Goal: Task Accomplishment & Management: Manage account settings

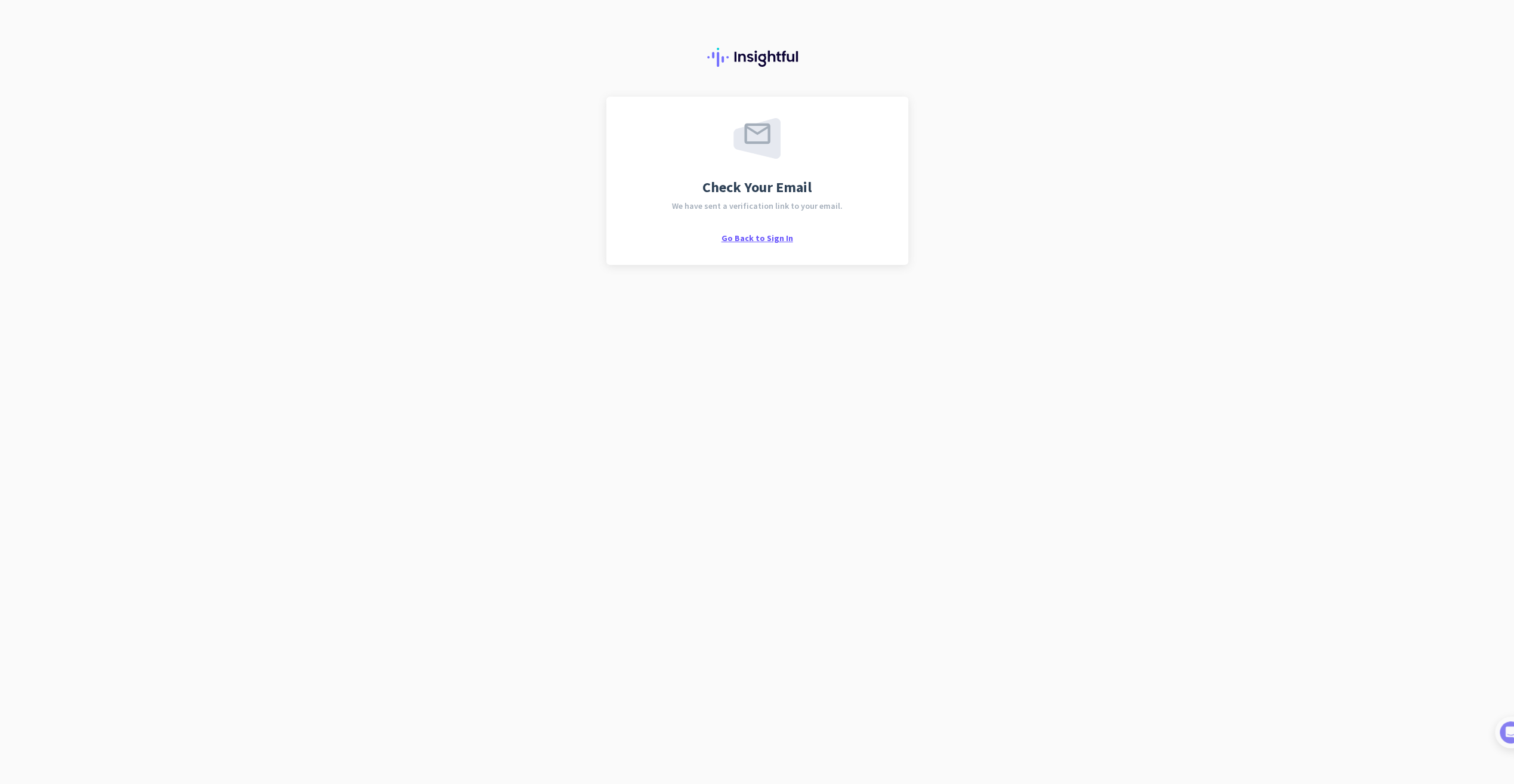
click at [760, 241] on span "Go Back to Sign In" at bounding box center [757, 238] width 72 height 11
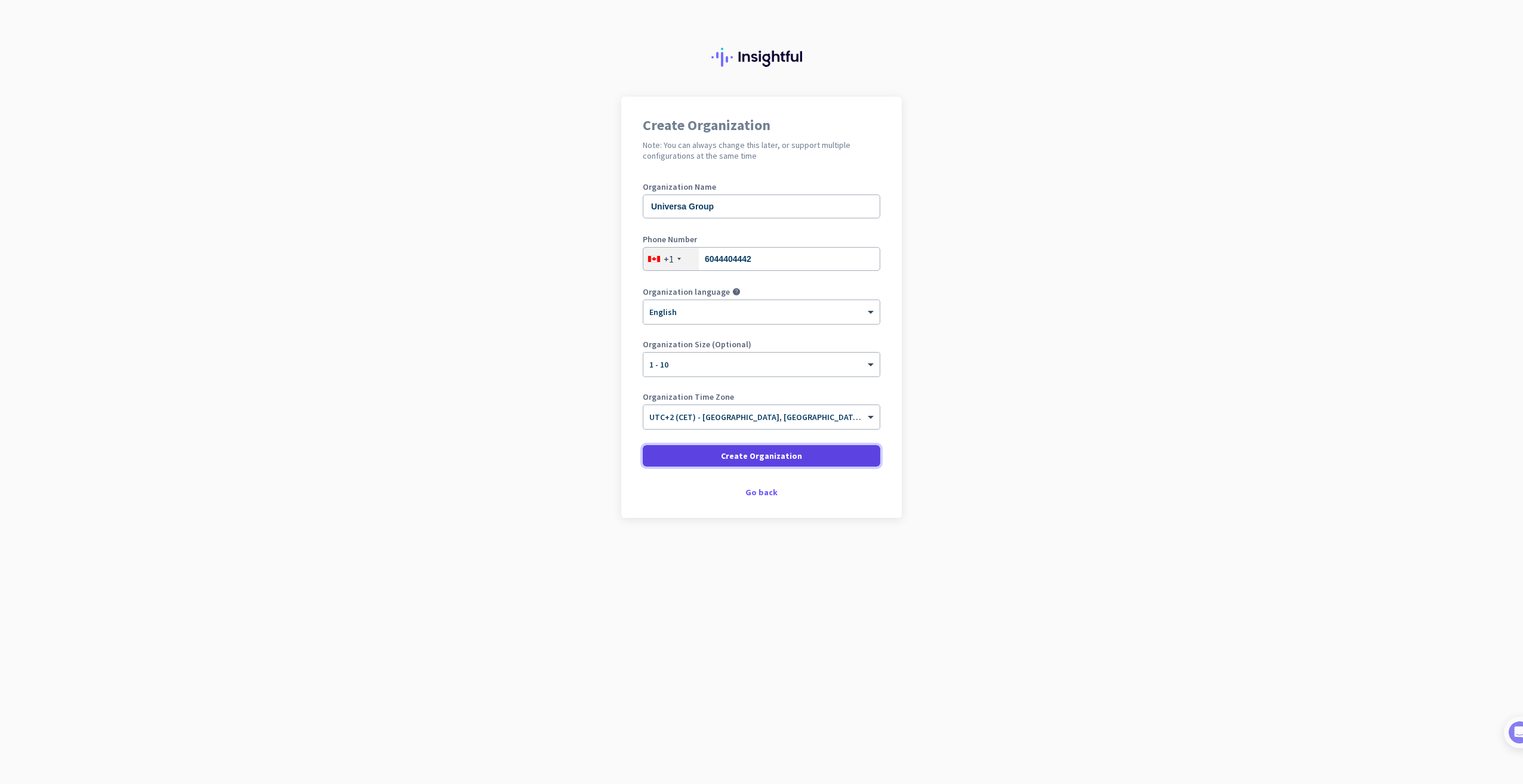
click at [754, 457] on span "Create Organization" at bounding box center [762, 456] width 82 height 12
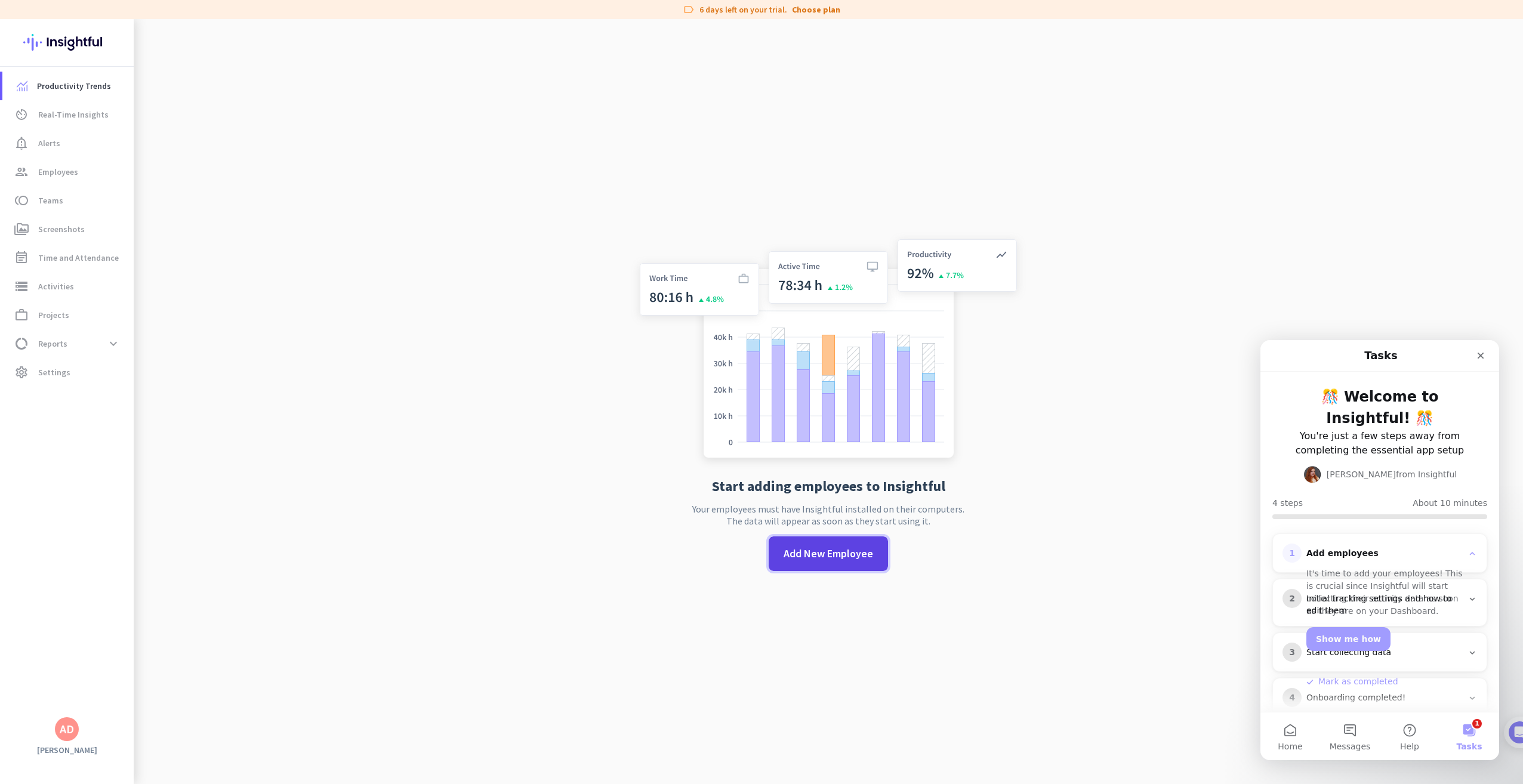
click at [848, 552] on span "Add New Employee" at bounding box center [828, 553] width 90 height 16
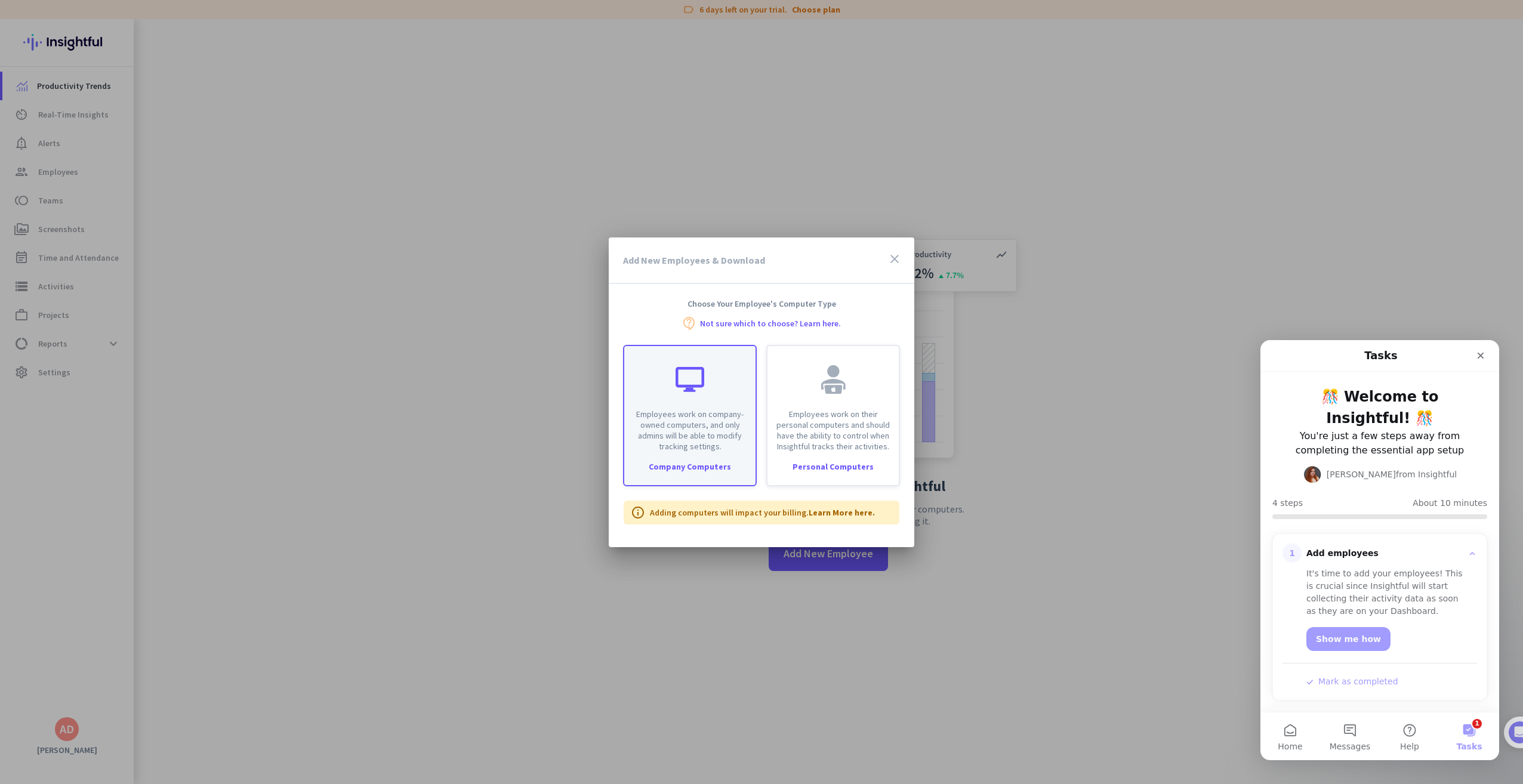
click at [695, 396] on div "Employees work on company-owned computers, and only admins will be able to modi…" at bounding box center [690, 398] width 131 height 106
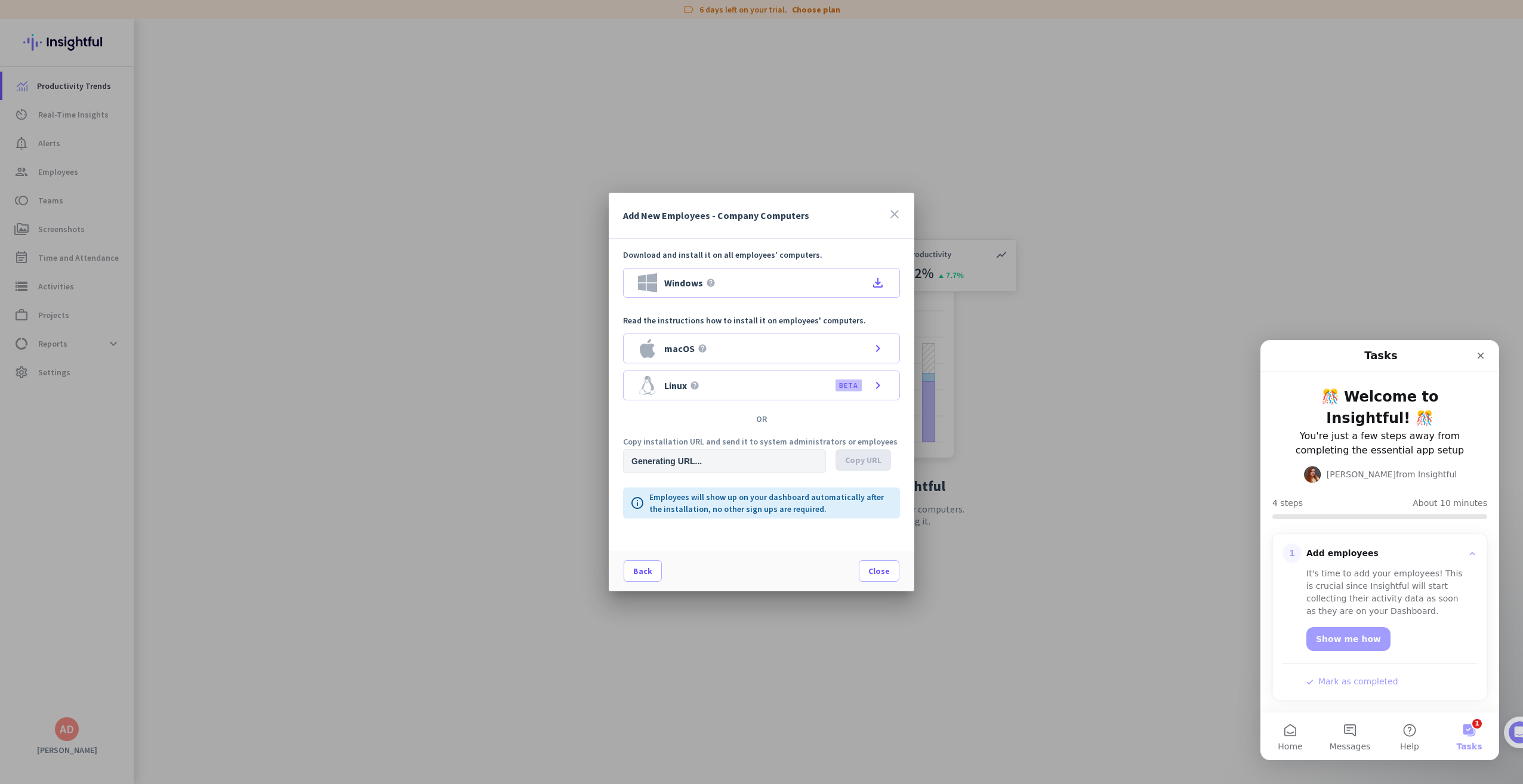
type input "[URL][DOMAIN_NAME]"
click at [854, 457] on span "Copy URL" at bounding box center [863, 460] width 37 height 12
click at [880, 569] on span "Close" at bounding box center [879, 570] width 22 height 12
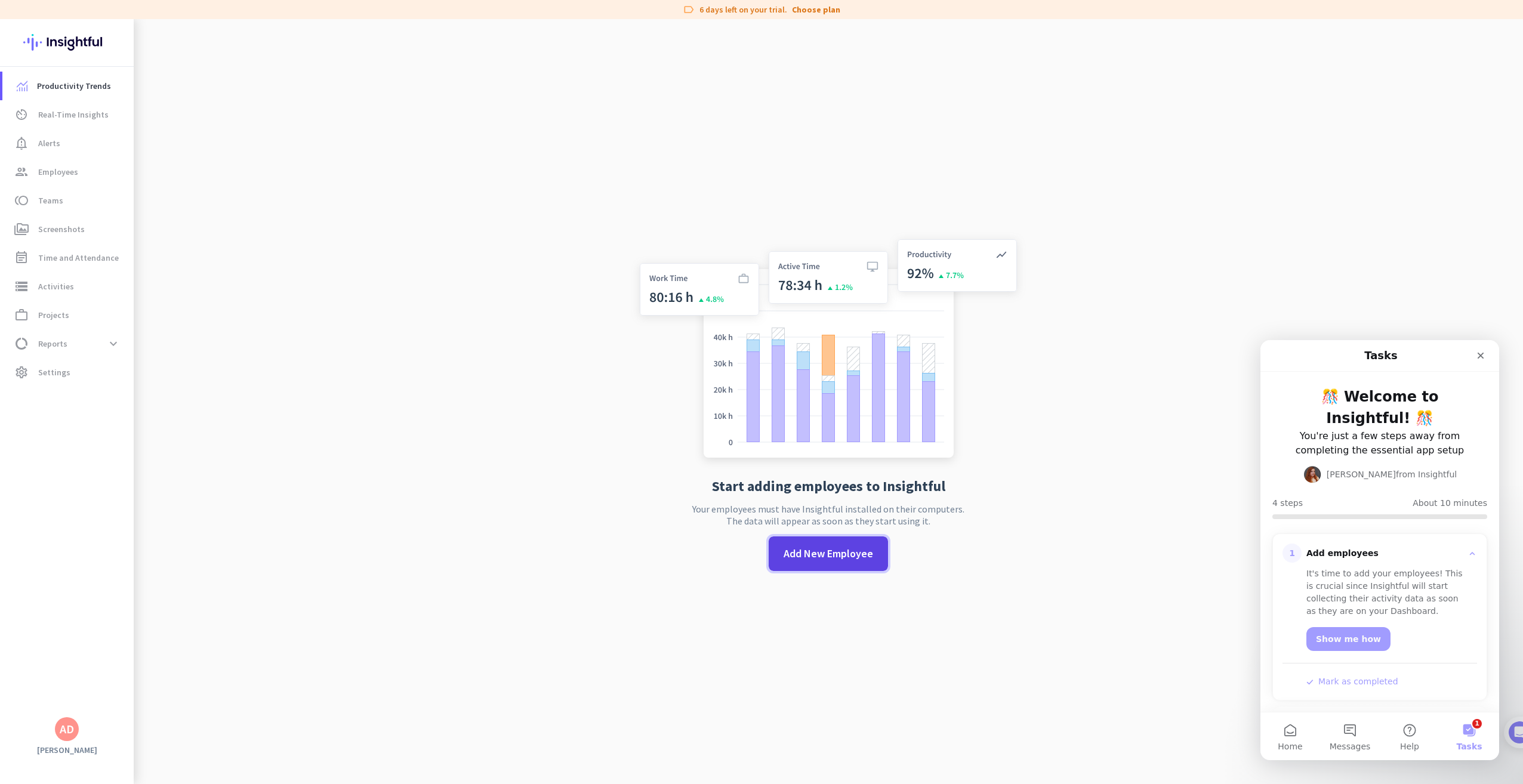
click at [858, 557] on span "Add New Employee" at bounding box center [828, 553] width 90 height 16
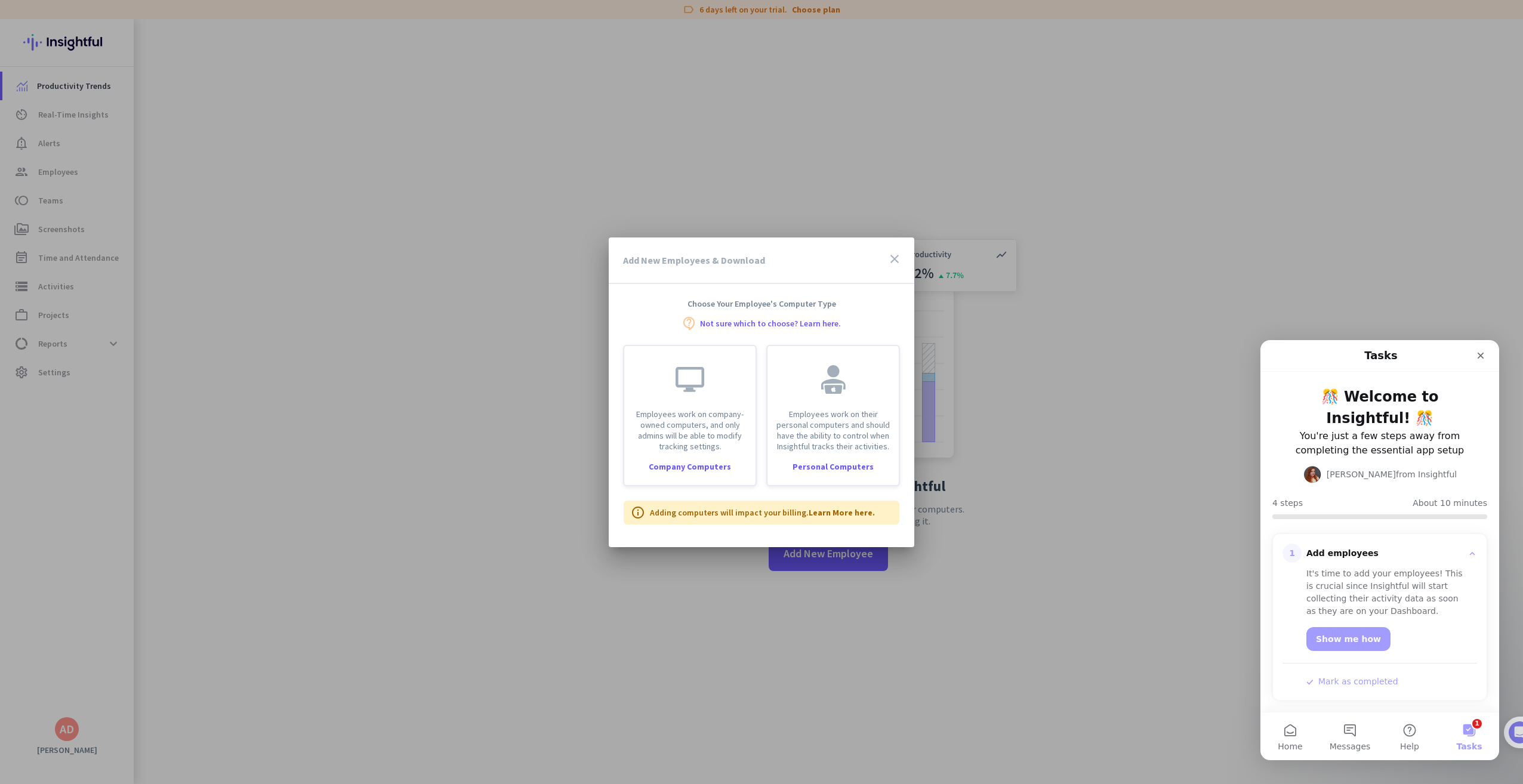
click at [893, 257] on icon "close" at bounding box center [894, 259] width 14 height 14
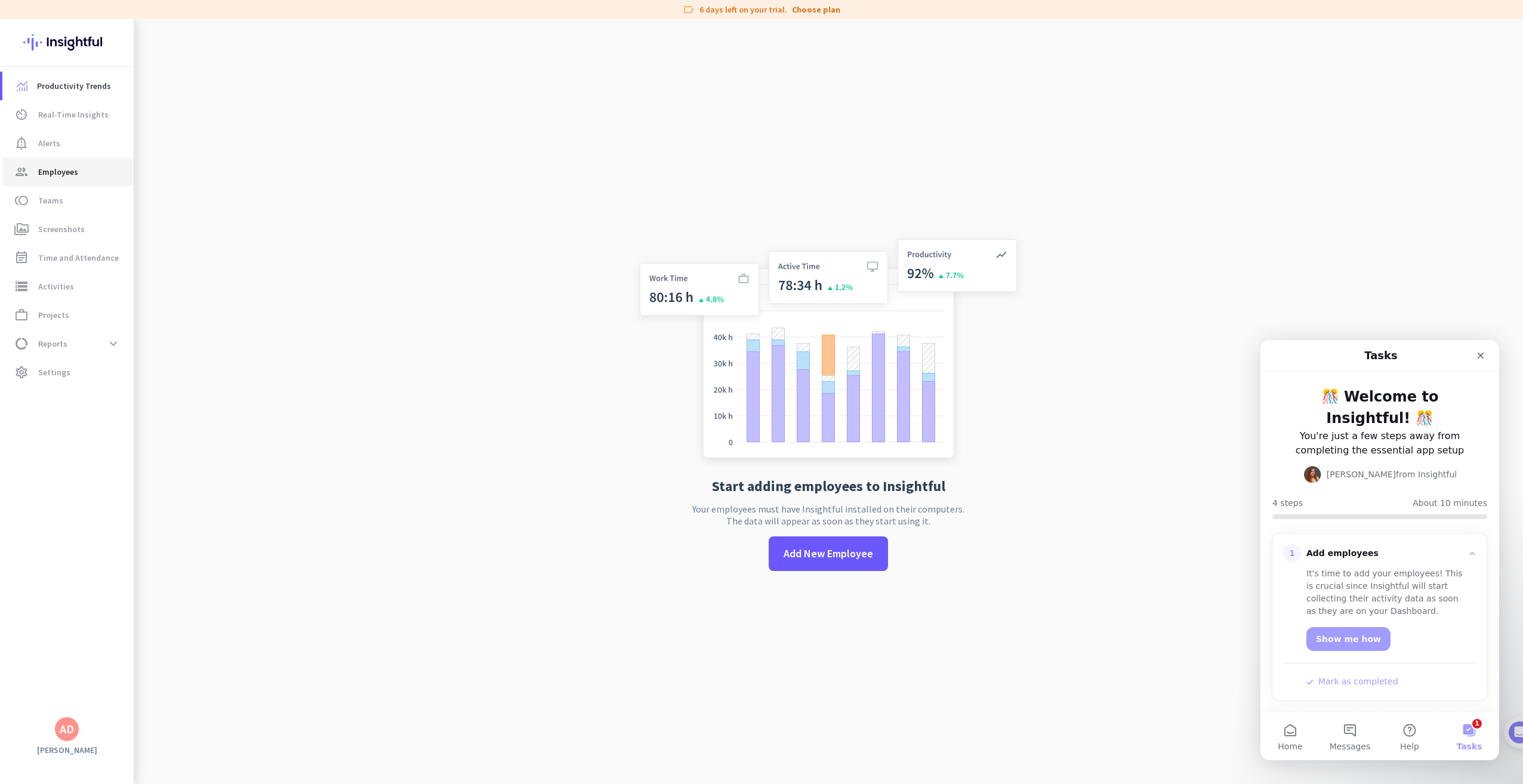
click at [73, 168] on span "Employees" at bounding box center [58, 171] width 40 height 14
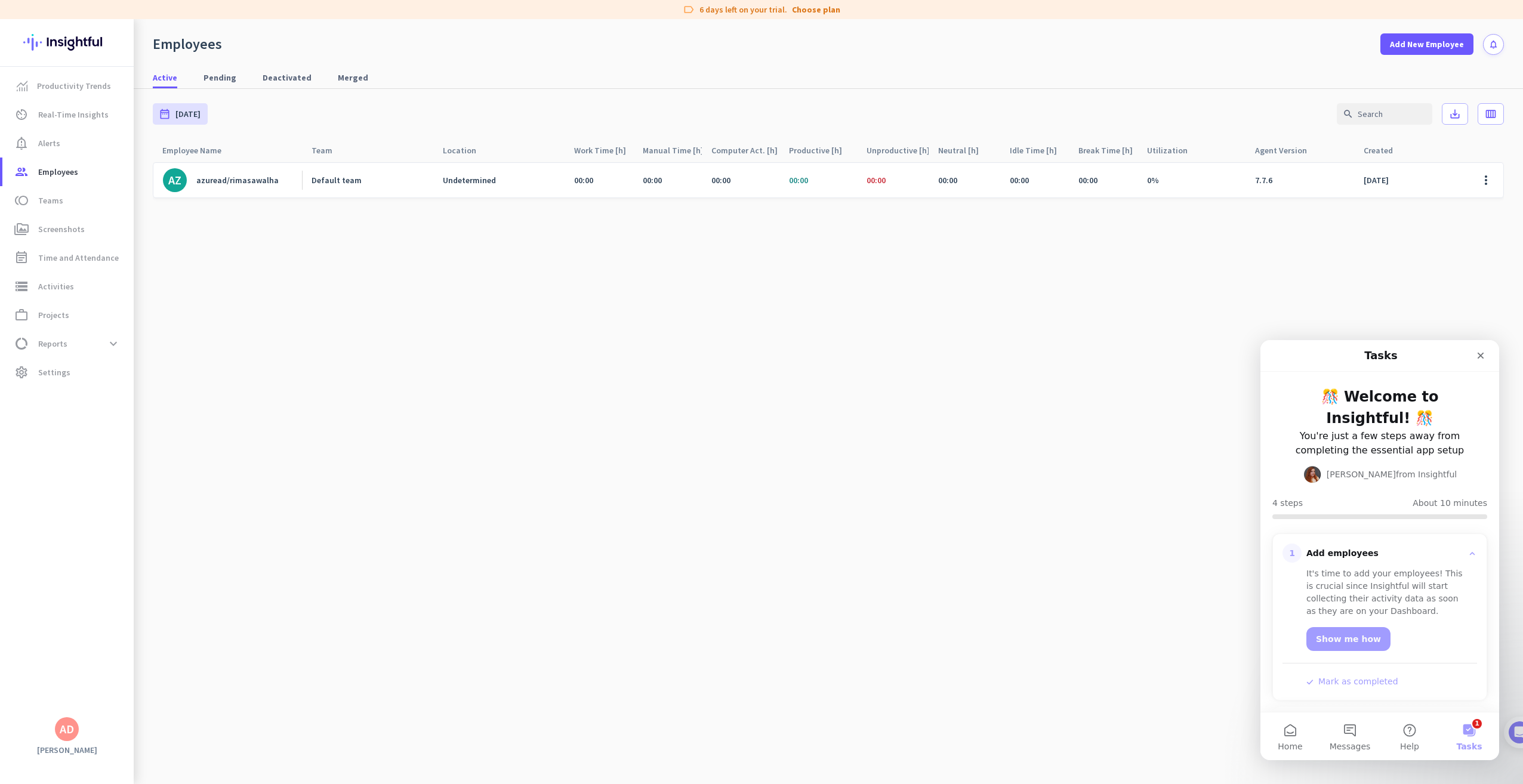
click at [227, 175] on div "azuread/rimasawalha" at bounding box center [237, 180] width 82 height 11
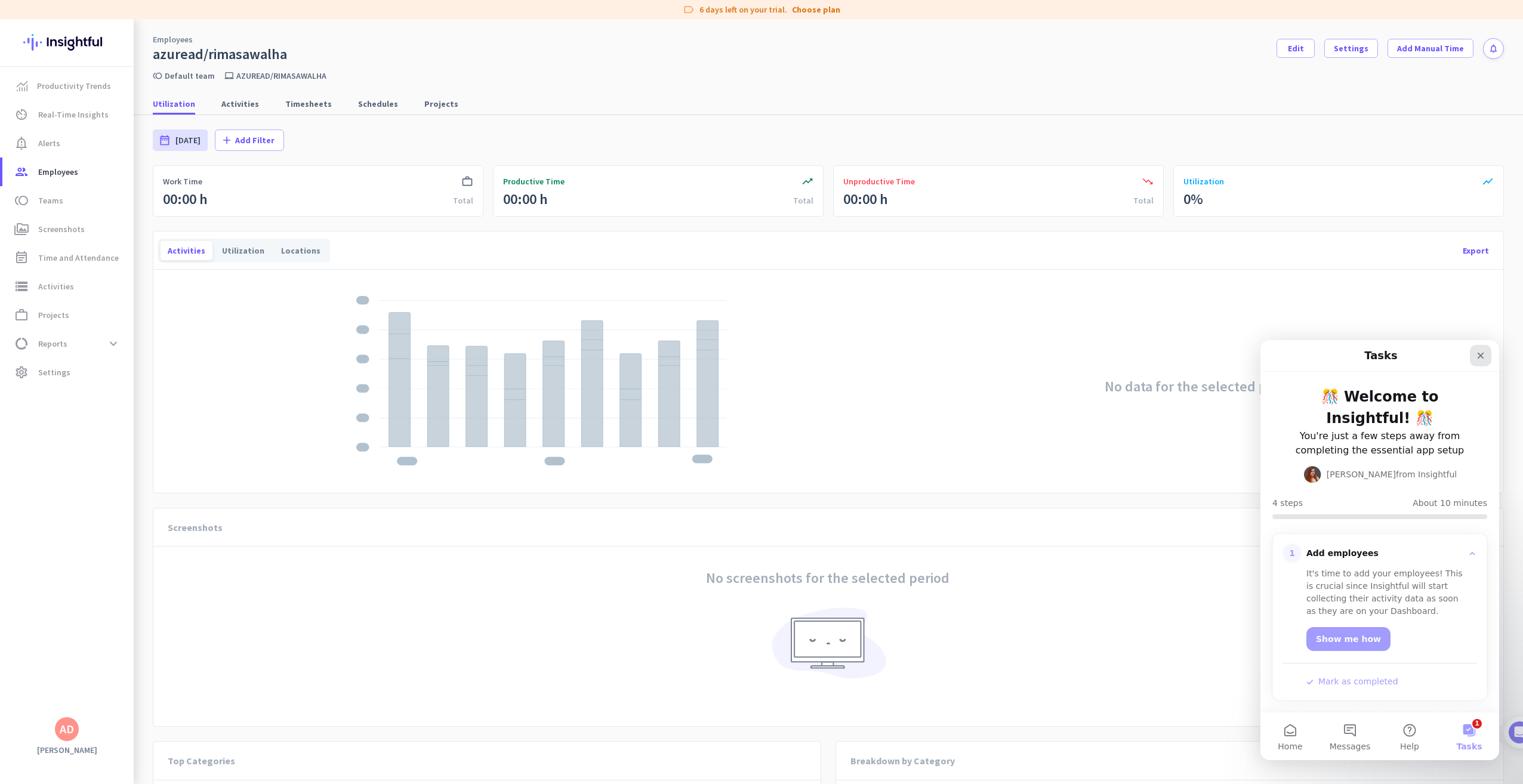
click at [1480, 353] on icon "Close" at bounding box center [1480, 355] width 9 height 9
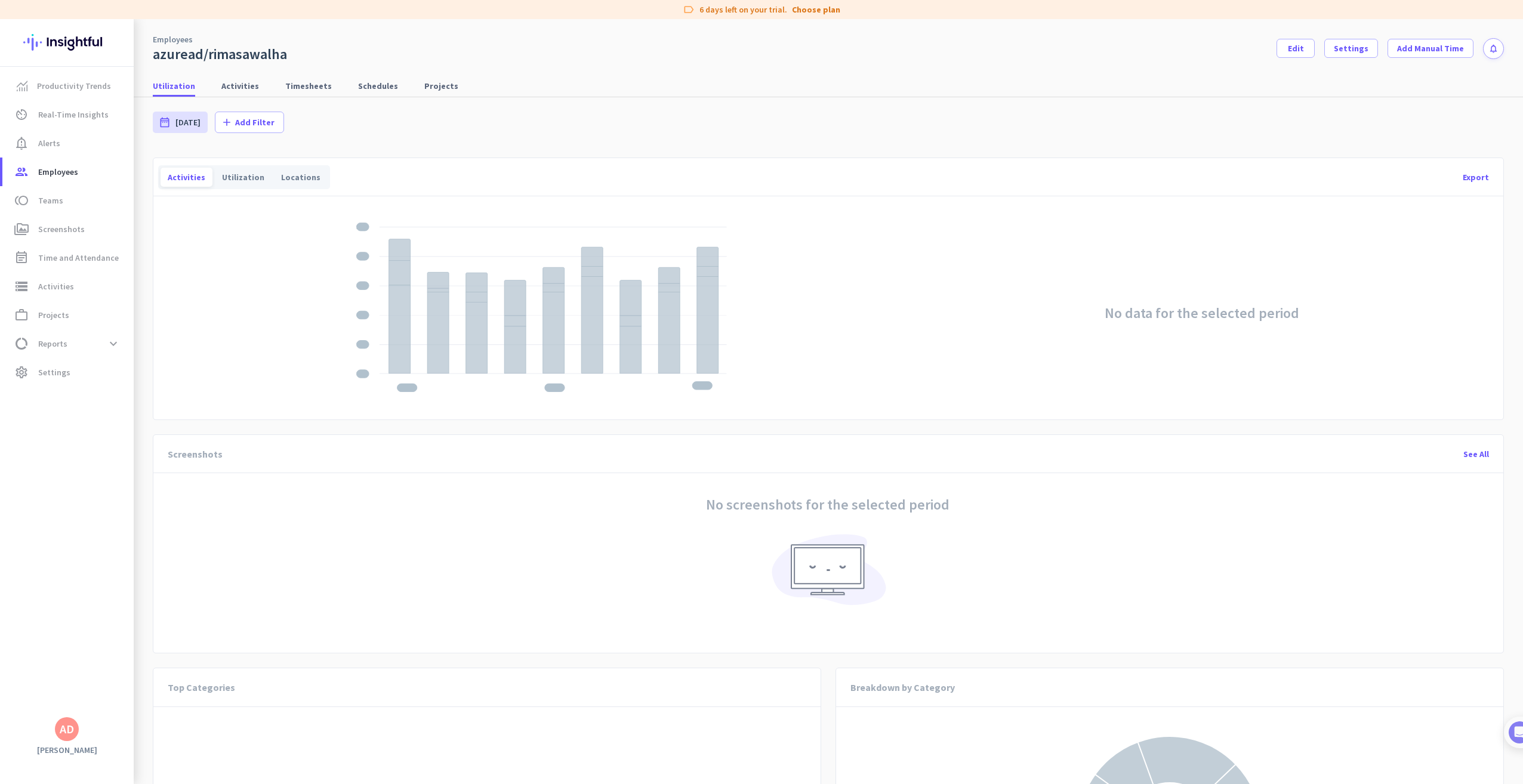
scroll to position [75, 0]
click at [861, 562] on img at bounding box center [828, 571] width 121 height 94
click at [1471, 451] on div "See All" at bounding box center [1476, 452] width 45 height 28
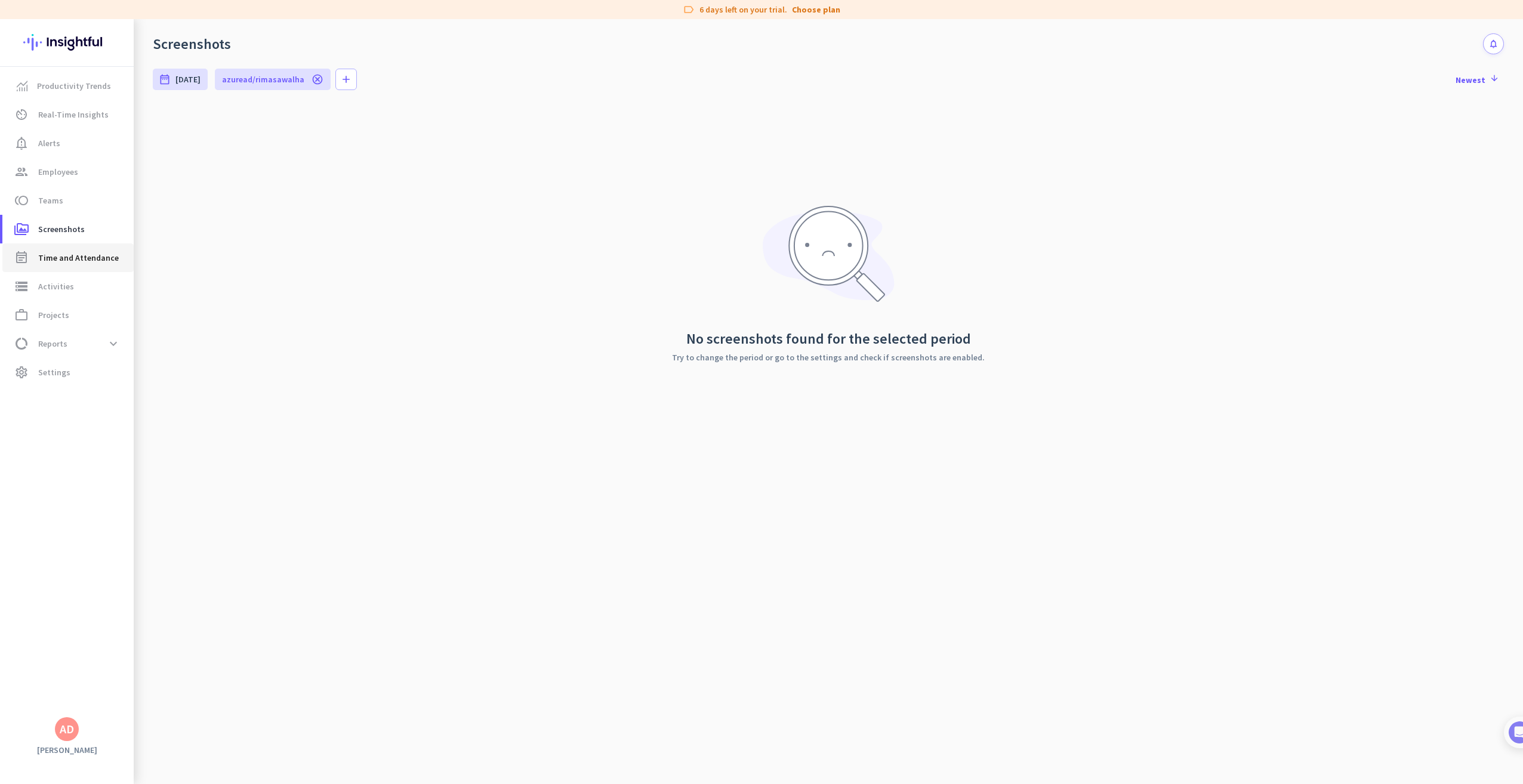
click at [77, 253] on span "Time and Attendance" at bounding box center [78, 257] width 81 height 14
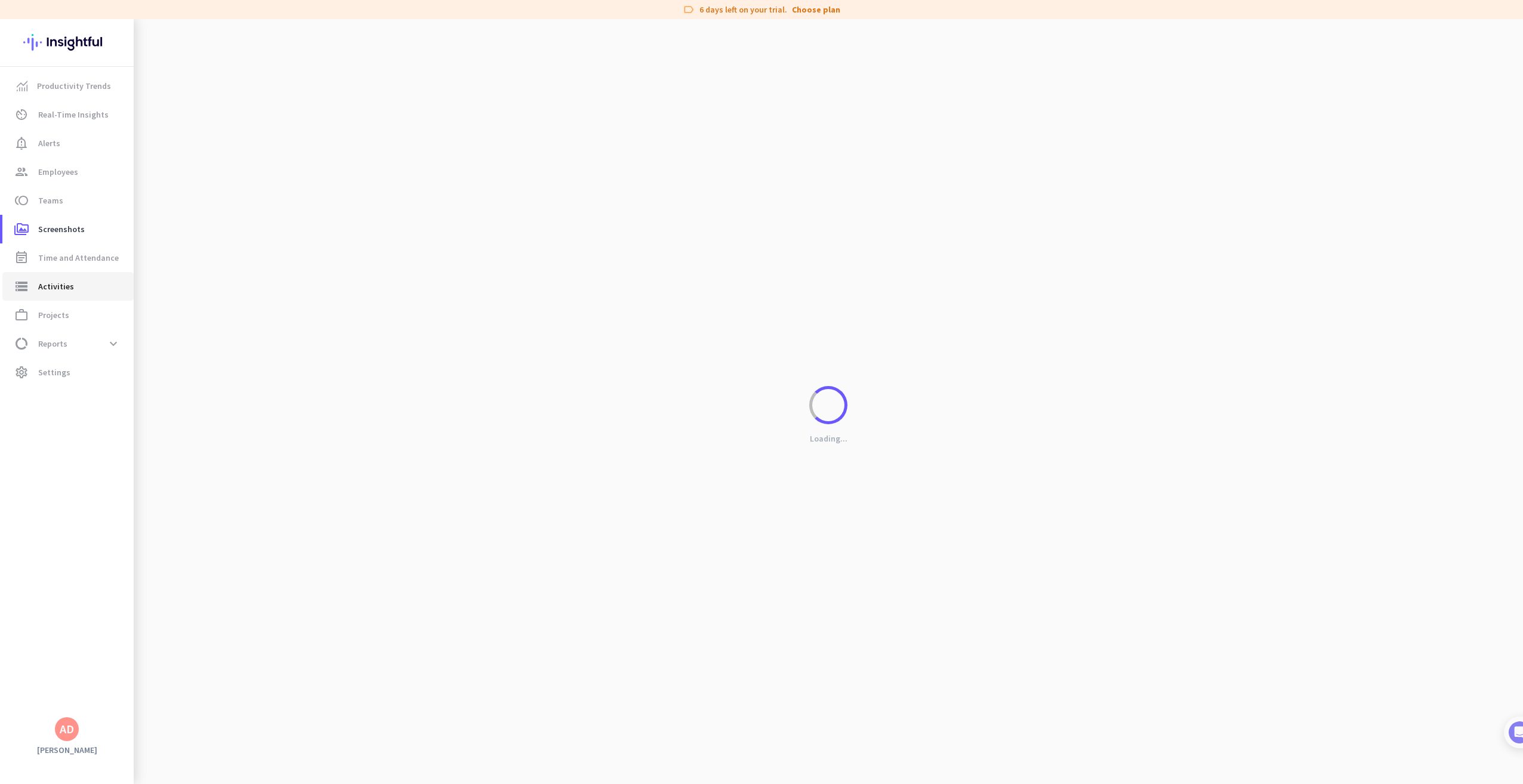
click at [73, 286] on span "storage Activities" at bounding box center [67, 286] width 112 height 14
type input "[DATE]"
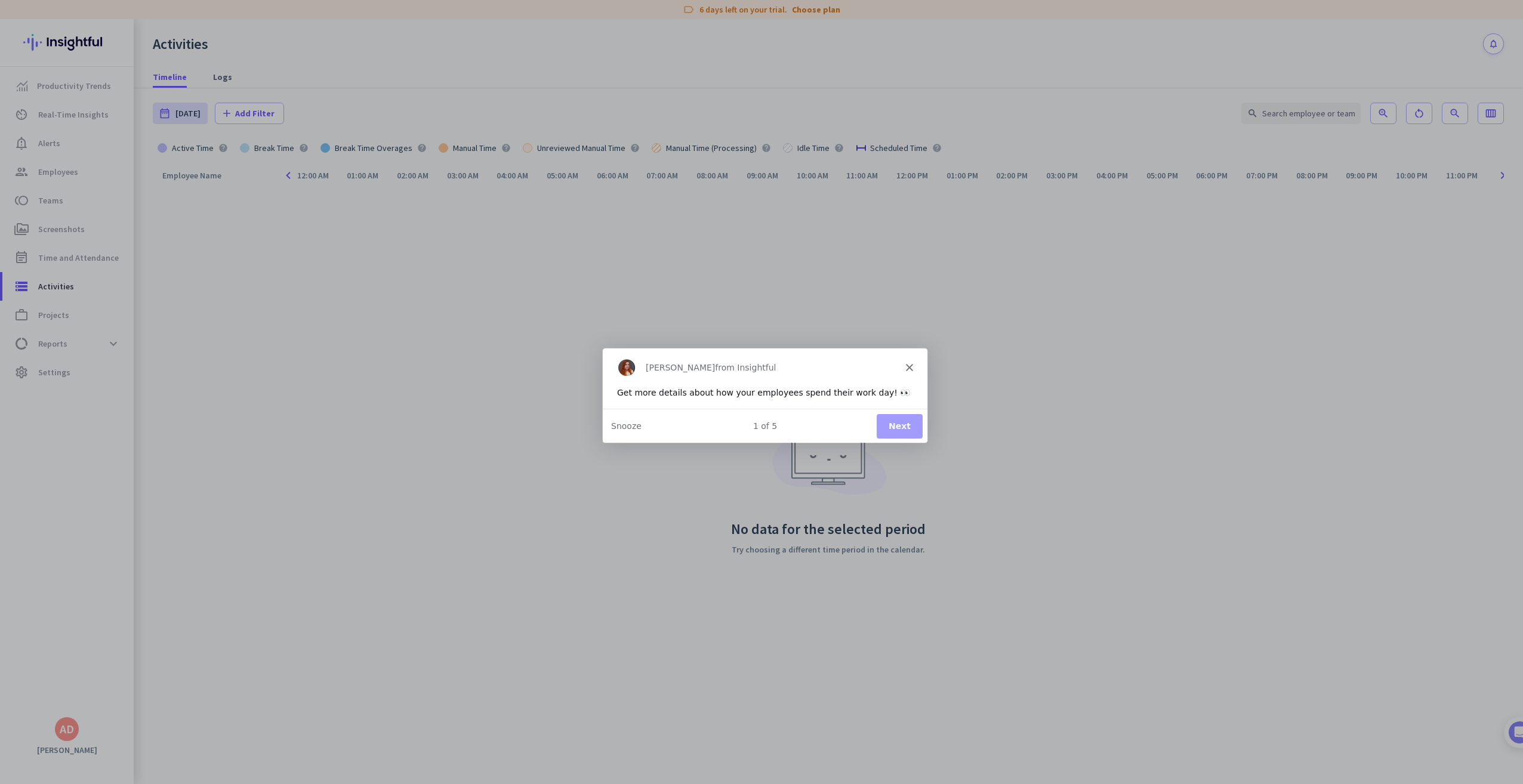
click at [908, 367] on polygon "Close" at bounding box center [908, 366] width 7 height 7
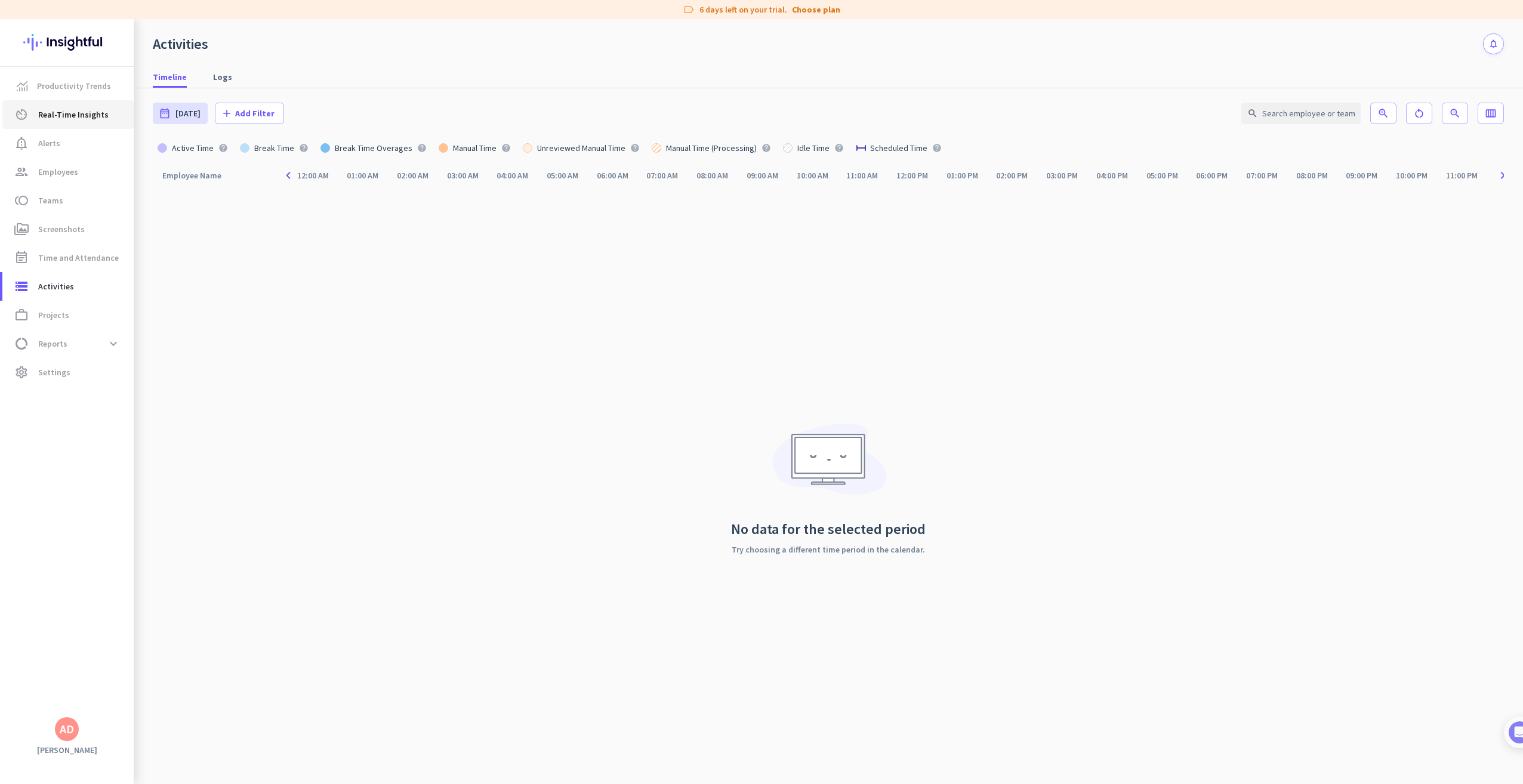
click at [67, 107] on span "Real-Time Insights" at bounding box center [73, 114] width 71 height 14
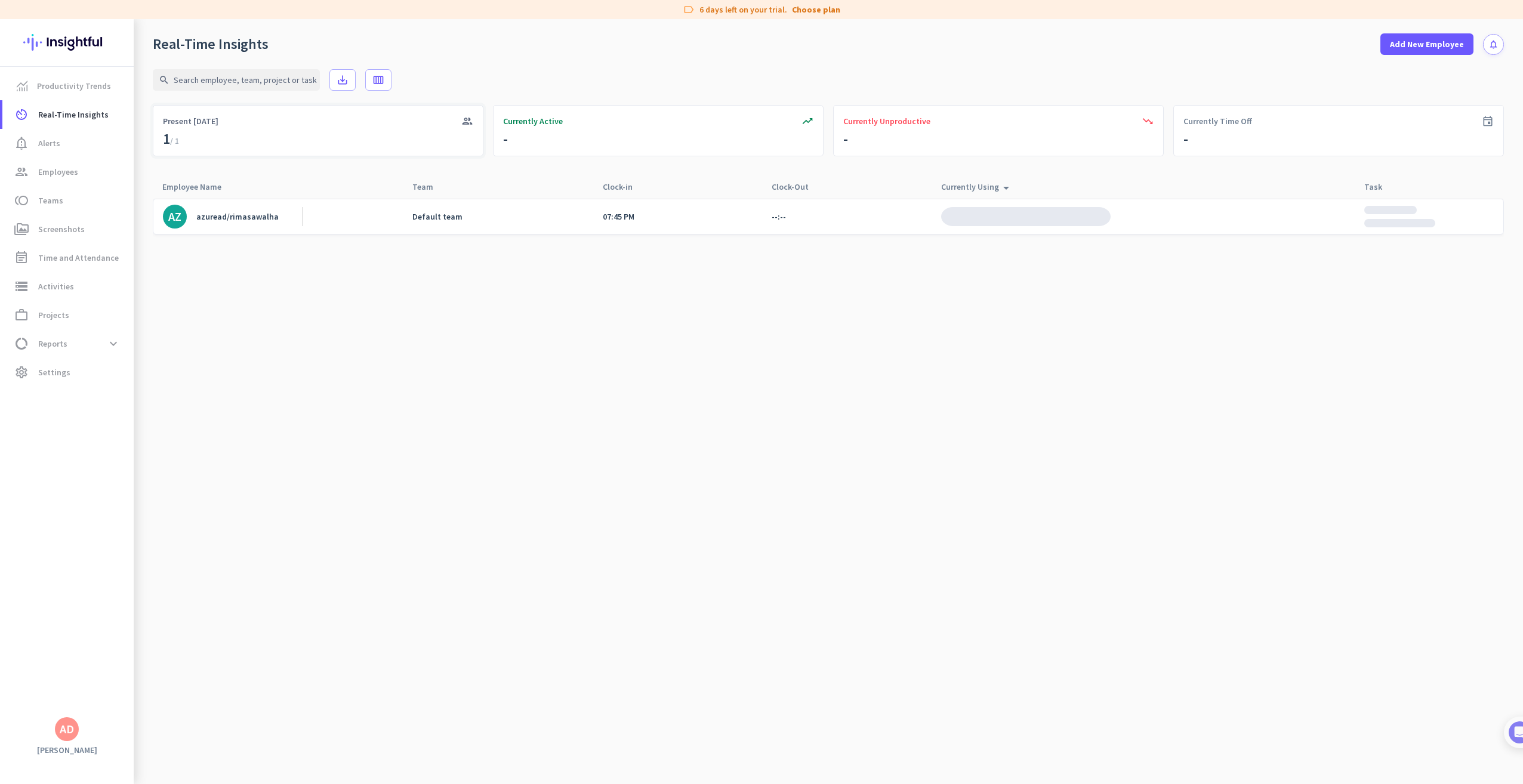
click at [242, 136] on div "group Present [DATE]" at bounding box center [318, 131] width 330 height 52
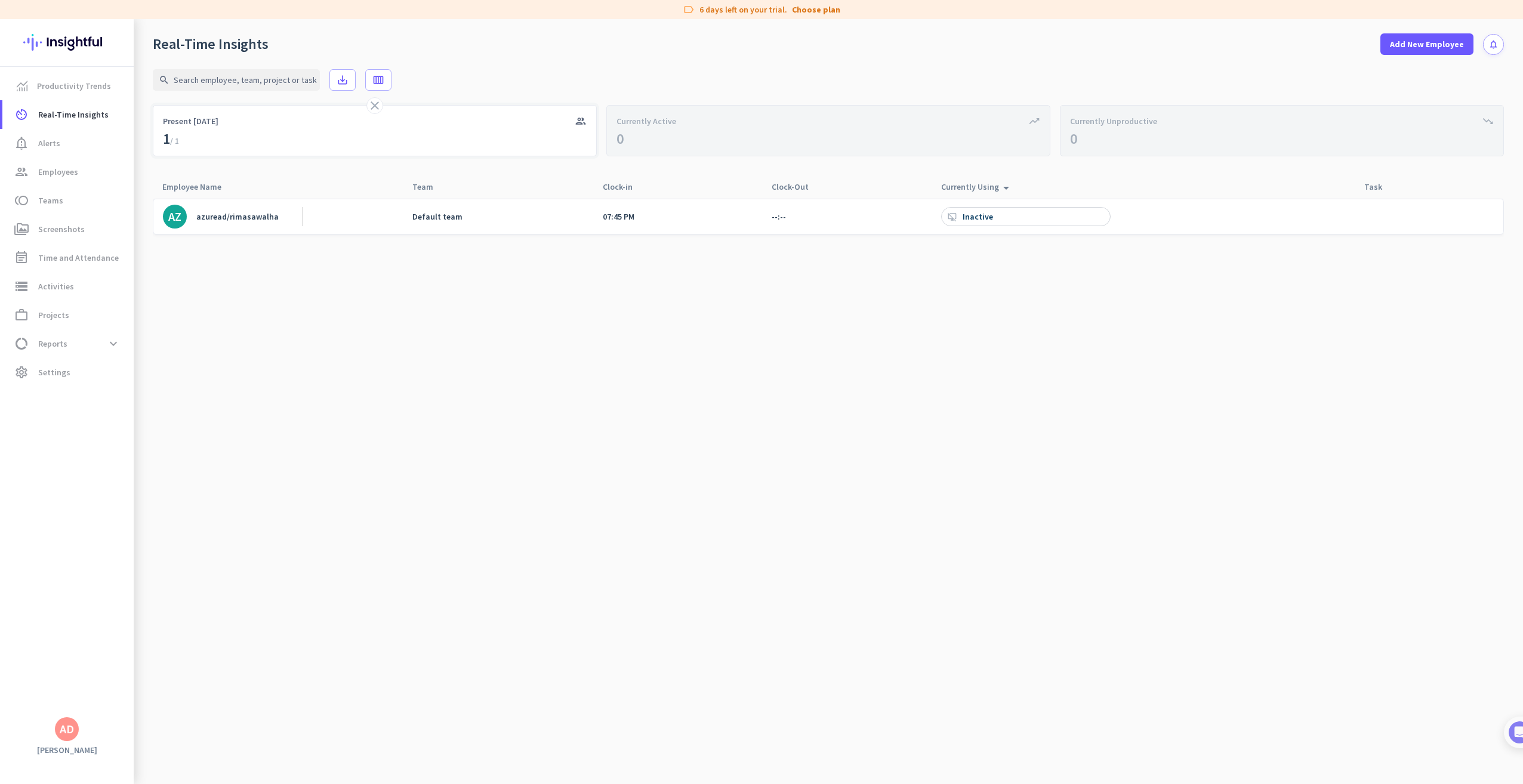
click at [242, 136] on div "close group Present [DATE]" at bounding box center [375, 131] width 444 height 52
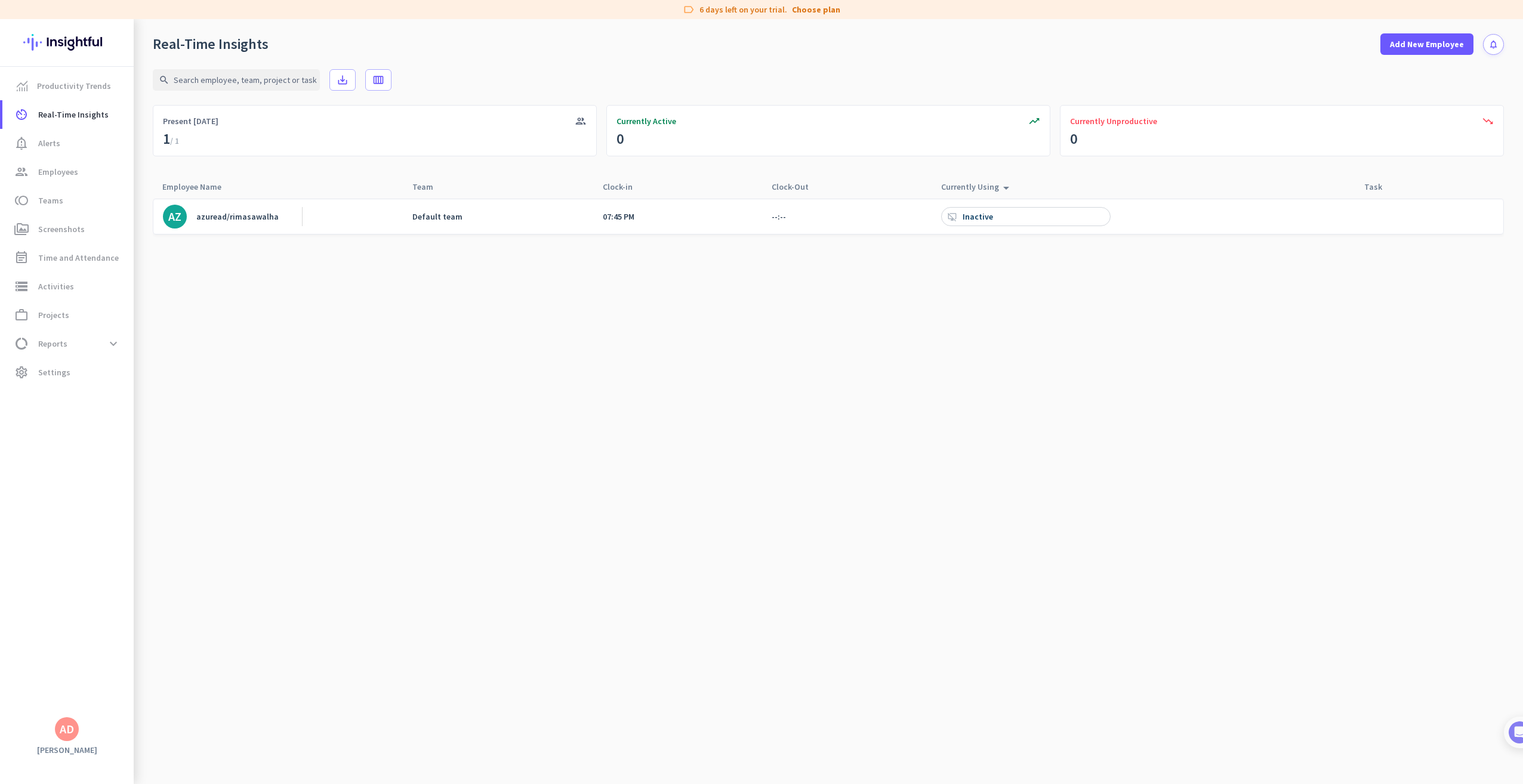
click at [994, 189] on div "Currently Using arrow_drop_up" at bounding box center [977, 187] width 72 height 17
click at [964, 216] on div "Inactive" at bounding box center [978, 216] width 32 height 11
click at [1232, 212] on span "photo_camera" at bounding box center [1231, 216] width 14 height 14
click at [1234, 217] on span "photo_camera" at bounding box center [1231, 216] width 14 height 14
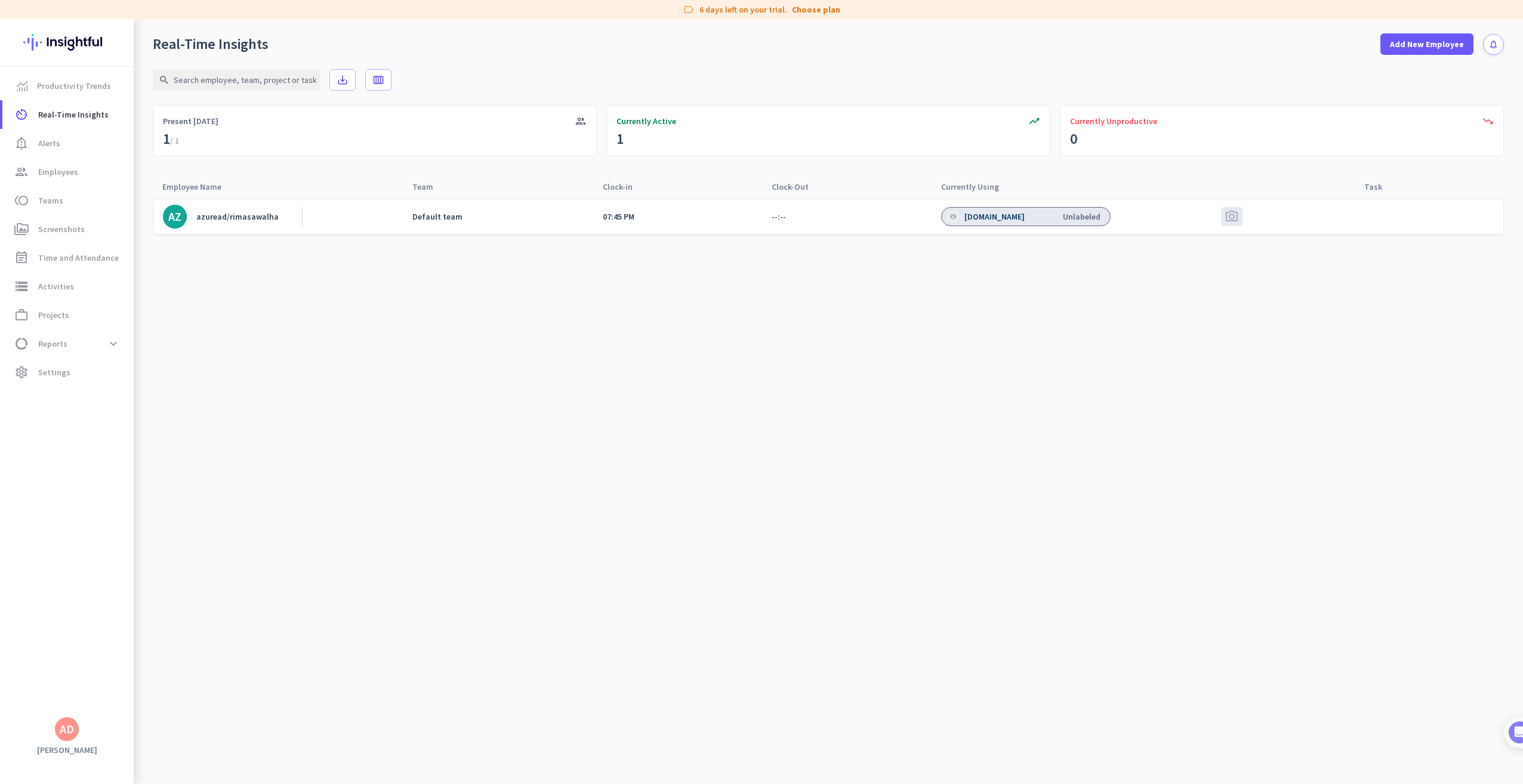
click at [187, 221] on link "AZ azuread/rimasawalha" at bounding box center [232, 216] width 139 height 24
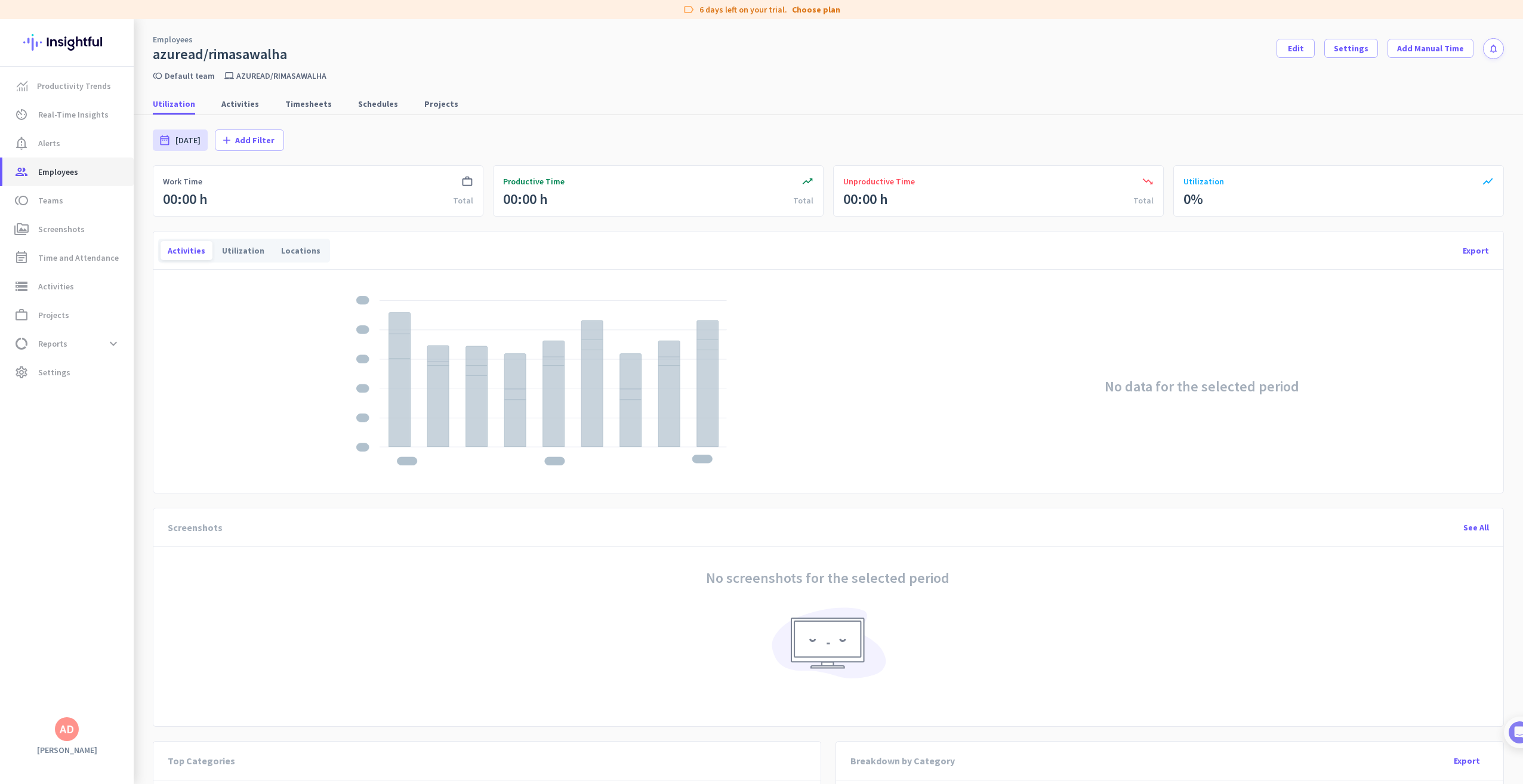
click at [47, 175] on span "Employees" at bounding box center [58, 171] width 40 height 14
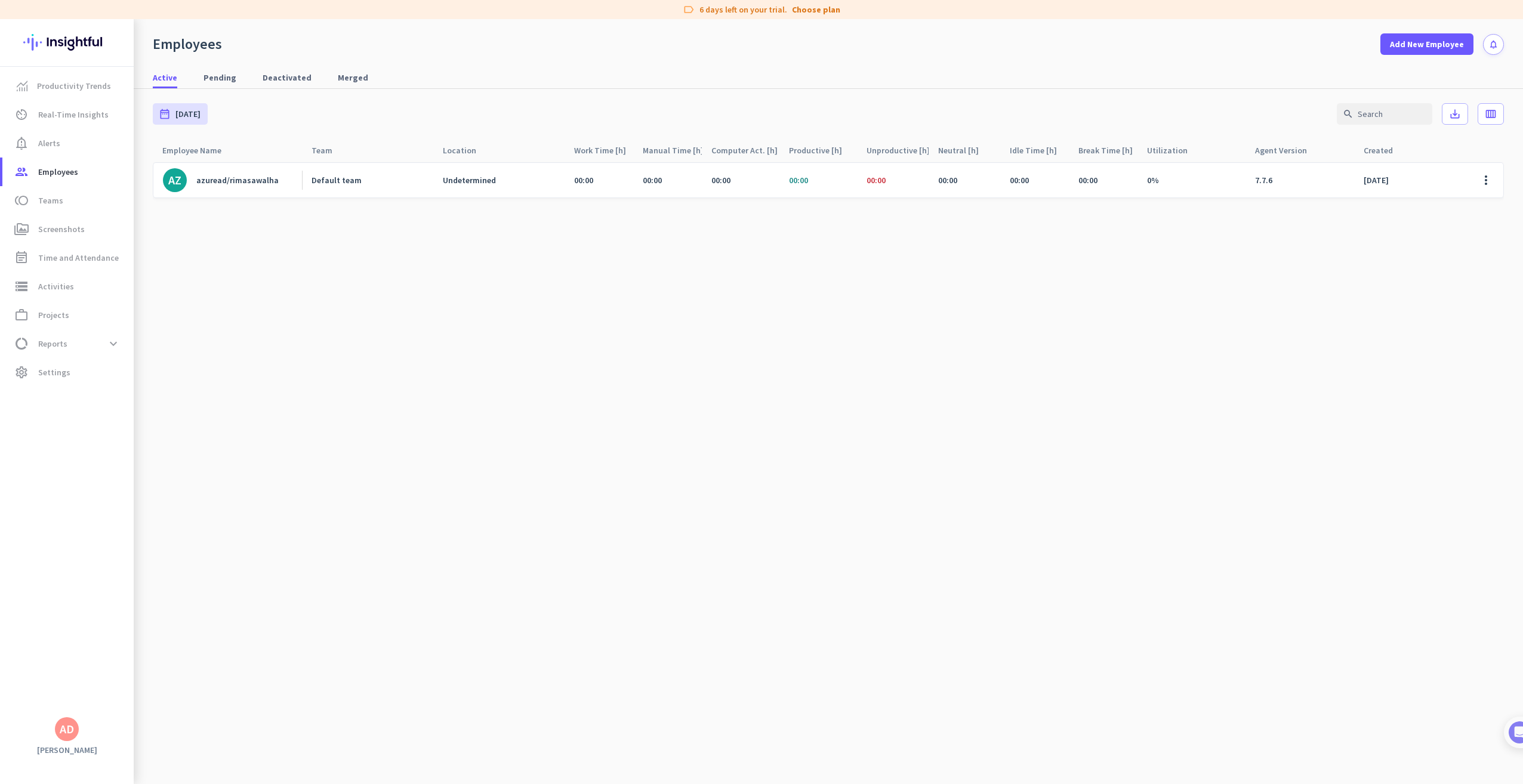
click at [264, 180] on div "azuread/rimasawalha" at bounding box center [237, 180] width 82 height 11
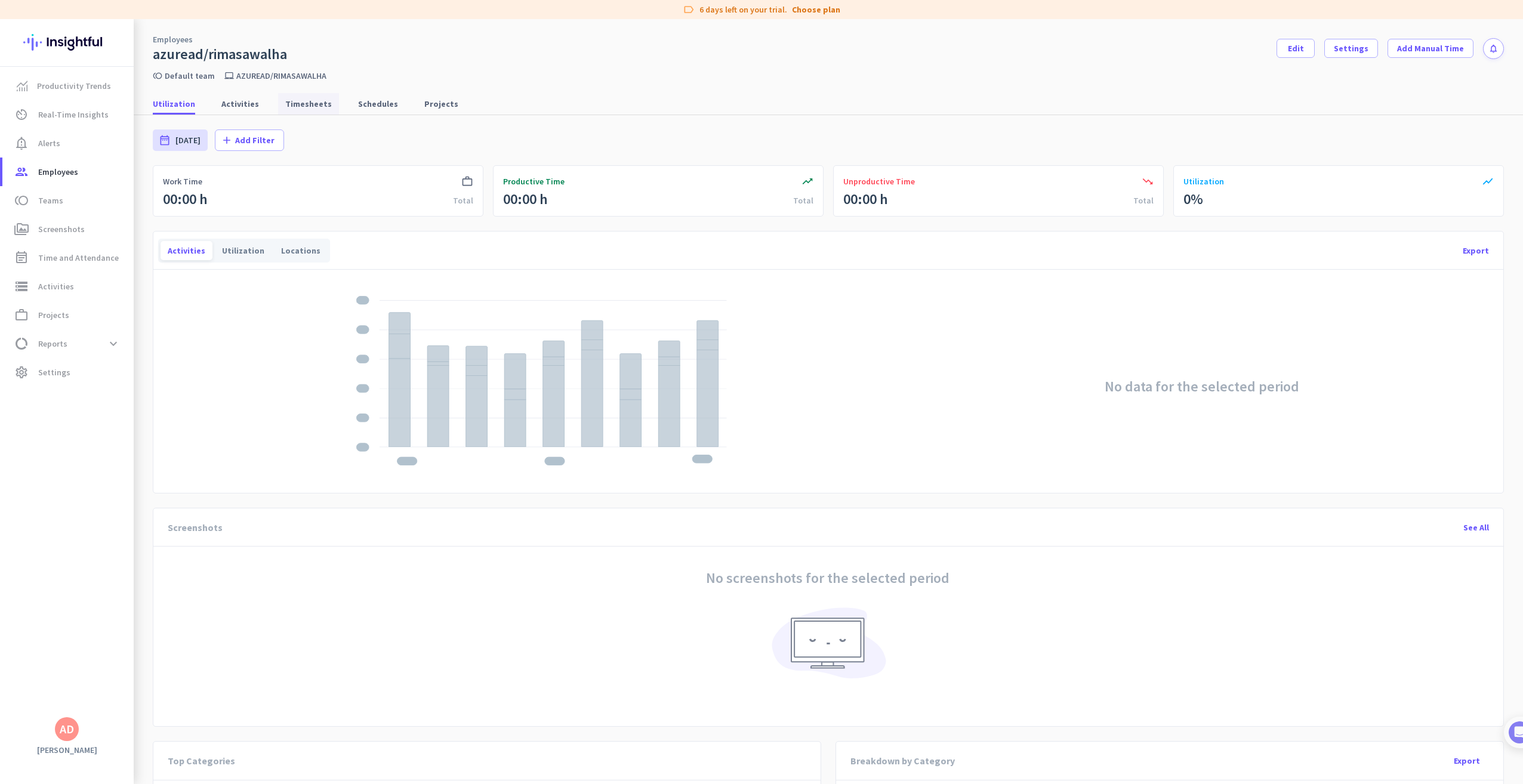
click at [309, 110] on span "Timesheets" at bounding box center [309, 104] width 47 height 22
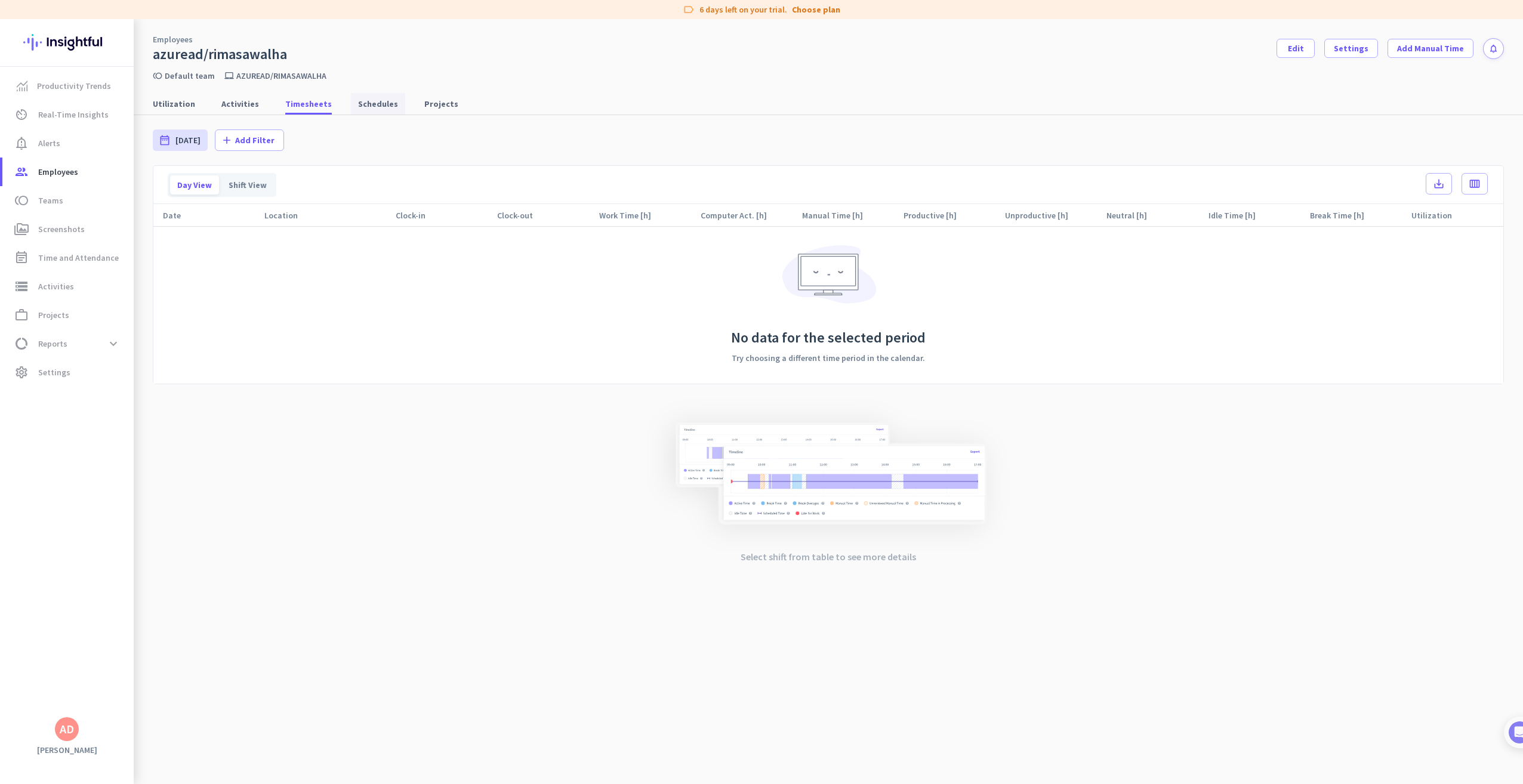
click at [358, 104] on span "Schedules" at bounding box center [378, 104] width 40 height 12
type input "[DATE] - [DATE]"
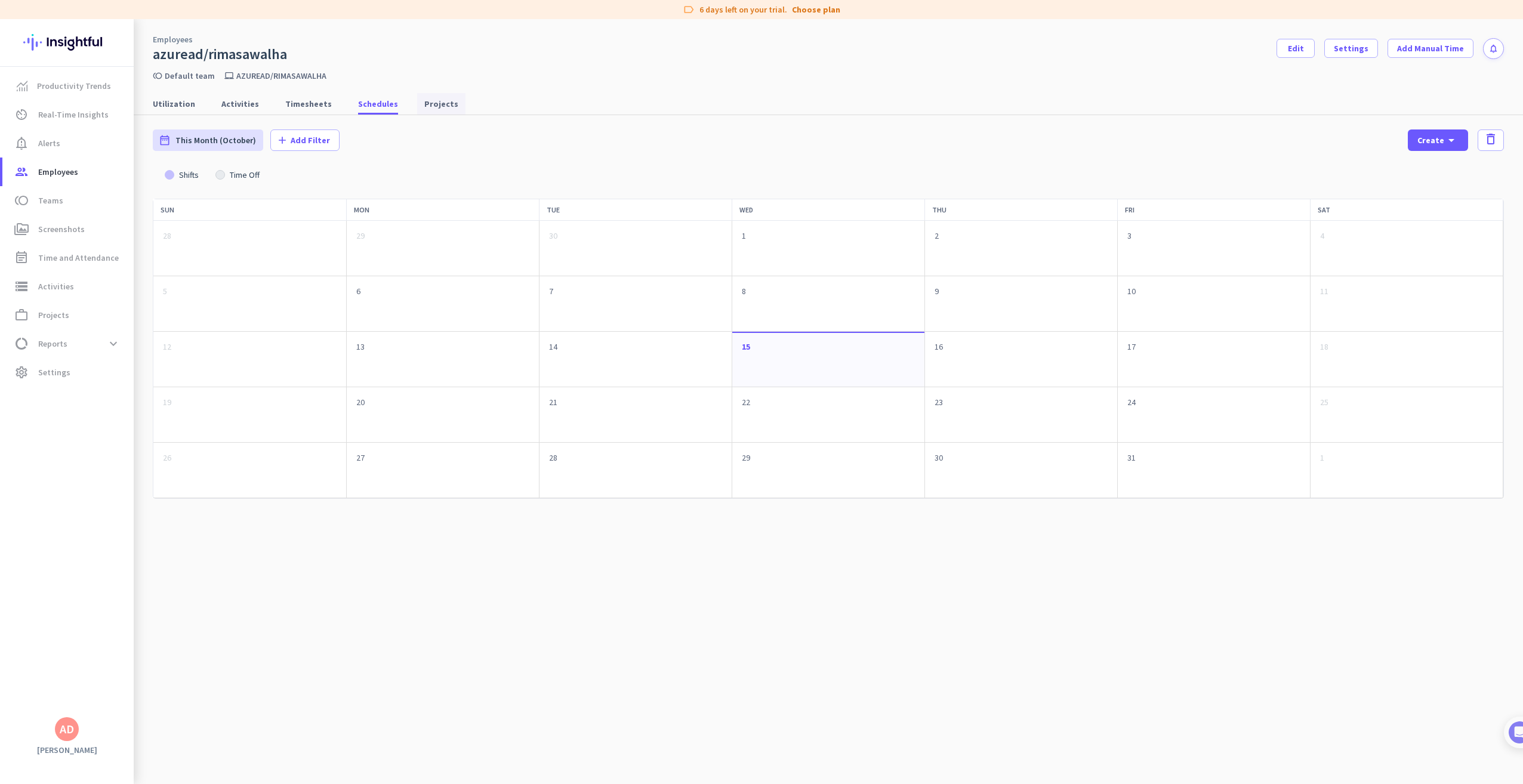
click at [424, 103] on span "Projects" at bounding box center [441, 104] width 34 height 12
type input "[DATE] - [DATE]"
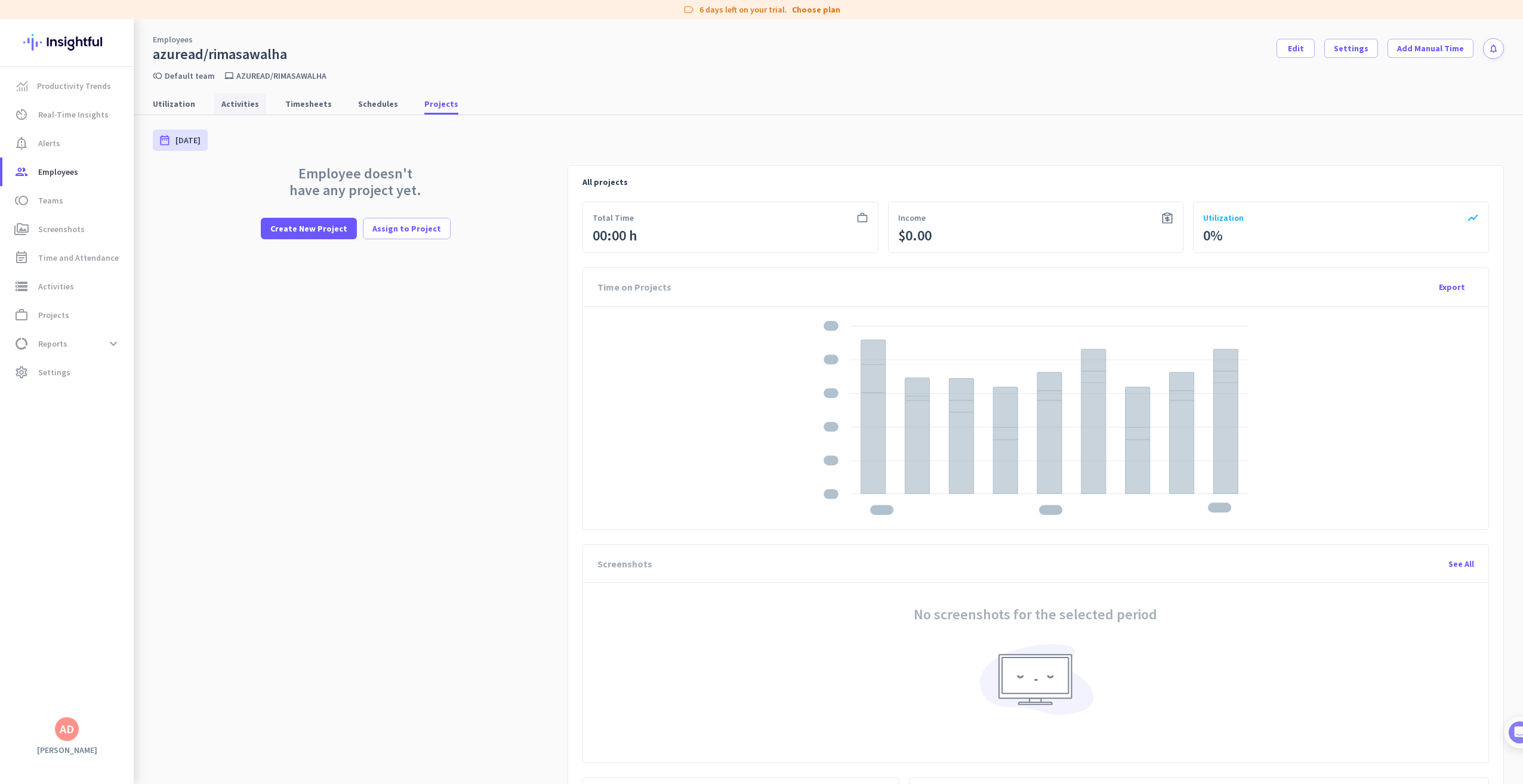
click at [244, 106] on span "Activities" at bounding box center [240, 104] width 37 height 12
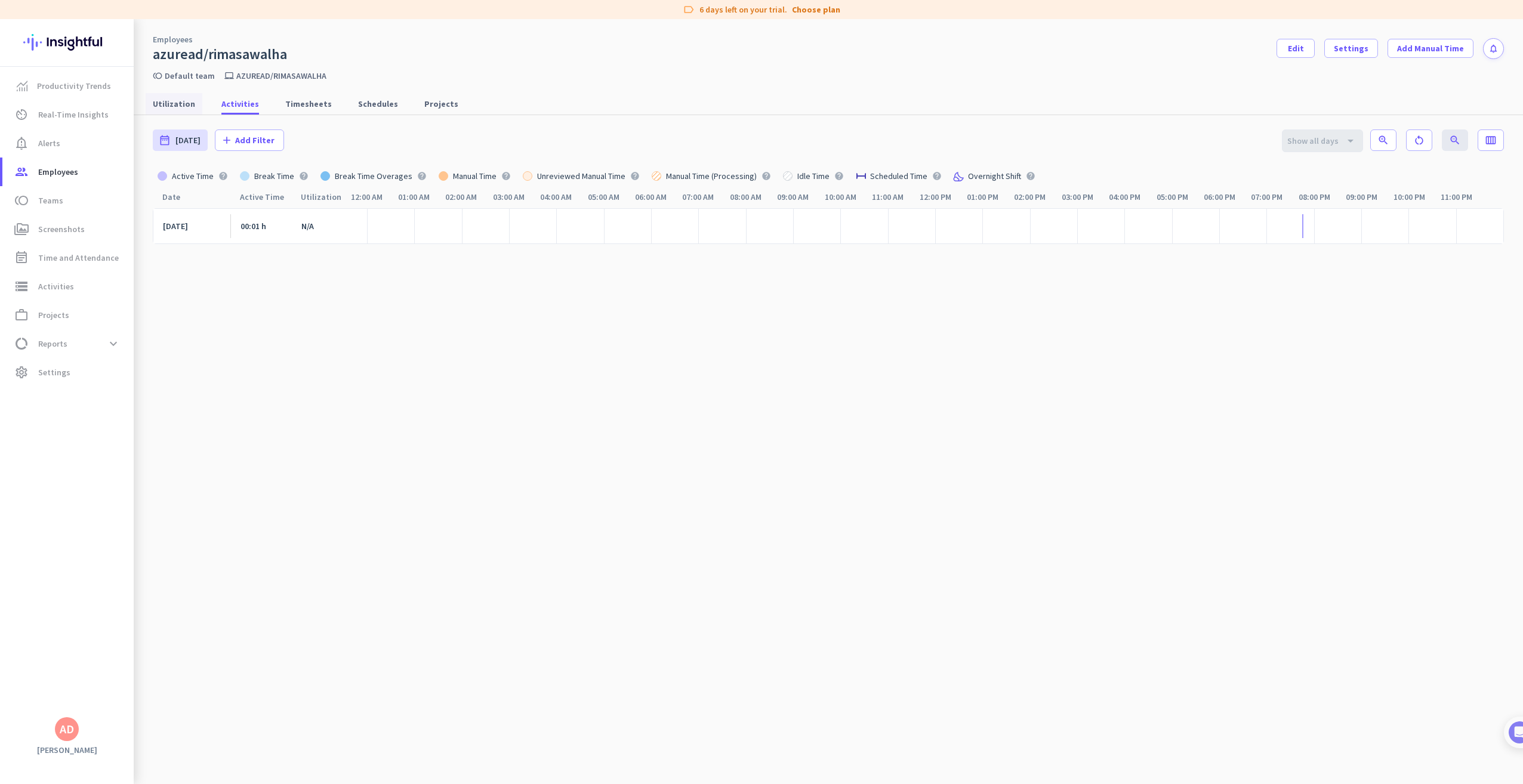
click at [186, 101] on span "Utilization" at bounding box center [174, 104] width 42 height 12
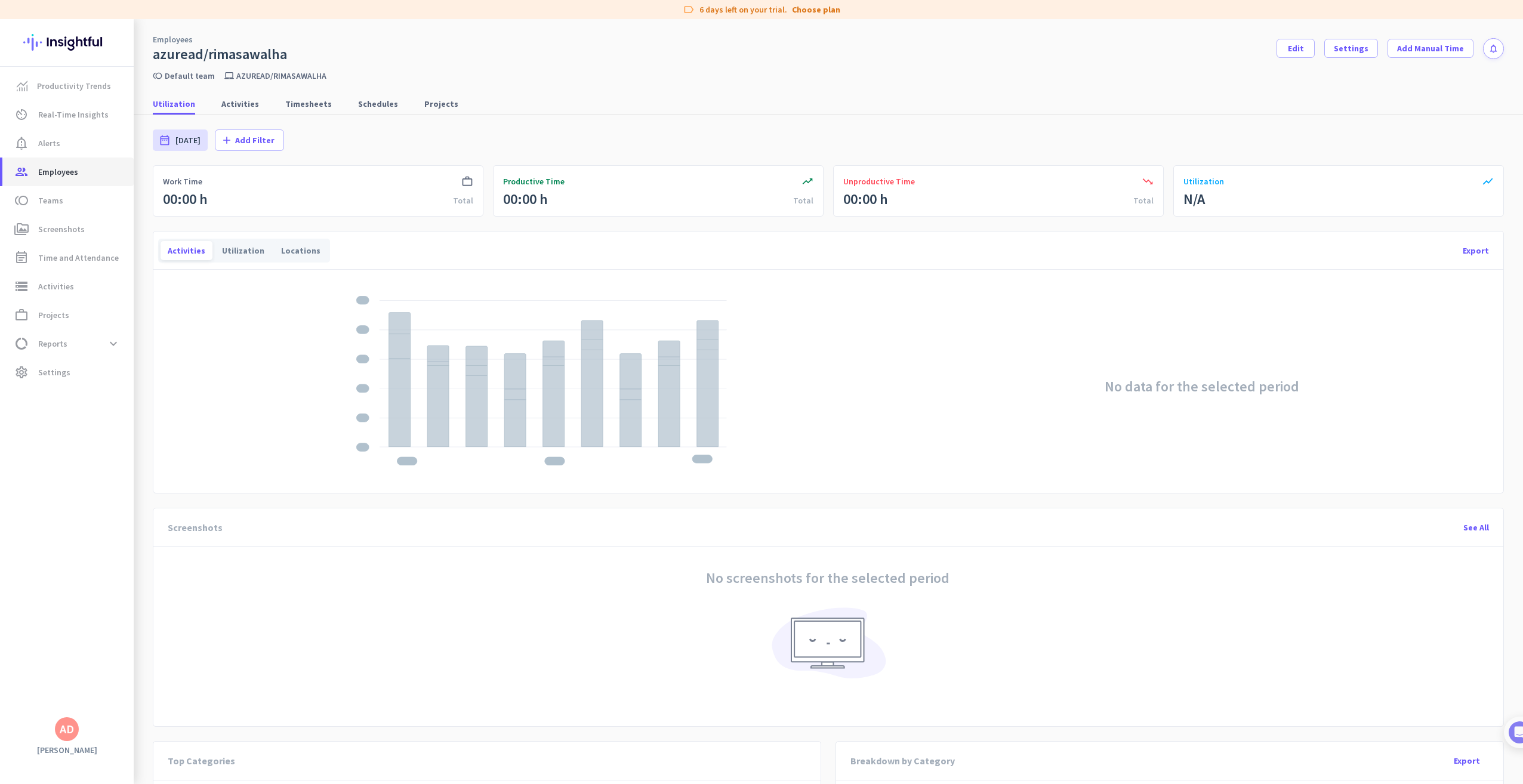
click at [77, 177] on span "group Employees" at bounding box center [67, 171] width 112 height 14
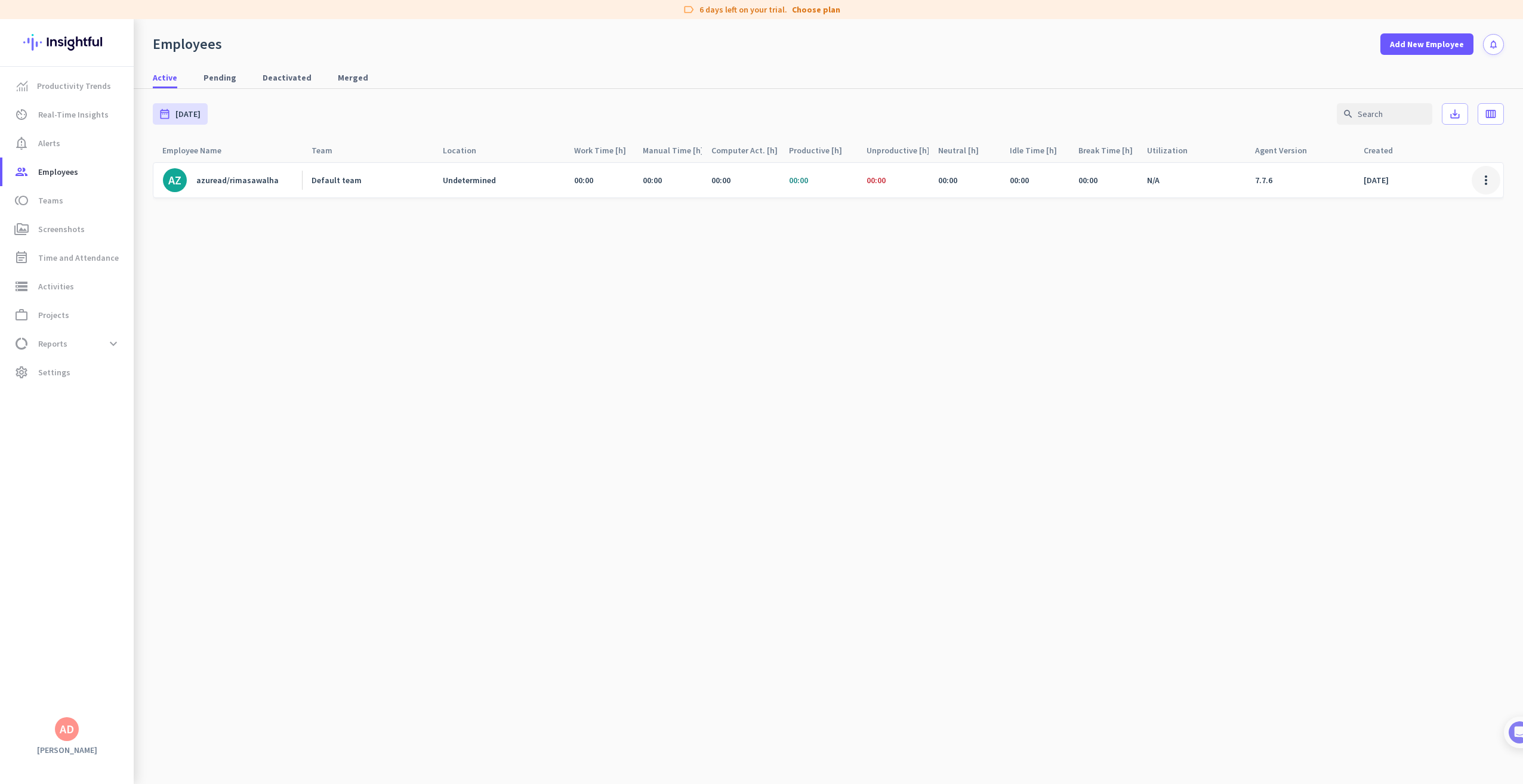
click at [1486, 183] on span at bounding box center [1486, 180] width 28 height 28
click at [249, 183] on div at bounding box center [761, 392] width 1523 height 784
click at [249, 183] on div "azuread/rimasawalha" at bounding box center [237, 180] width 82 height 11
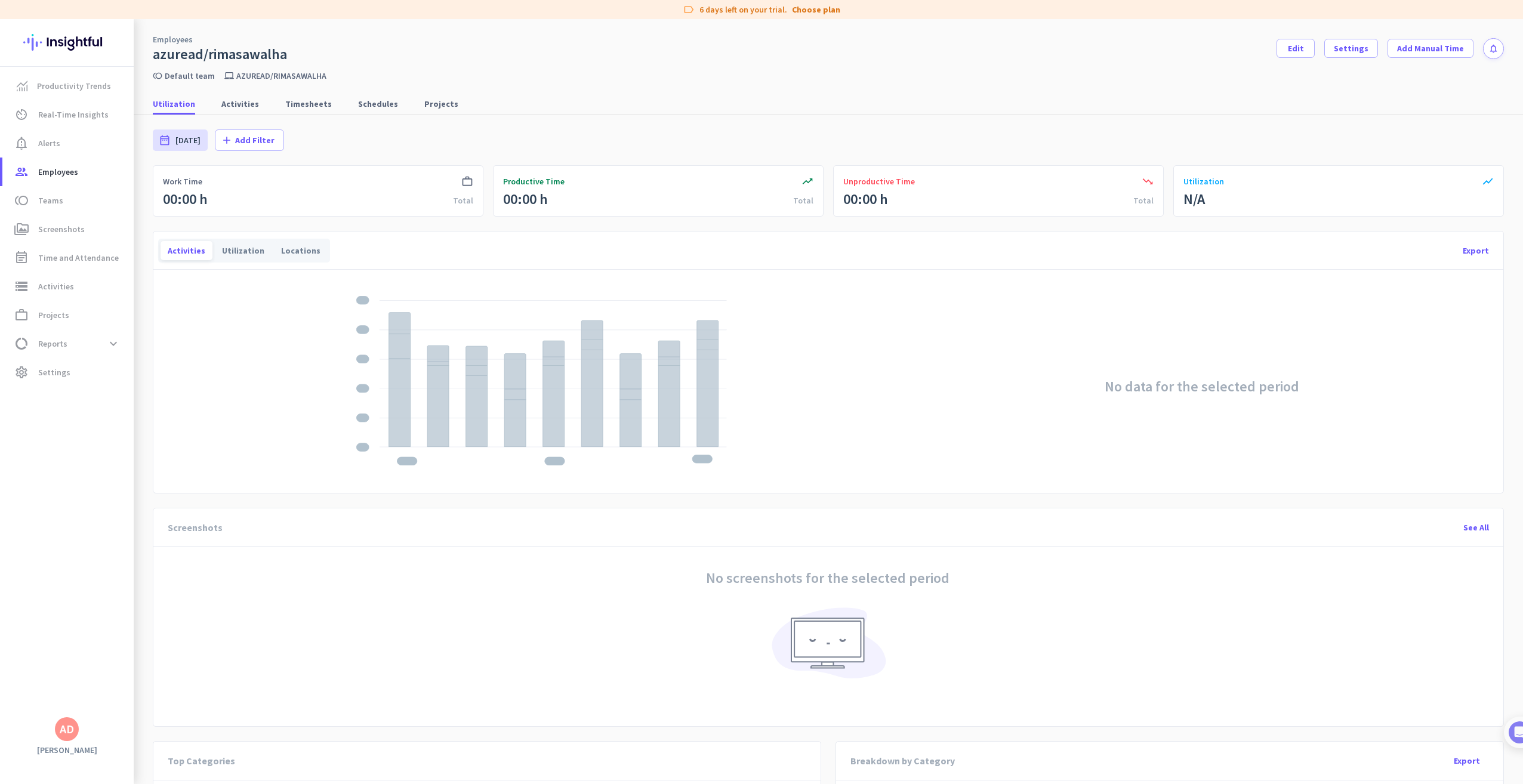
click at [751, 647] on div "No screenshots for the selected period" at bounding box center [828, 632] width 1301 height 157
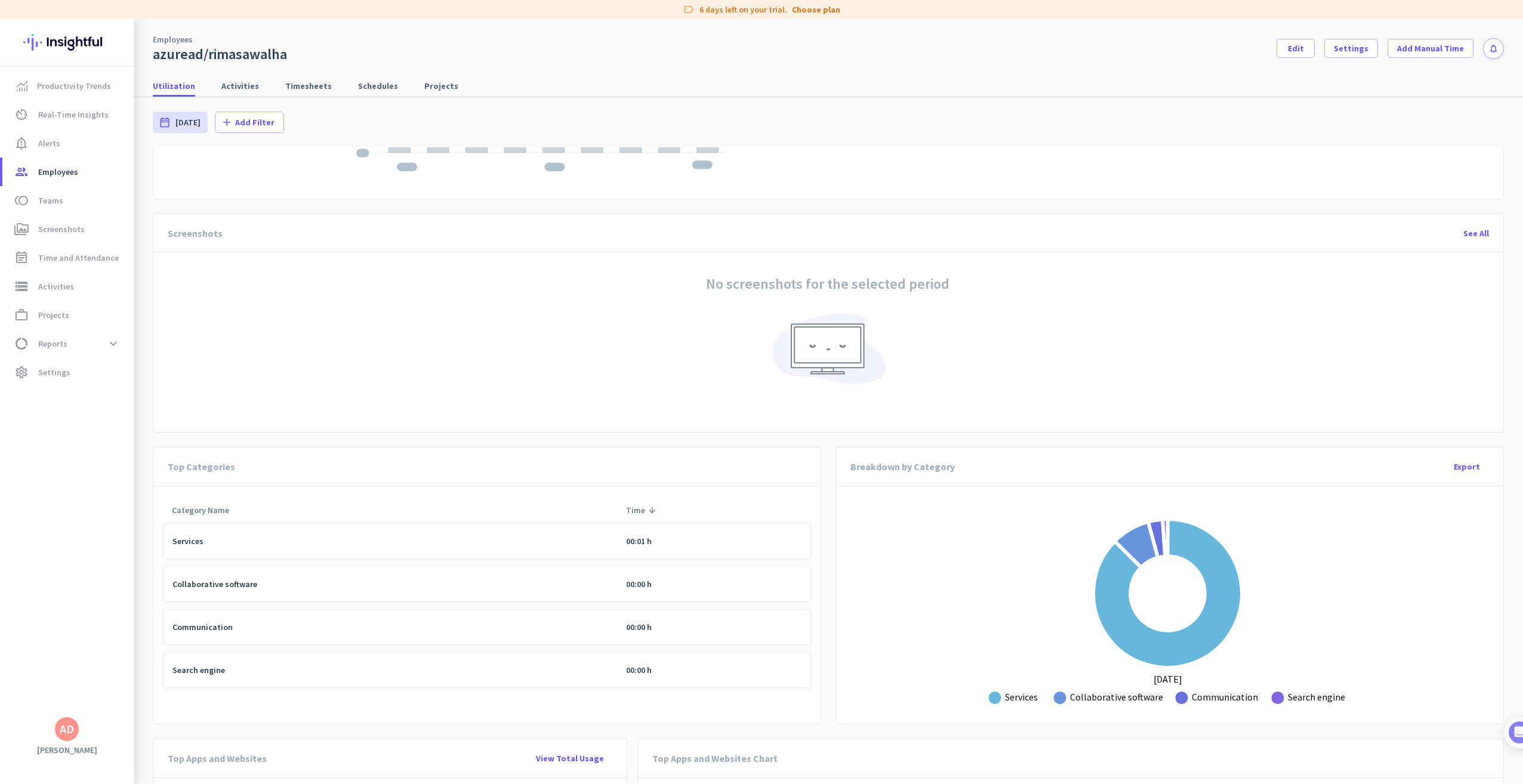
scroll to position [286, 0]
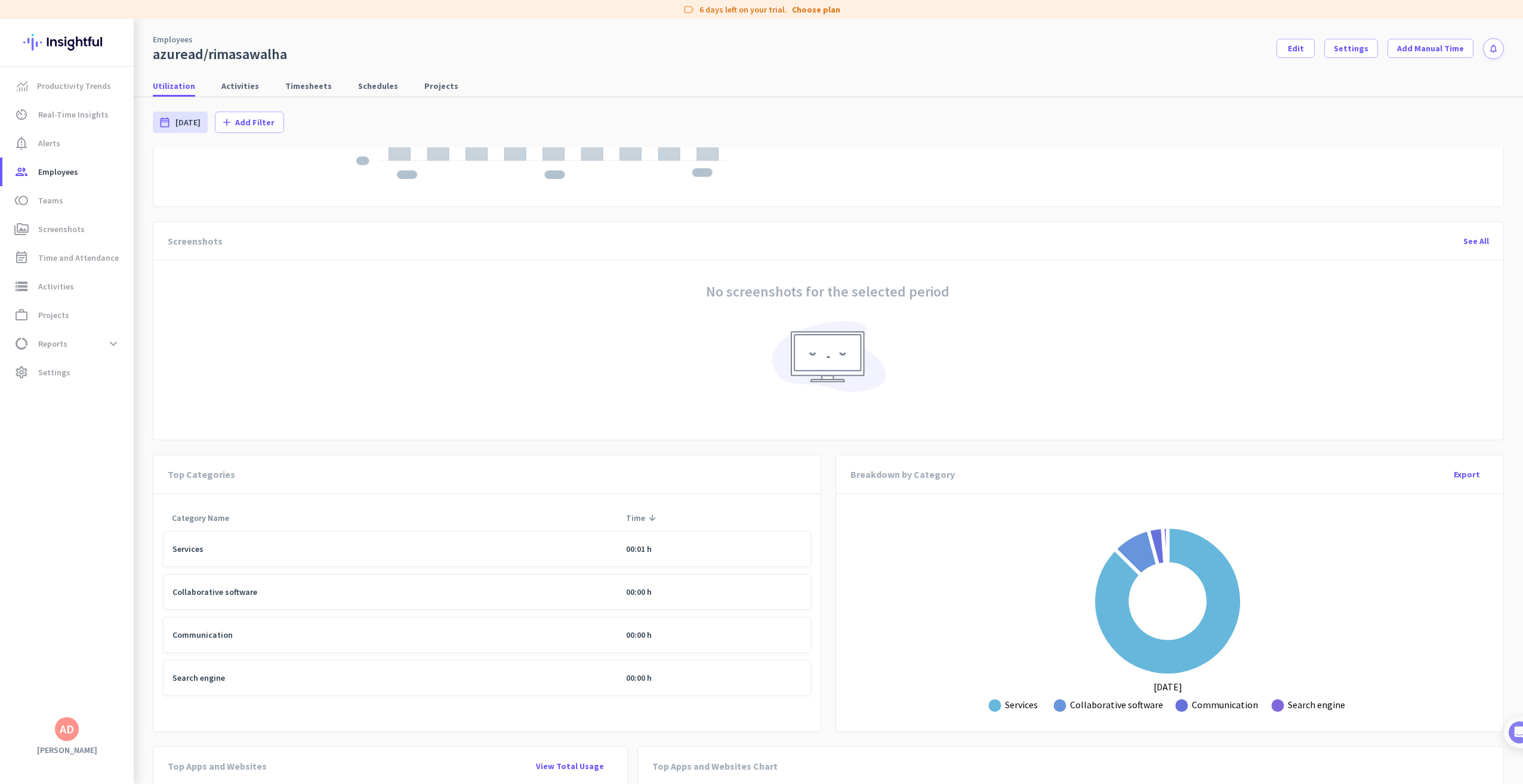
click at [1465, 242] on div "See All" at bounding box center [1476, 241] width 45 height 28
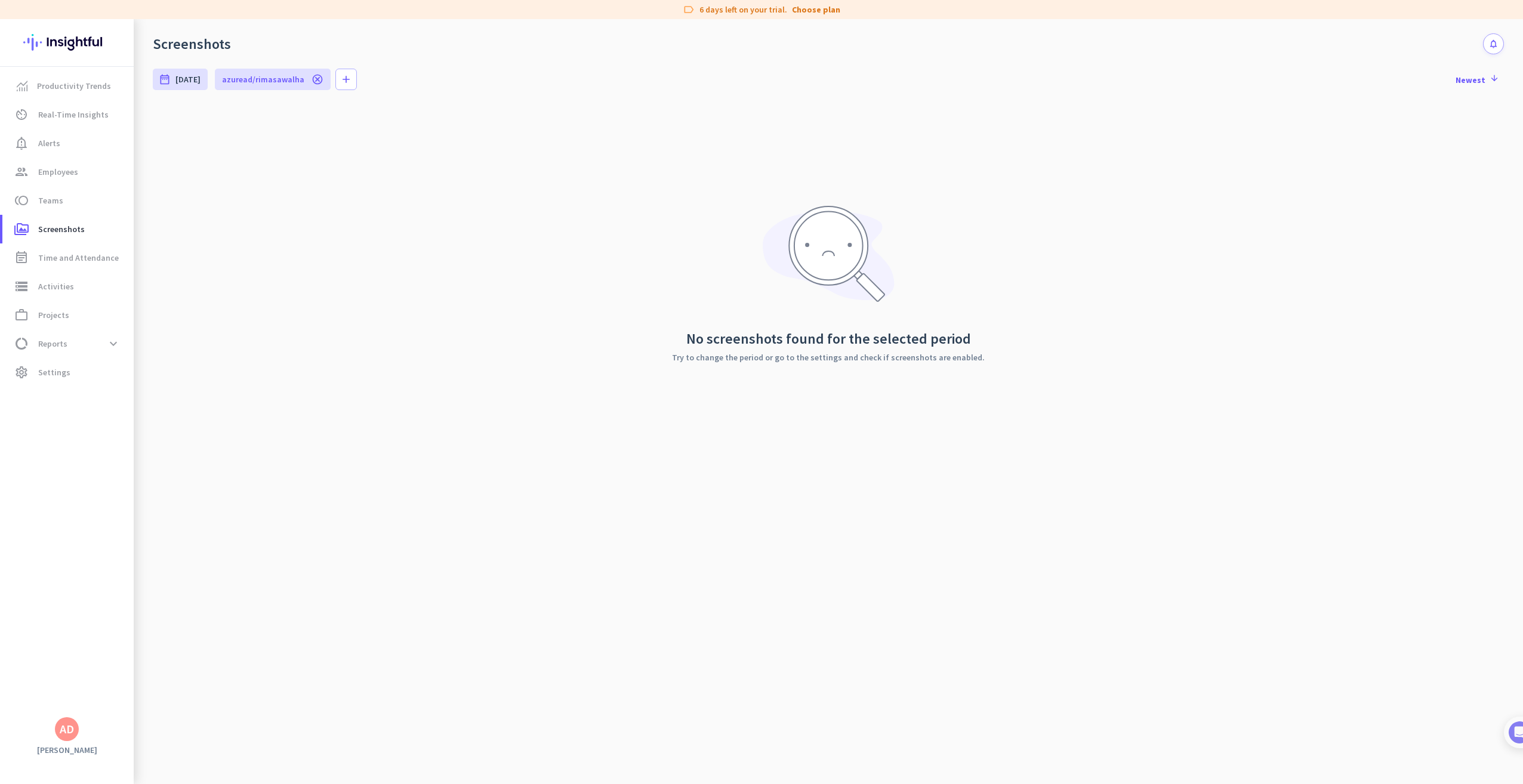
click at [826, 261] on img at bounding box center [828, 254] width 132 height 96
click at [94, 113] on span "Real-Time Insights" at bounding box center [73, 114] width 71 height 14
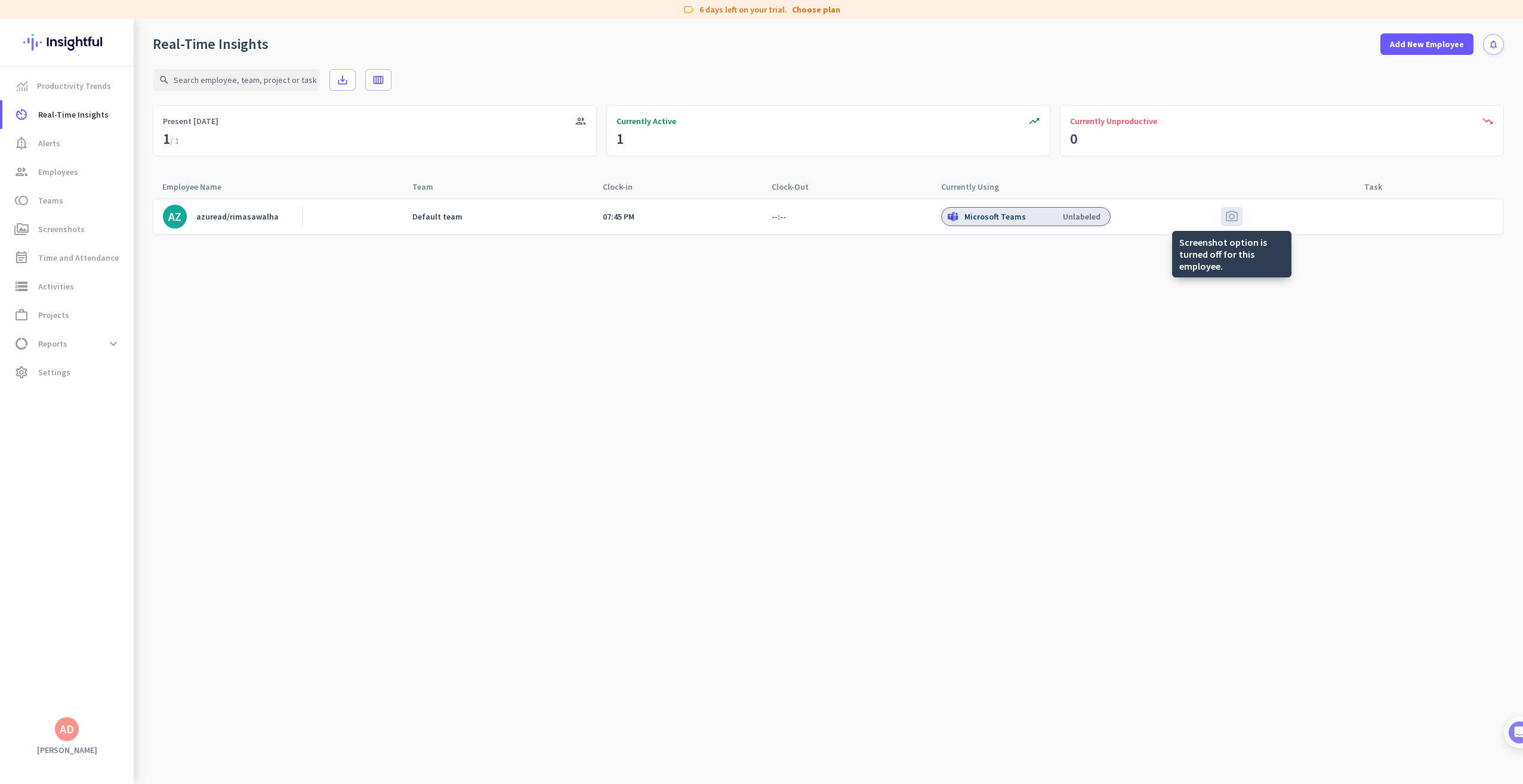
click at [1235, 216] on span "photo_camera" at bounding box center [1231, 216] width 14 height 14
click at [1239, 219] on div "photo_camera" at bounding box center [1232, 216] width 22 height 19
click at [61, 343] on span "Reports" at bounding box center [52, 343] width 29 height 14
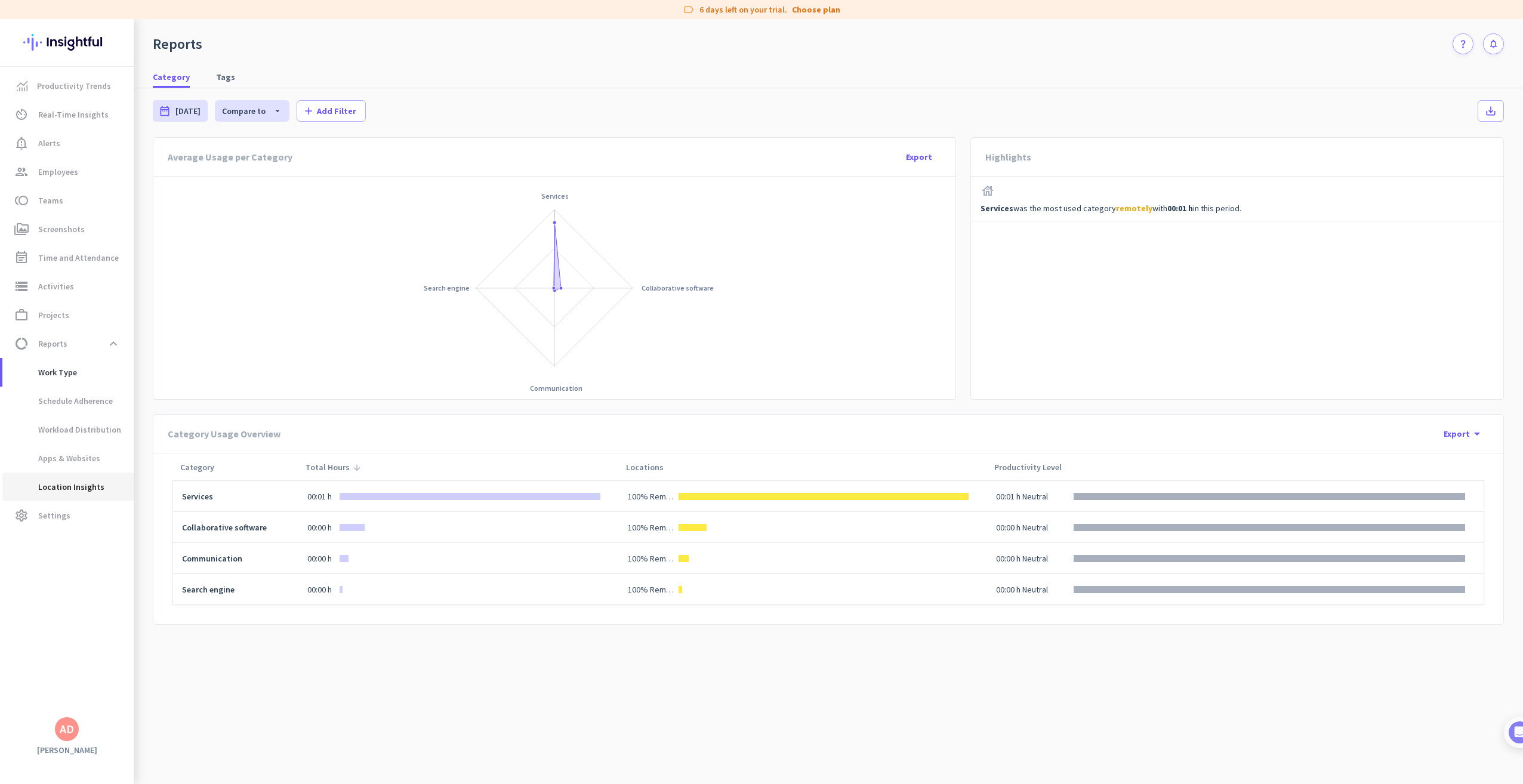
click at [84, 487] on span "Location Insights" at bounding box center [57, 486] width 92 height 28
type input "[DATE] - [DATE]"
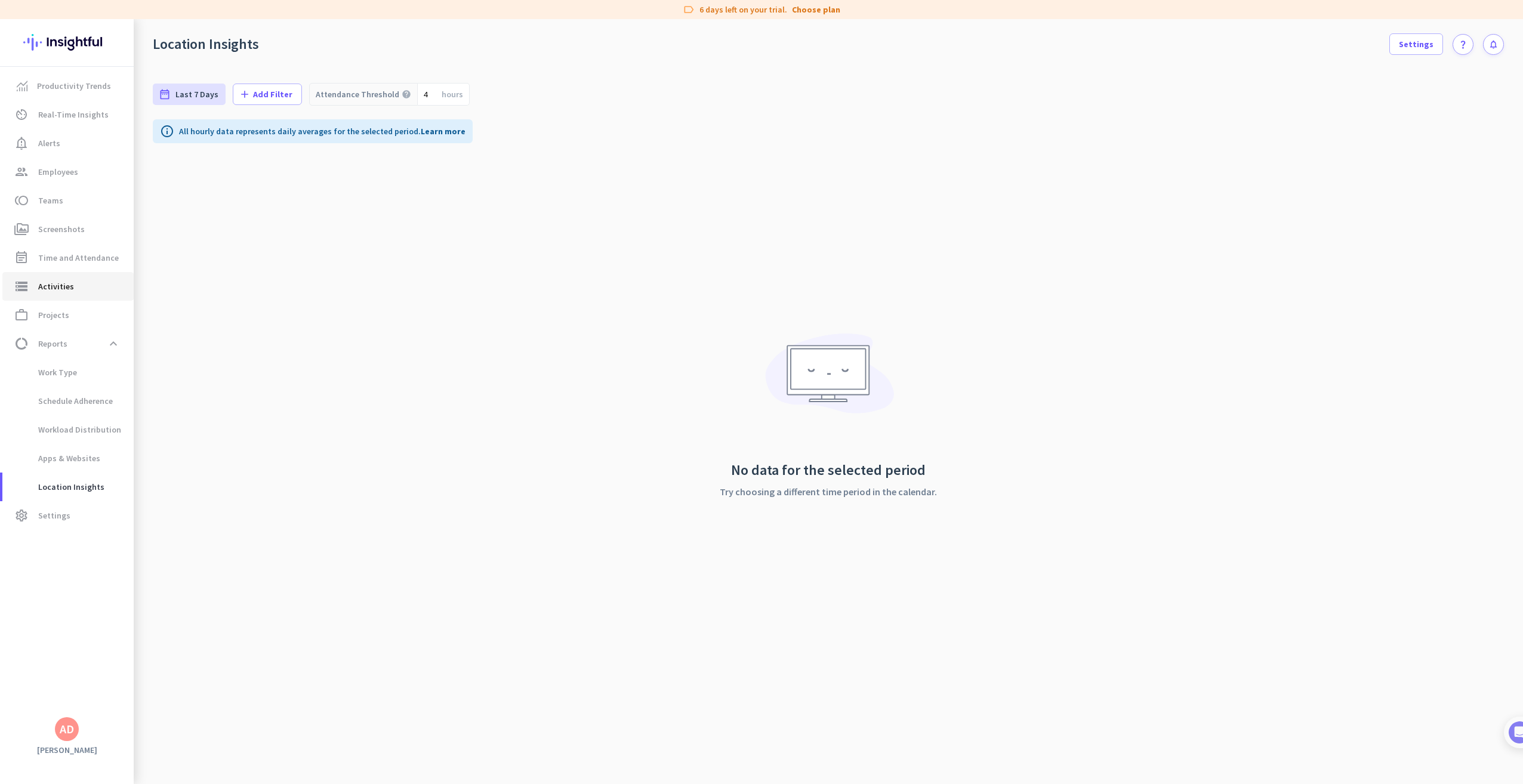
click at [42, 284] on span "Activities" at bounding box center [56, 286] width 36 height 14
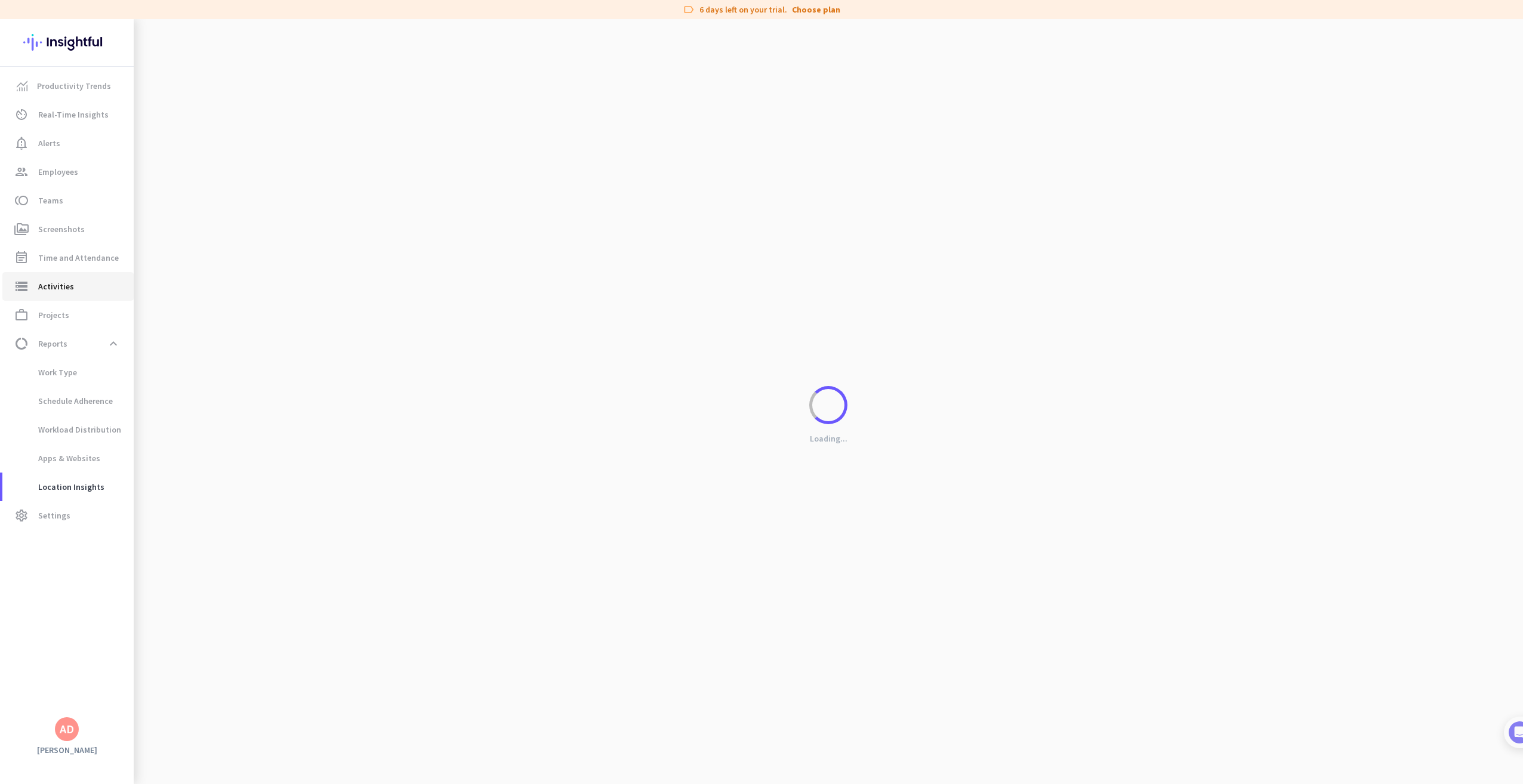
type input "[DATE]"
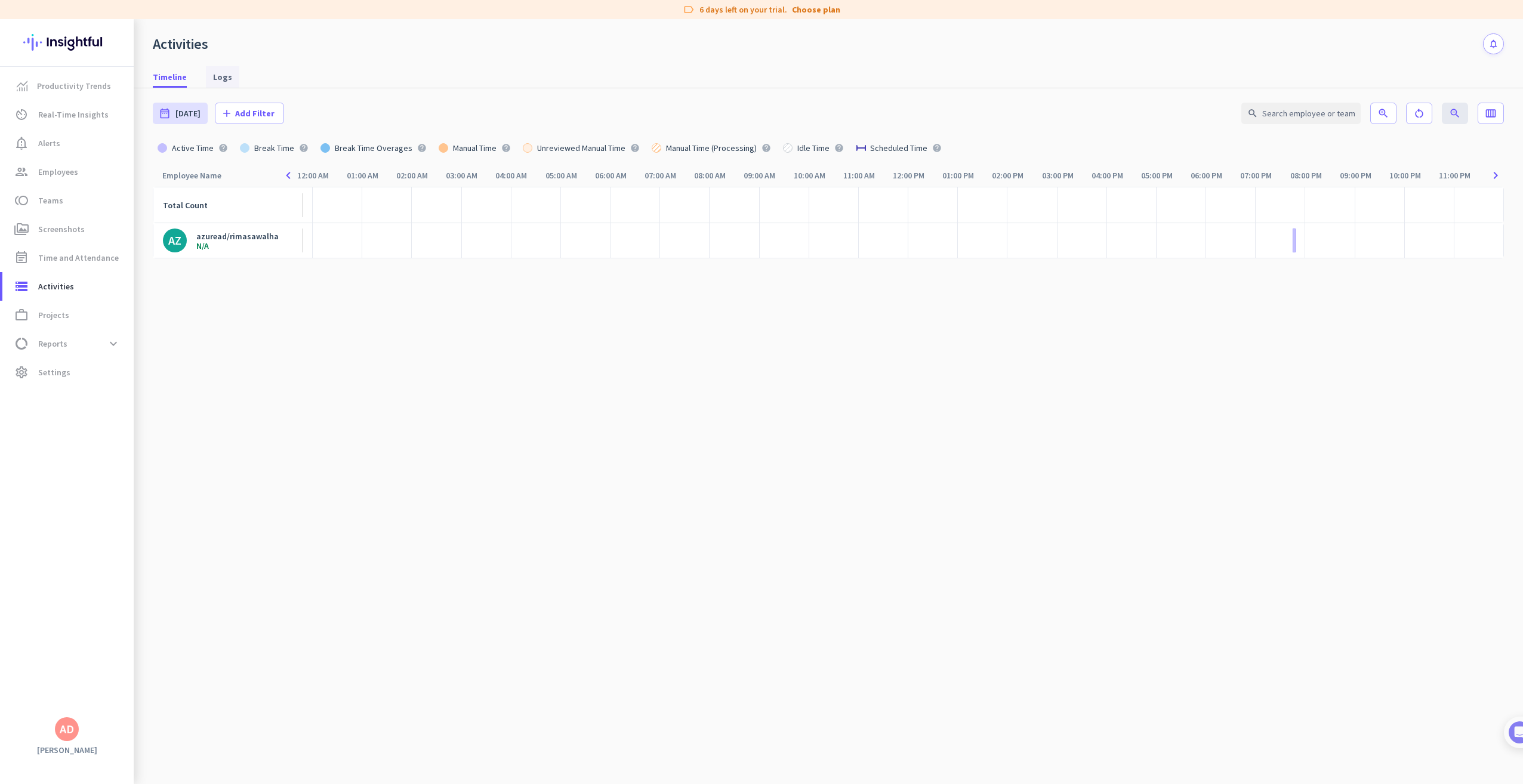
click at [218, 73] on span "Logs" at bounding box center [222, 76] width 19 height 12
type input "[DATE] - [DATE]"
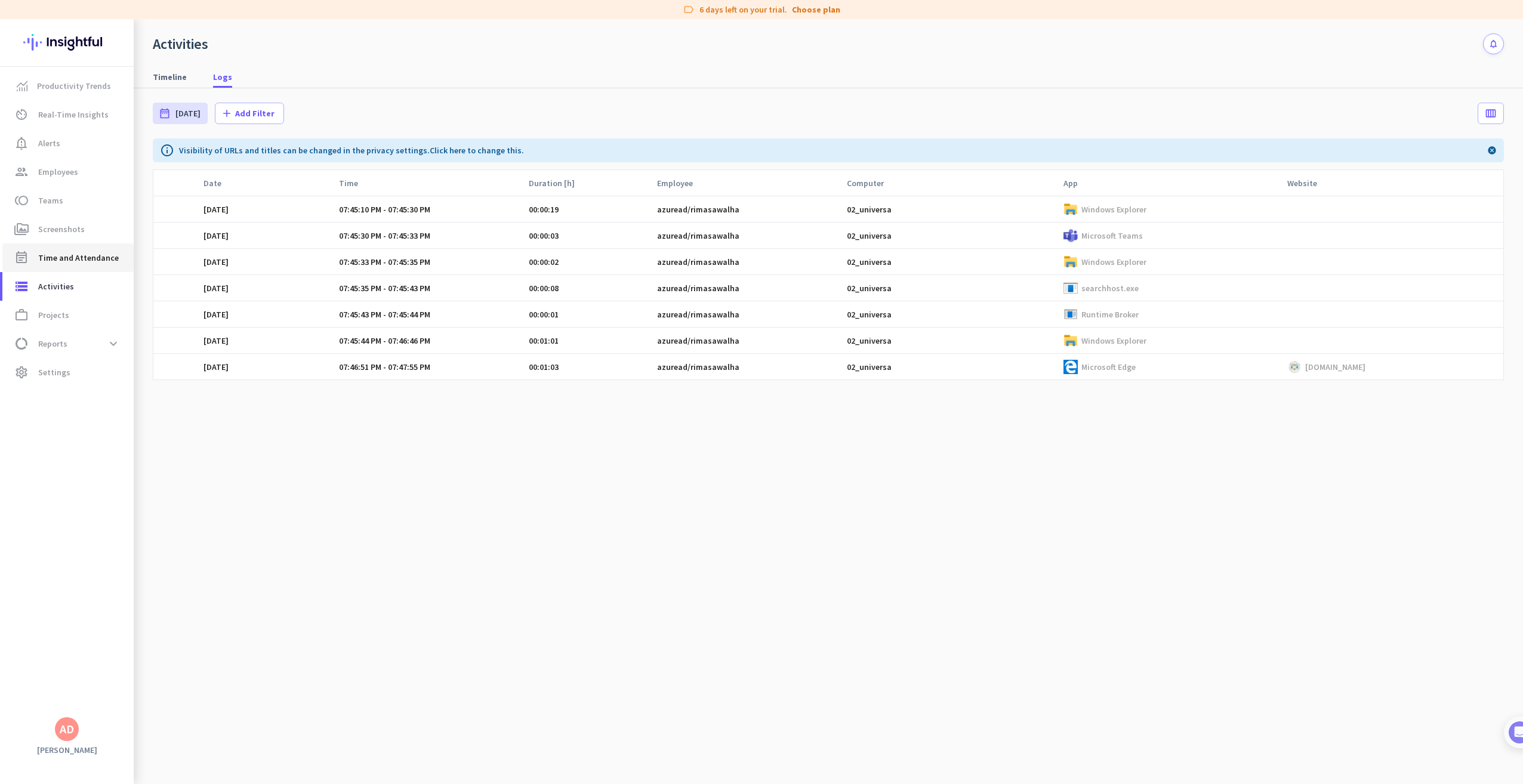
click at [70, 261] on span "Time and Attendance" at bounding box center [78, 257] width 81 height 14
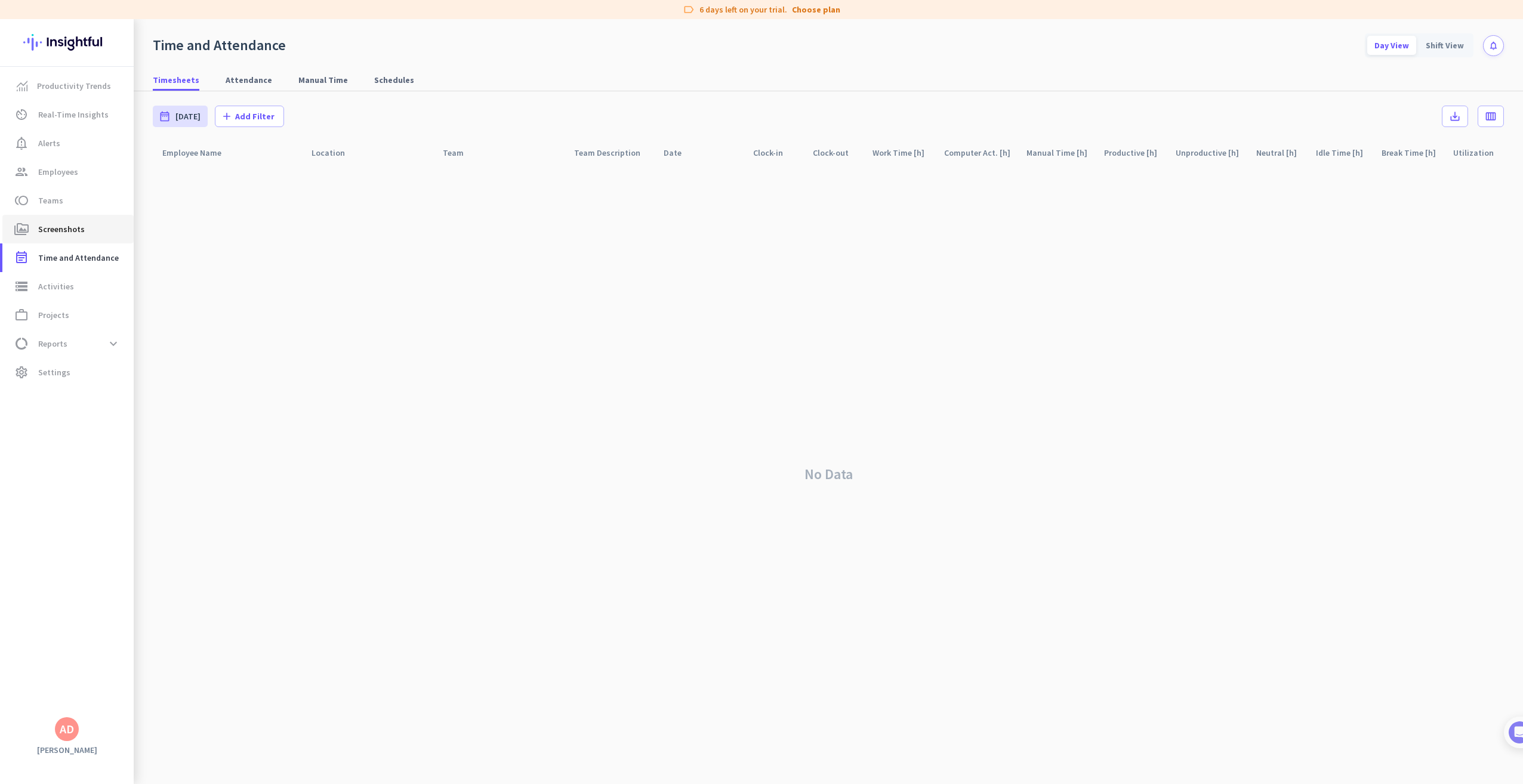
click at [65, 230] on span "Screenshots" at bounding box center [62, 229] width 47 height 14
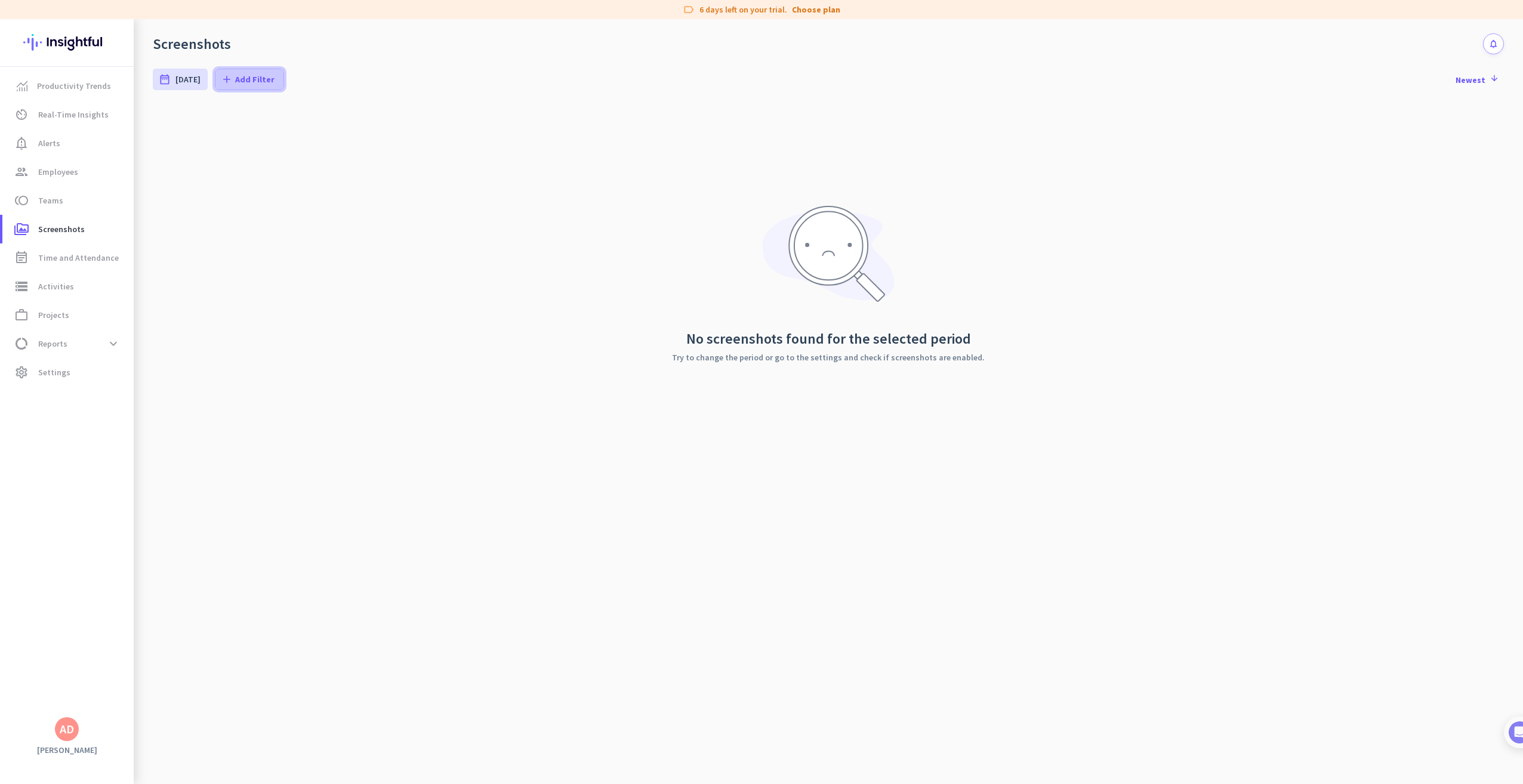
click at [235, 76] on span "Add Filter" at bounding box center [255, 79] width 39 height 12
click at [178, 131] on div at bounding box center [761, 392] width 1523 height 784
click at [173, 76] on div "date_range [DATE]" at bounding box center [180, 80] width 55 height 22
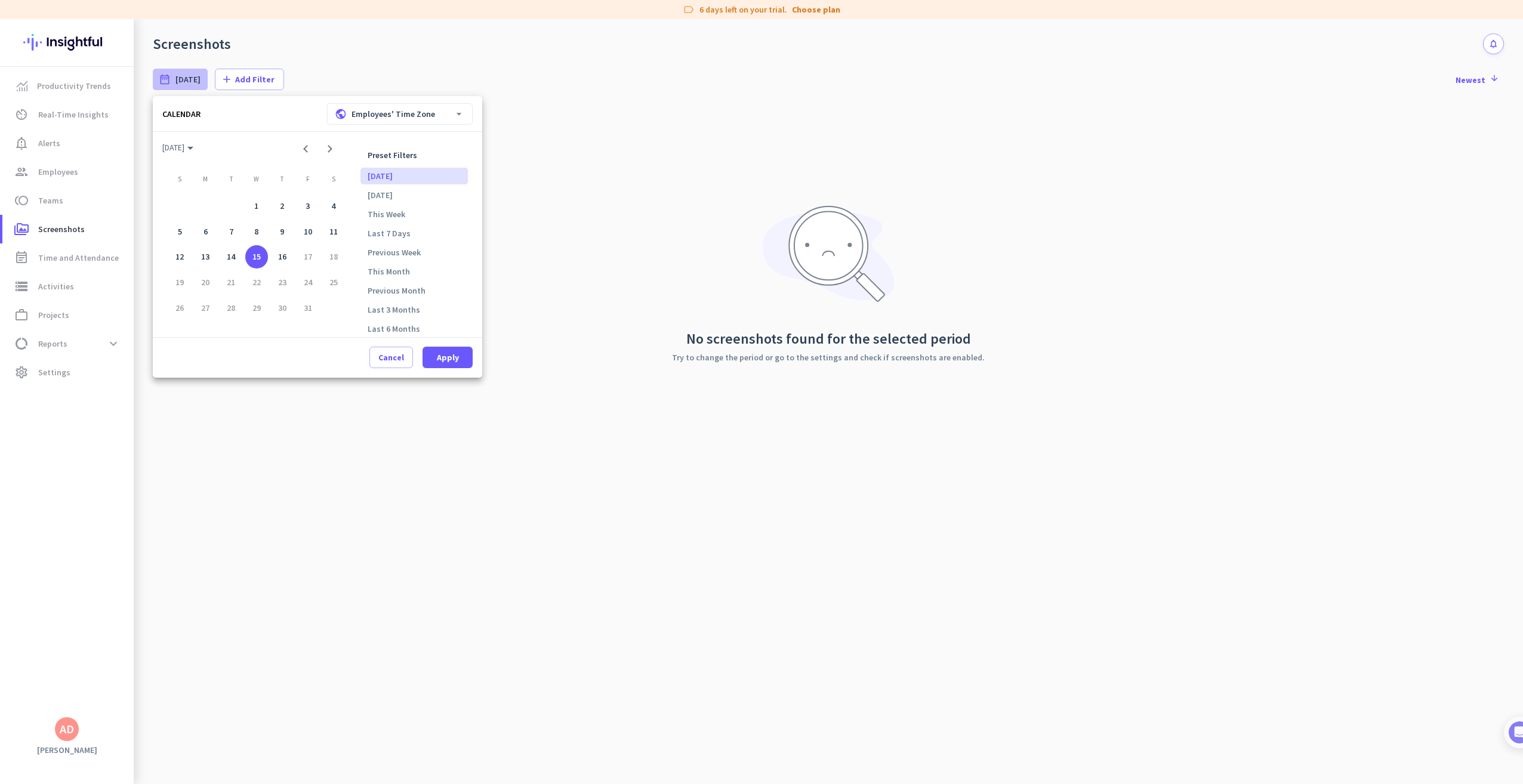
click at [173, 76] on div at bounding box center [761, 392] width 1523 height 784
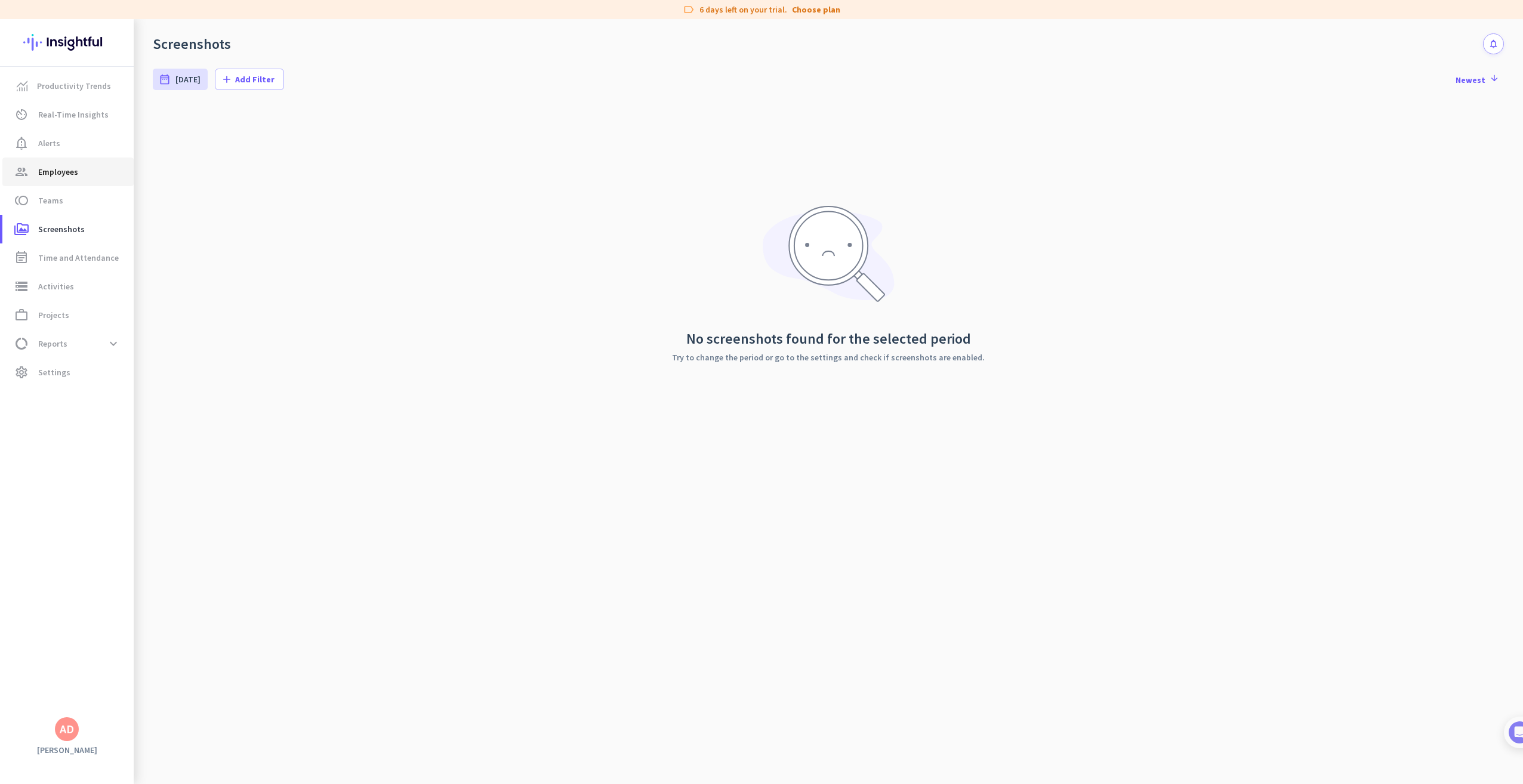
click at [71, 167] on span "Employees" at bounding box center [58, 171] width 40 height 14
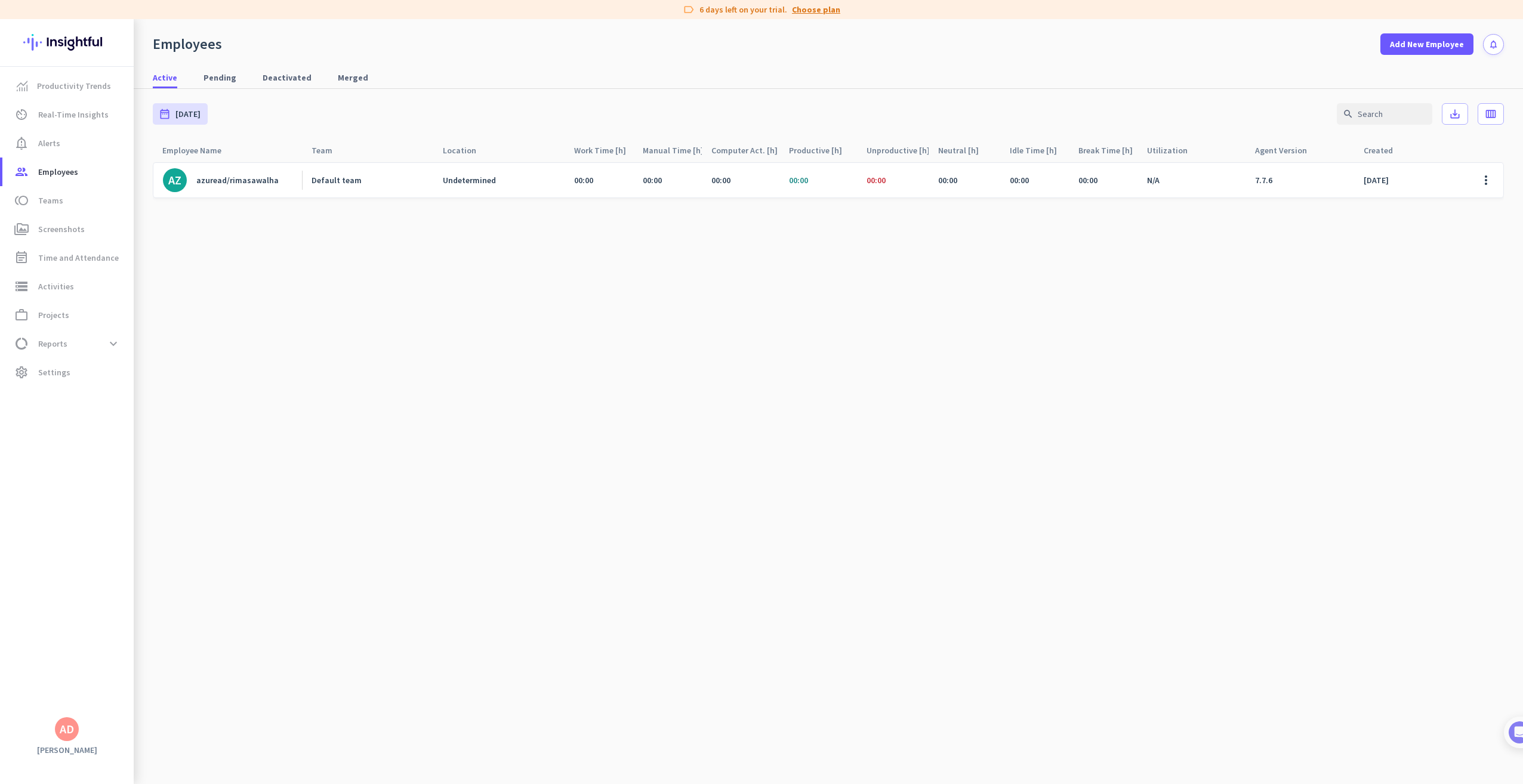
click at [817, 11] on link "Choose plan" at bounding box center [816, 9] width 48 height 12
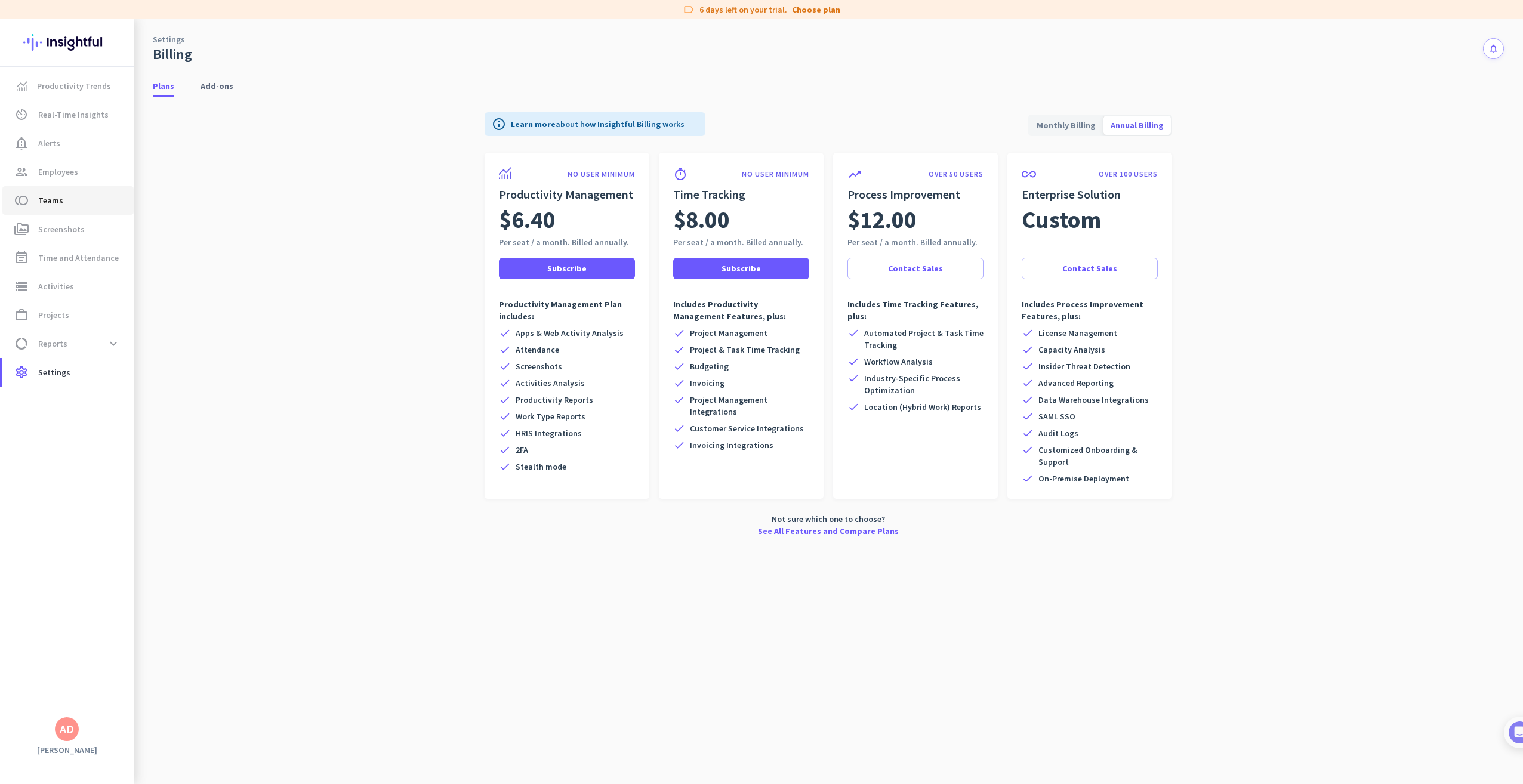
click at [86, 204] on span "toll Teams" at bounding box center [67, 200] width 112 height 14
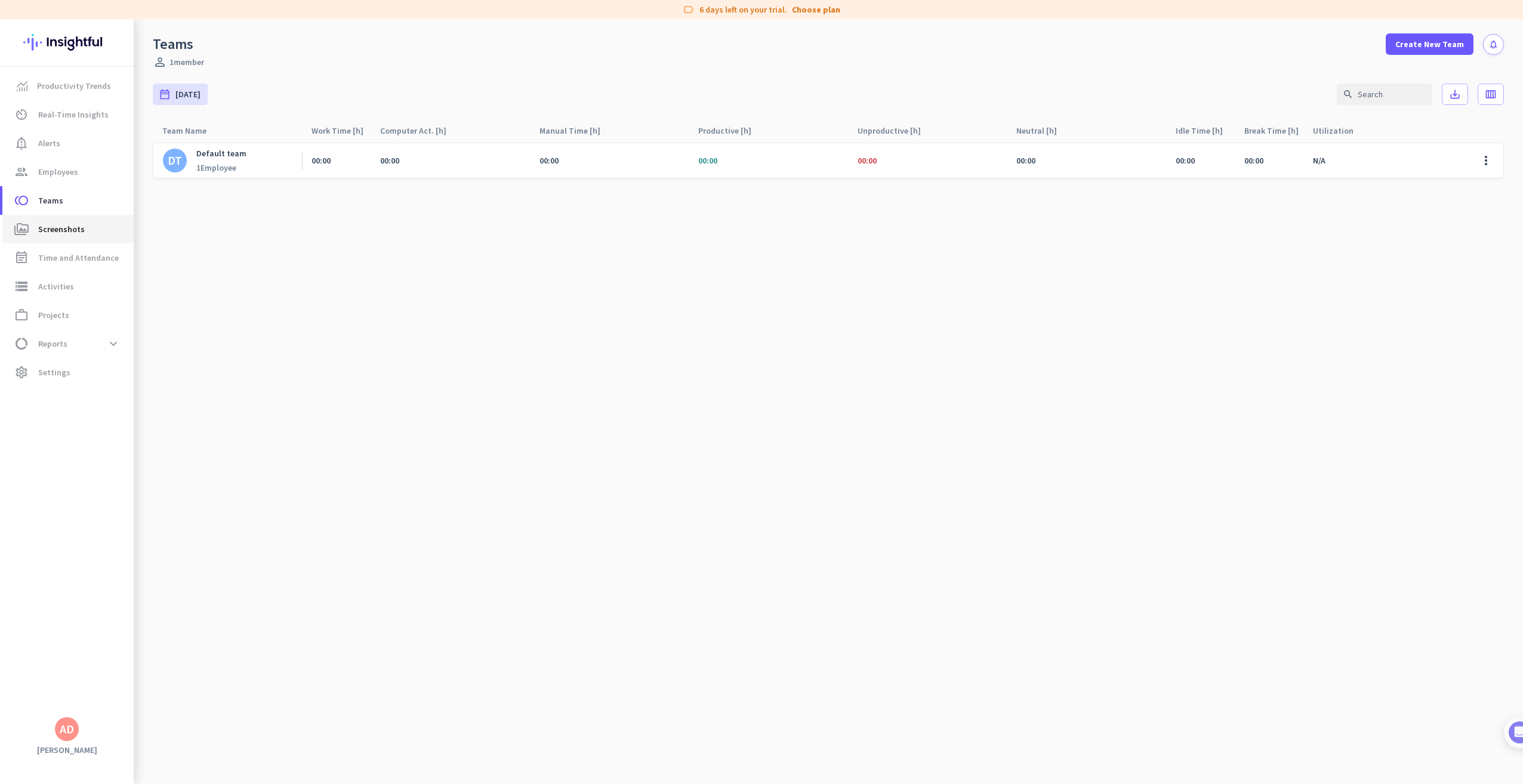
click at [77, 229] on span "Screenshots" at bounding box center [62, 229] width 47 height 14
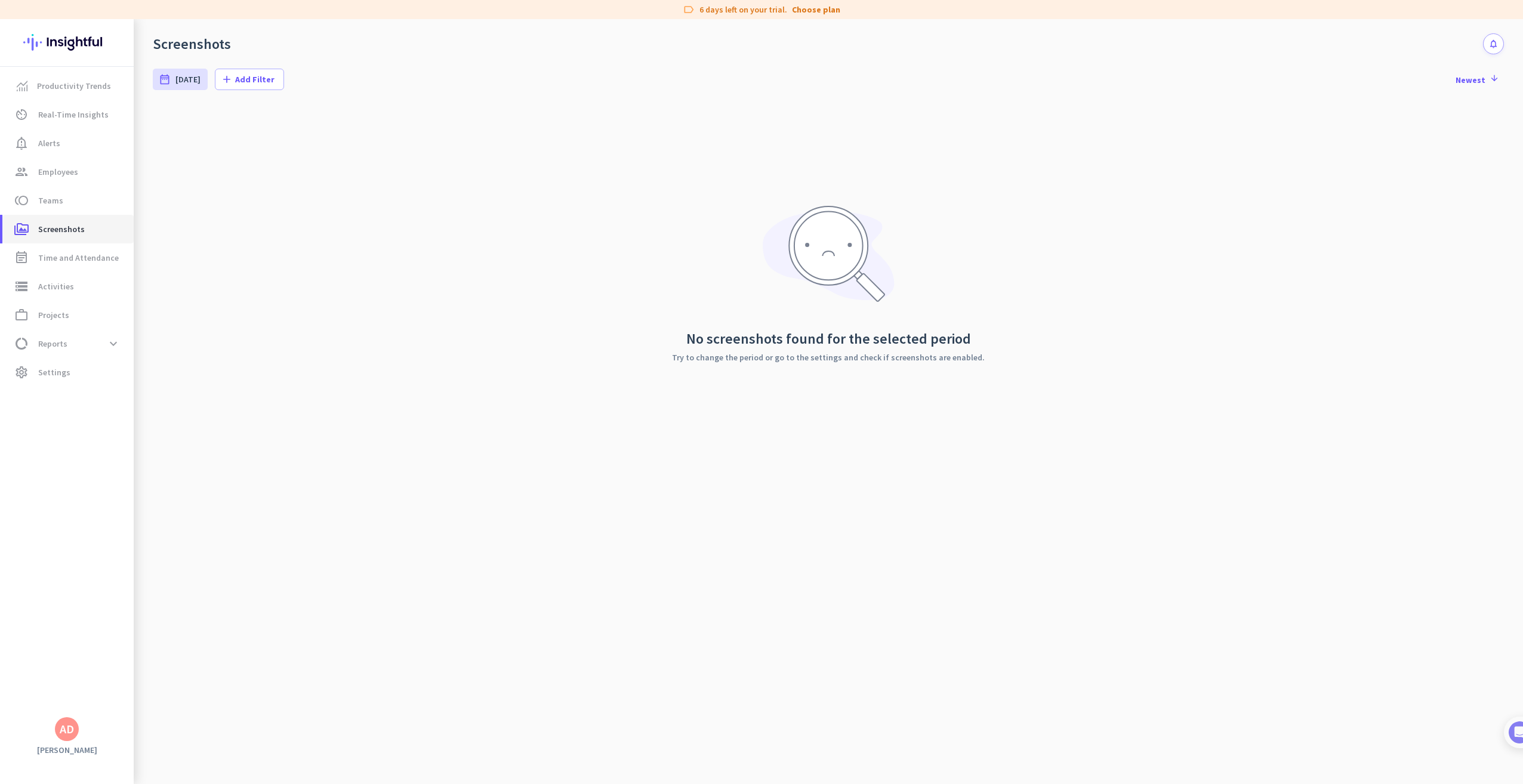
click at [77, 229] on span "Screenshots" at bounding box center [62, 229] width 47 height 14
click at [81, 195] on span "toll Teams" at bounding box center [67, 200] width 112 height 14
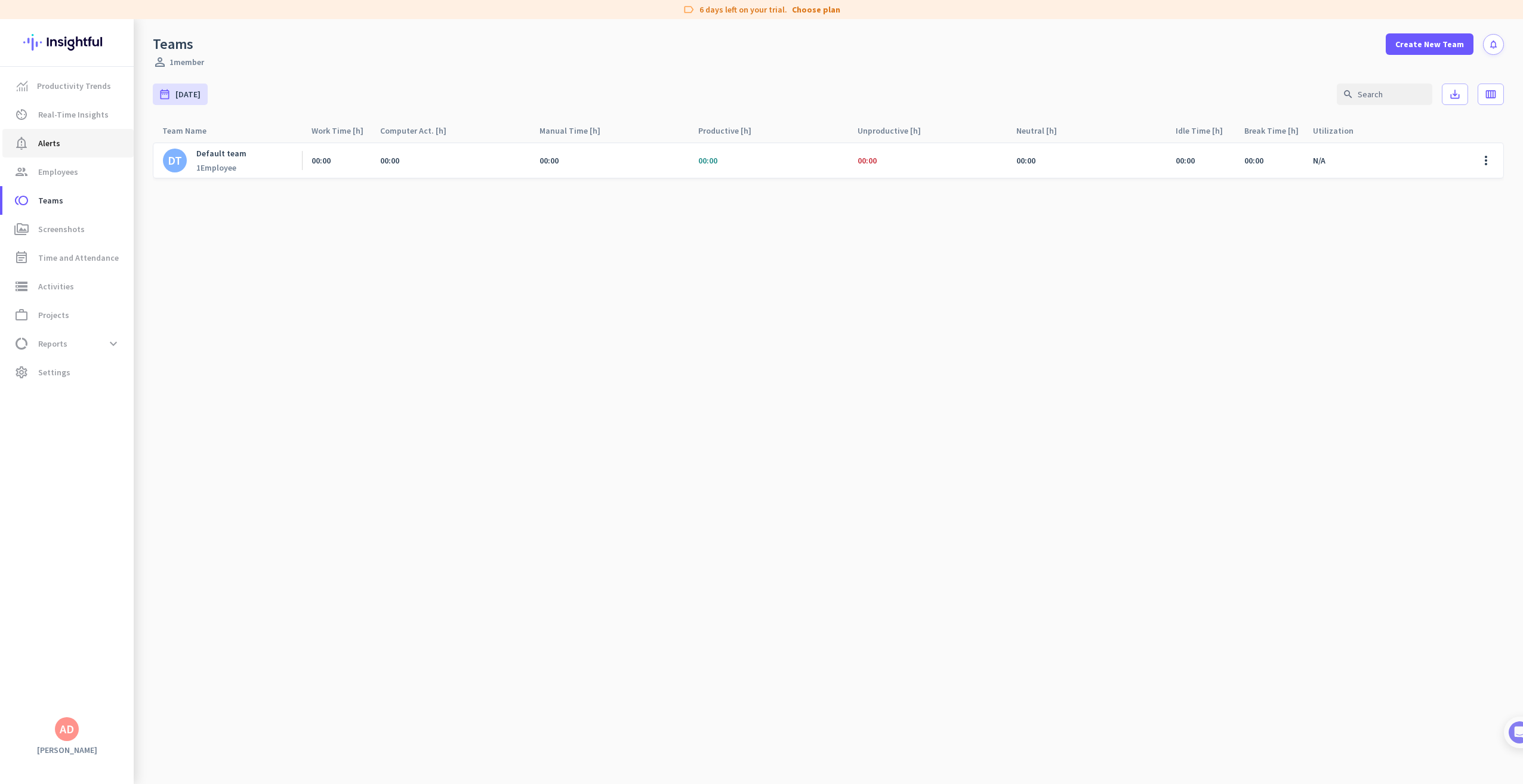
click at [93, 145] on span "notification_important Alerts" at bounding box center [67, 143] width 112 height 14
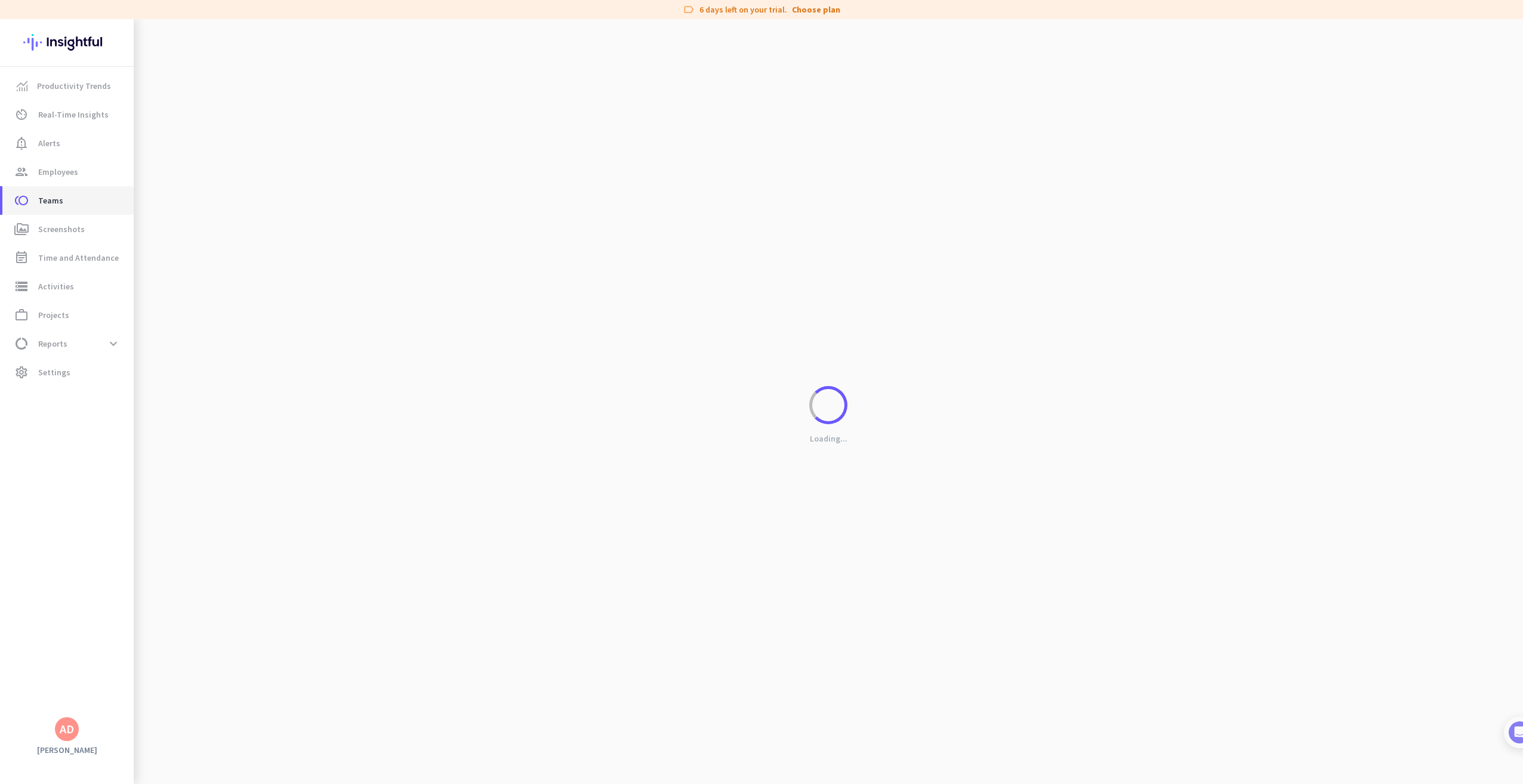
click at [68, 204] on span "toll Teams" at bounding box center [67, 200] width 112 height 14
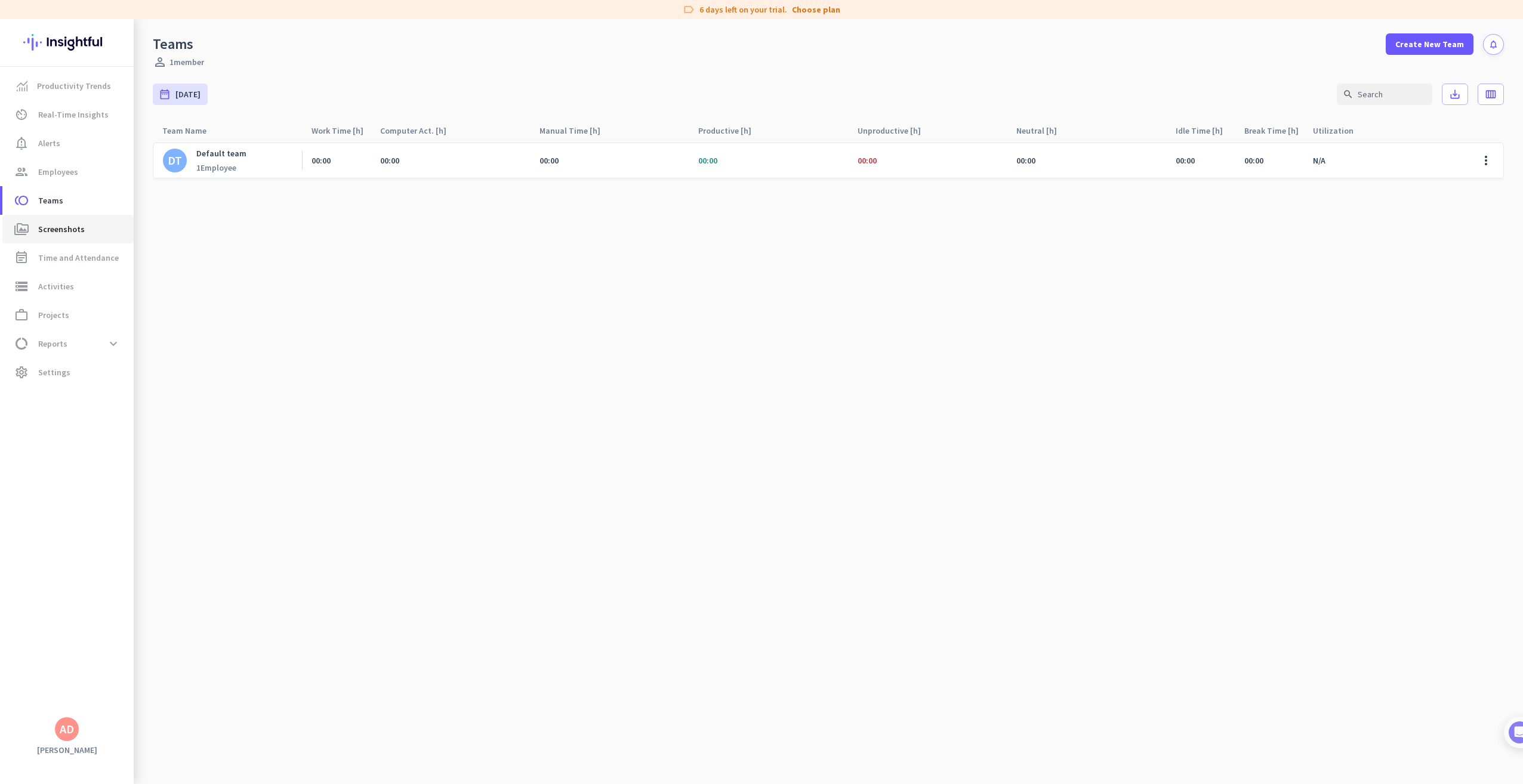
click at [74, 223] on span "Screenshots" at bounding box center [62, 229] width 47 height 14
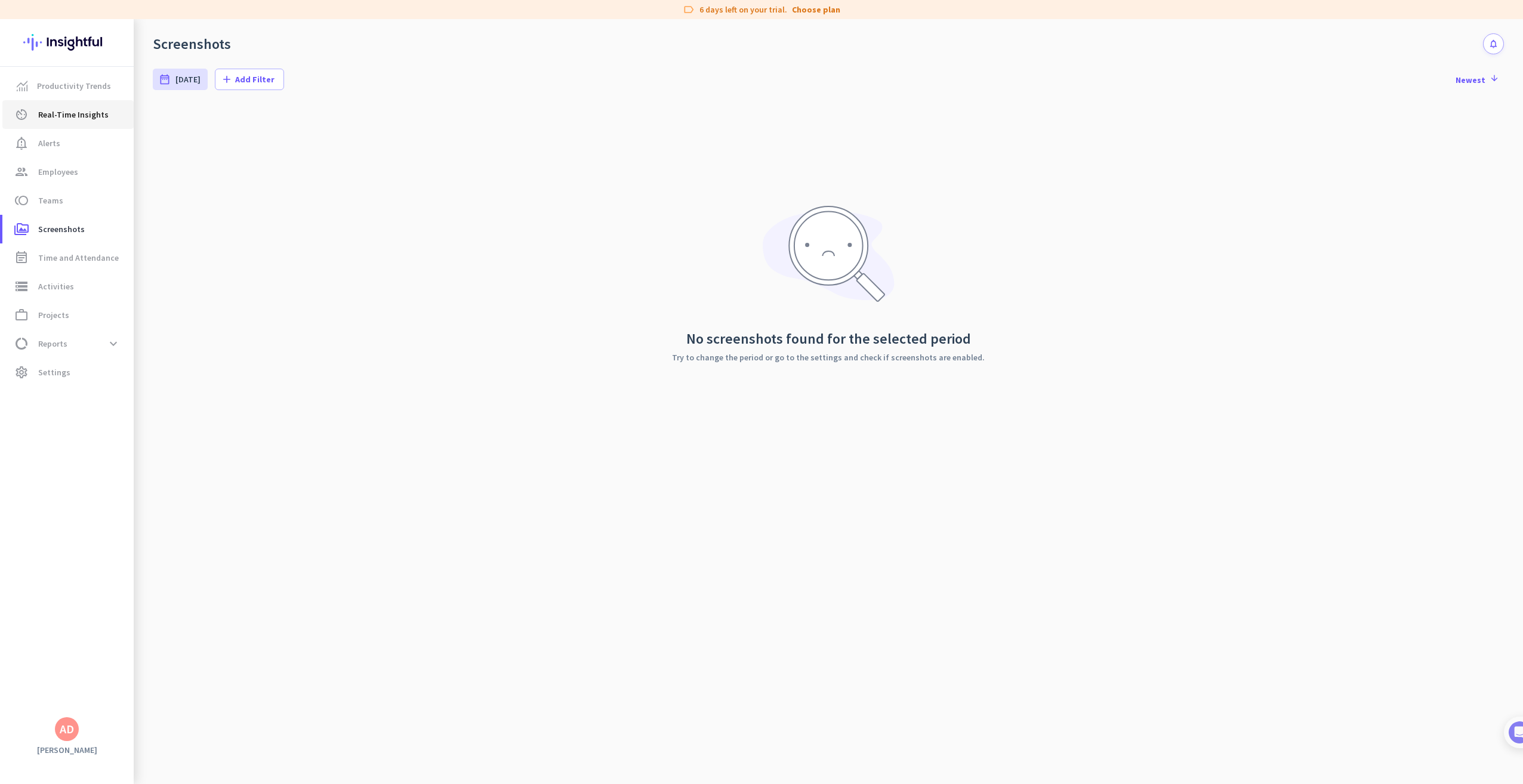
click at [56, 123] on link "av_timer Real-Time Insights" at bounding box center [68, 115] width 131 height 28
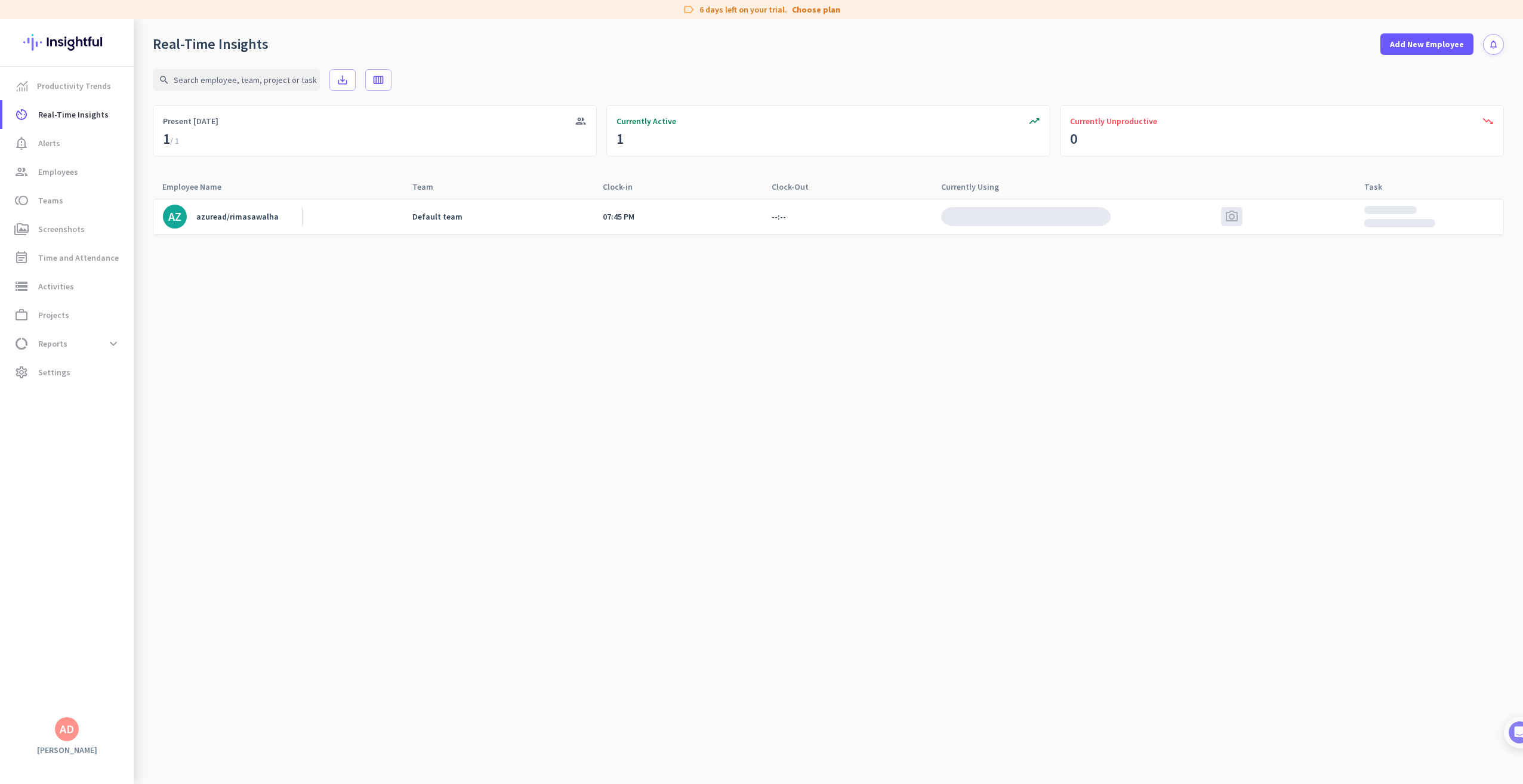
click at [1234, 222] on span "photo_camera" at bounding box center [1231, 216] width 14 height 14
click at [1402, 225] on div at bounding box center [1429, 217] width 149 height 35
click at [242, 230] on div "AZ azuread/rimasawalha" at bounding box center [227, 217] width 149 height 35
click at [63, 359] on link "settings Settings" at bounding box center [68, 372] width 131 height 28
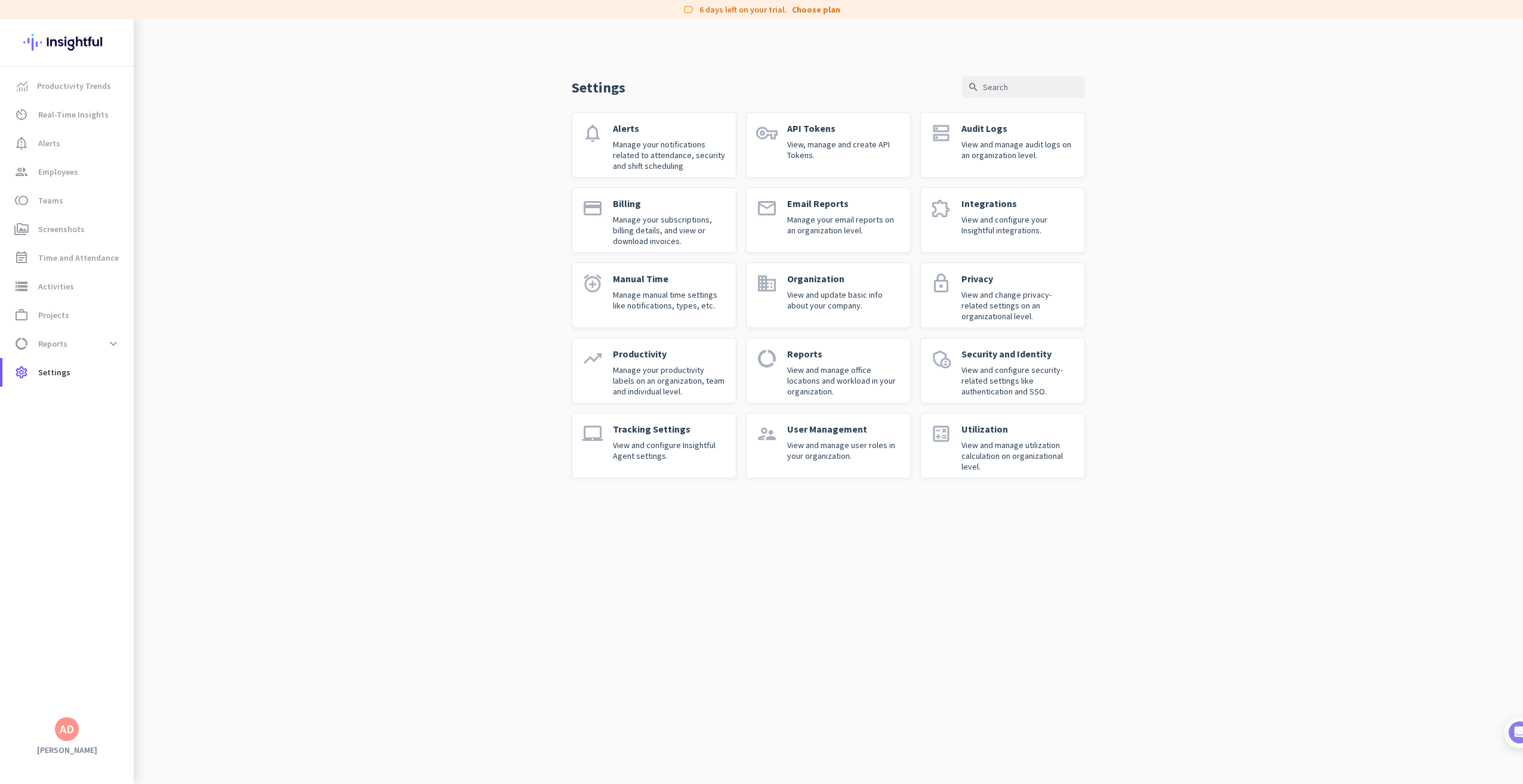
click at [705, 442] on p "View and configure Insightful Agent settings." at bounding box center [670, 451] width 113 height 22
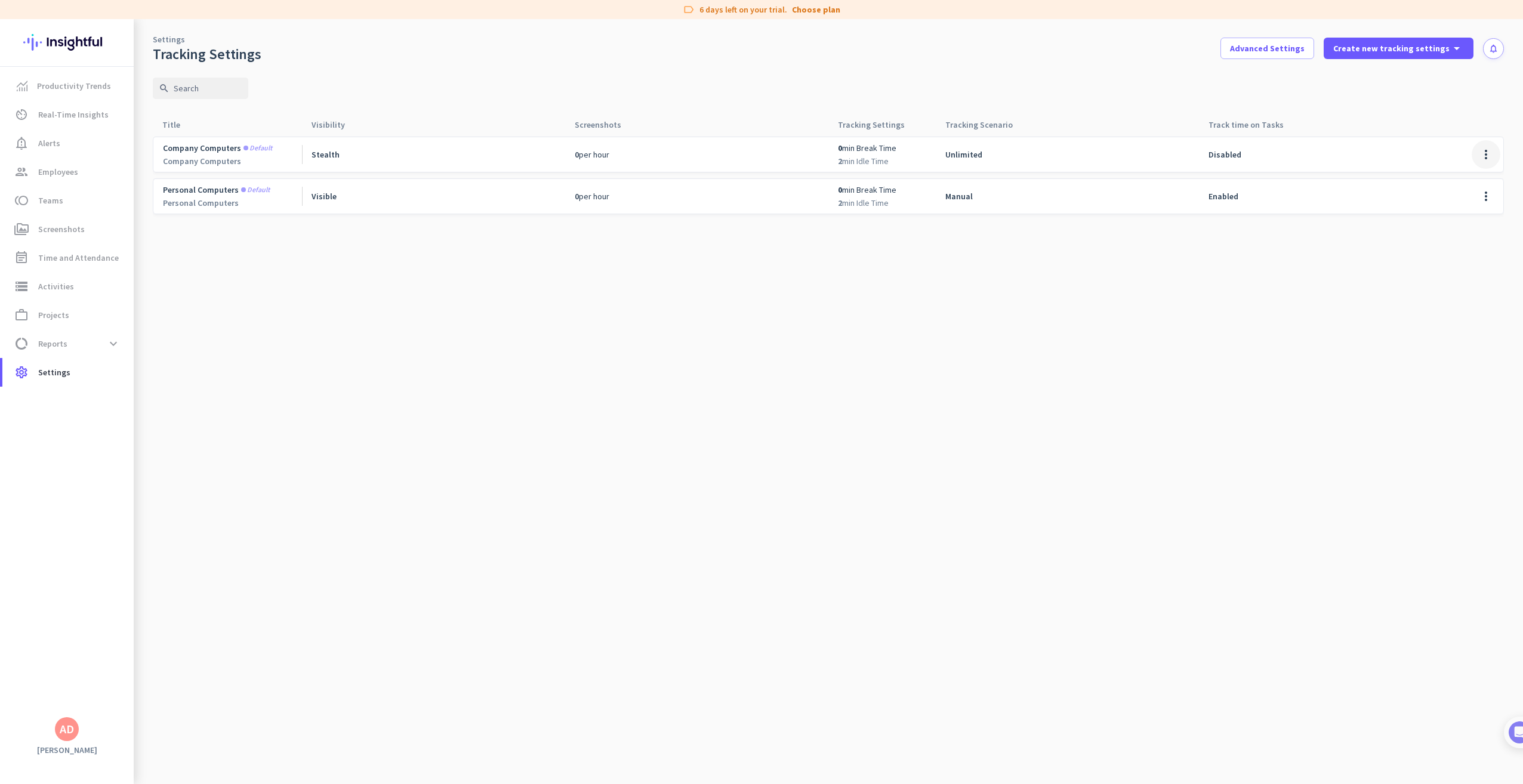
click at [1486, 159] on span at bounding box center [1486, 155] width 28 height 28
click at [1451, 184] on span "Edit" at bounding box center [1461, 180] width 57 height 12
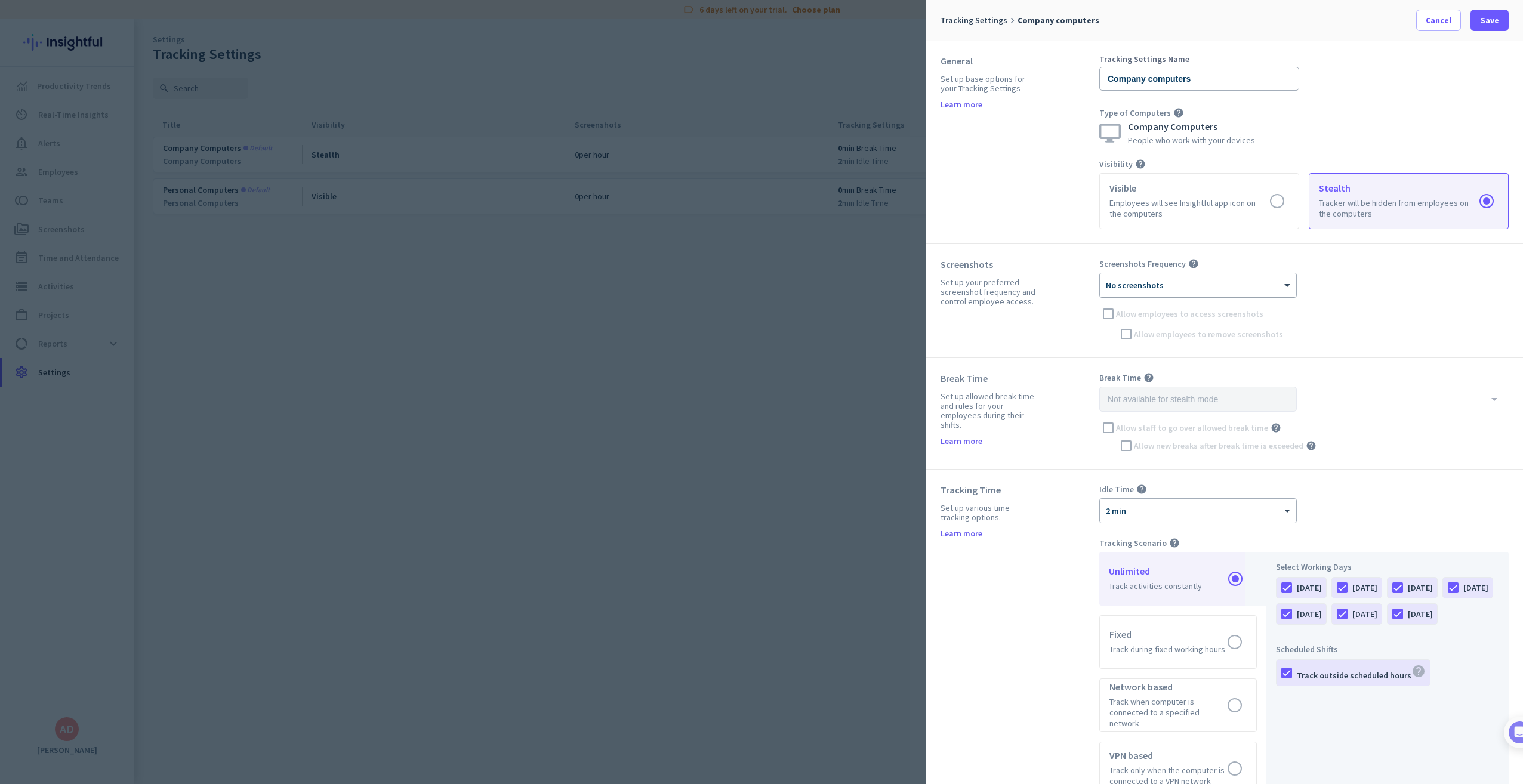
click at [1269, 293] on div "× No screenshots" at bounding box center [1198, 285] width 196 height 24
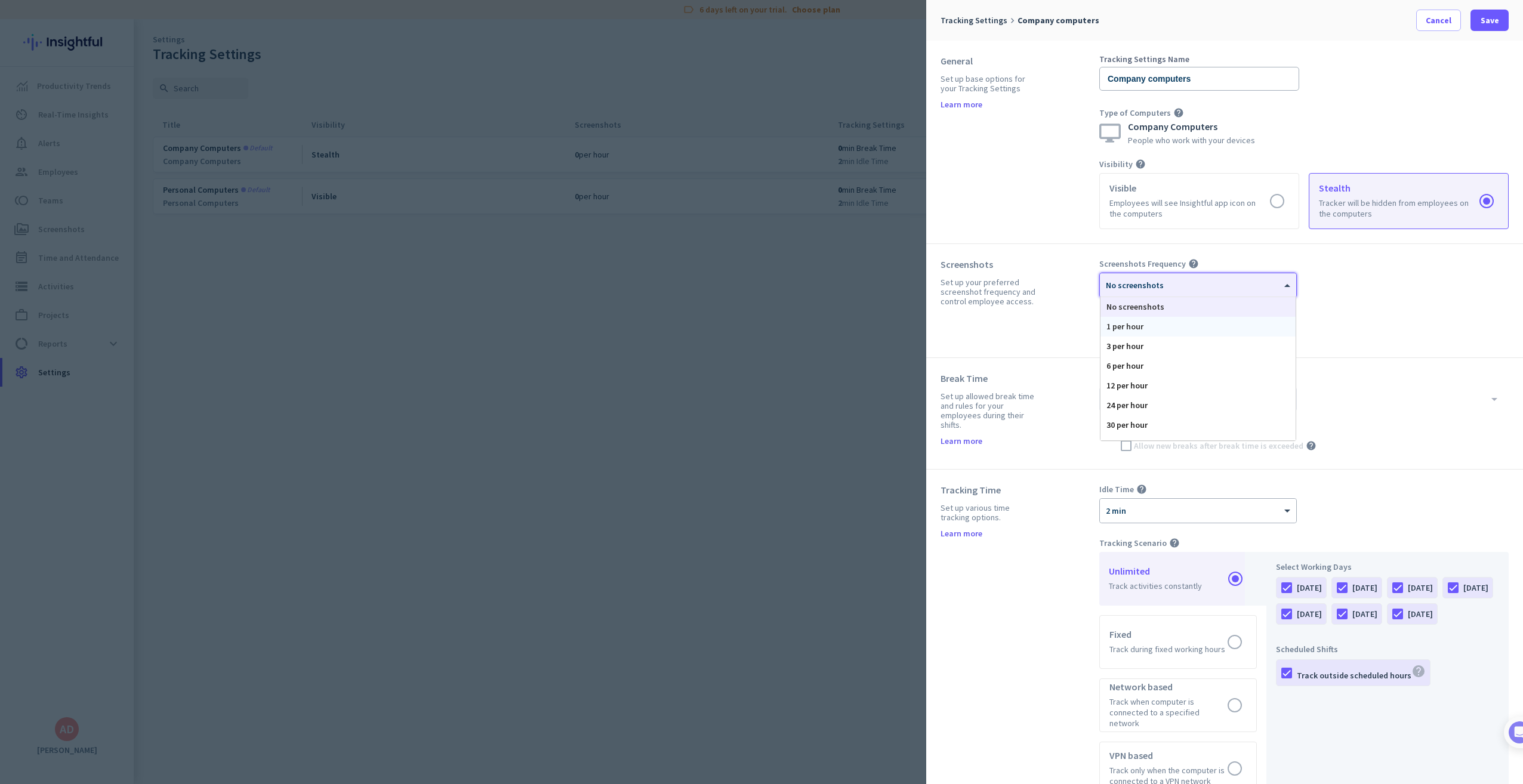
scroll to position [73, 0]
click at [1178, 425] on div "120 per hour" at bounding box center [1198, 431] width 195 height 20
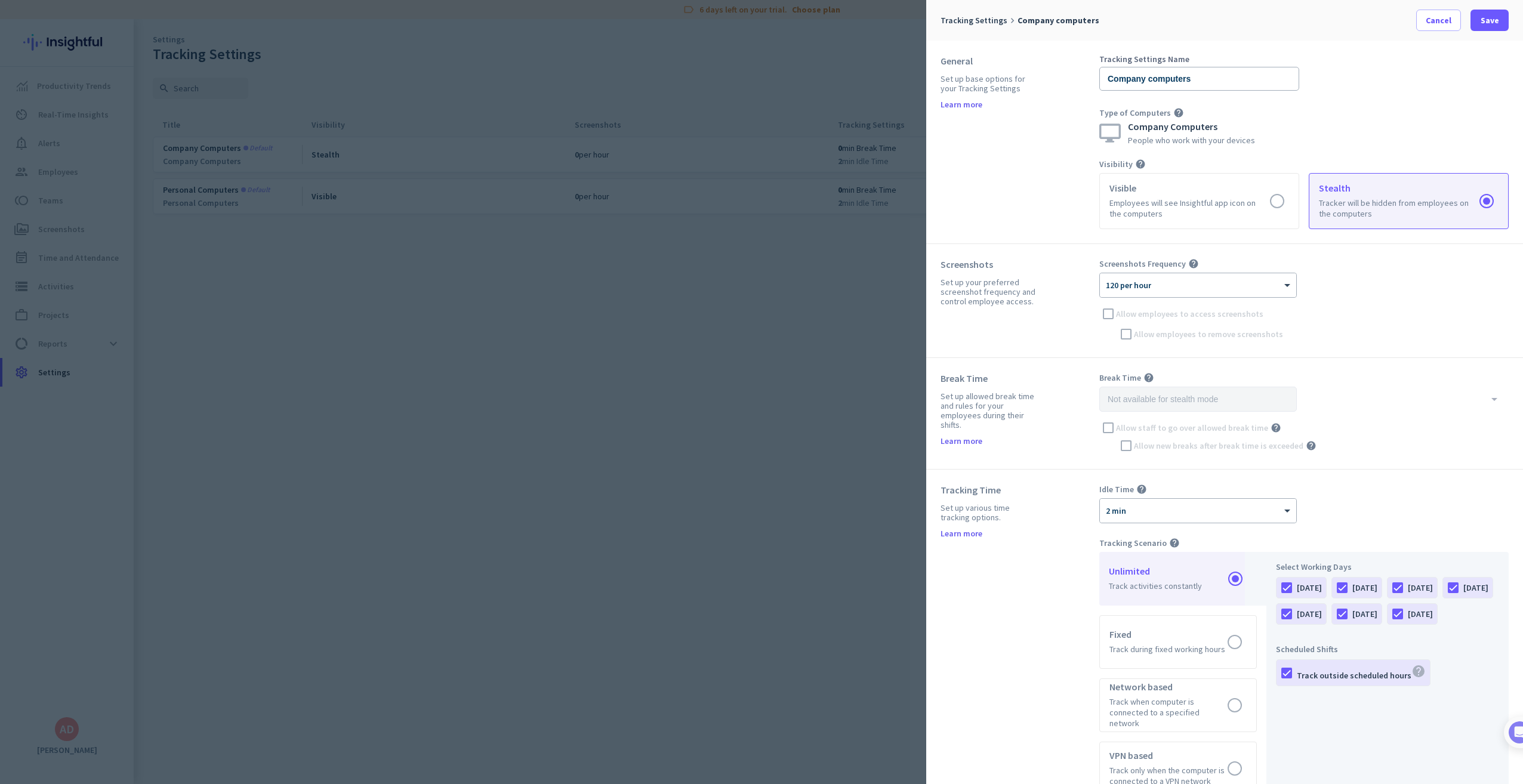
click at [1108, 314] on div "Screenshots Frequency help × 120 per hour Allow employees to access screenshots…" at bounding box center [1304, 301] width 409 height 85
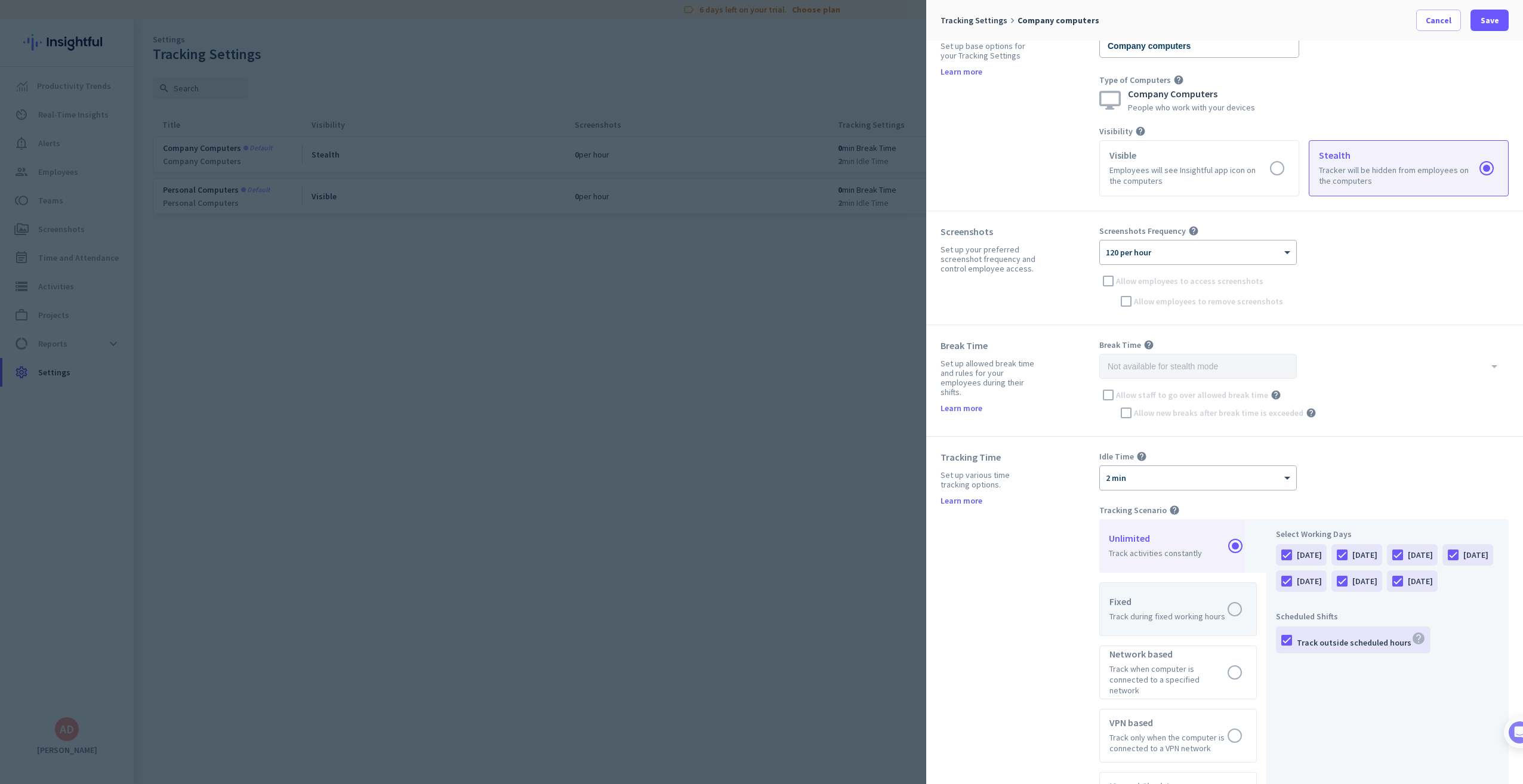
scroll to position [0, 0]
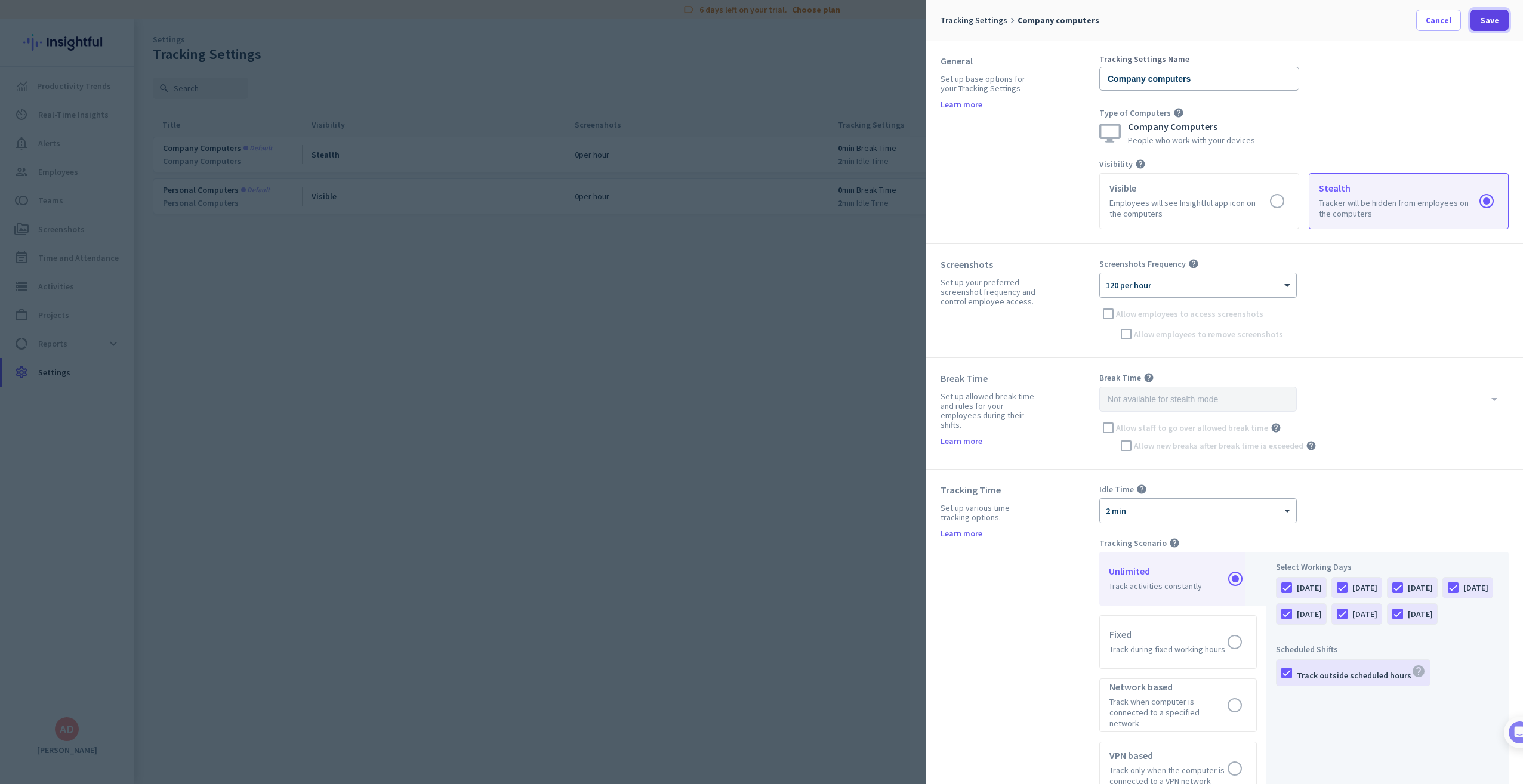
click at [1488, 20] on span "Save" at bounding box center [1490, 20] width 18 height 12
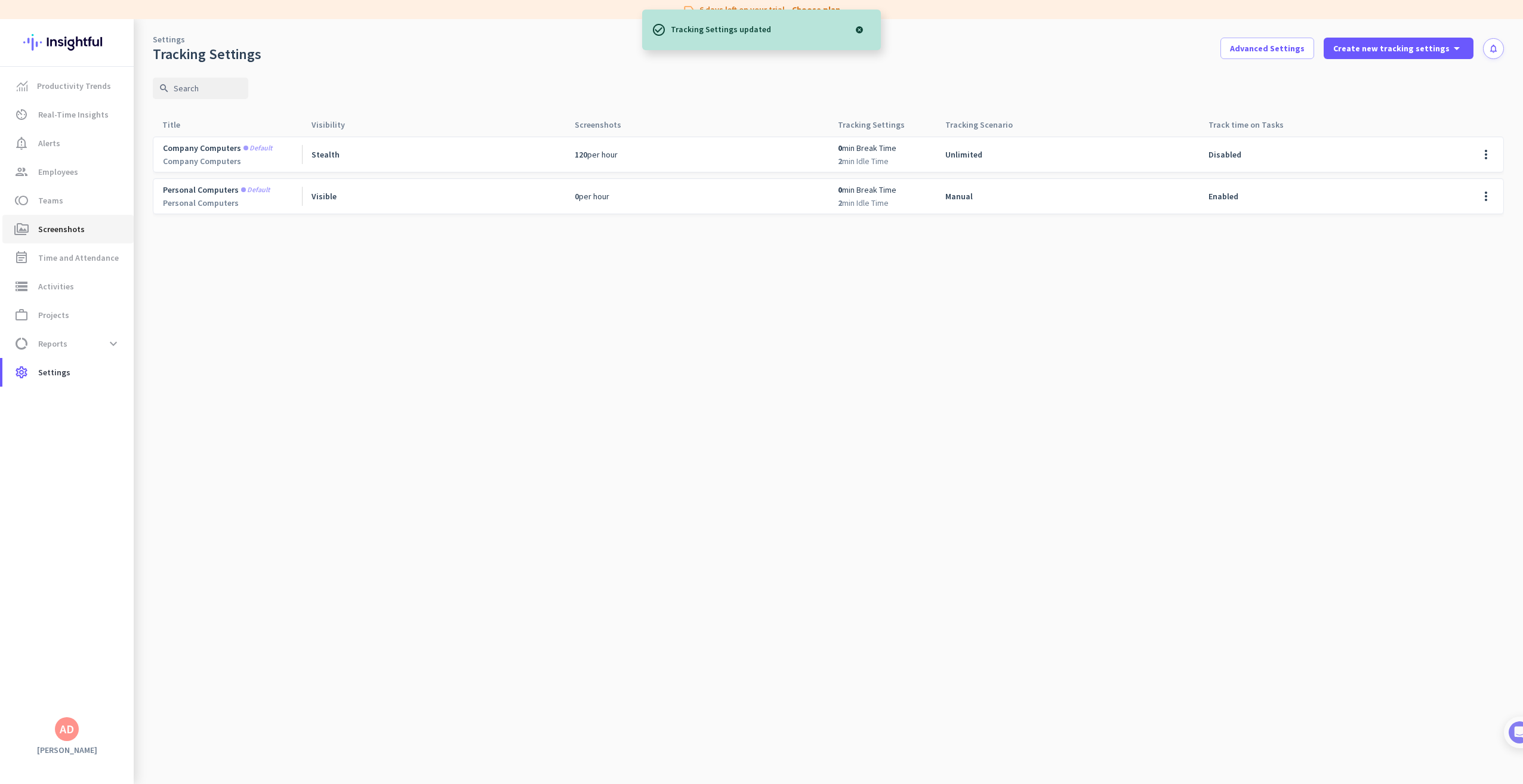
click at [49, 229] on span "Screenshots" at bounding box center [62, 229] width 47 height 14
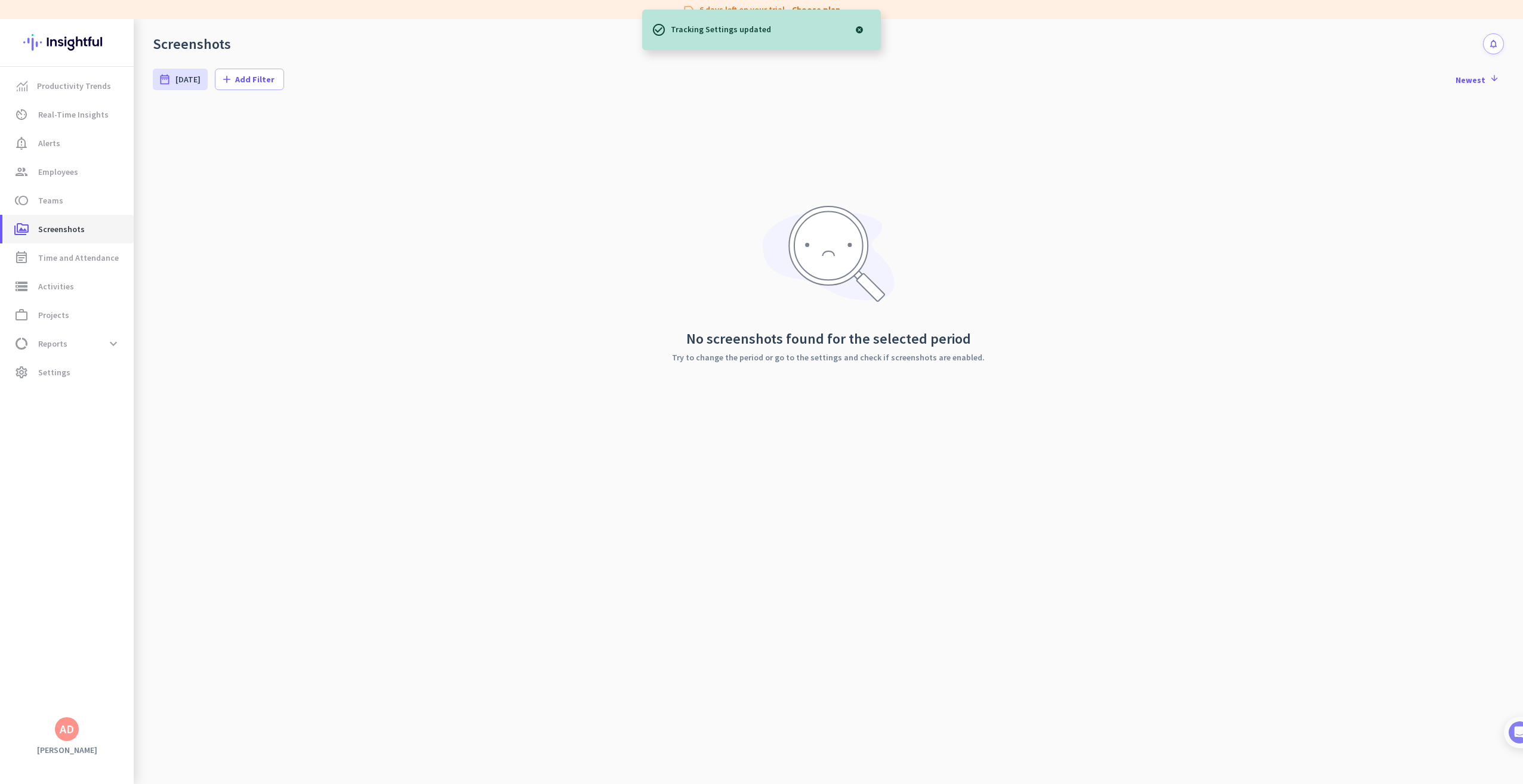
click at [49, 229] on span "Screenshots" at bounding box center [62, 229] width 47 height 14
click at [55, 189] on link "toll Teams" at bounding box center [68, 200] width 131 height 28
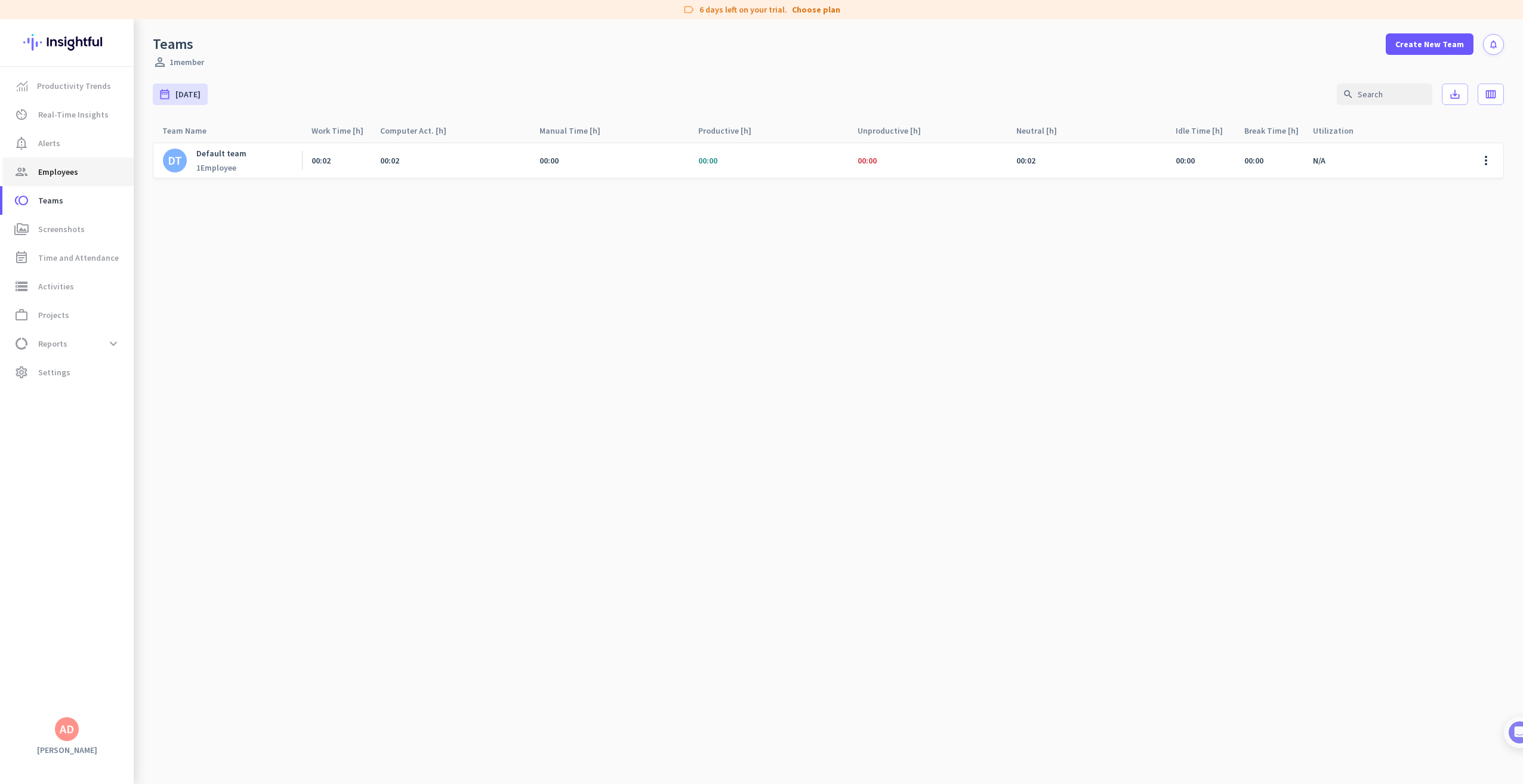
click at [65, 176] on span "Employees" at bounding box center [58, 171] width 40 height 14
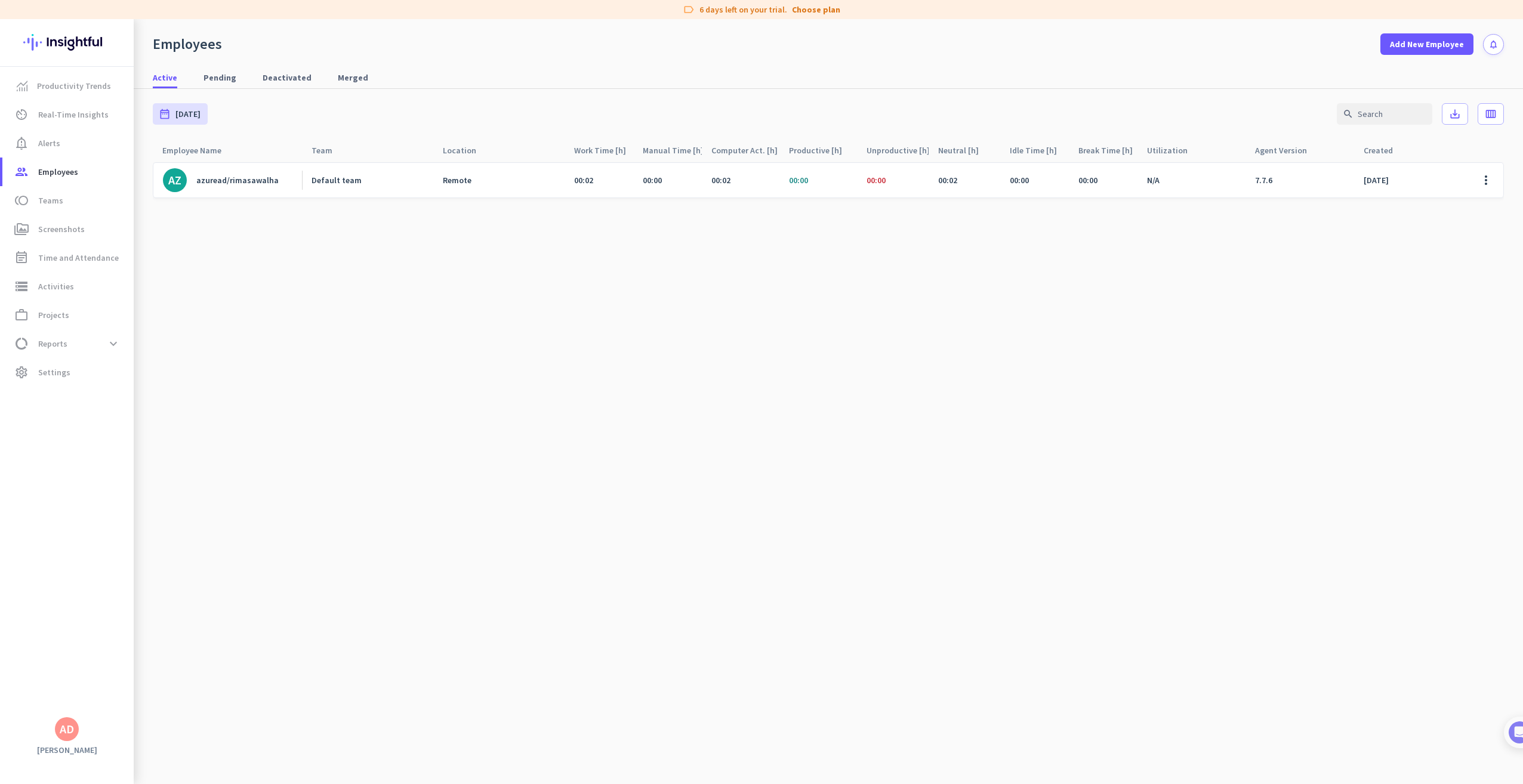
click at [325, 181] on div "Default team" at bounding box center [337, 180] width 50 height 11
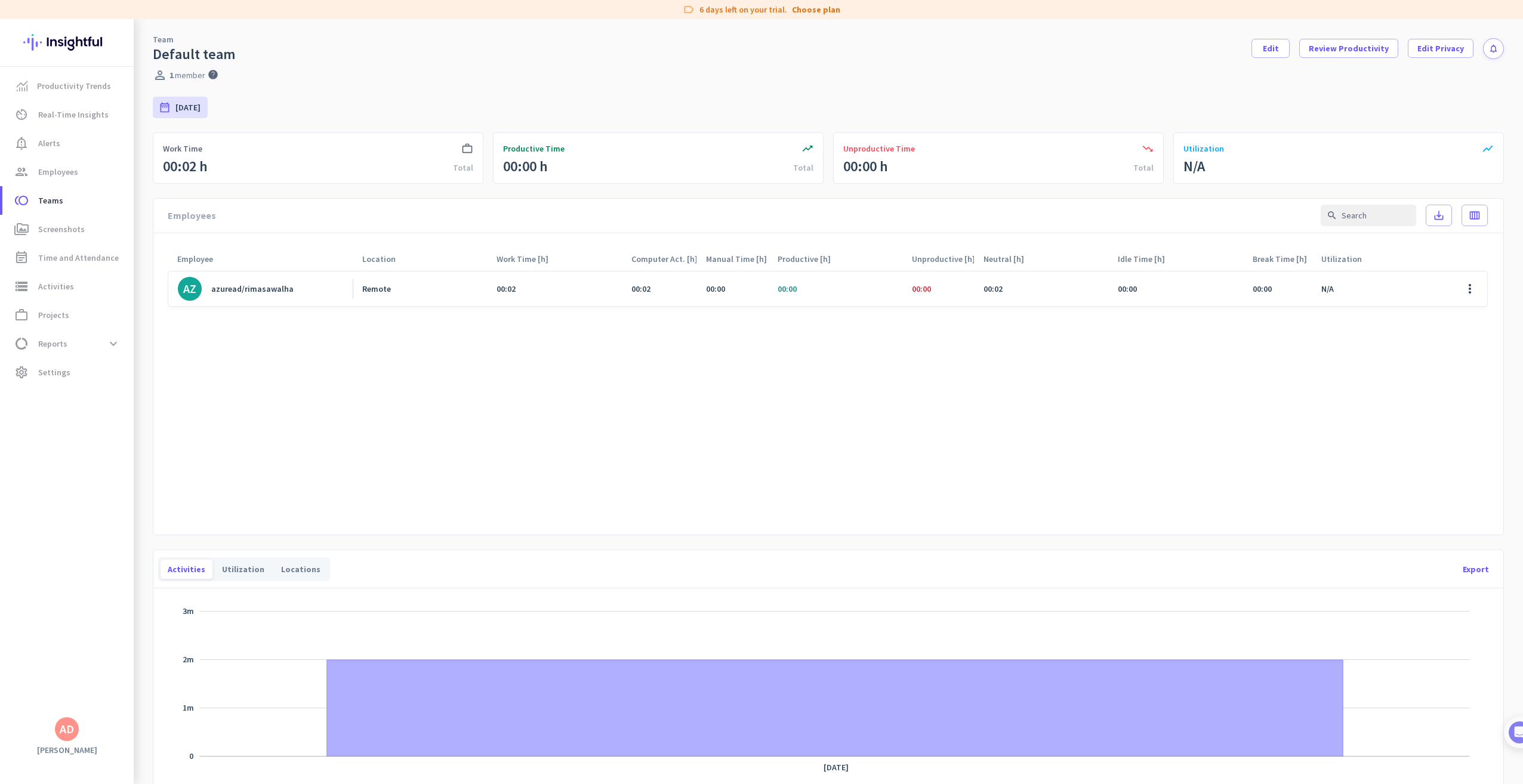
click at [282, 285] on div "azuread/rimasawalha" at bounding box center [252, 288] width 82 height 11
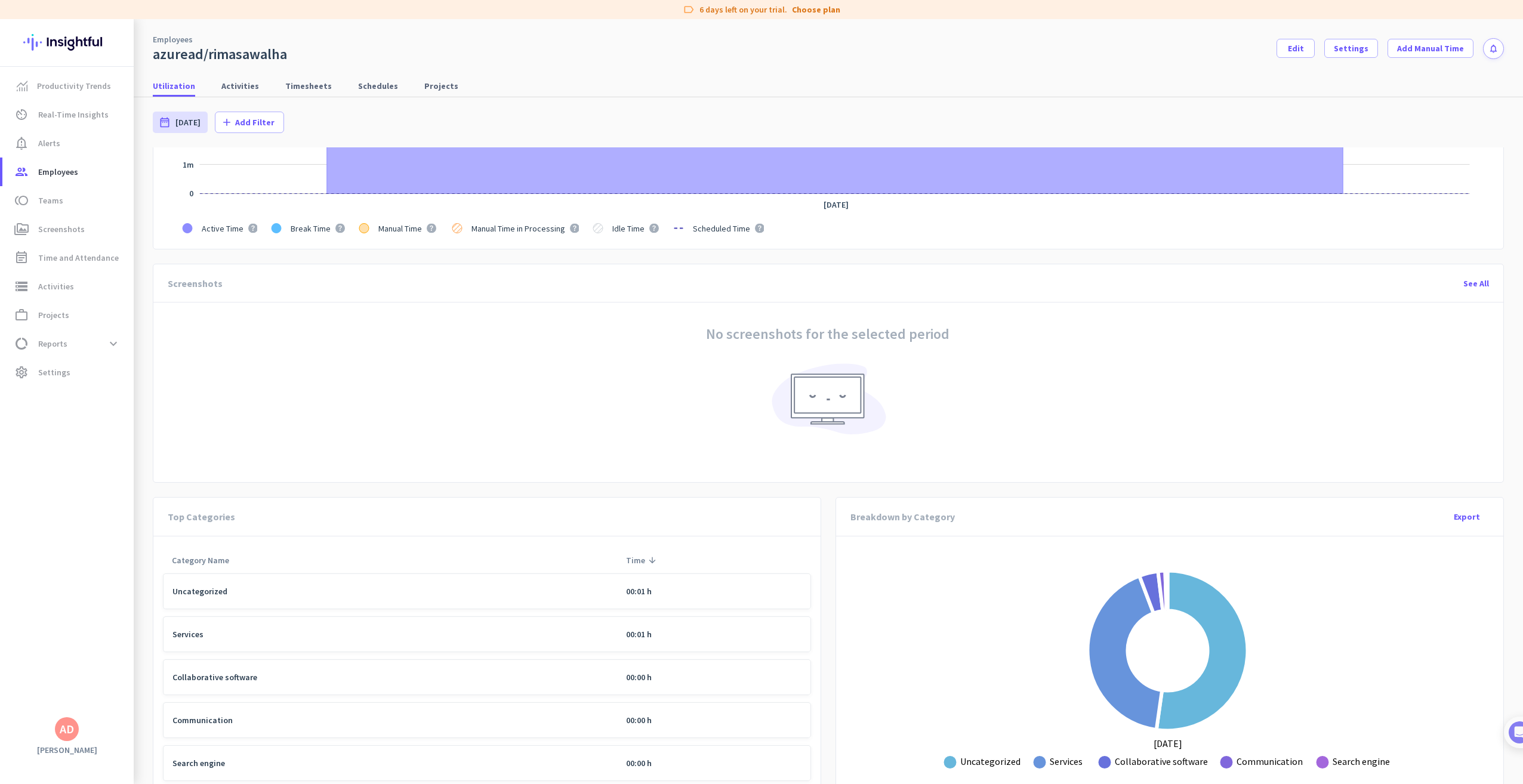
scroll to position [246, 0]
click at [71, 91] on span "Productivity Trends" at bounding box center [73, 86] width 74 height 14
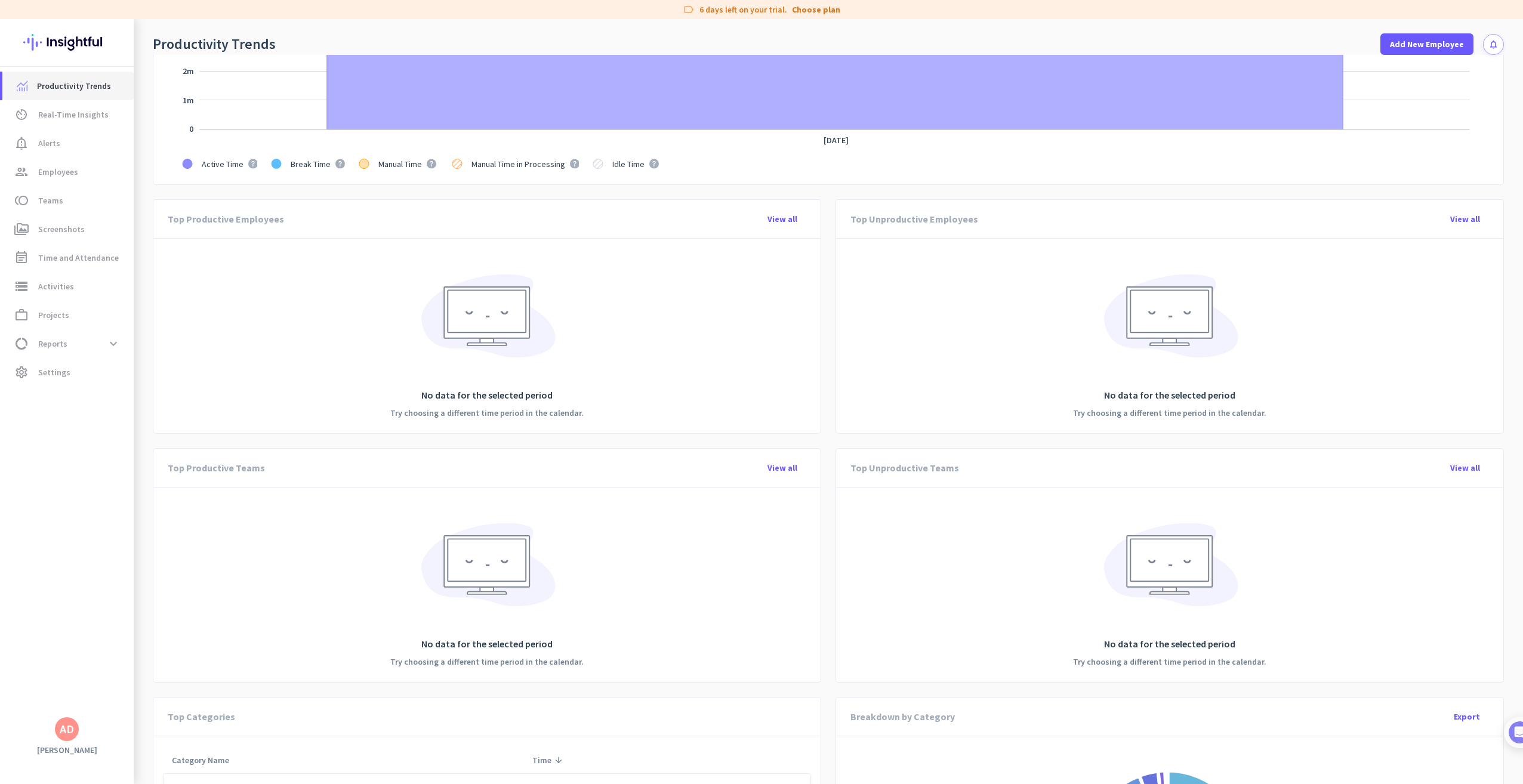
scroll to position [313, 0]
click at [80, 121] on link "av_timer Real-Time Insights" at bounding box center [68, 115] width 131 height 28
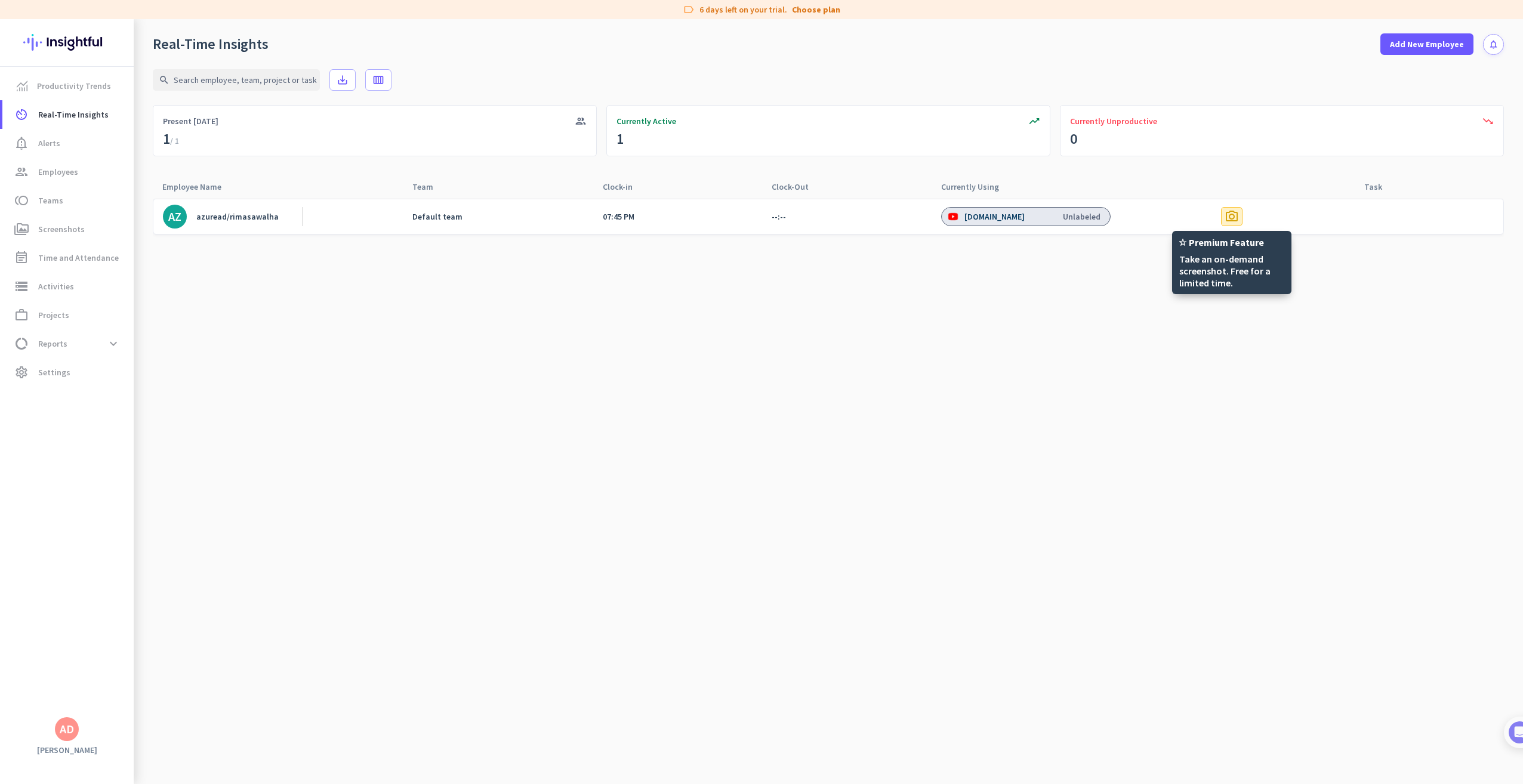
click at [1234, 218] on span "photo_camera" at bounding box center [1231, 216] width 14 height 14
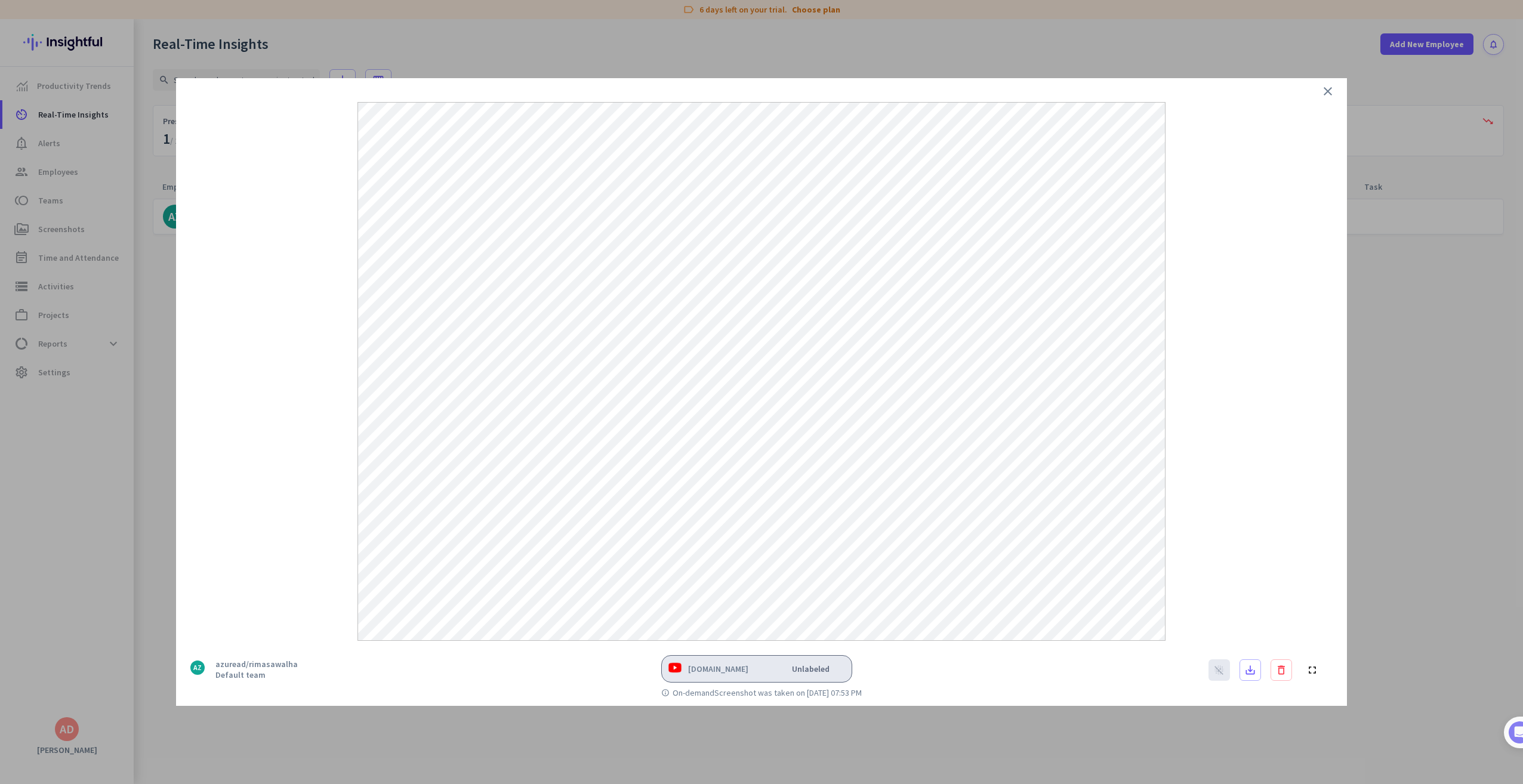
click at [1325, 90] on icon "close" at bounding box center [1328, 91] width 14 height 14
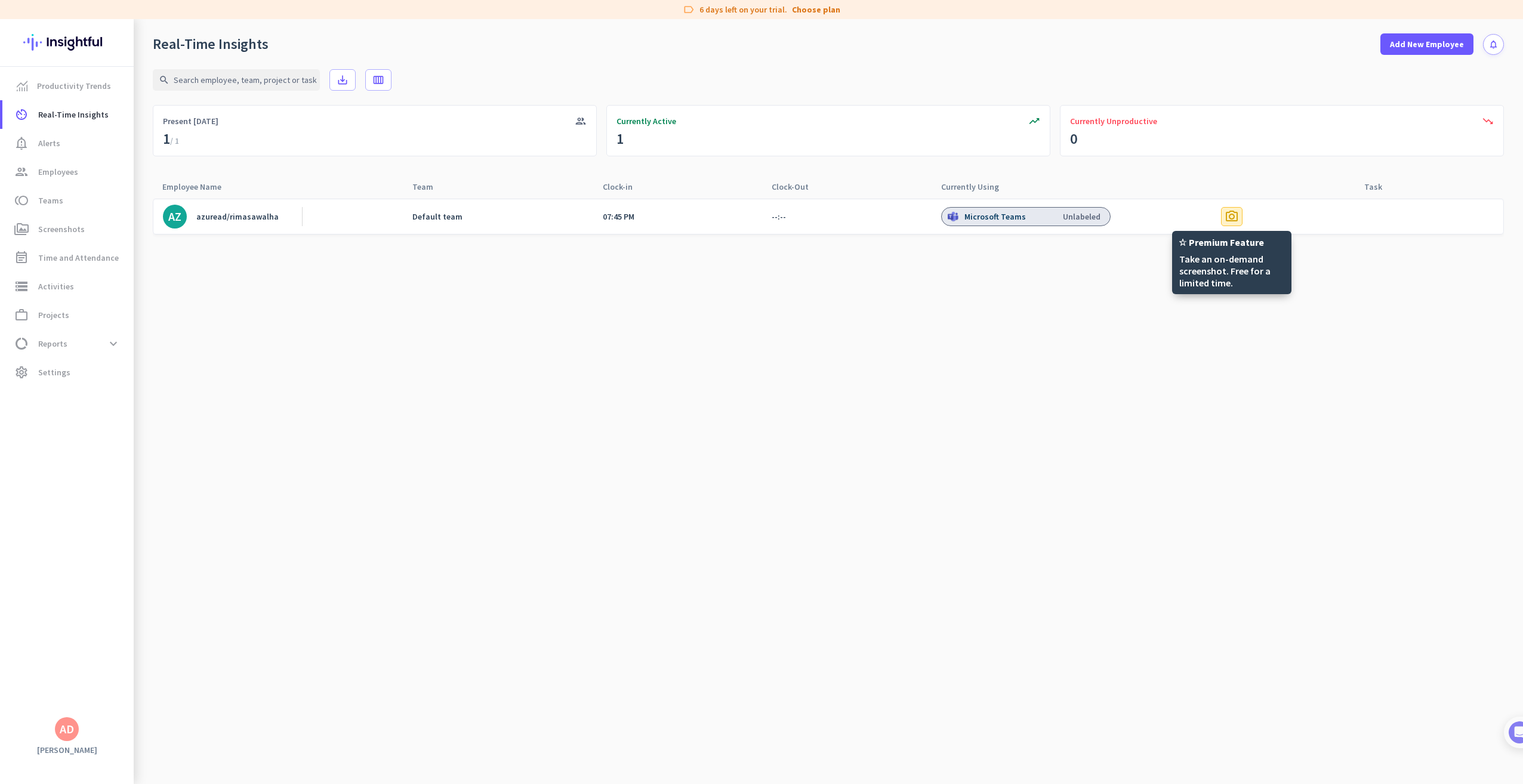
click at [1233, 219] on span "photo_camera" at bounding box center [1231, 216] width 14 height 14
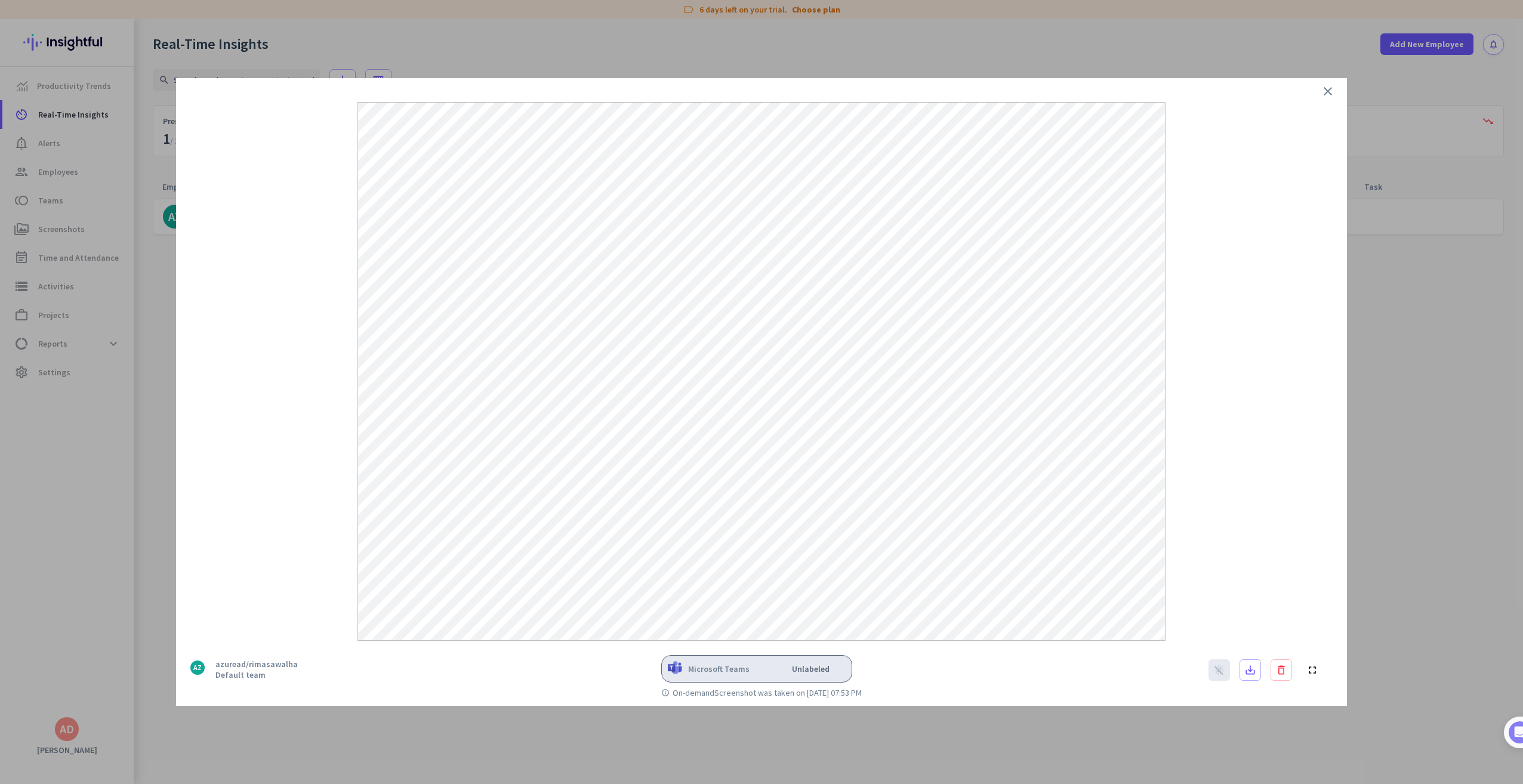
click at [1323, 82] on div at bounding box center [762, 359] width 1171 height 562
click at [1329, 90] on icon "close" at bounding box center [1328, 91] width 14 height 14
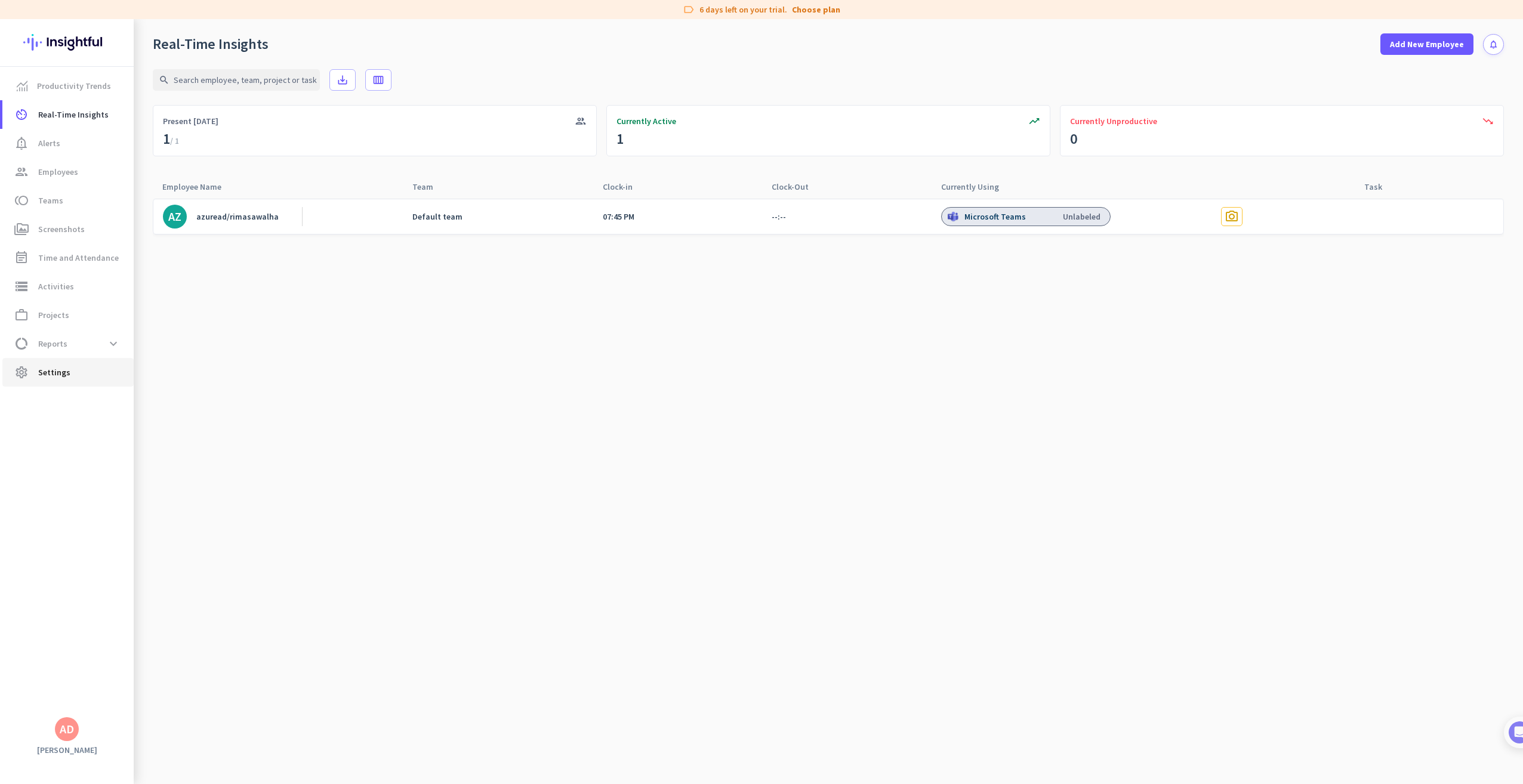
click at [64, 374] on span "Settings" at bounding box center [54, 372] width 32 height 14
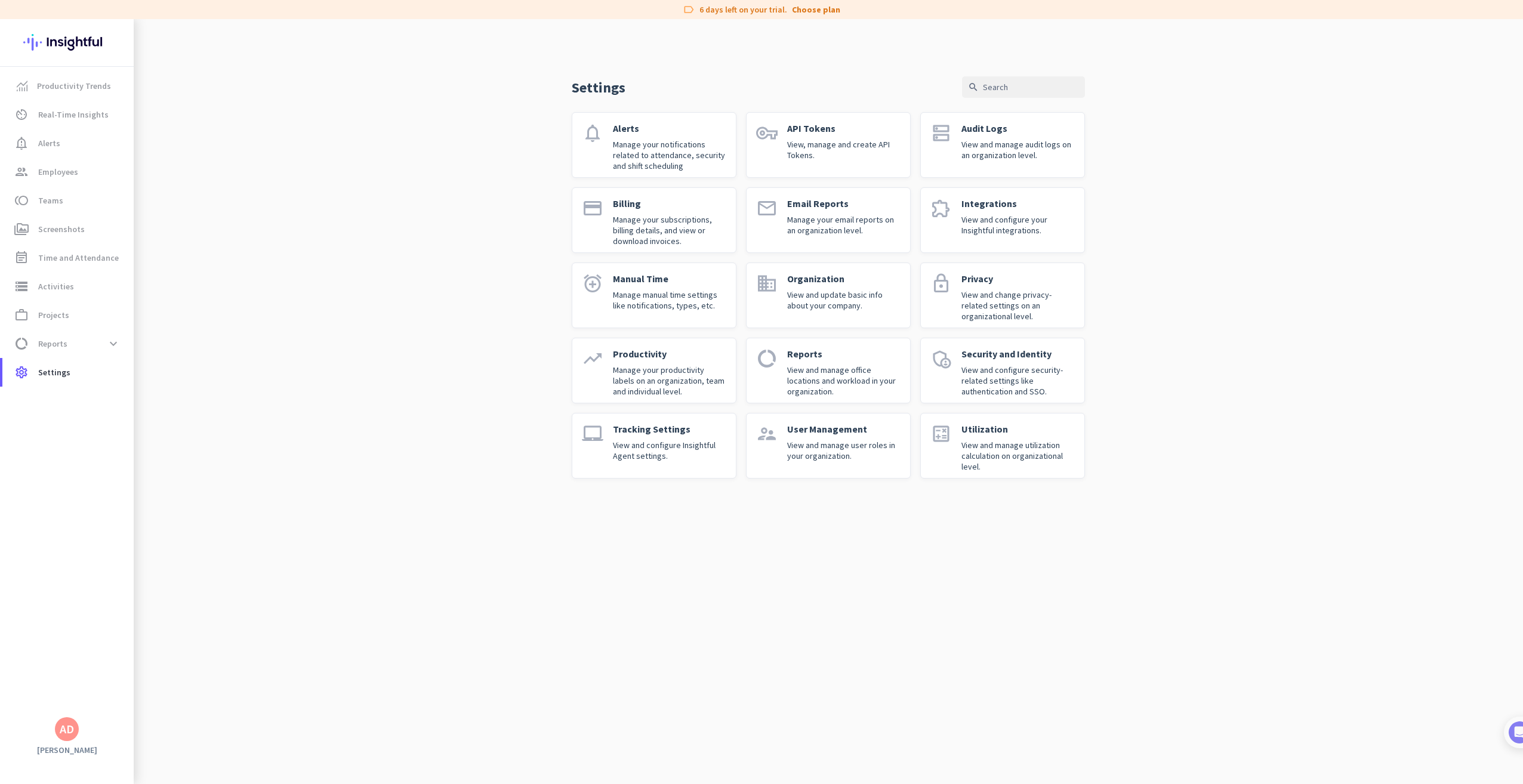
click at [658, 450] on p "View and configure Insightful Agent settings." at bounding box center [670, 451] width 113 height 22
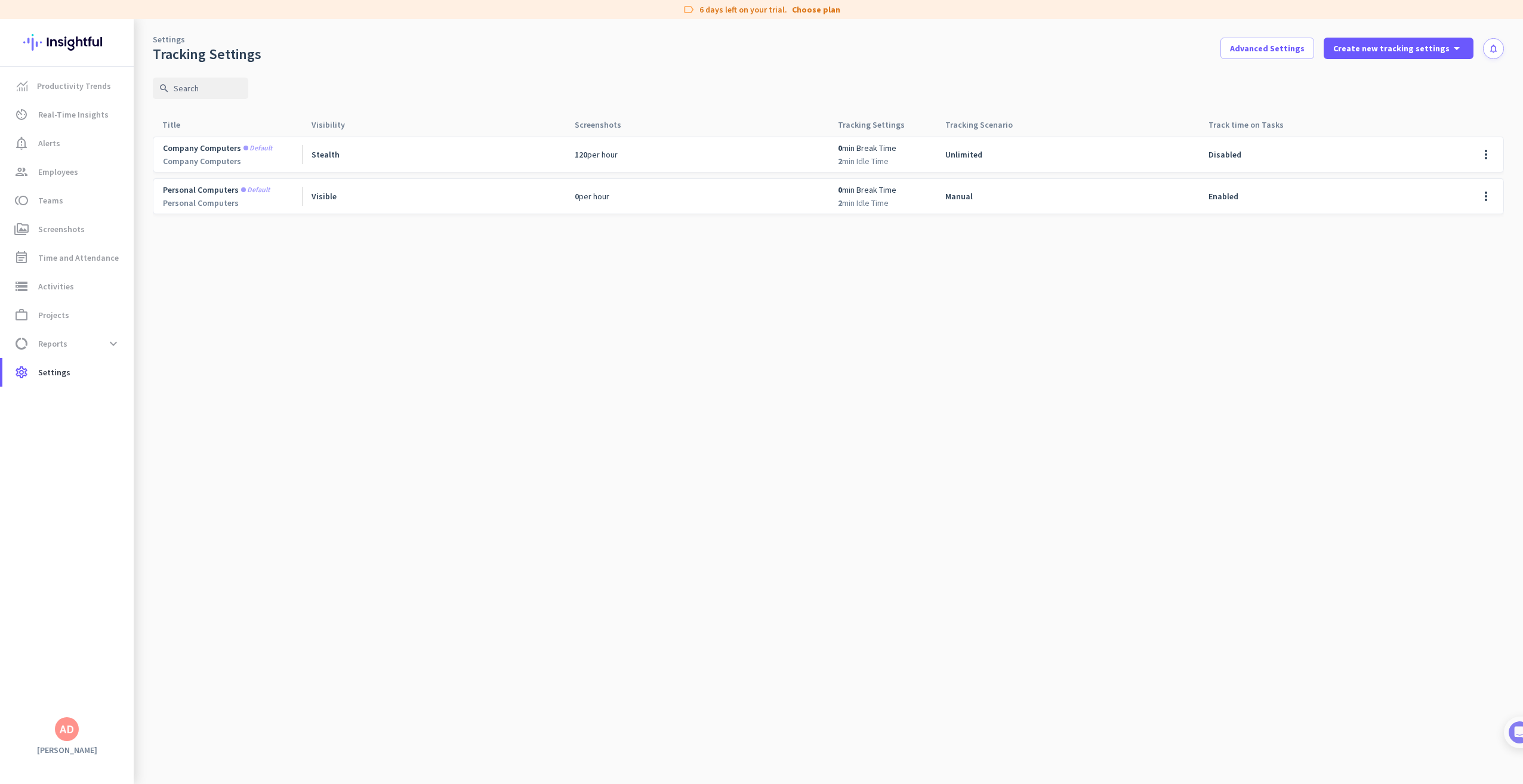
click at [255, 190] on span "Default" at bounding box center [255, 190] width 28 height 7
click at [612, 192] on div "0 per hour" at bounding box center [696, 196] width 263 height 35
click at [1292, 53] on span "Advanced Settings" at bounding box center [1268, 48] width 75 height 12
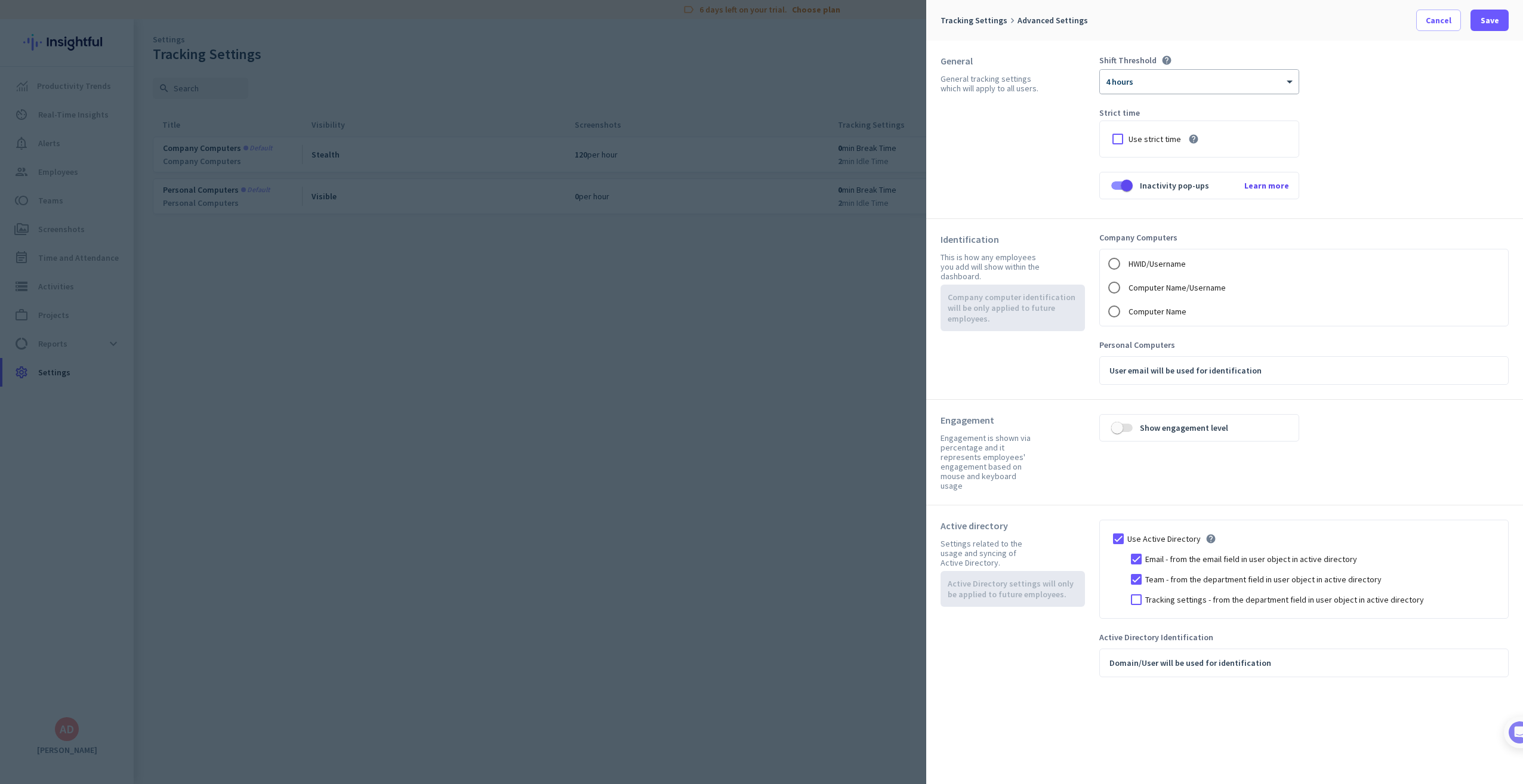
click at [1249, 77] on div at bounding box center [1199, 78] width 199 height 10
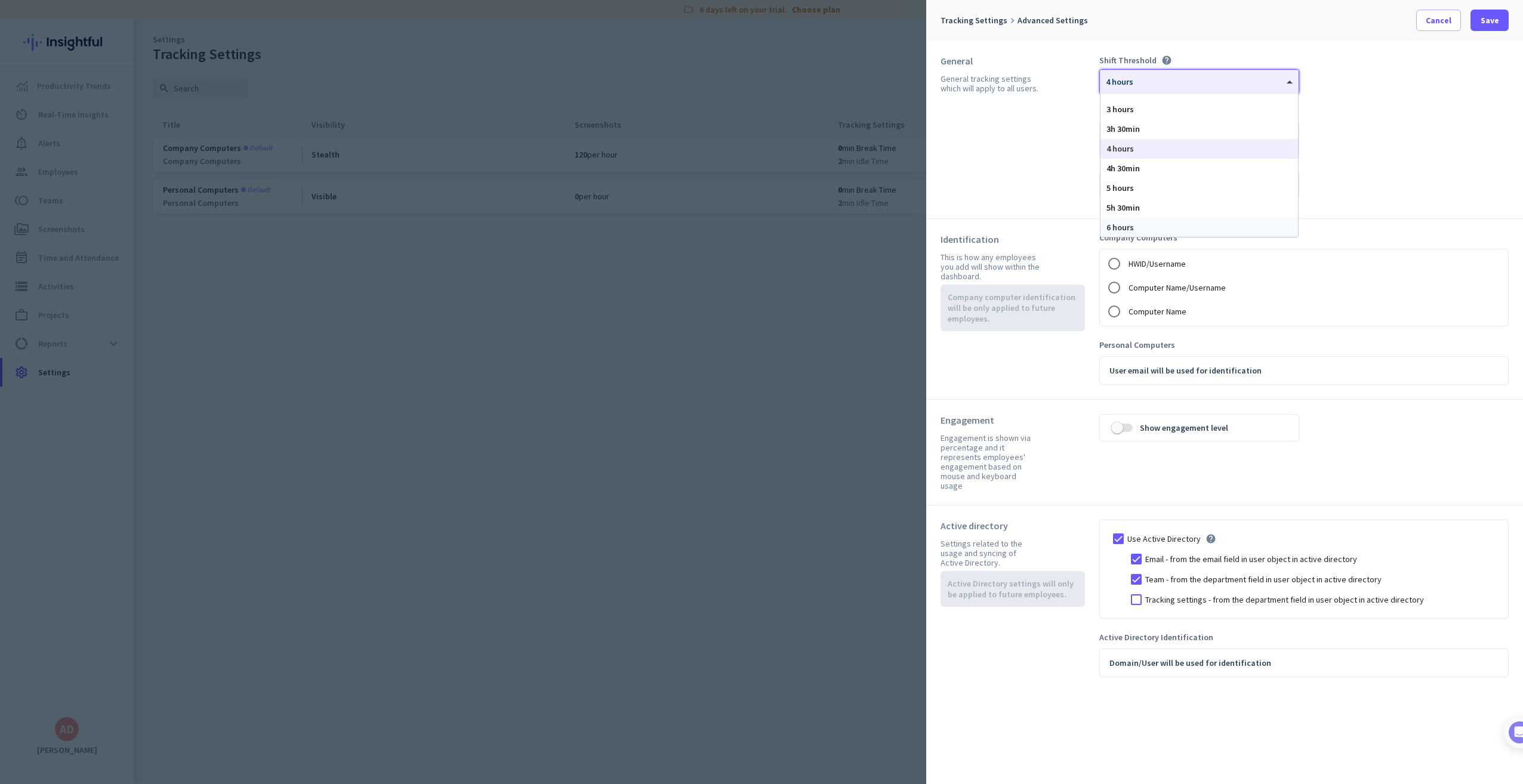
click at [1234, 225] on div "6 hours" at bounding box center [1199, 228] width 197 height 20
click at [1124, 430] on span "button" at bounding box center [1117, 427] width 24 height 24
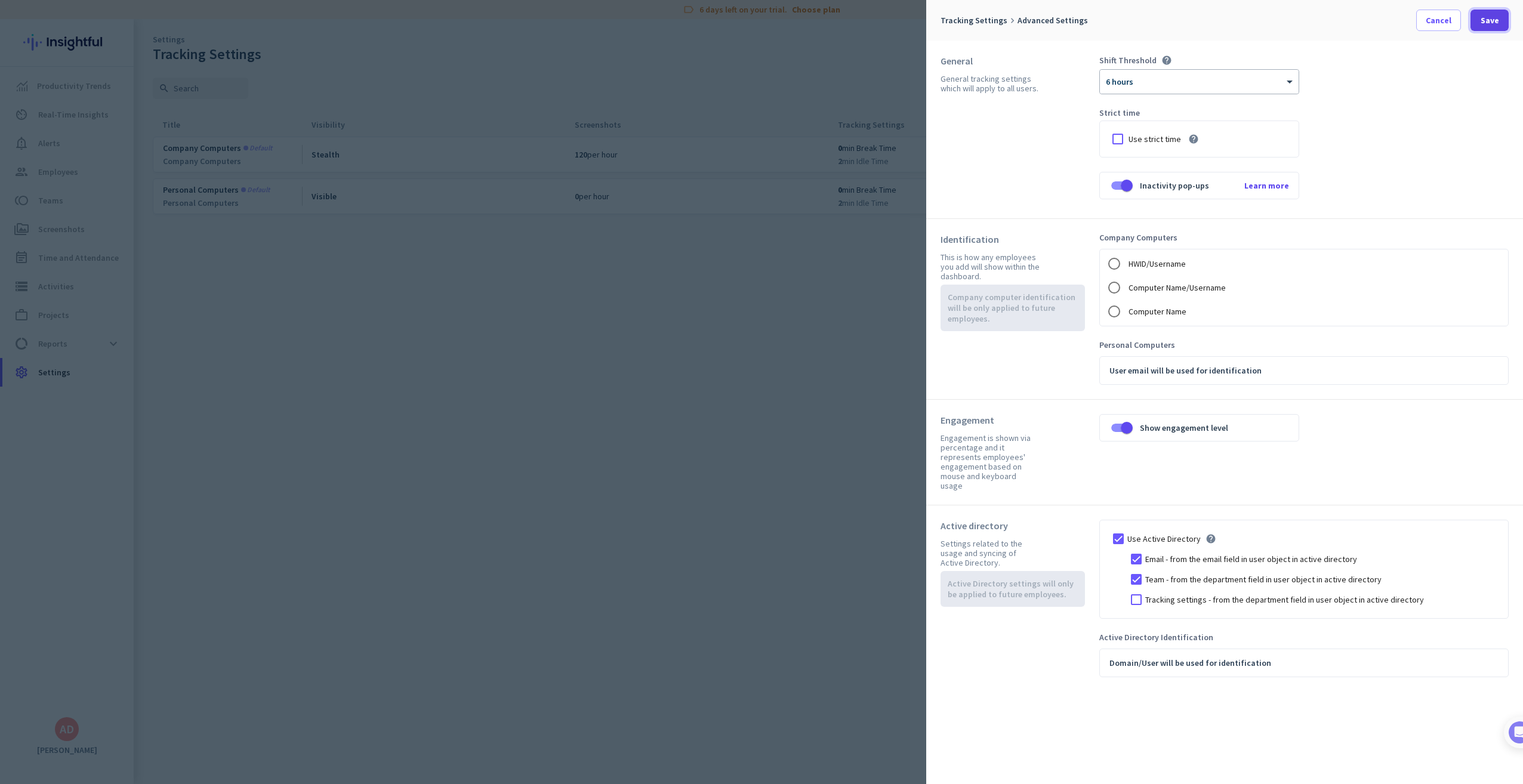
click at [1486, 21] on span "Save" at bounding box center [1490, 20] width 18 height 12
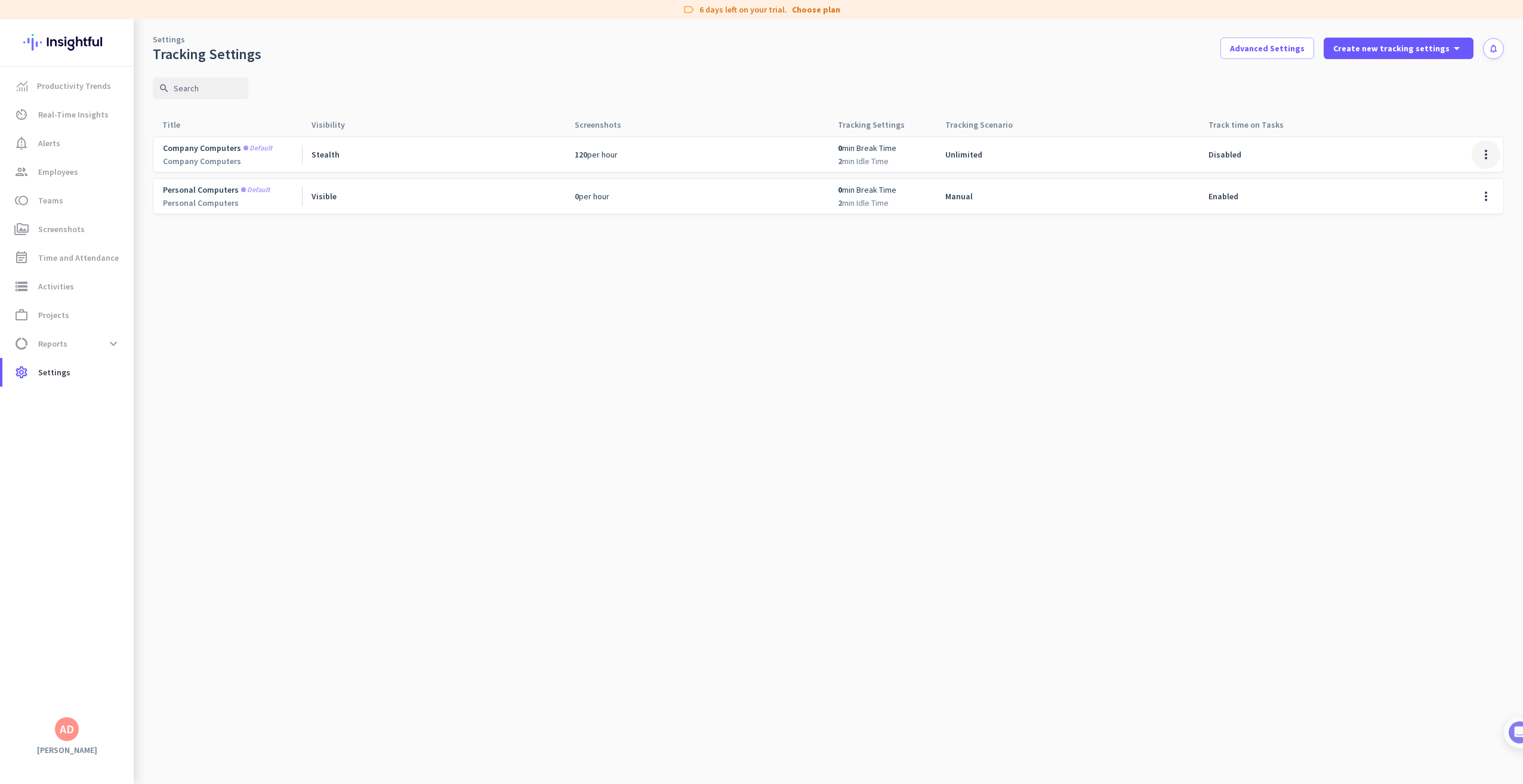
click at [1492, 153] on span at bounding box center [1486, 155] width 28 height 28
click at [1279, 39] on div at bounding box center [761, 392] width 1523 height 784
click at [1263, 47] on span "Advanced Settings" at bounding box center [1268, 48] width 75 height 12
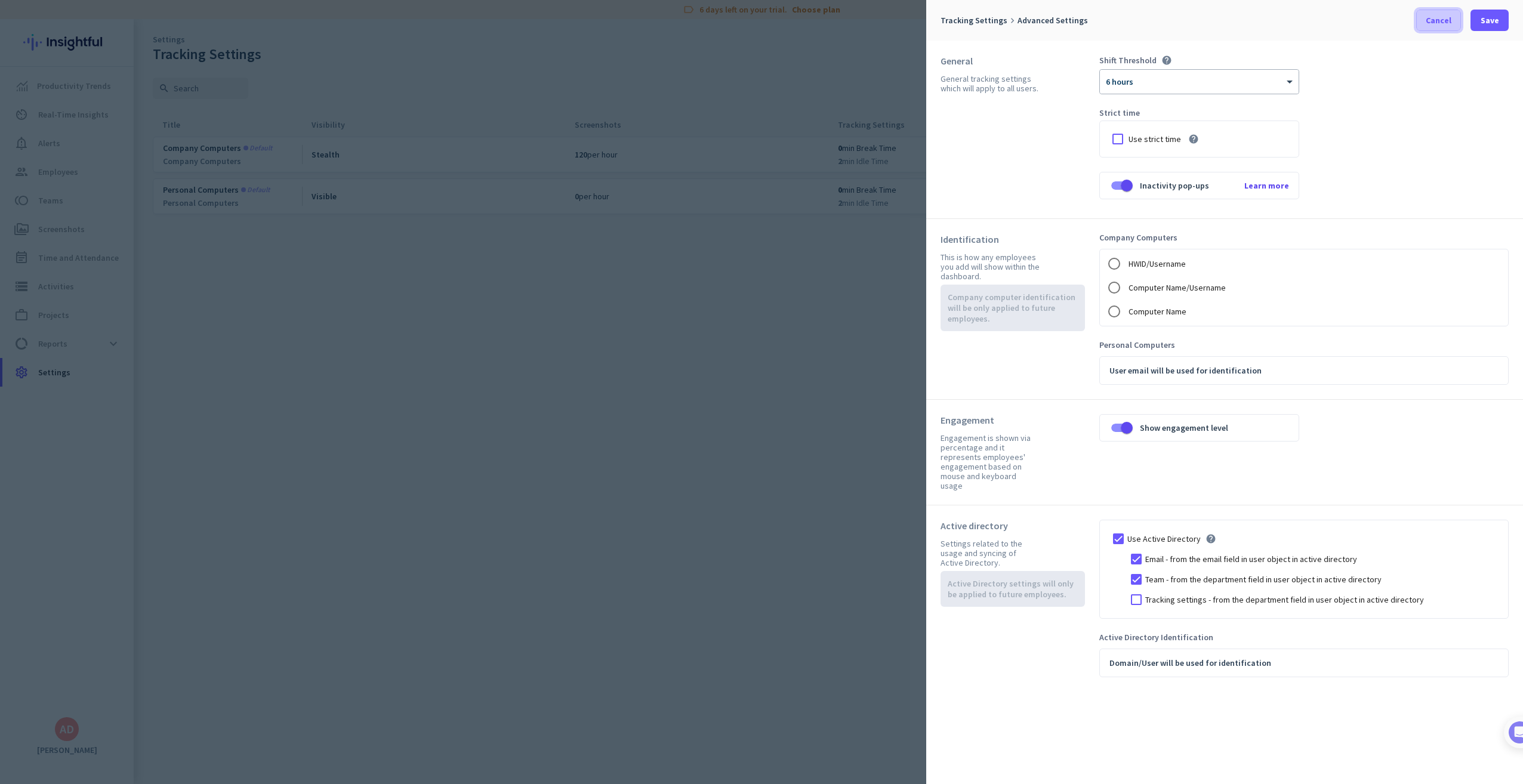
click at [1427, 24] on span "Cancel" at bounding box center [1438, 20] width 26 height 12
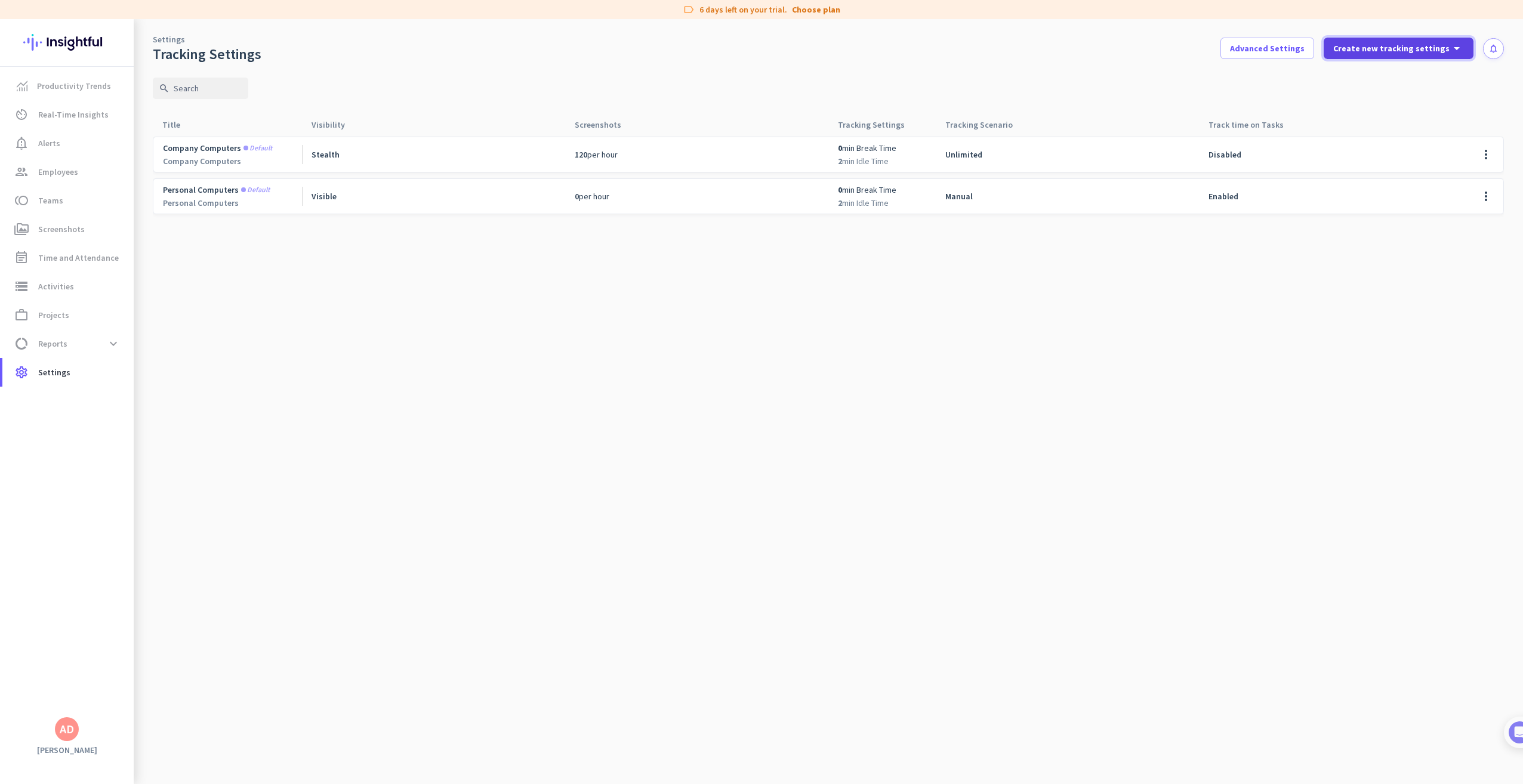
click at [1441, 47] on span "Create new tracking settings" at bounding box center [1392, 48] width 116 height 12
click at [1389, 82] on div "People who work with your devices" at bounding box center [1390, 90] width 91 height 22
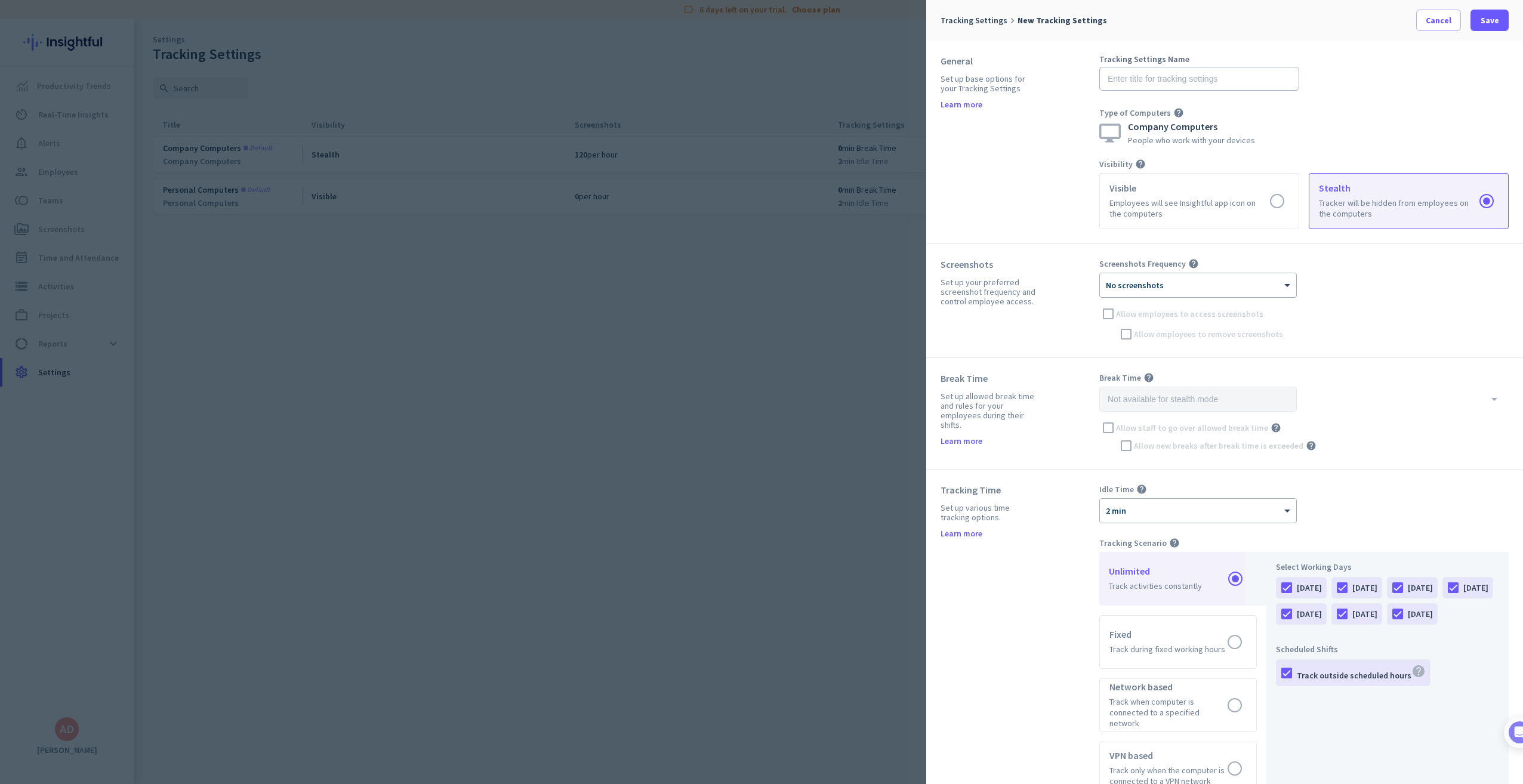
click at [1266, 278] on div at bounding box center [1198, 281] width 196 height 10
click at [1171, 427] on div "120 per hour" at bounding box center [1198, 431] width 195 height 20
click at [1107, 430] on div "Allow staff to go over allowed break time help" at bounding box center [1304, 428] width 409 height 18
click at [1110, 426] on div "Allow staff to go over allowed break time help" at bounding box center [1304, 428] width 409 height 18
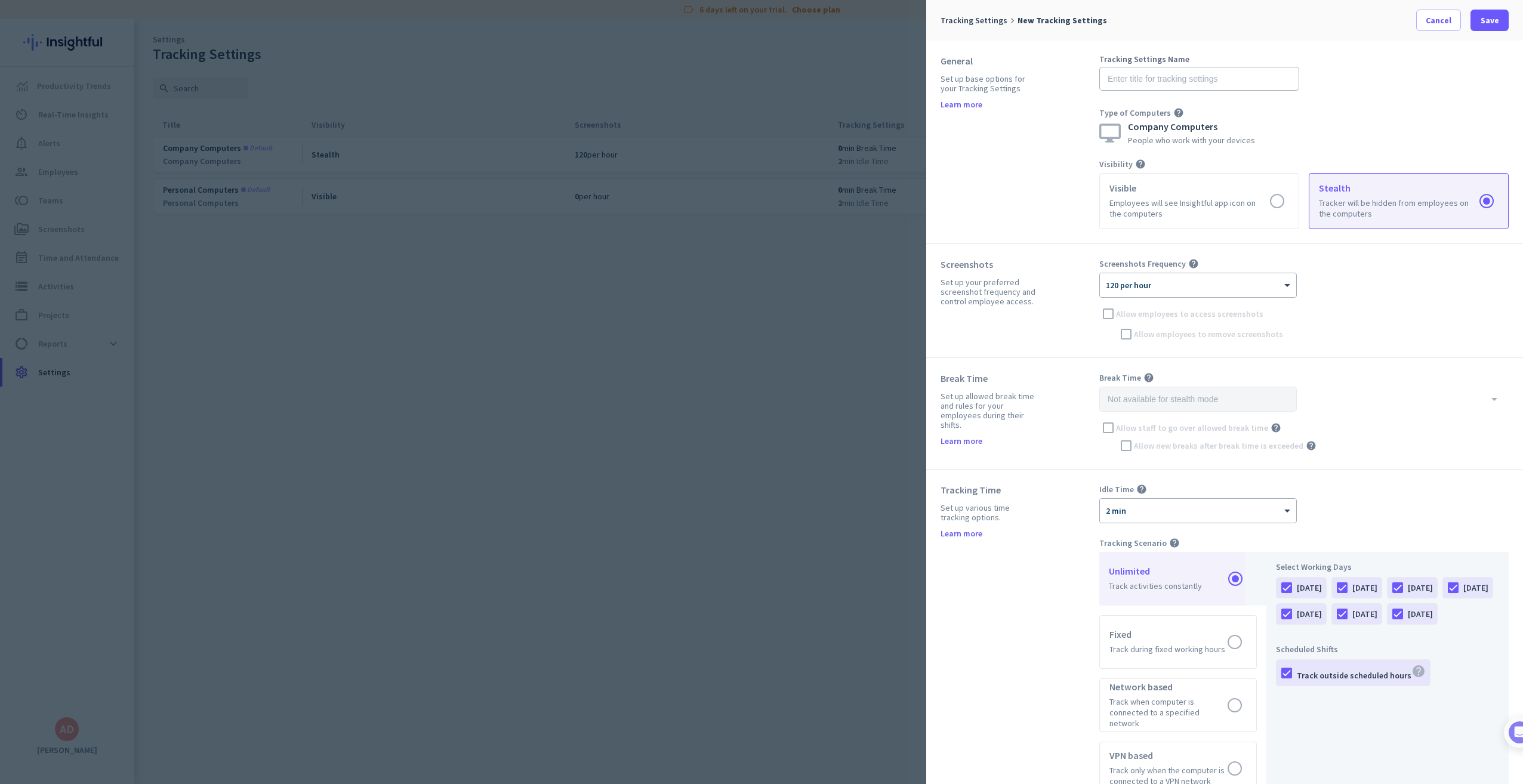
click at [1155, 510] on div "× 2 min" at bounding box center [1190, 510] width 181 height 10
click at [1075, 508] on div "Tracking Time Set up various time tracking options. Learn more" at bounding box center [1020, 703] width 159 height 440
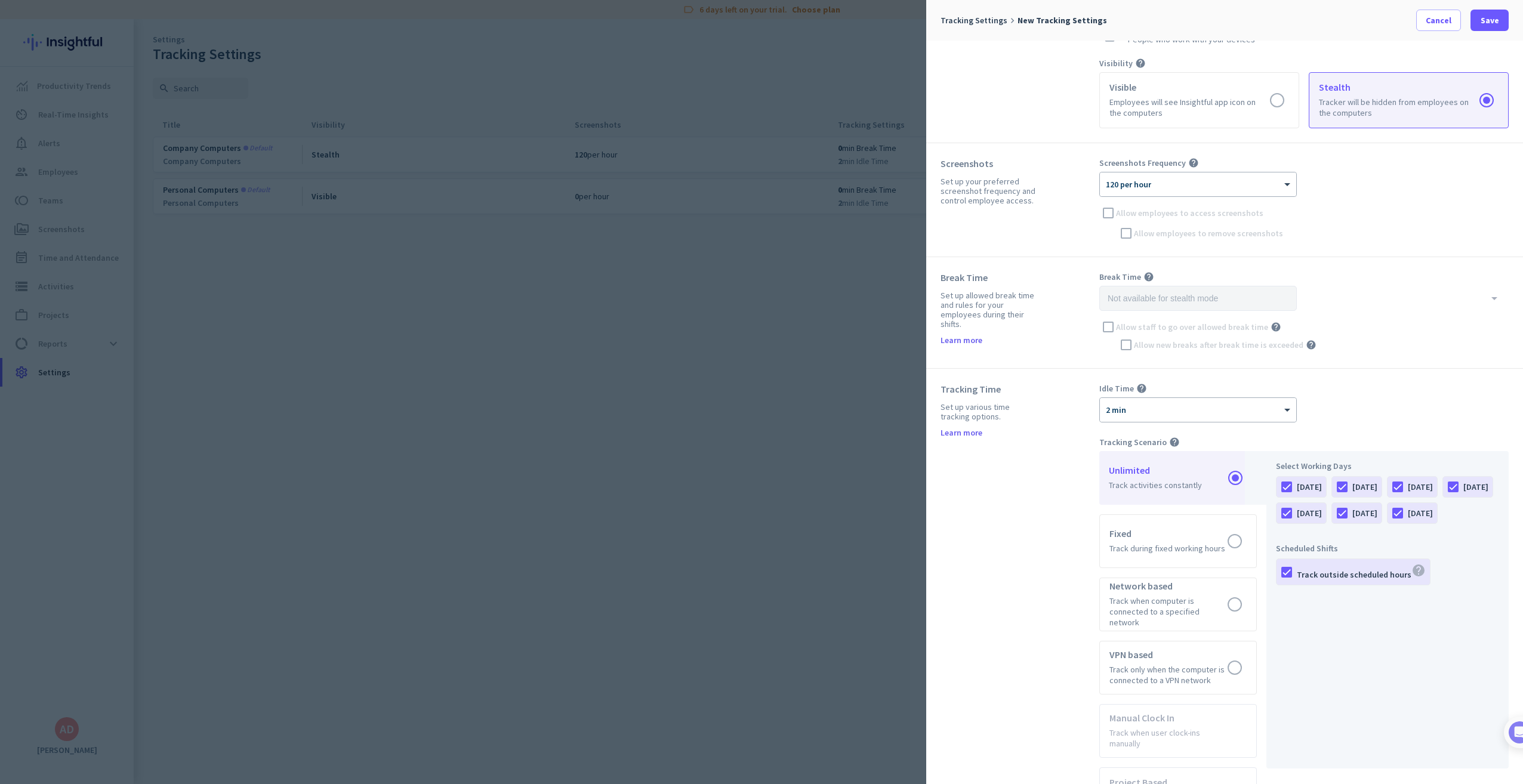
scroll to position [102, 0]
click at [1142, 411] on div "× 2 min" at bounding box center [1190, 409] width 181 height 10
click at [1124, 491] on span "3 min" at bounding box center [1116, 489] width 20 height 11
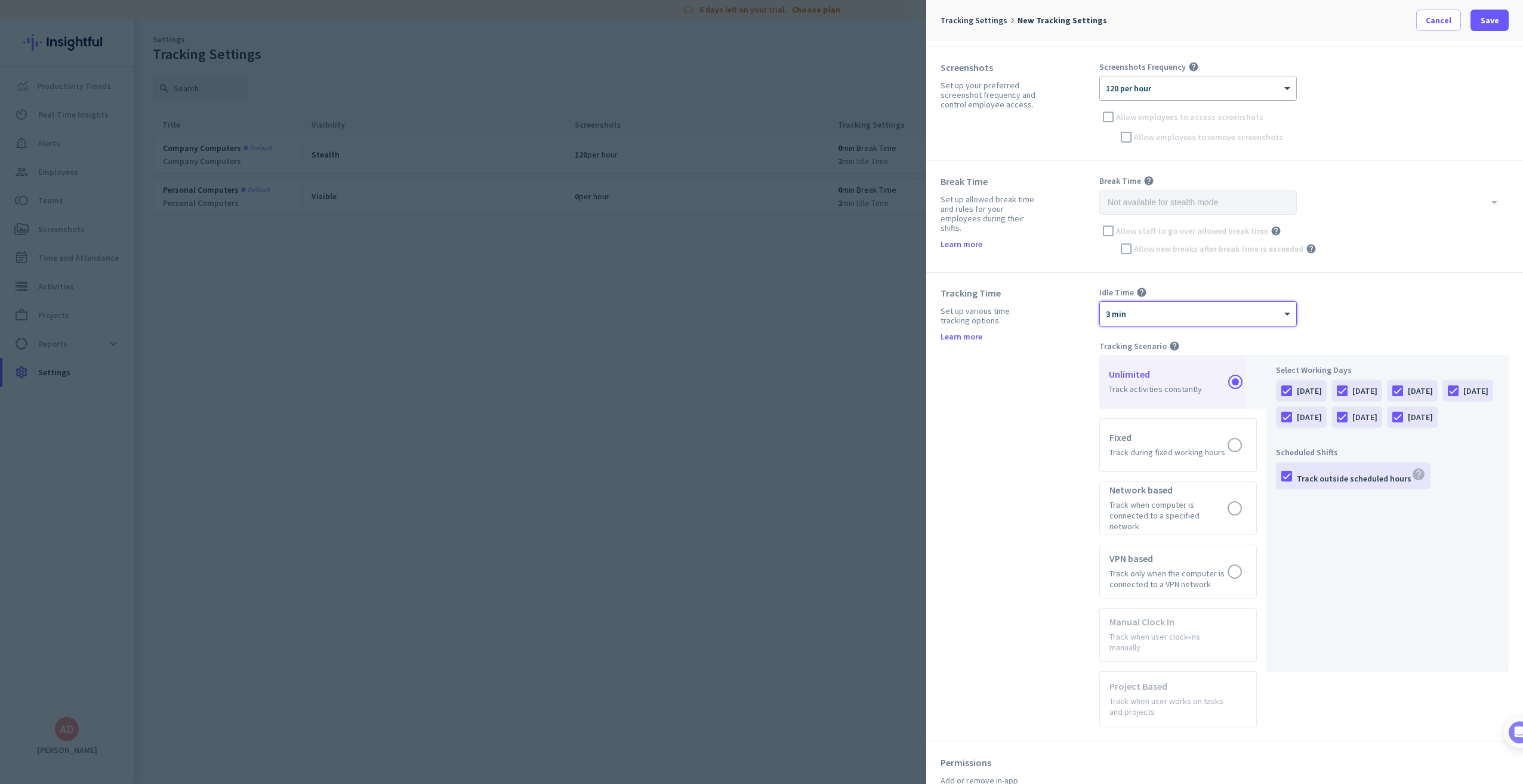
scroll to position [197, 0]
click at [1147, 440] on label at bounding box center [1178, 444] width 156 height 52
click at [0, 0] on input "radio" at bounding box center [0, 0] width 0 height 0
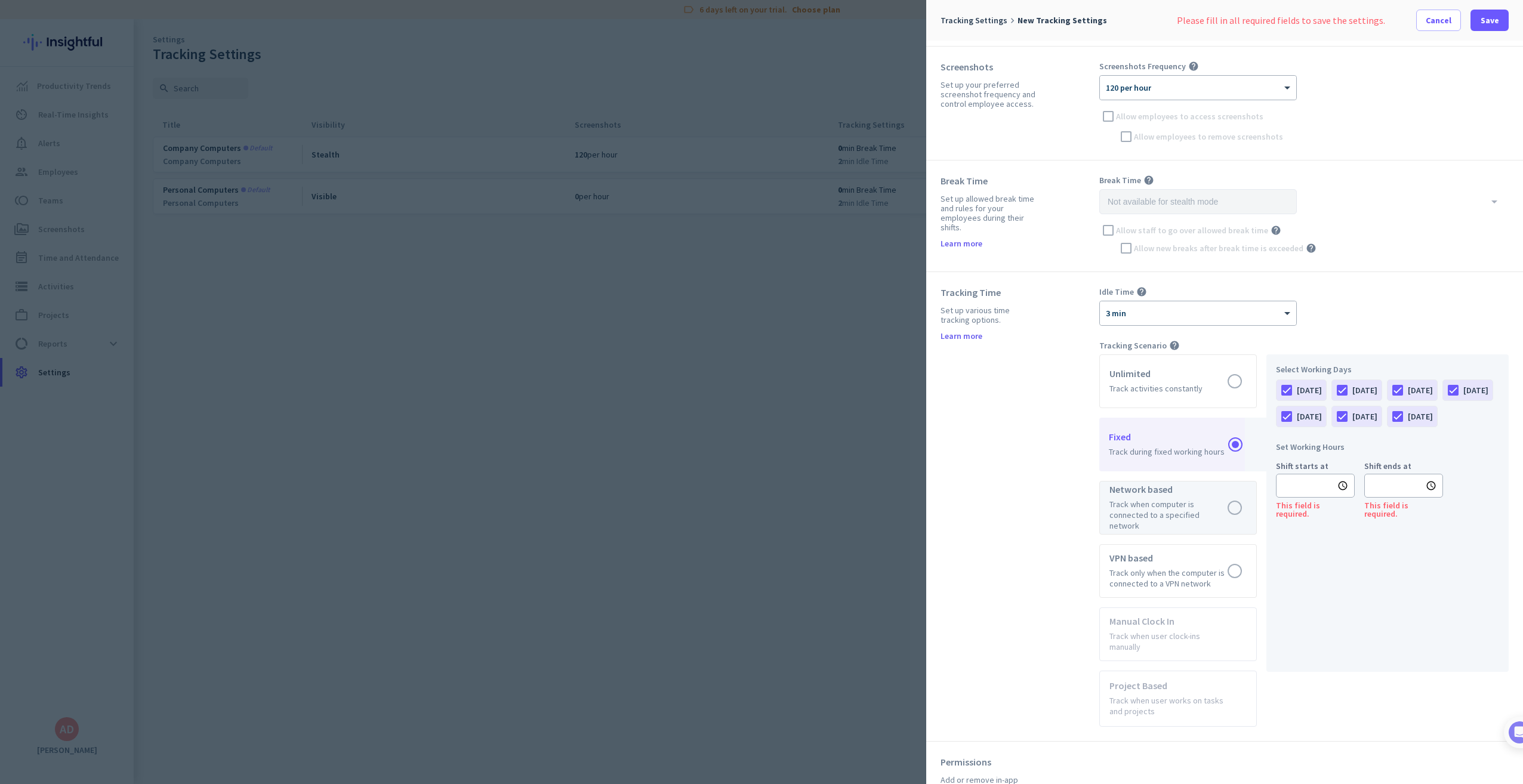
click at [1167, 481] on label at bounding box center [1178, 507] width 156 height 52
click at [0, 0] on input "radio" at bounding box center [0, 0] width 0 height 0
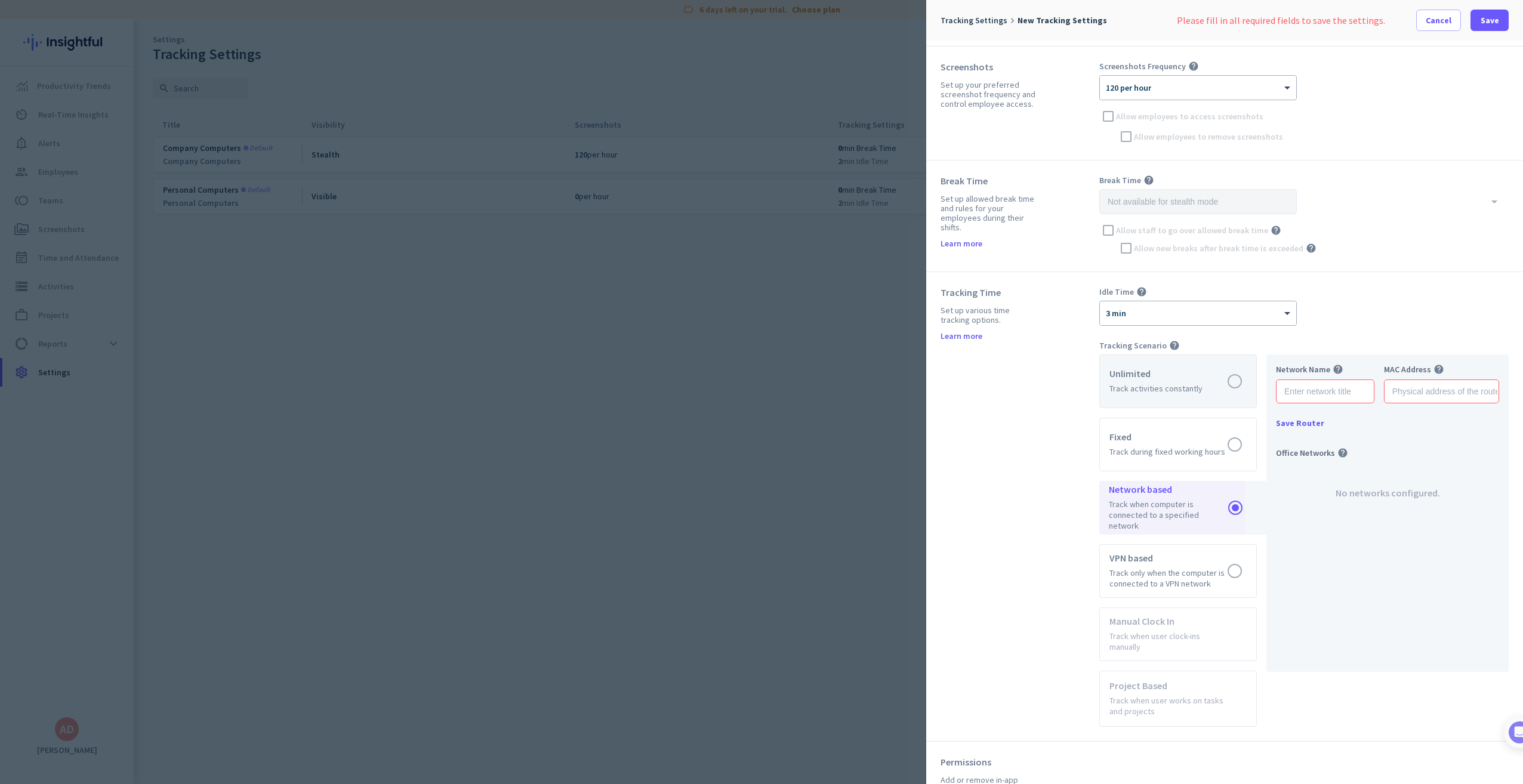
click at [1167, 390] on label at bounding box center [1178, 381] width 156 height 52
click at [0, 0] on input "radio" at bounding box center [0, 0] width 0 height 0
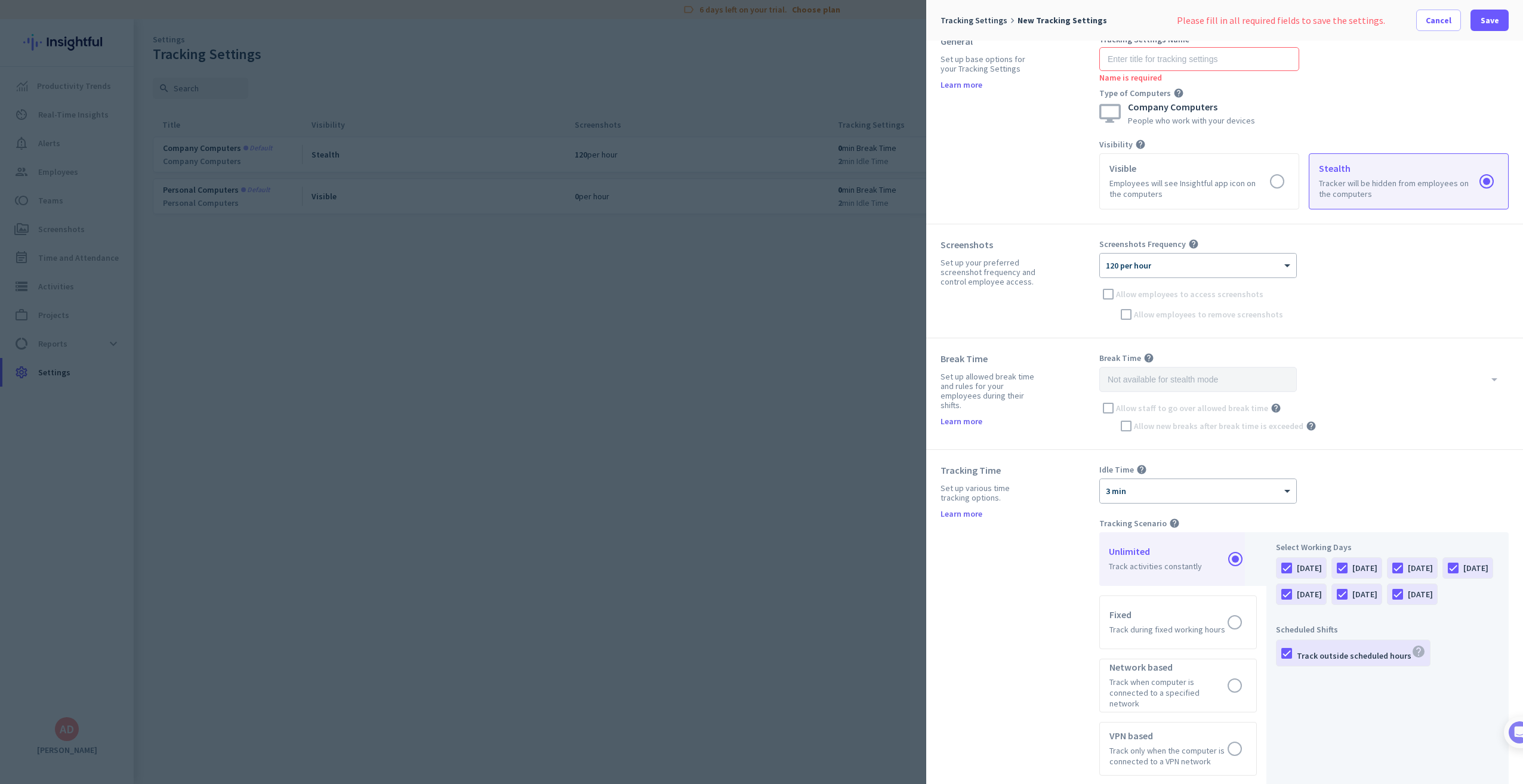
scroll to position [0, 0]
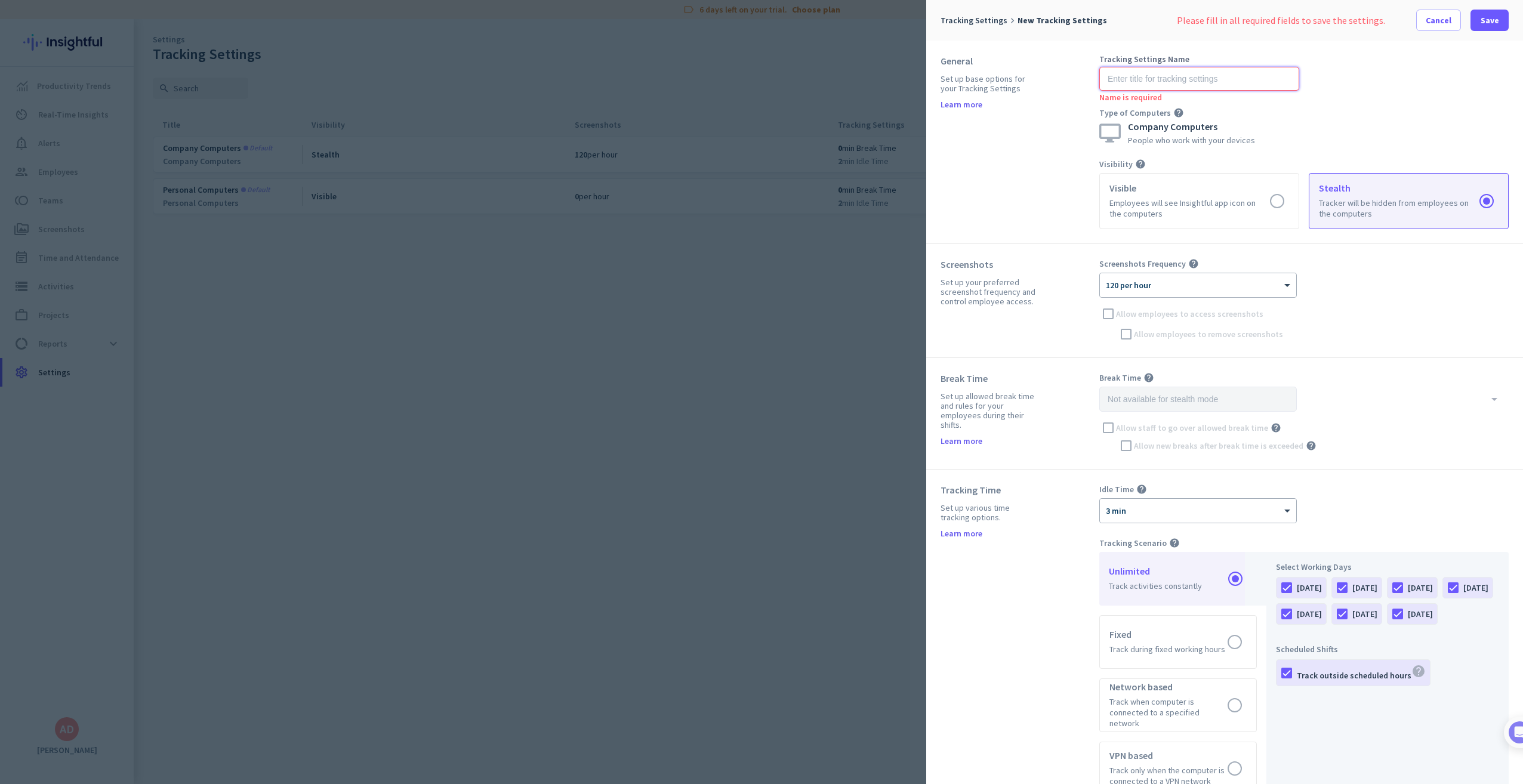
click at [1203, 75] on input "text" at bounding box center [1199, 78] width 200 height 24
click at [1491, 27] on span at bounding box center [1490, 20] width 38 height 28
click at [1158, 86] on input "text" at bounding box center [1199, 78] width 200 height 24
type input "Ultimate"
click at [1266, 120] on div "Type of Computers help Company Computers People who work with your devices" at bounding box center [1199, 126] width 200 height 37
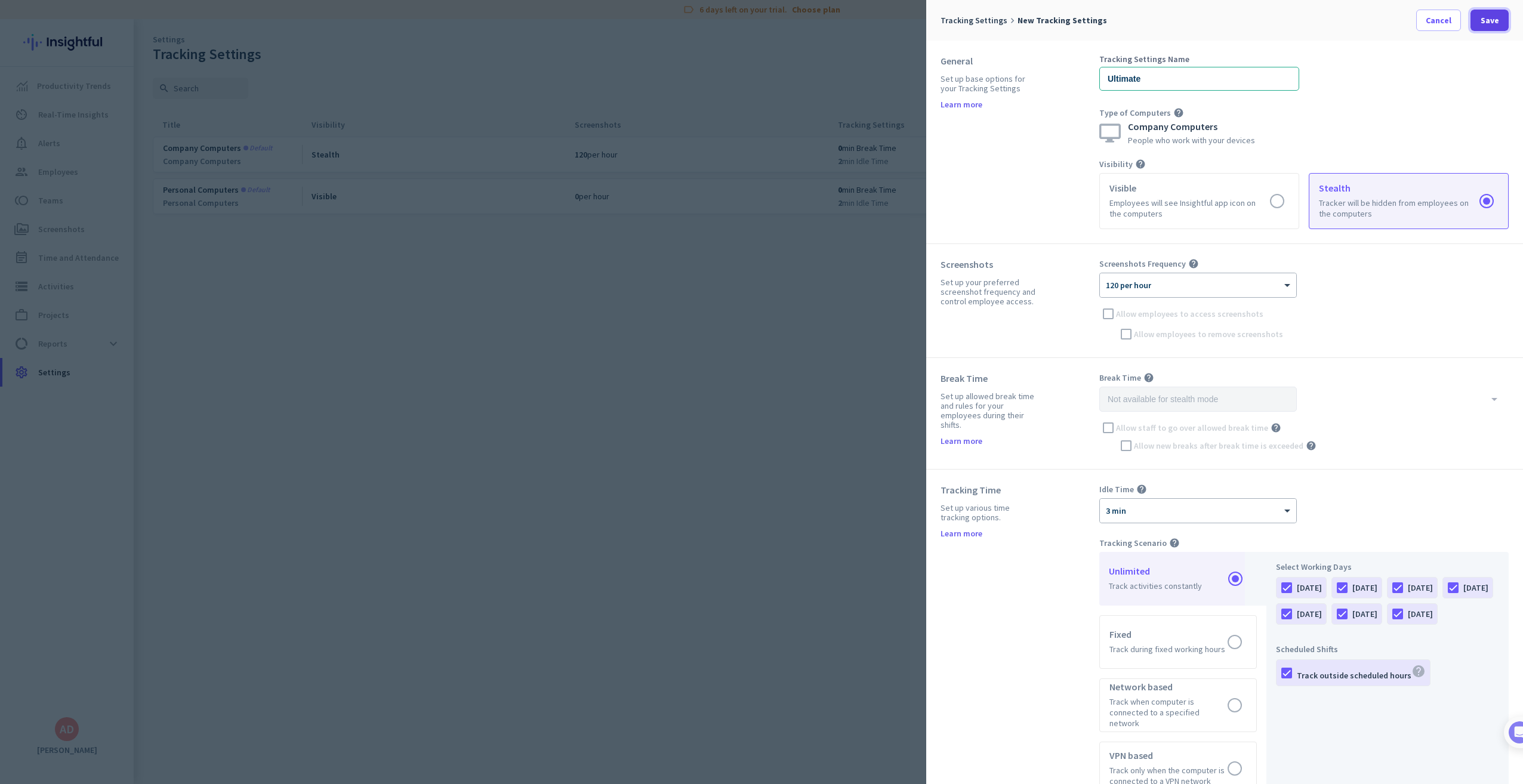
click at [1491, 25] on span "Save" at bounding box center [1490, 20] width 18 height 12
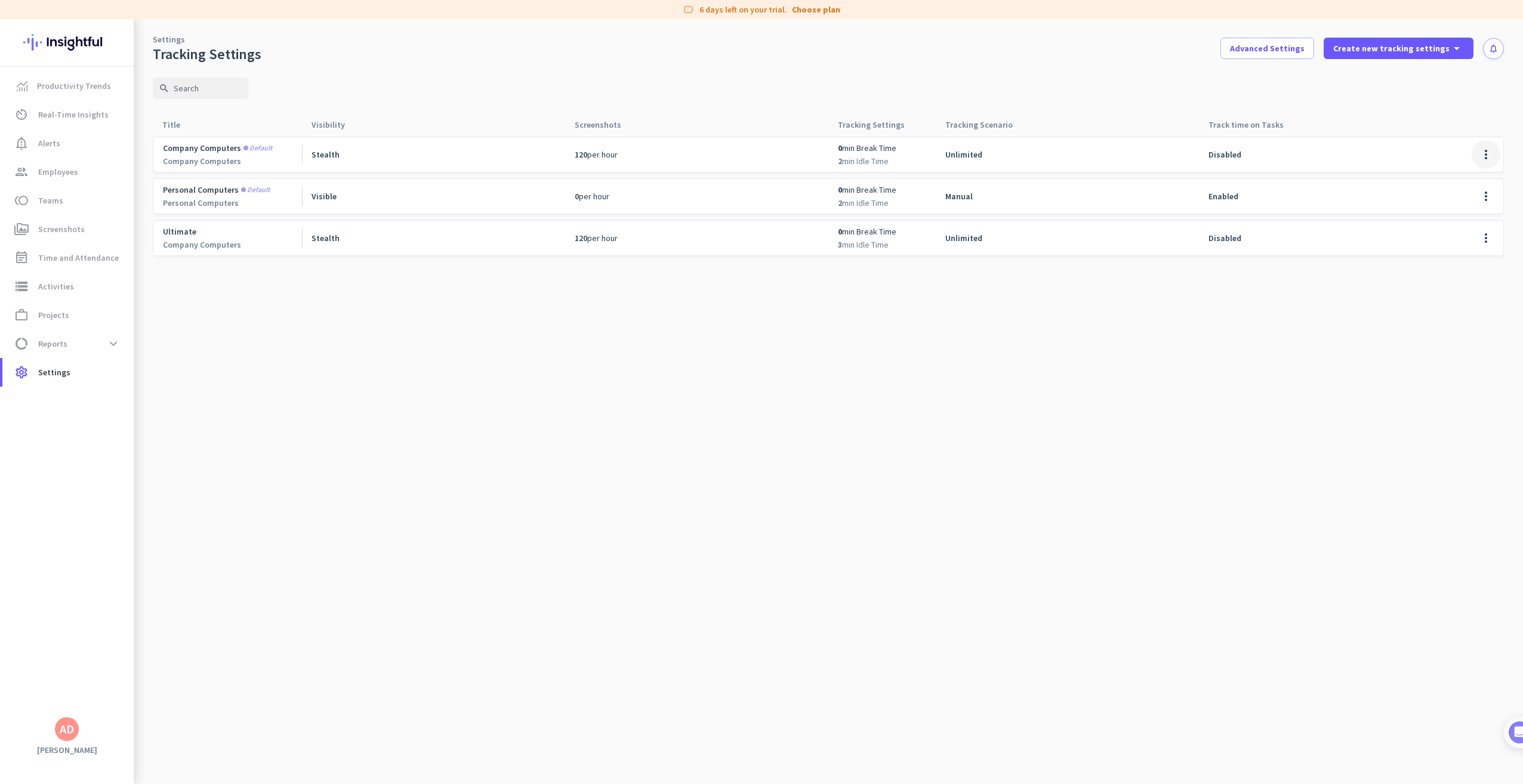
click at [1492, 156] on span at bounding box center [1486, 155] width 28 height 28
click at [1456, 181] on span "Edit" at bounding box center [1461, 180] width 57 height 12
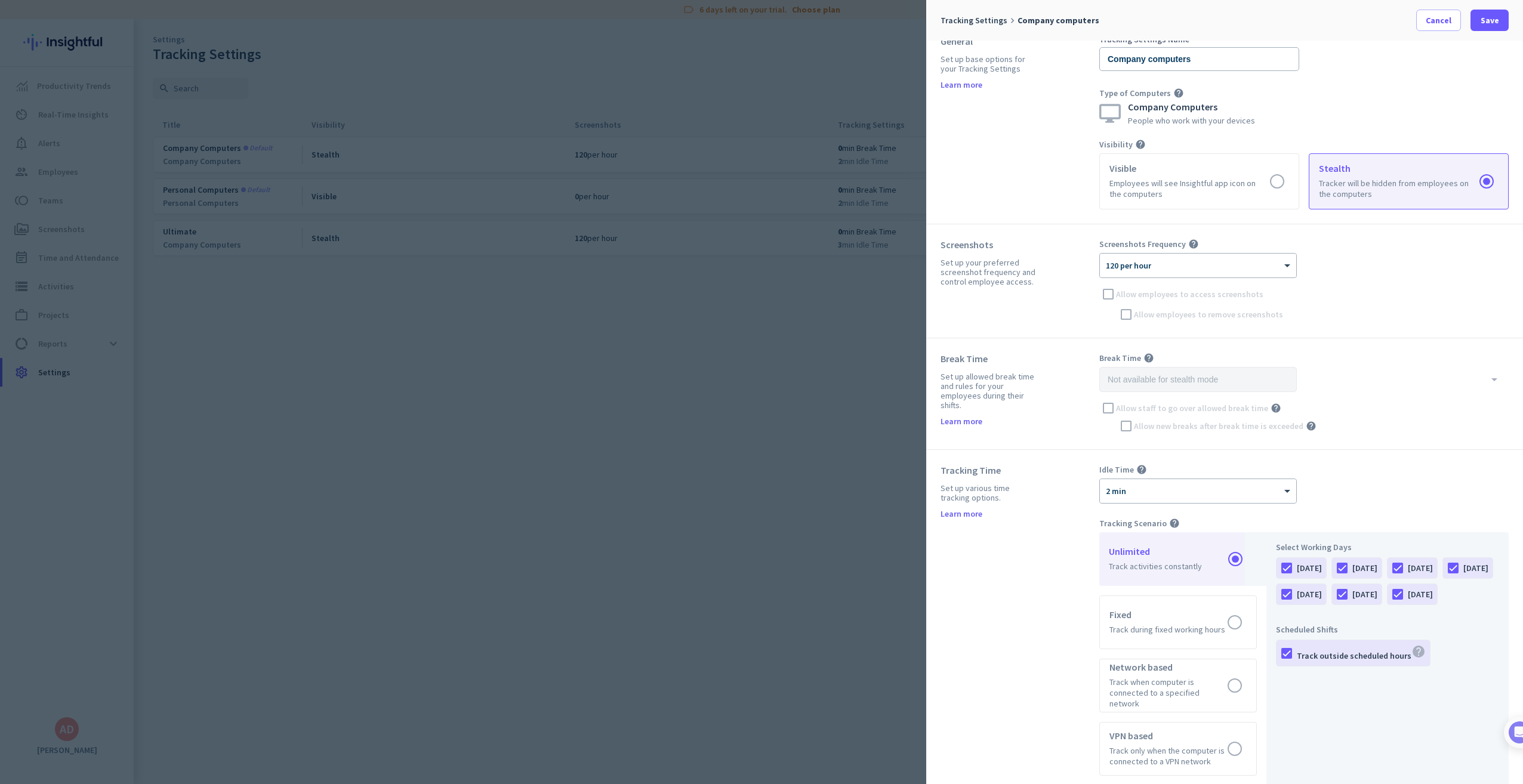
scroll to position [20, 0]
click at [1437, 17] on span "Cancel" at bounding box center [1438, 20] width 26 height 12
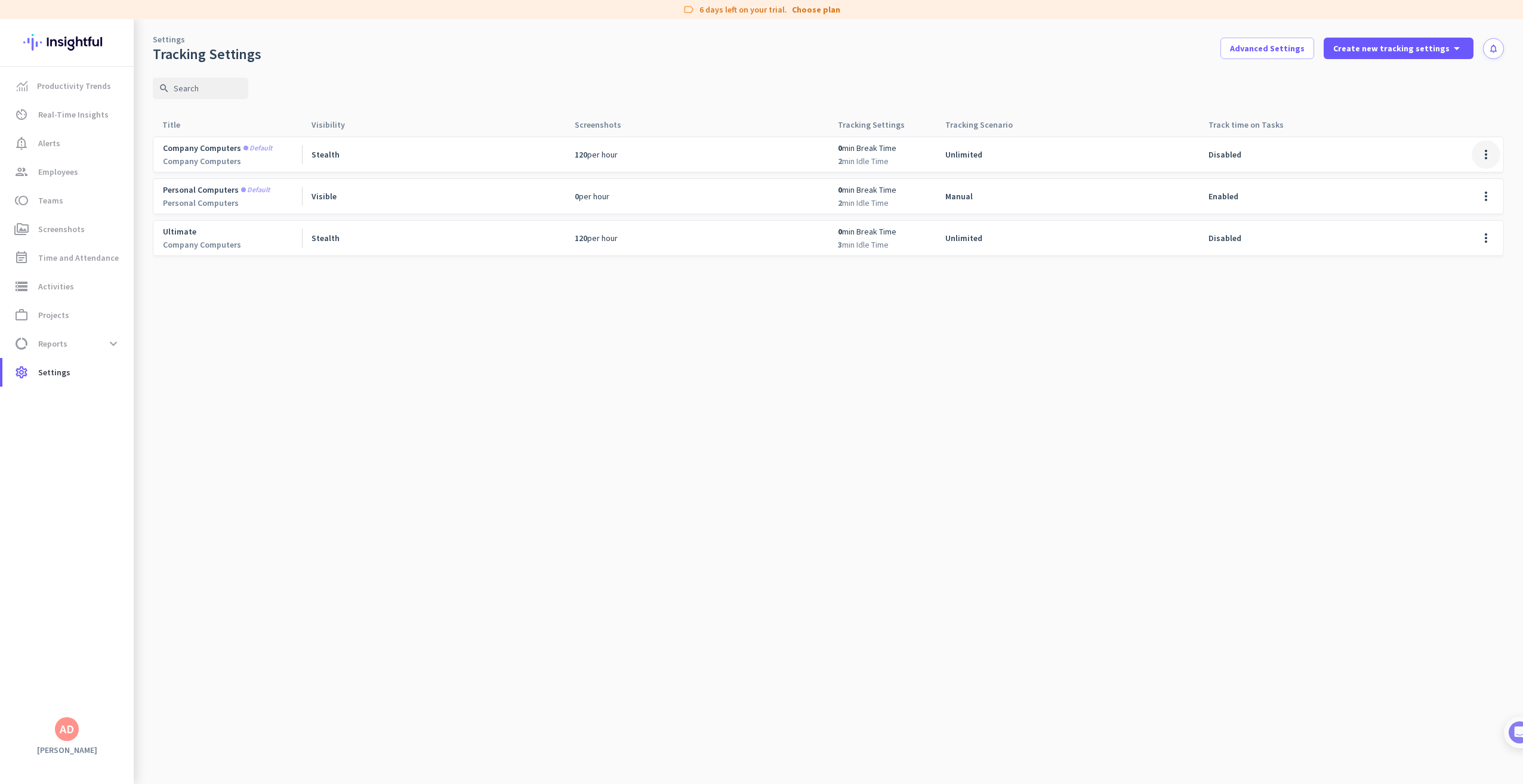
click at [1491, 155] on span at bounding box center [1486, 155] width 28 height 28
click at [1406, 302] on div at bounding box center [761, 392] width 1523 height 784
click at [1488, 234] on span at bounding box center [1486, 238] width 28 height 28
click at [1443, 282] on span "Remove Settings" at bounding box center [1459, 284] width 63 height 11
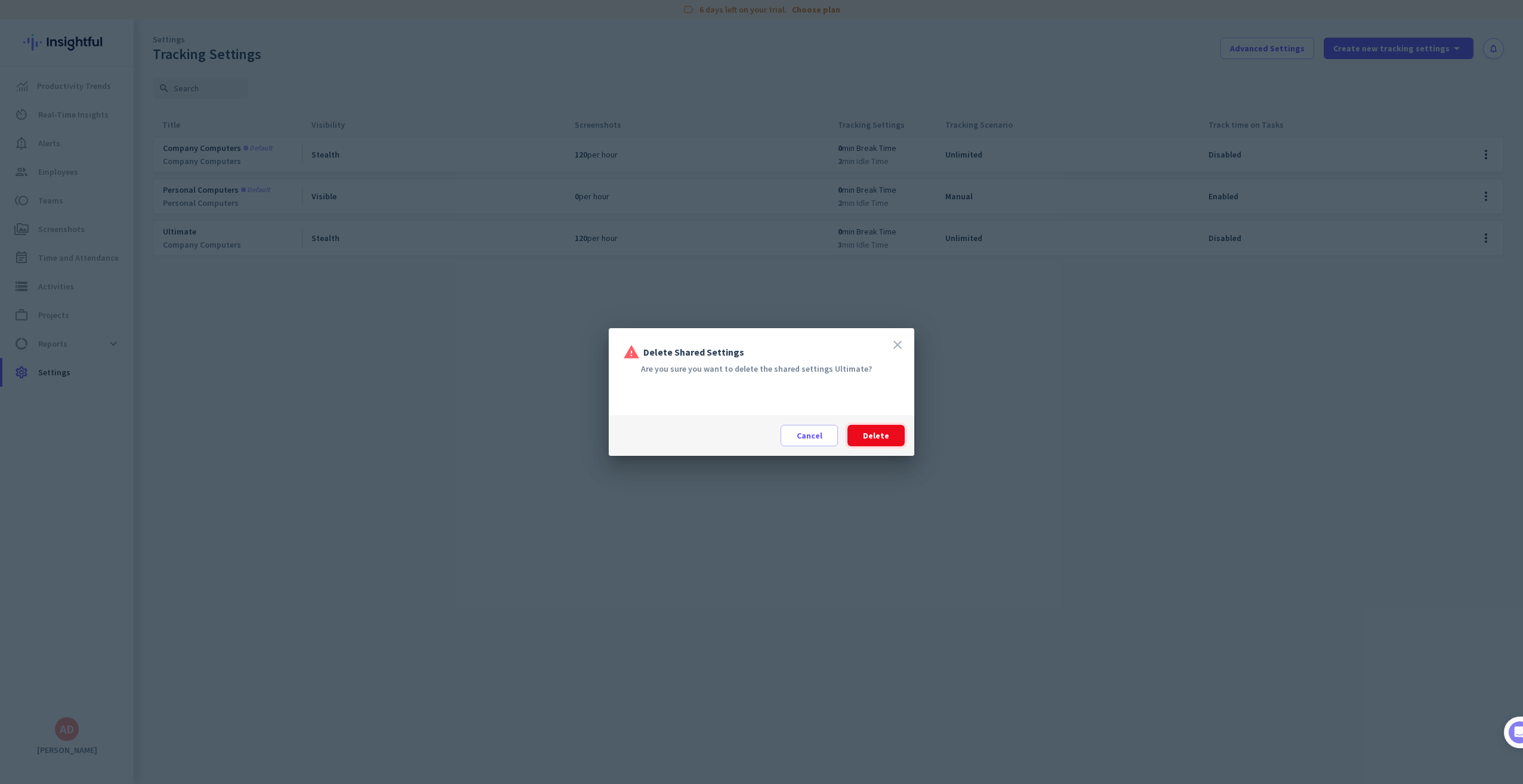
click at [880, 442] on span at bounding box center [876, 436] width 57 height 28
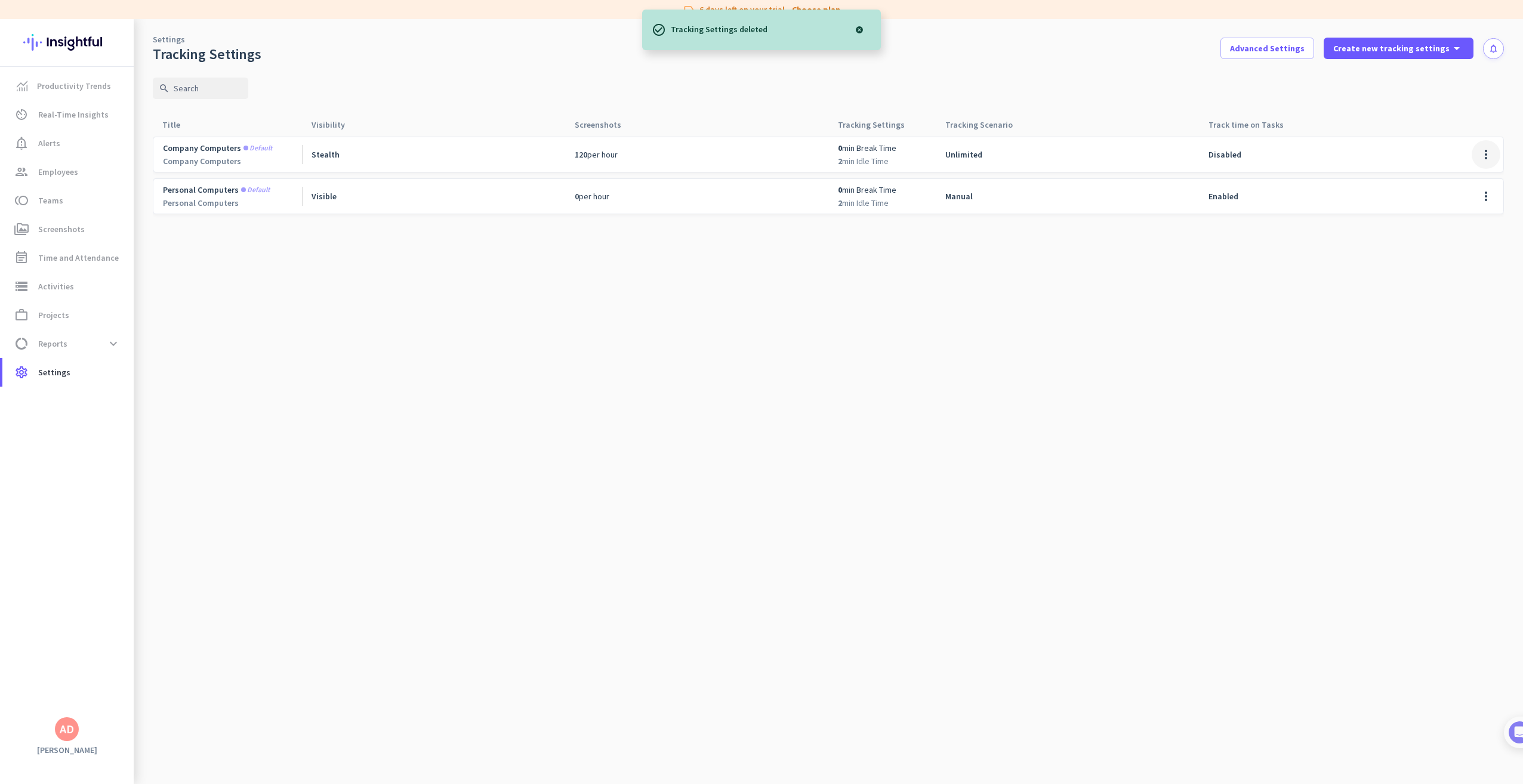
click at [1484, 154] on span at bounding box center [1486, 155] width 28 height 28
click at [1456, 176] on span "Edit" at bounding box center [1461, 180] width 57 height 12
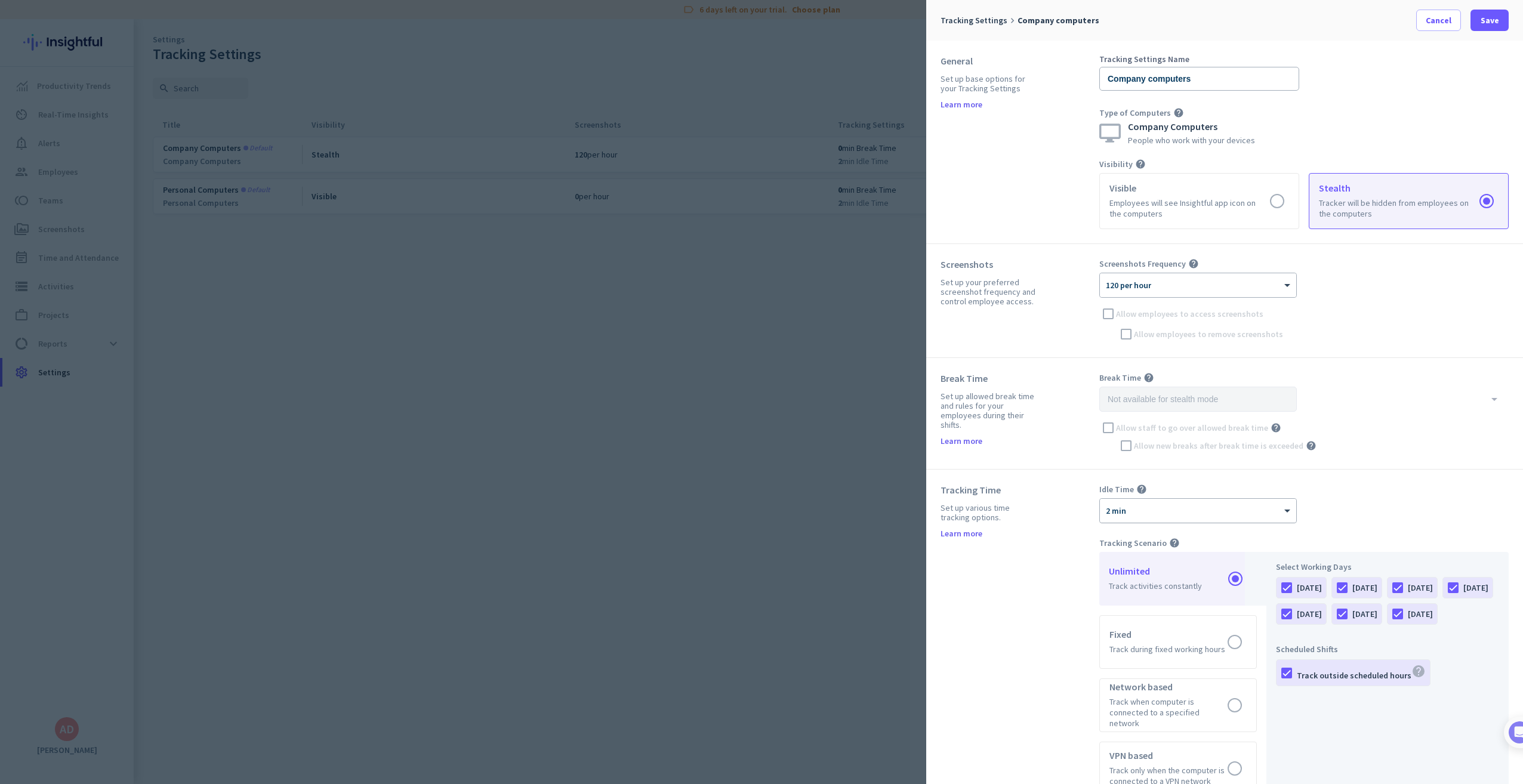
click at [1209, 508] on div at bounding box center [1198, 506] width 196 height 10
click at [1153, 609] on div "5 min" at bounding box center [1198, 611] width 195 height 20
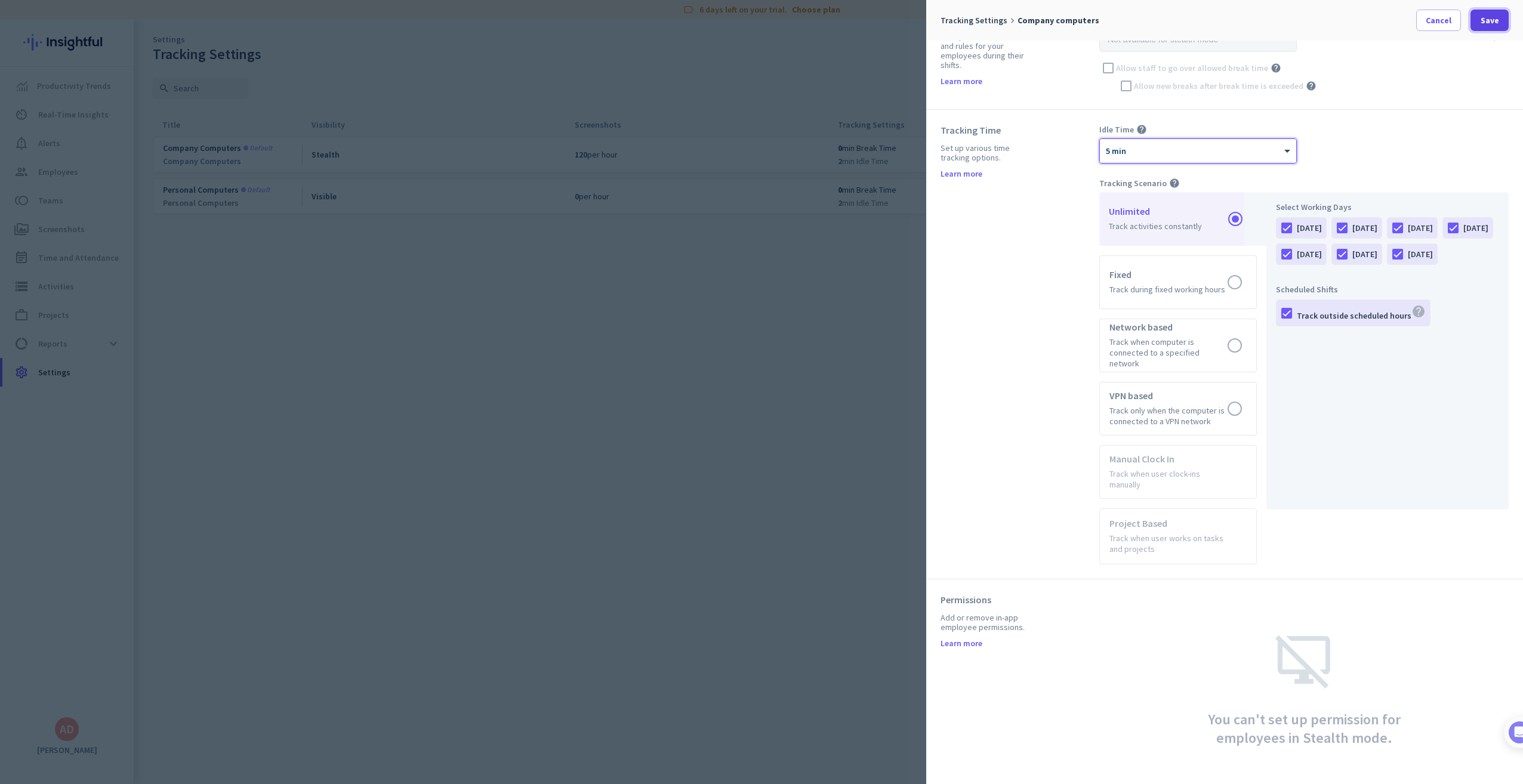
click at [1492, 27] on span at bounding box center [1490, 20] width 38 height 28
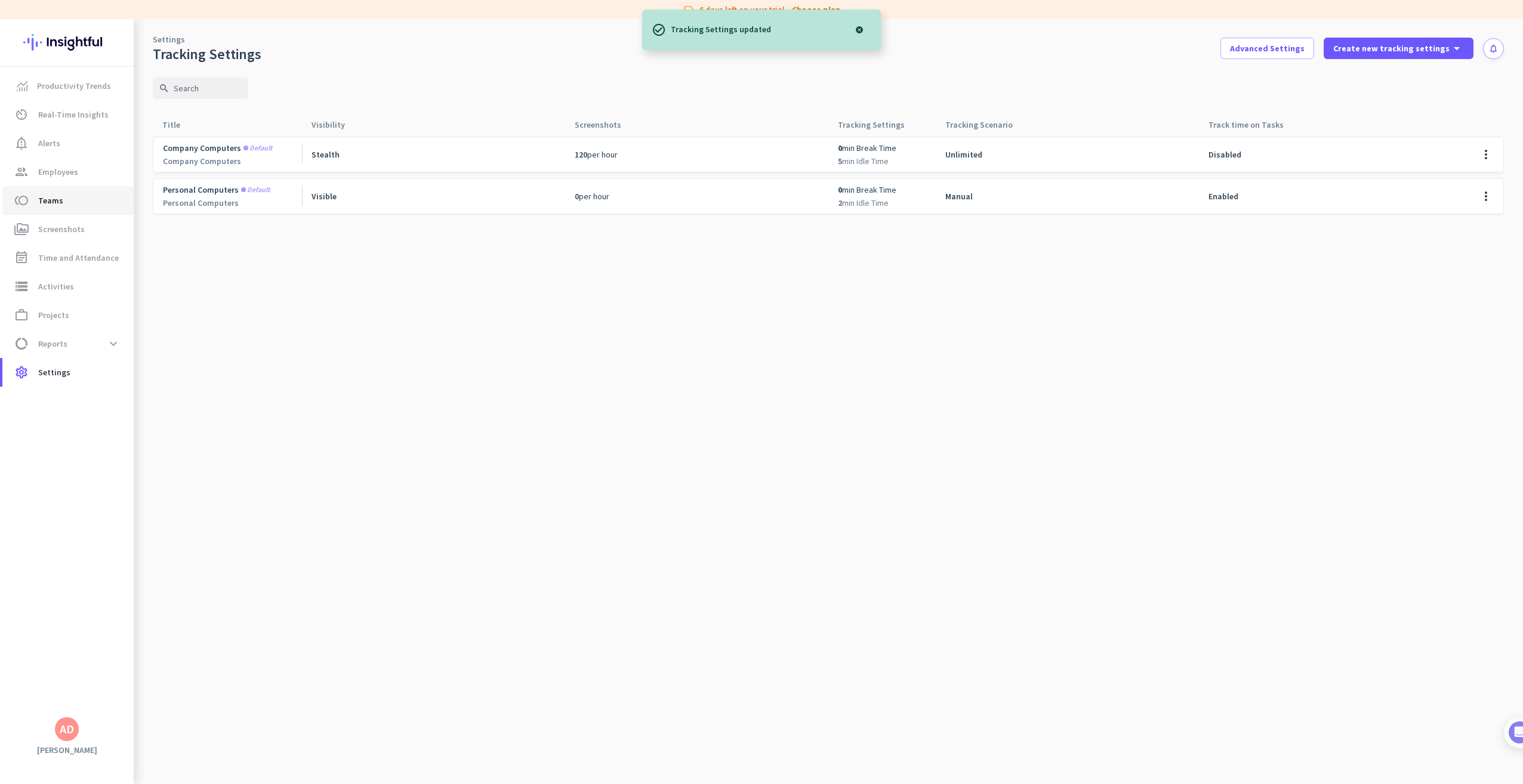
click at [65, 206] on span "toll Teams" at bounding box center [67, 200] width 112 height 14
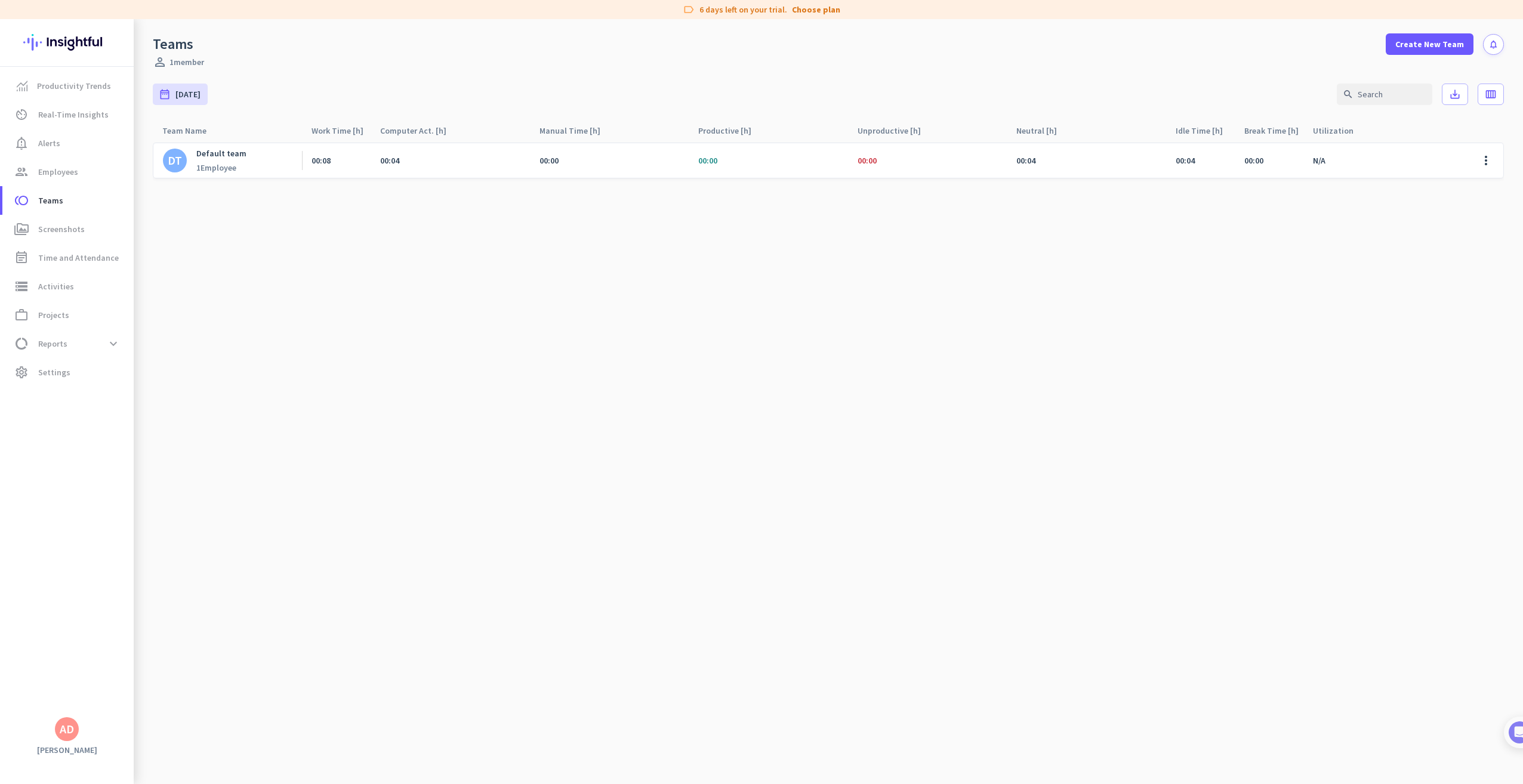
click at [725, 151] on div "00:00" at bounding box center [769, 160] width 160 height 35
click at [509, 155] on div "00:04" at bounding box center [451, 160] width 160 height 35
click at [178, 157] on div "DT" at bounding box center [175, 160] width 14 height 12
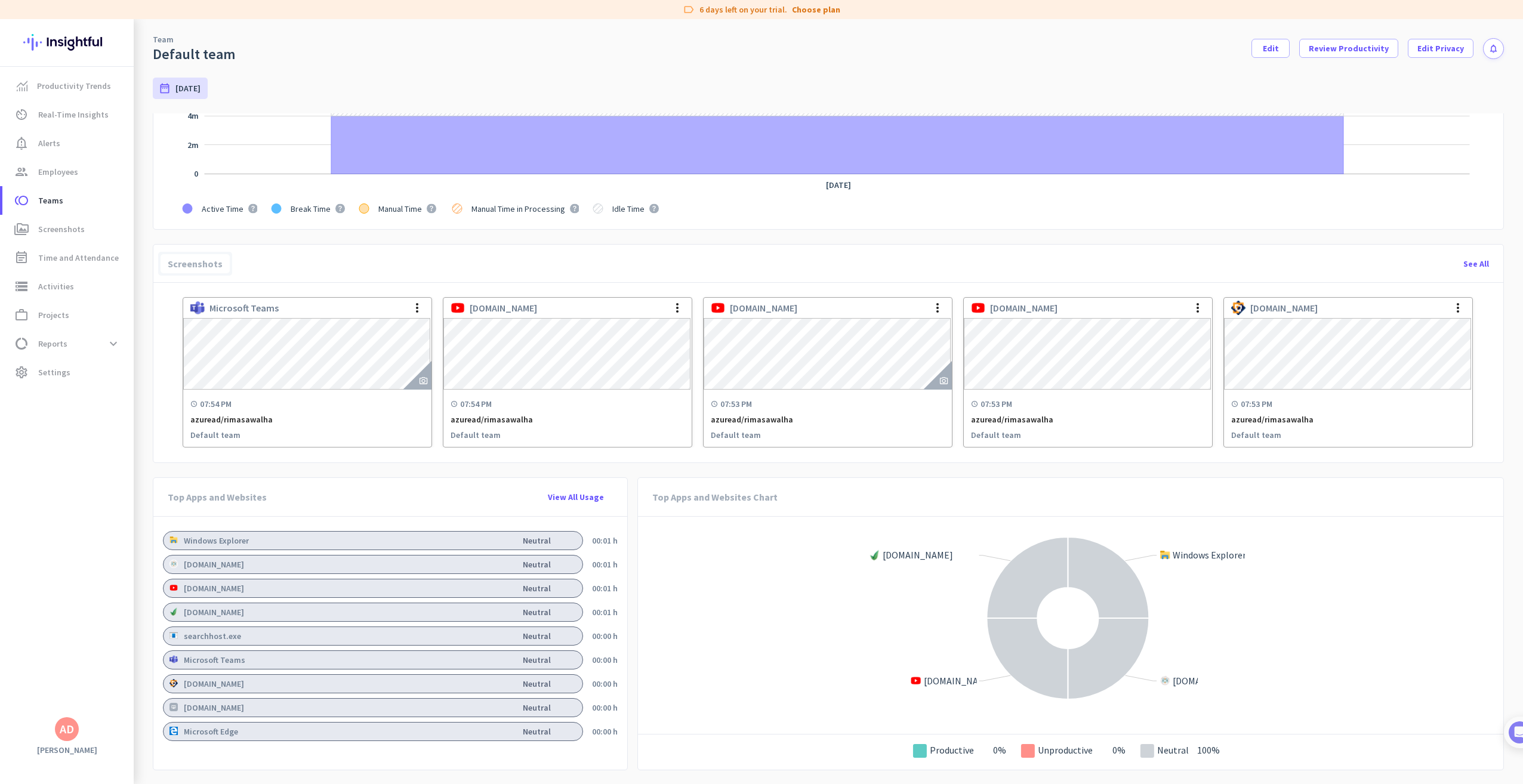
scroll to position [582, 0]
click at [1469, 267] on div "See All" at bounding box center [1476, 264] width 45 height 28
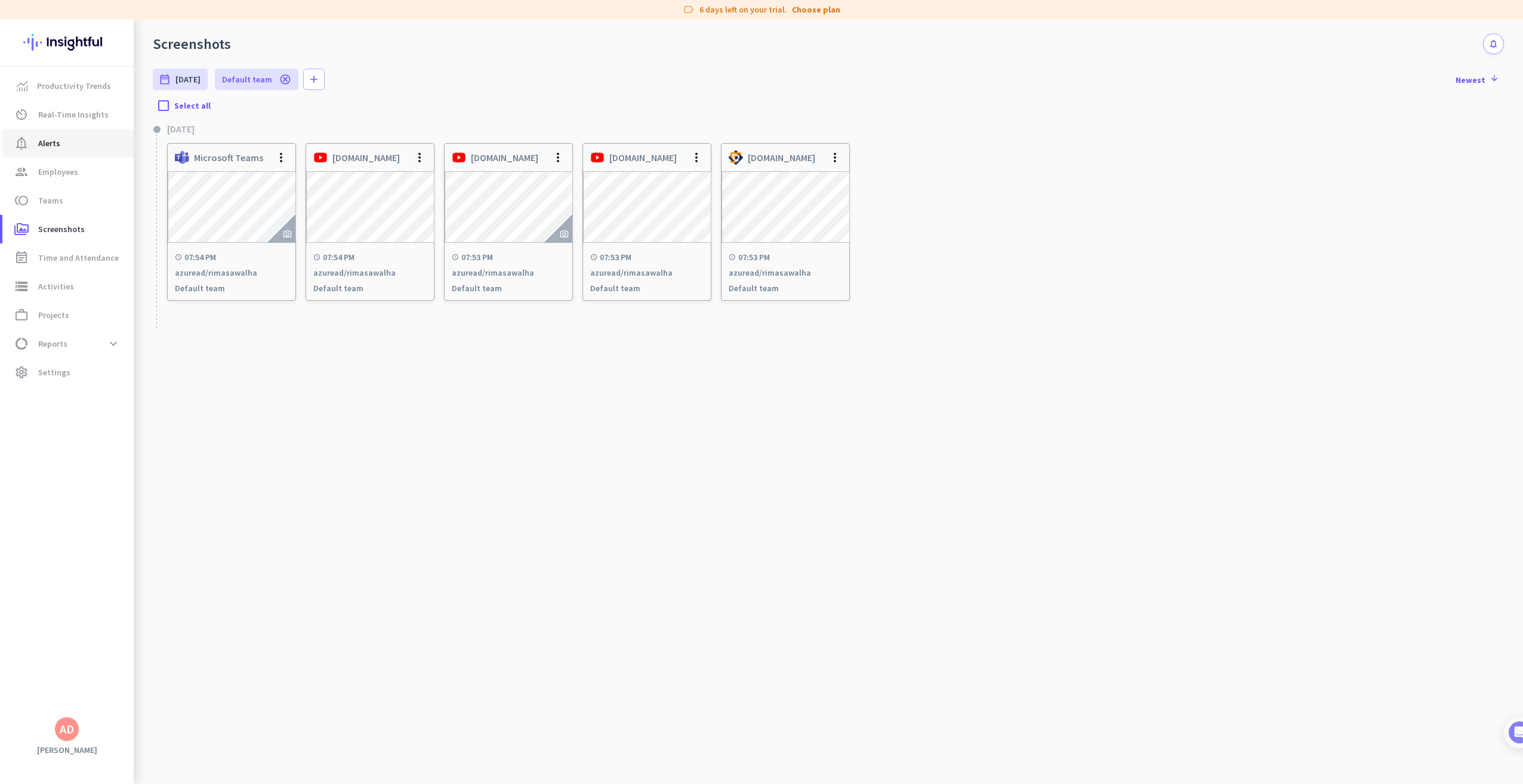
click at [58, 143] on span "Alerts" at bounding box center [49, 143] width 22 height 14
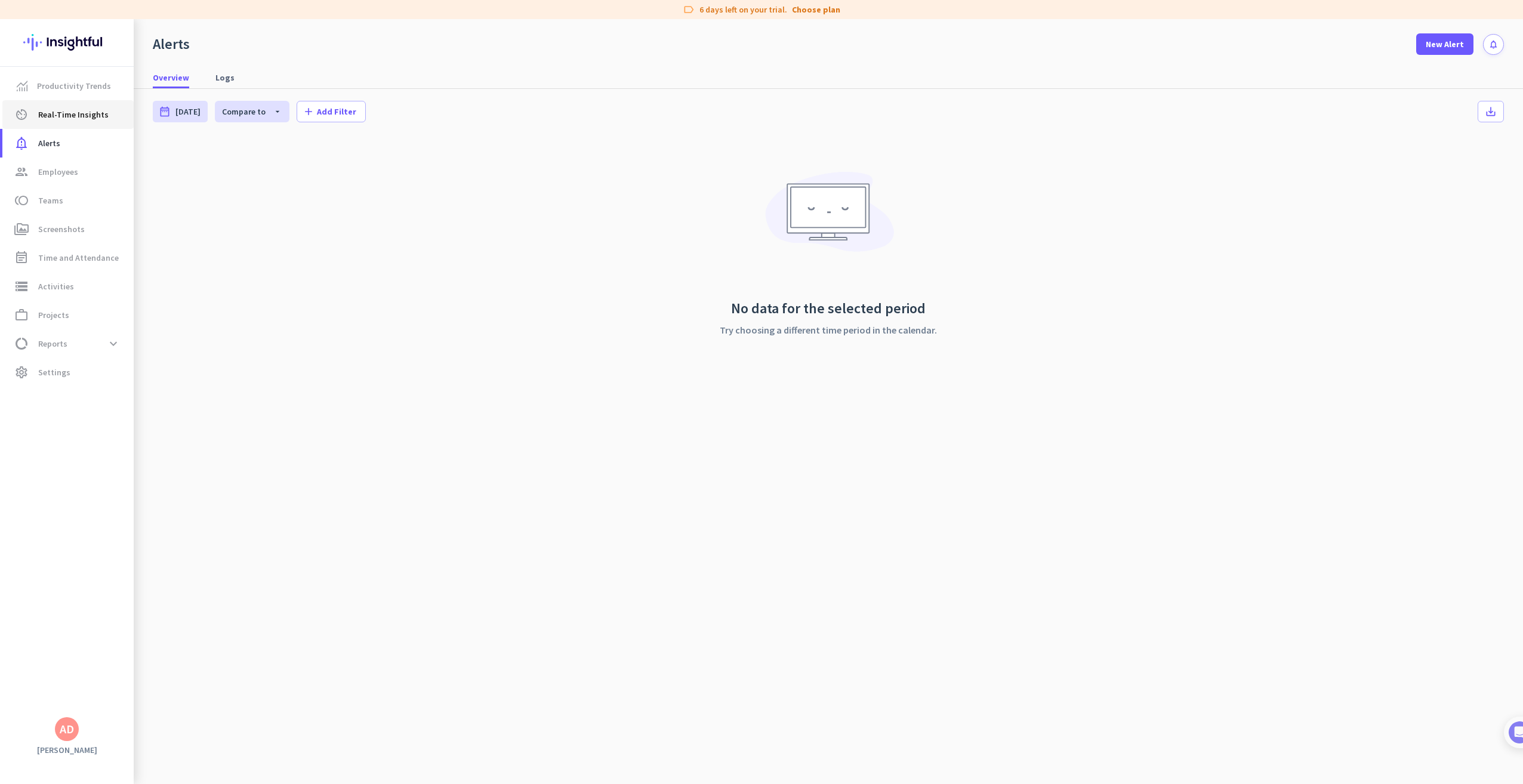
click at [77, 107] on span "Real-Time Insights" at bounding box center [73, 114] width 71 height 14
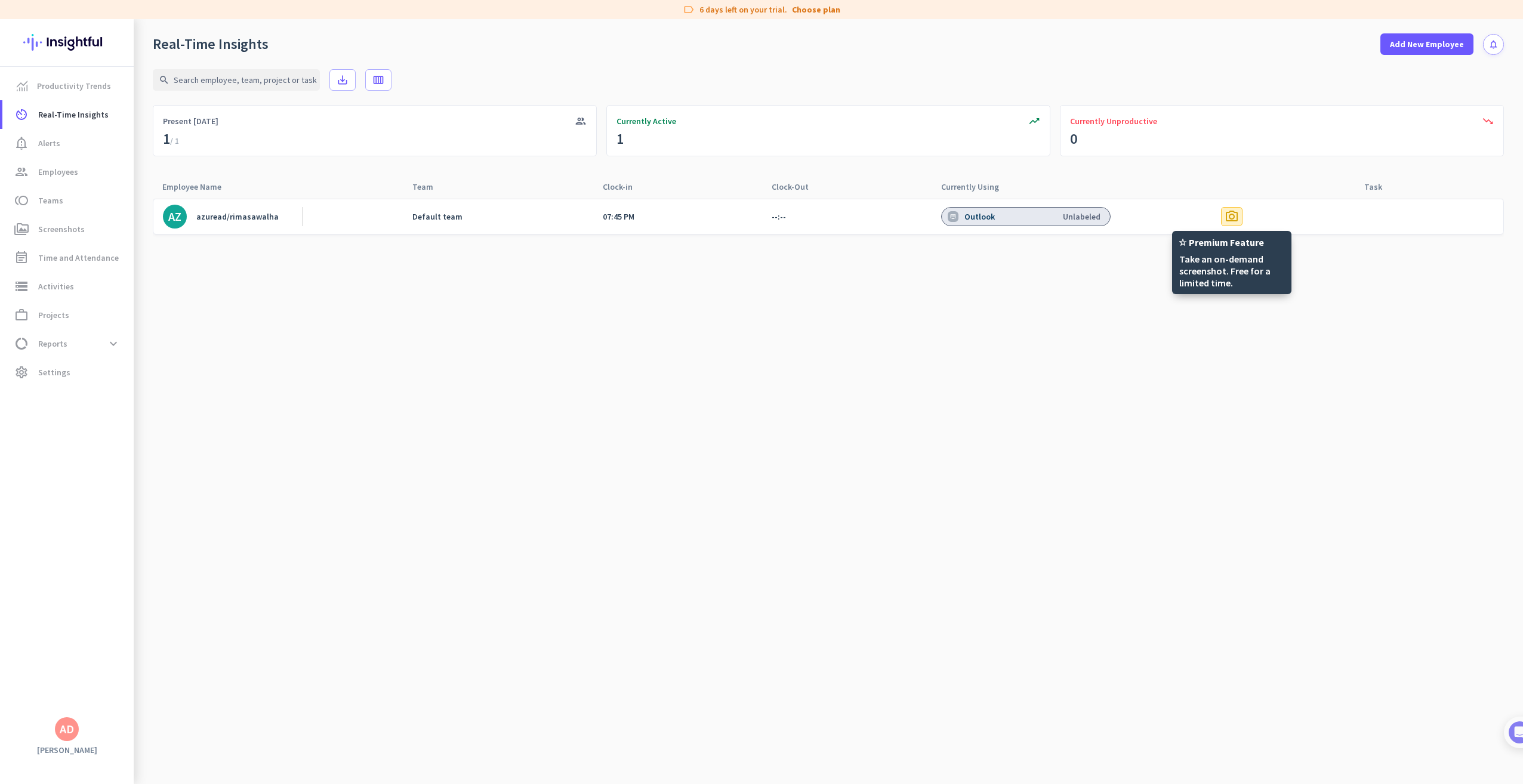
click at [1229, 219] on span "photo_camera" at bounding box center [1231, 216] width 14 height 14
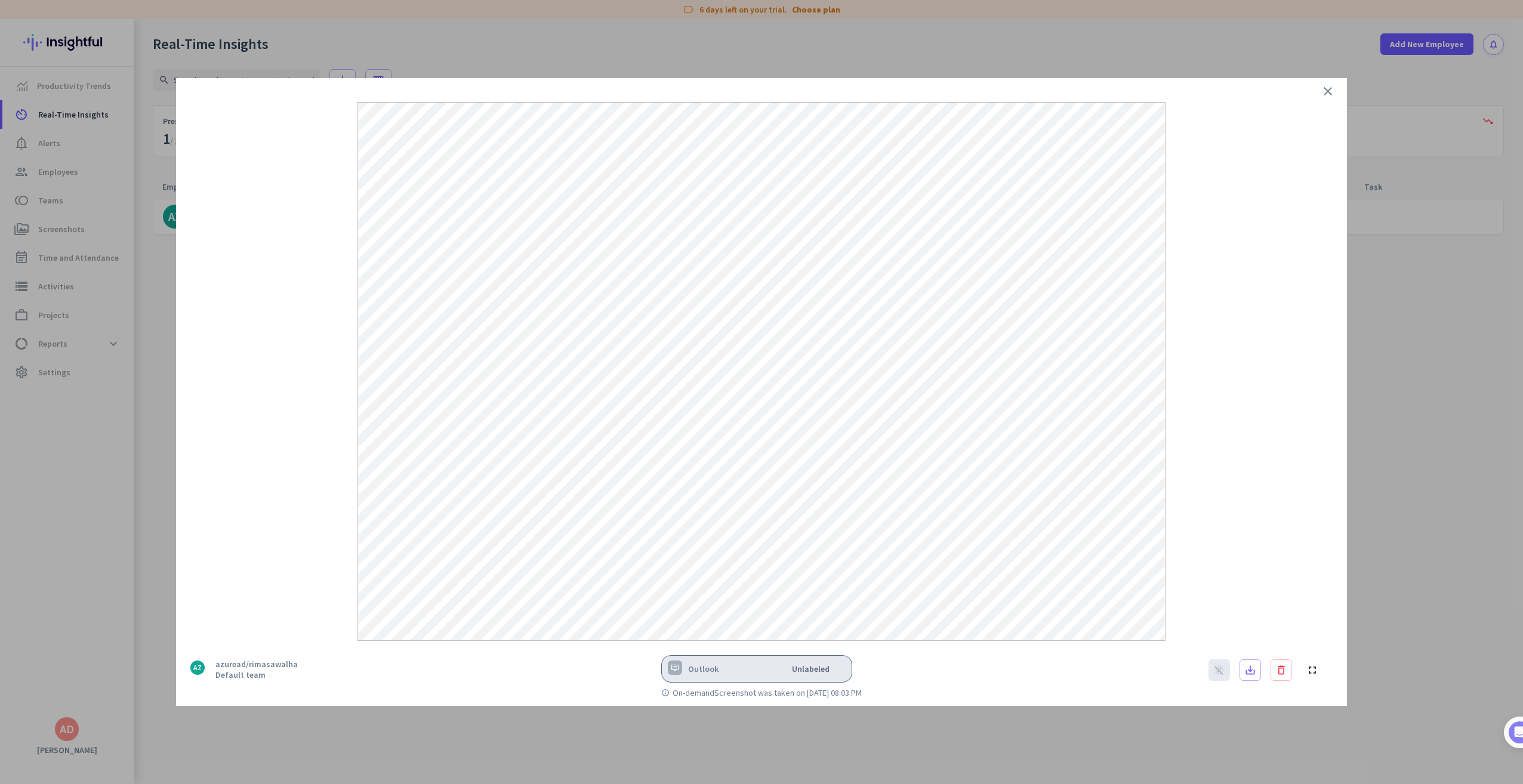
click at [1323, 90] on icon "close" at bounding box center [1328, 91] width 14 height 14
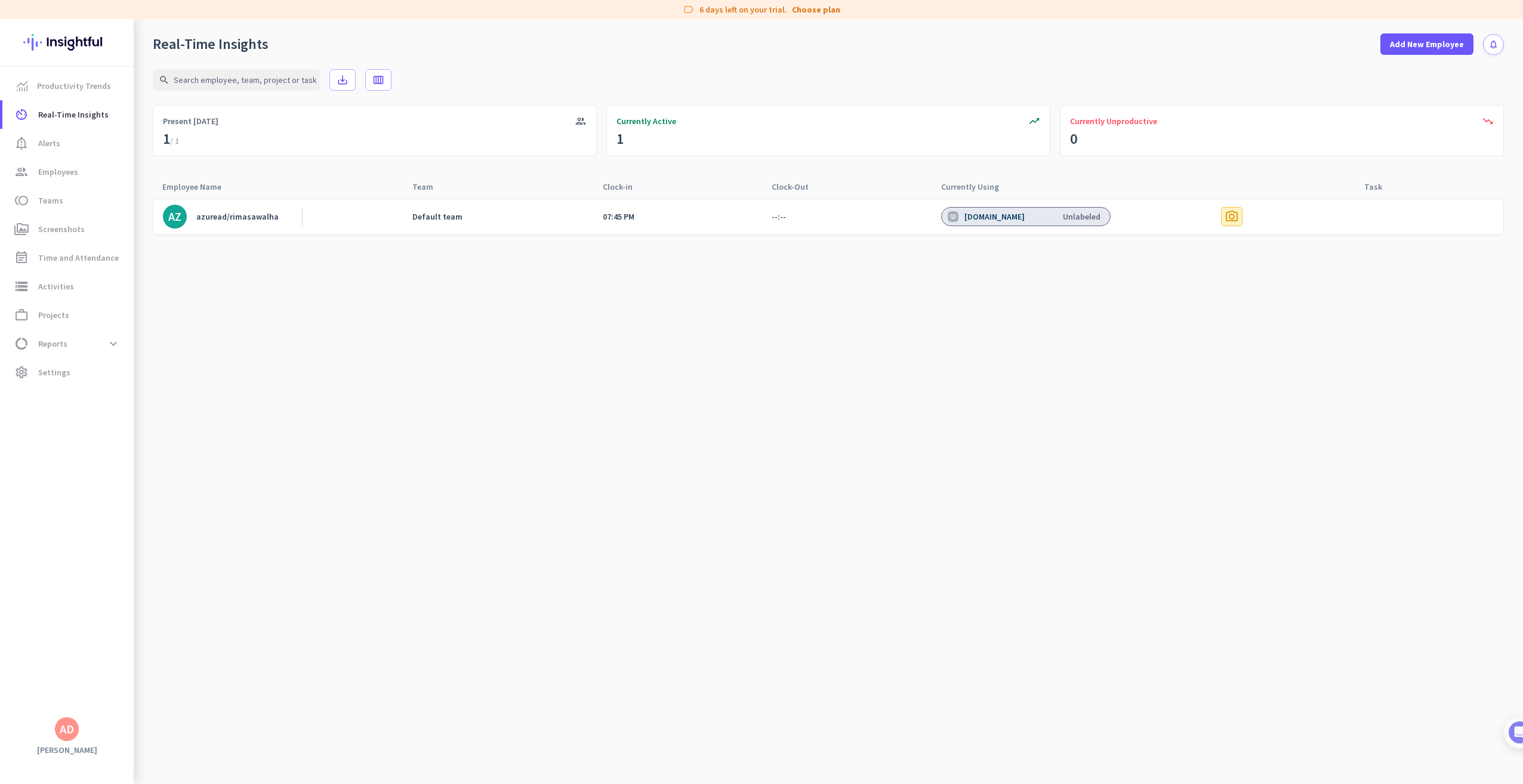
click at [1235, 216] on span "photo_camera" at bounding box center [1231, 216] width 14 height 14
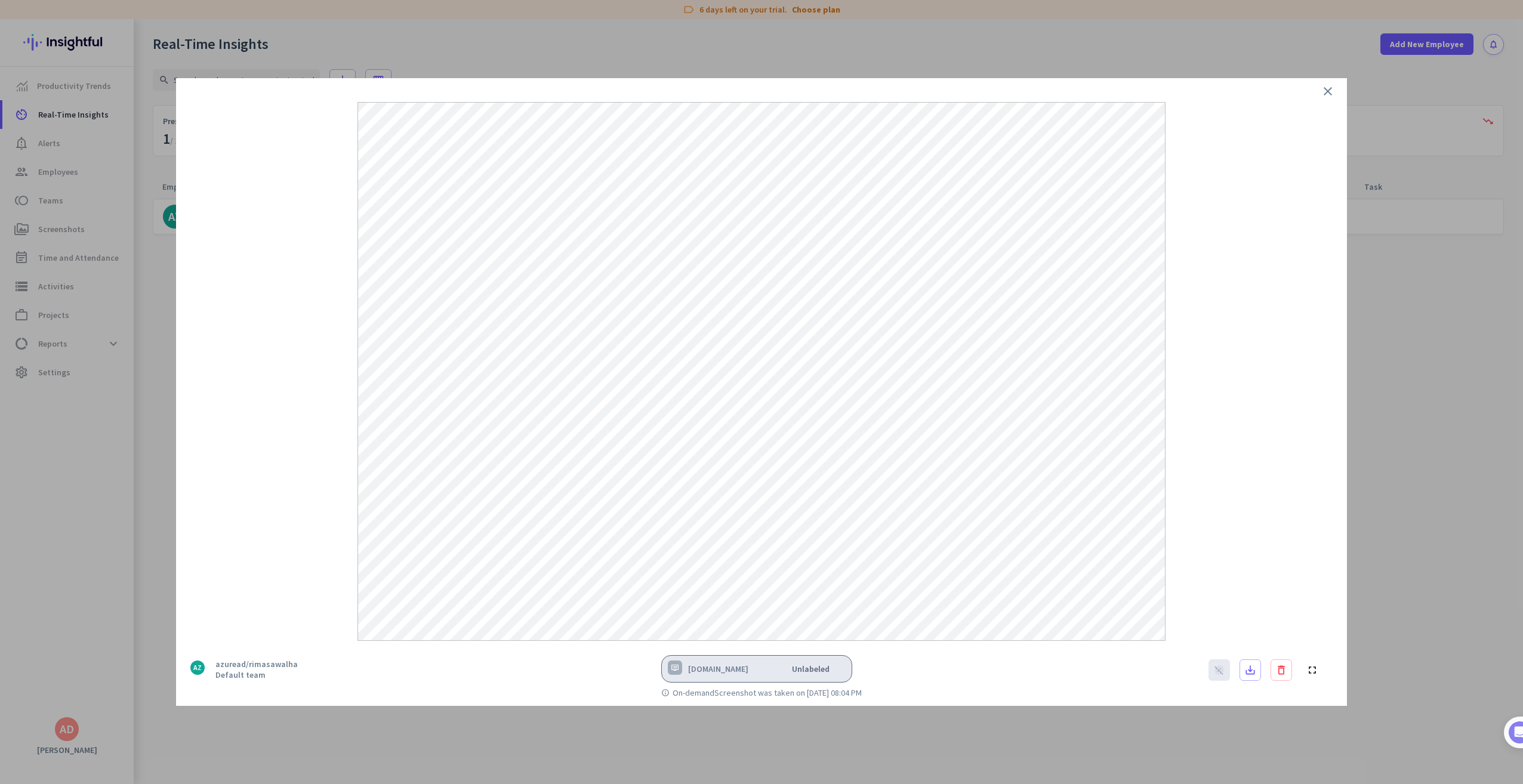
click at [1329, 90] on icon "close" at bounding box center [1328, 91] width 14 height 14
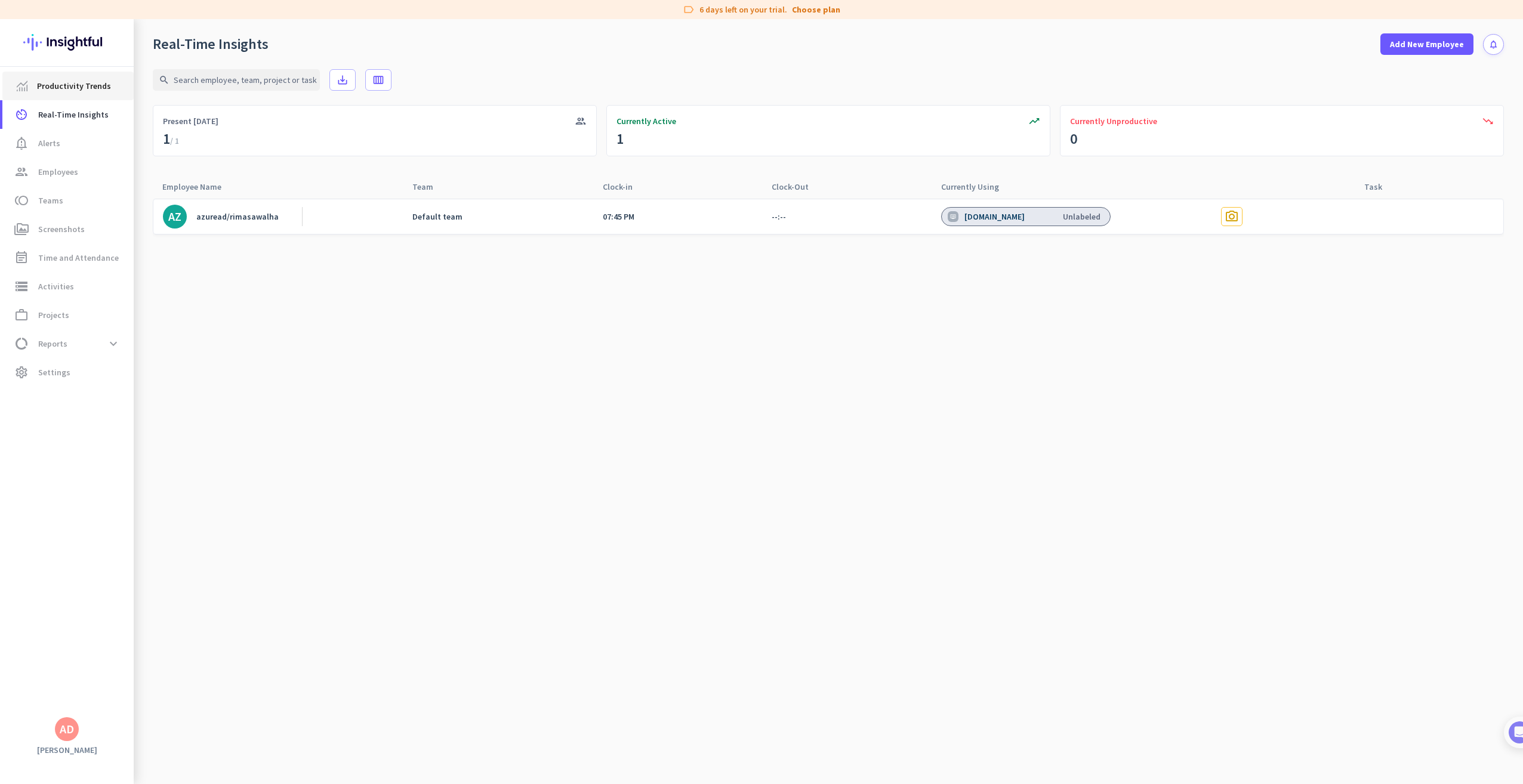
click at [75, 83] on span "Productivity Trends" at bounding box center [73, 86] width 74 height 14
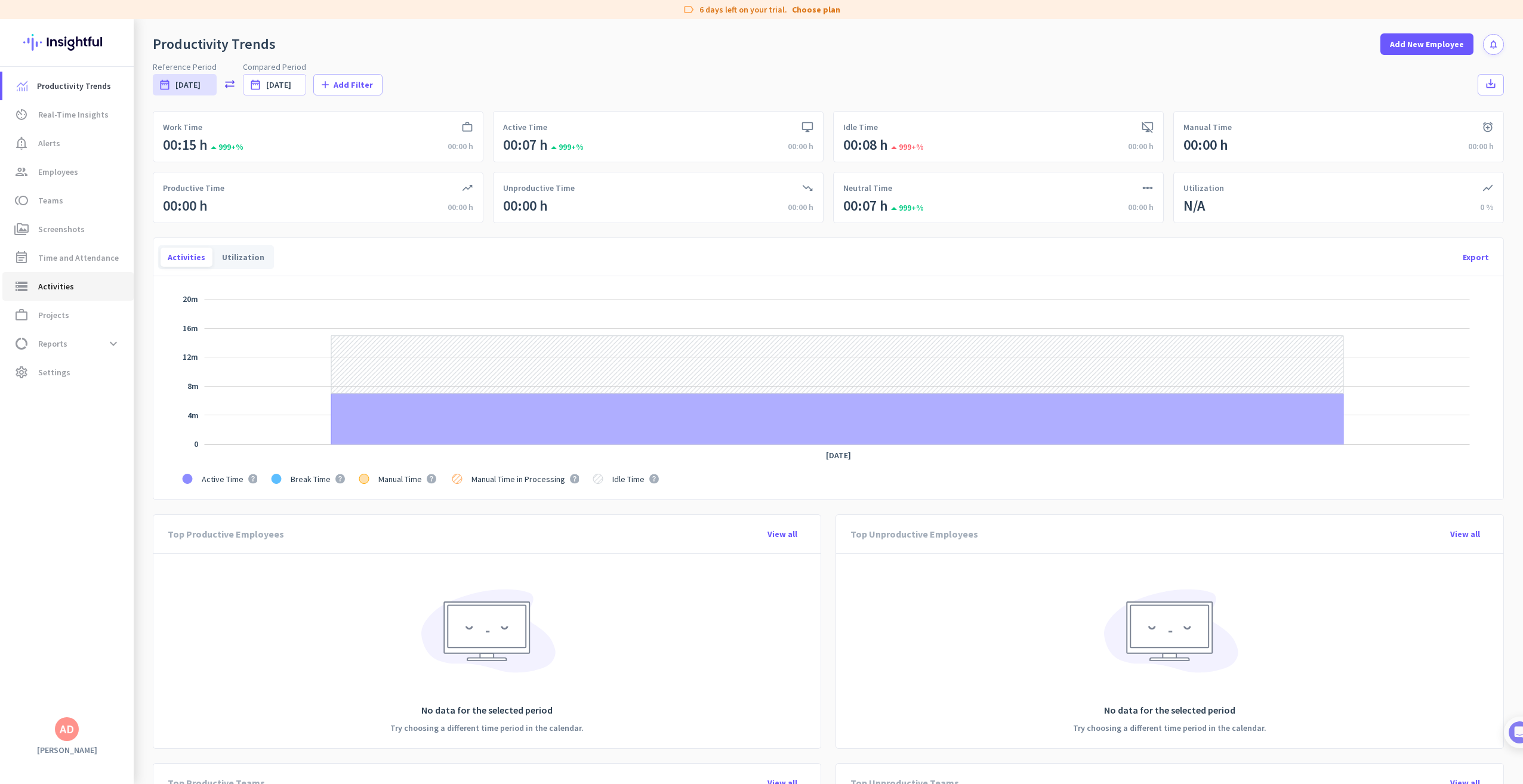
click at [62, 288] on span "Activities" at bounding box center [56, 286] width 36 height 14
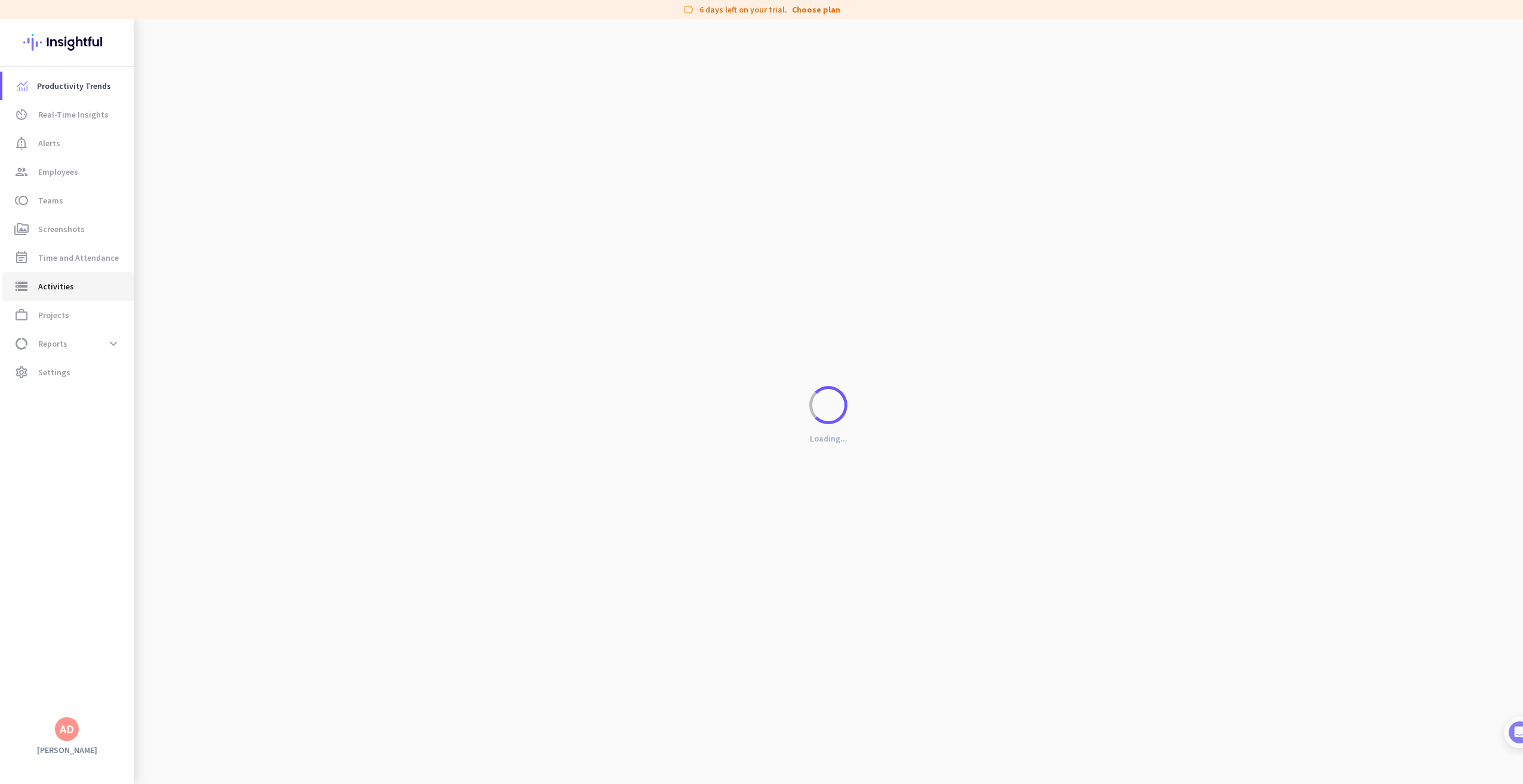
type input "[DATE]"
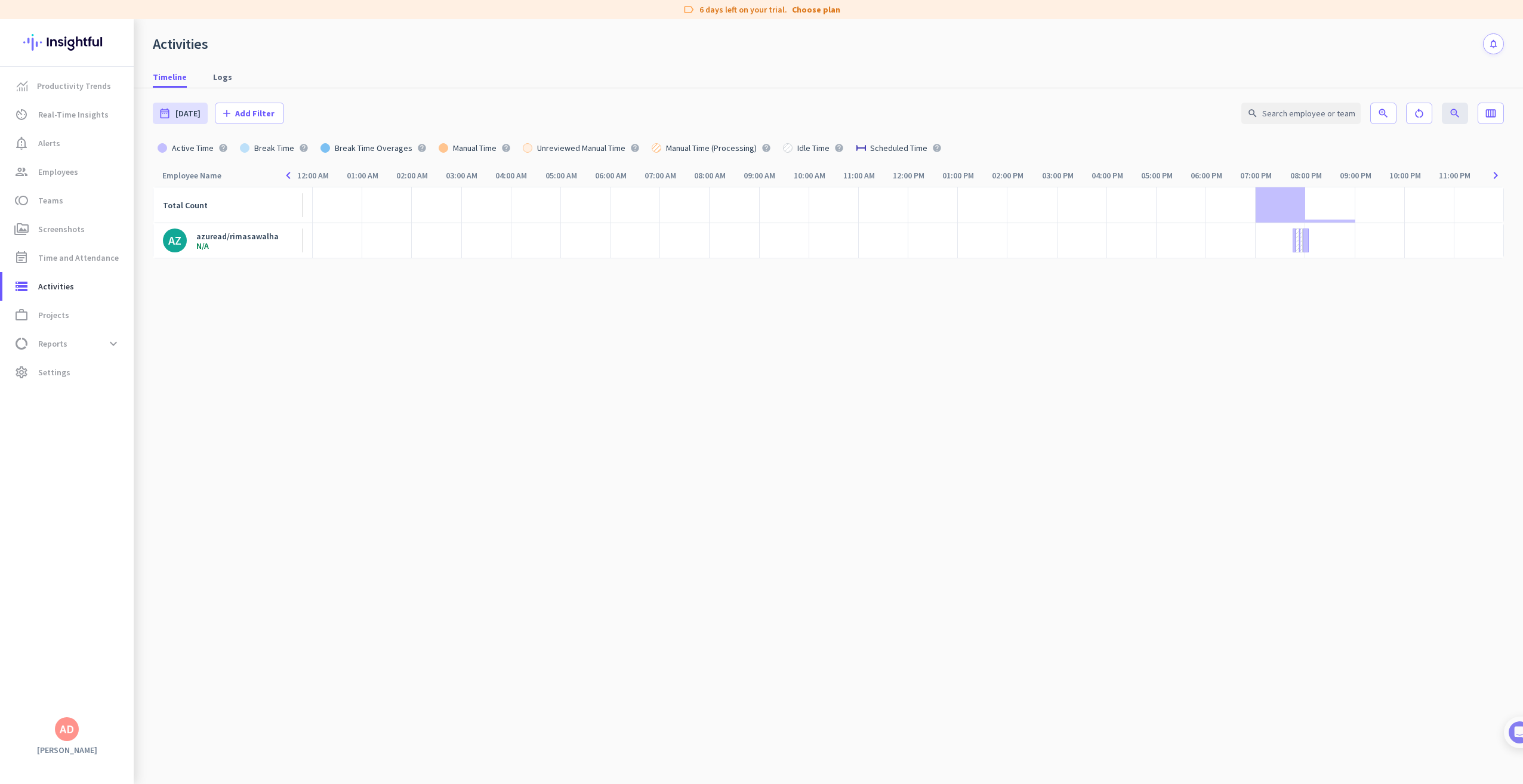
click at [238, 242] on div "N/A" at bounding box center [237, 246] width 82 height 8
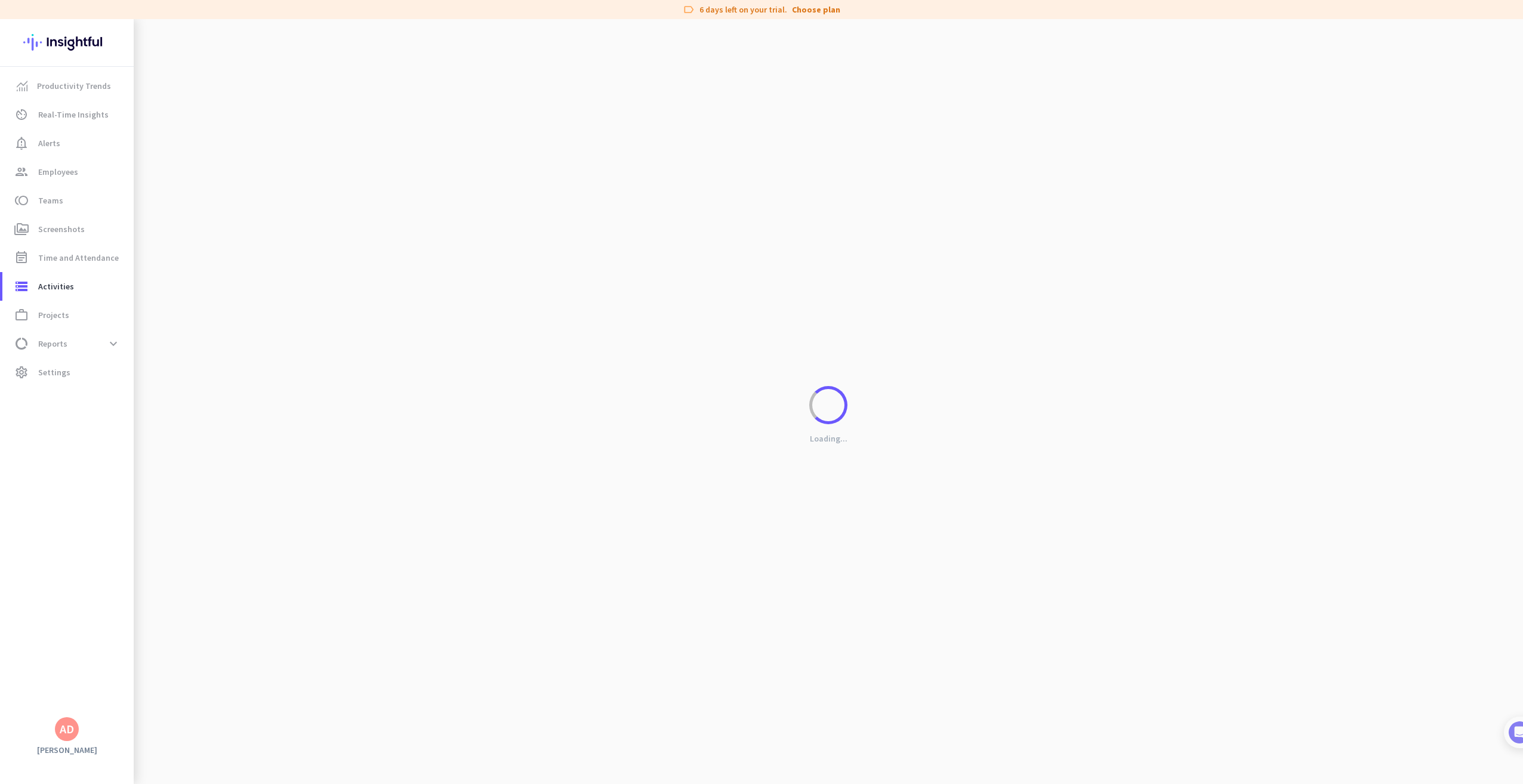
type input "[DATE] - [DATE]"
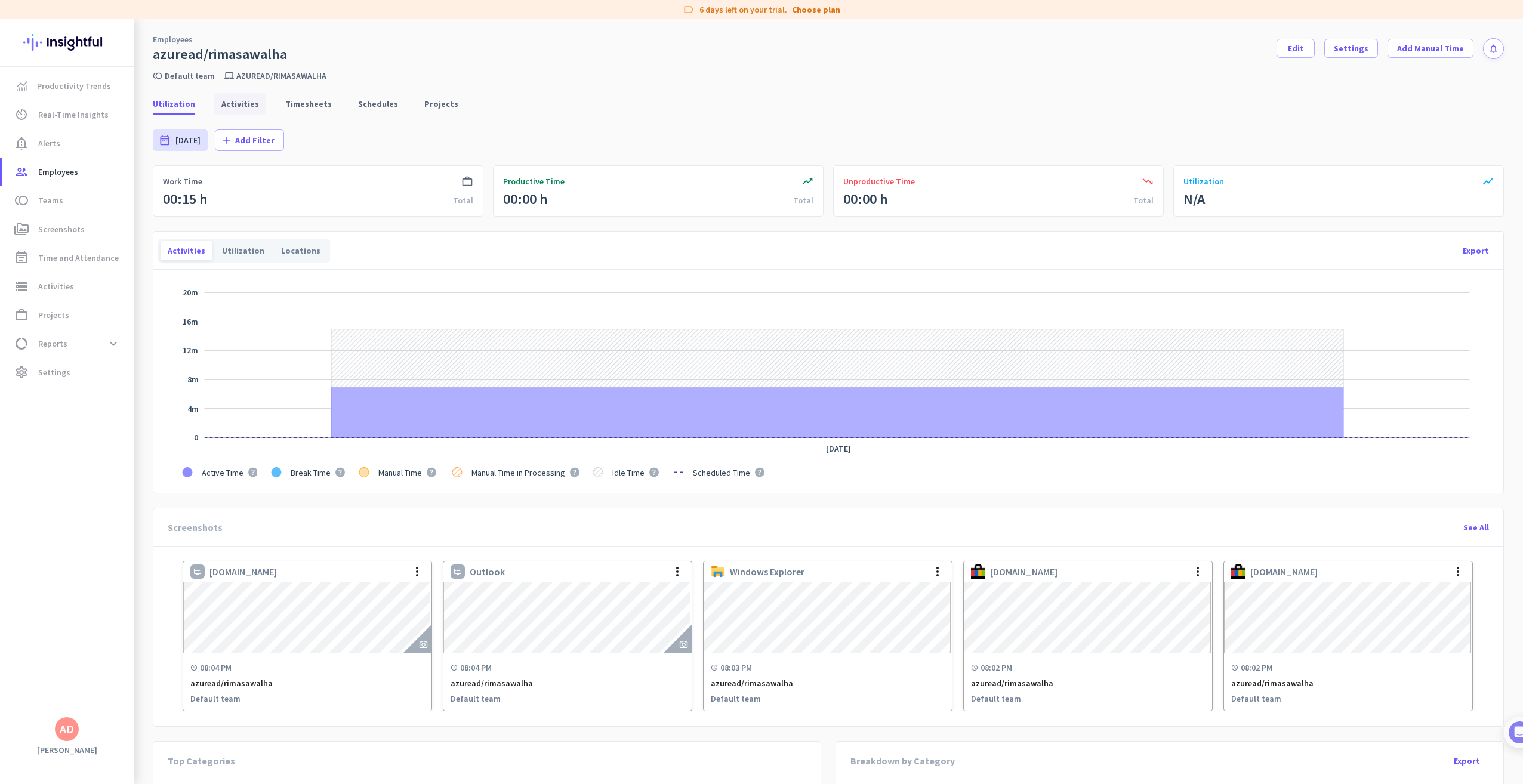
click at [238, 102] on span "Activities" at bounding box center [240, 104] width 37 height 12
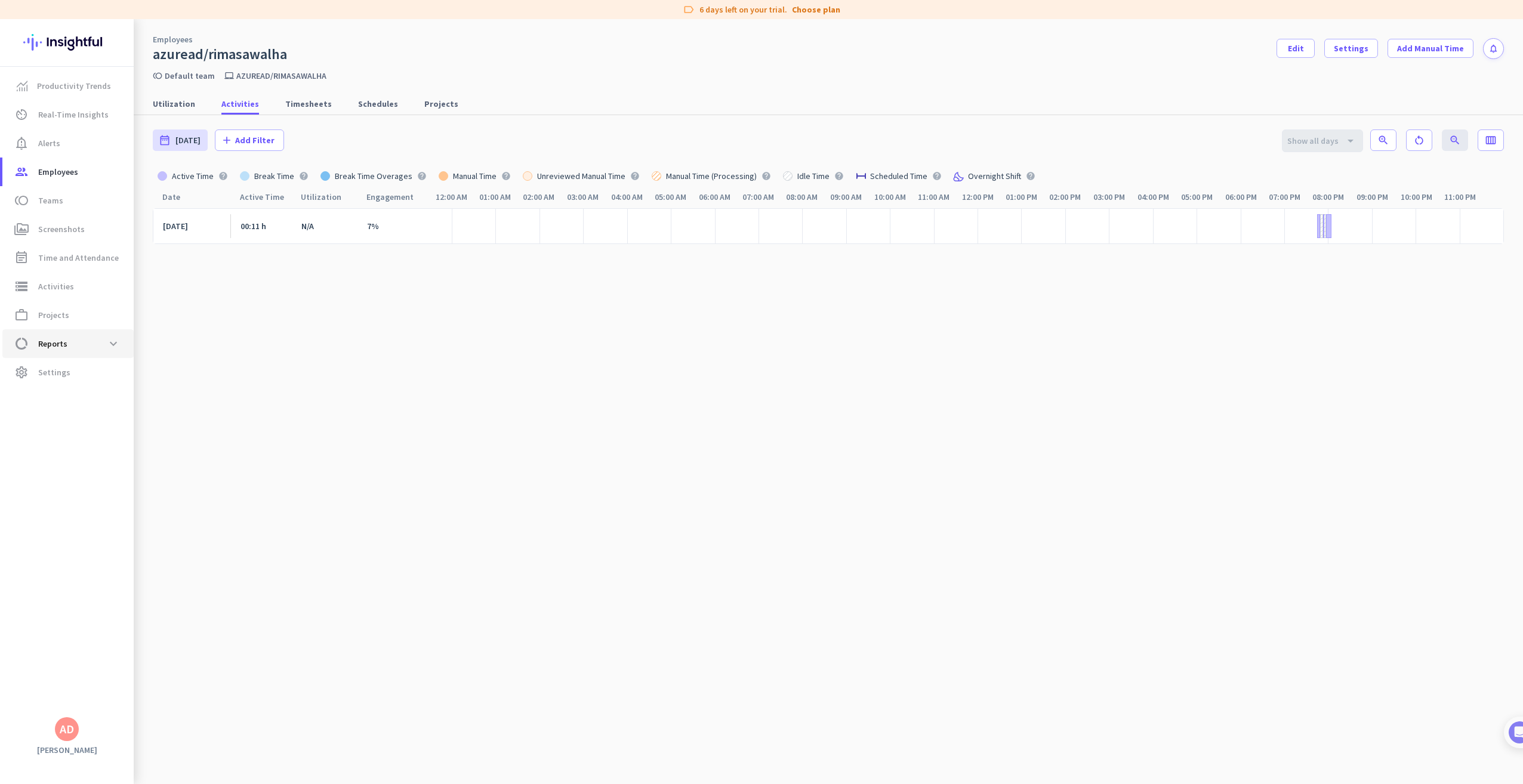
click at [67, 342] on span "data_usage Reports expand_more" at bounding box center [67, 343] width 112 height 22
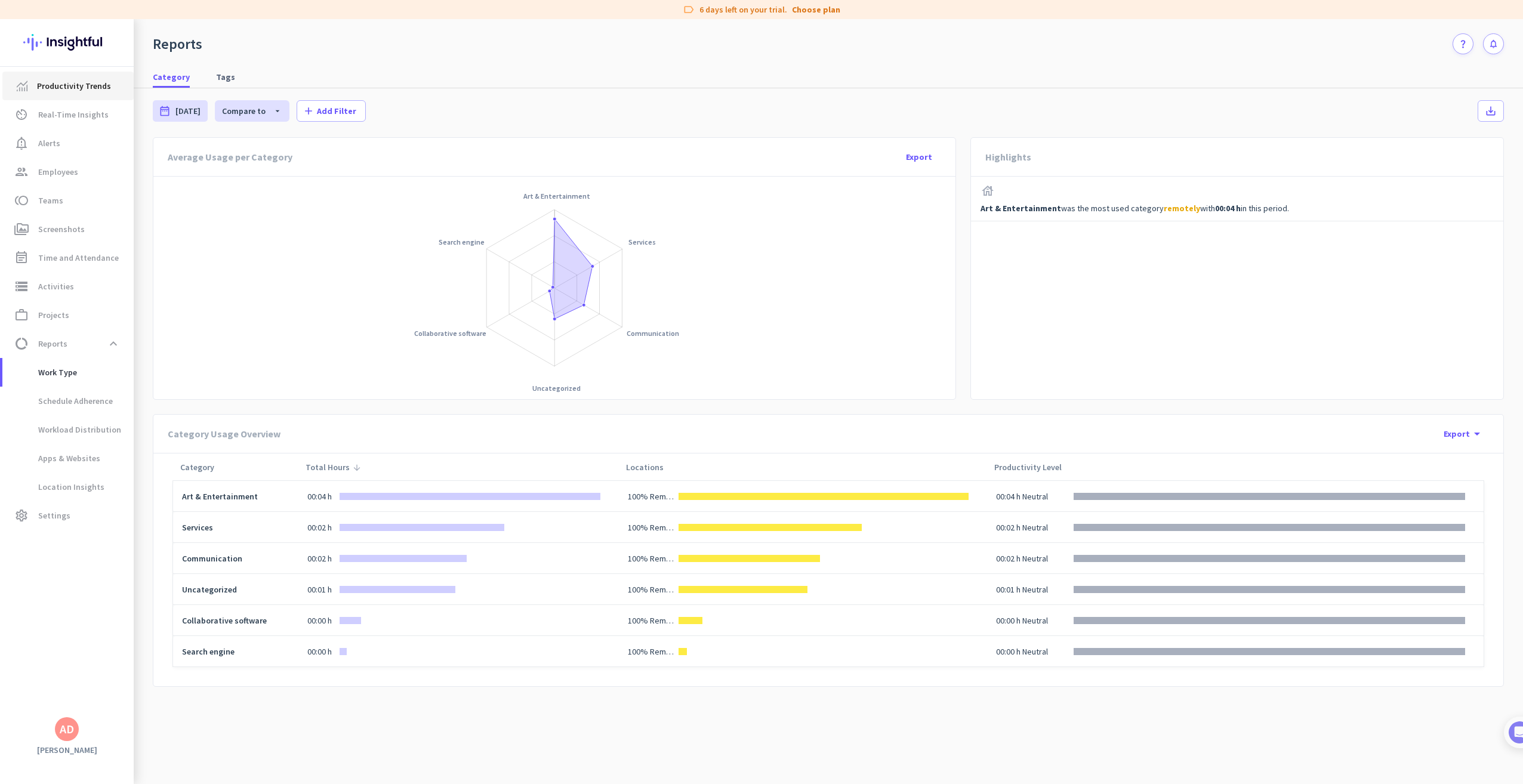
click at [80, 88] on span "Productivity Trends" at bounding box center [73, 86] width 74 height 14
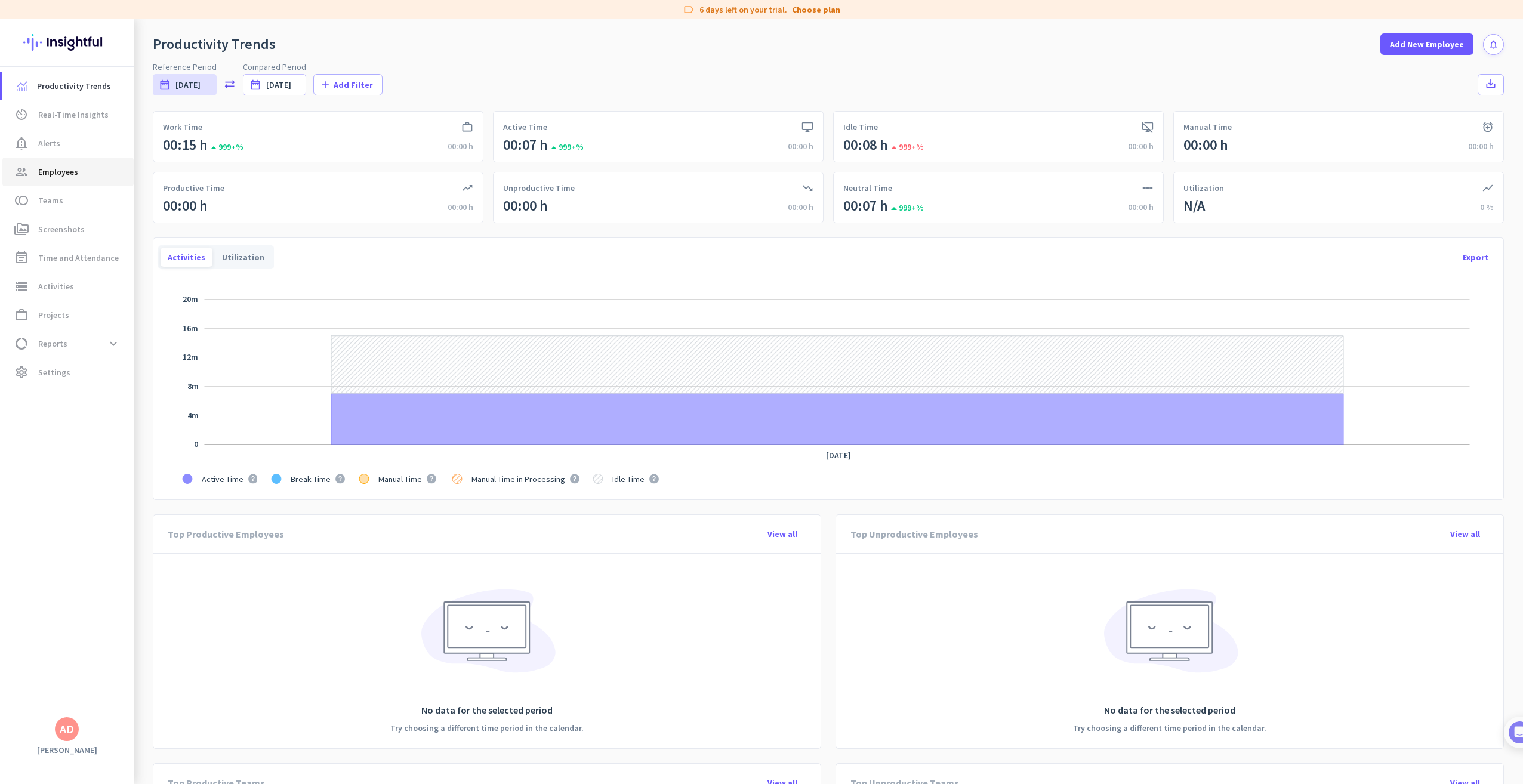
click at [67, 181] on link "group Employees" at bounding box center [68, 171] width 131 height 28
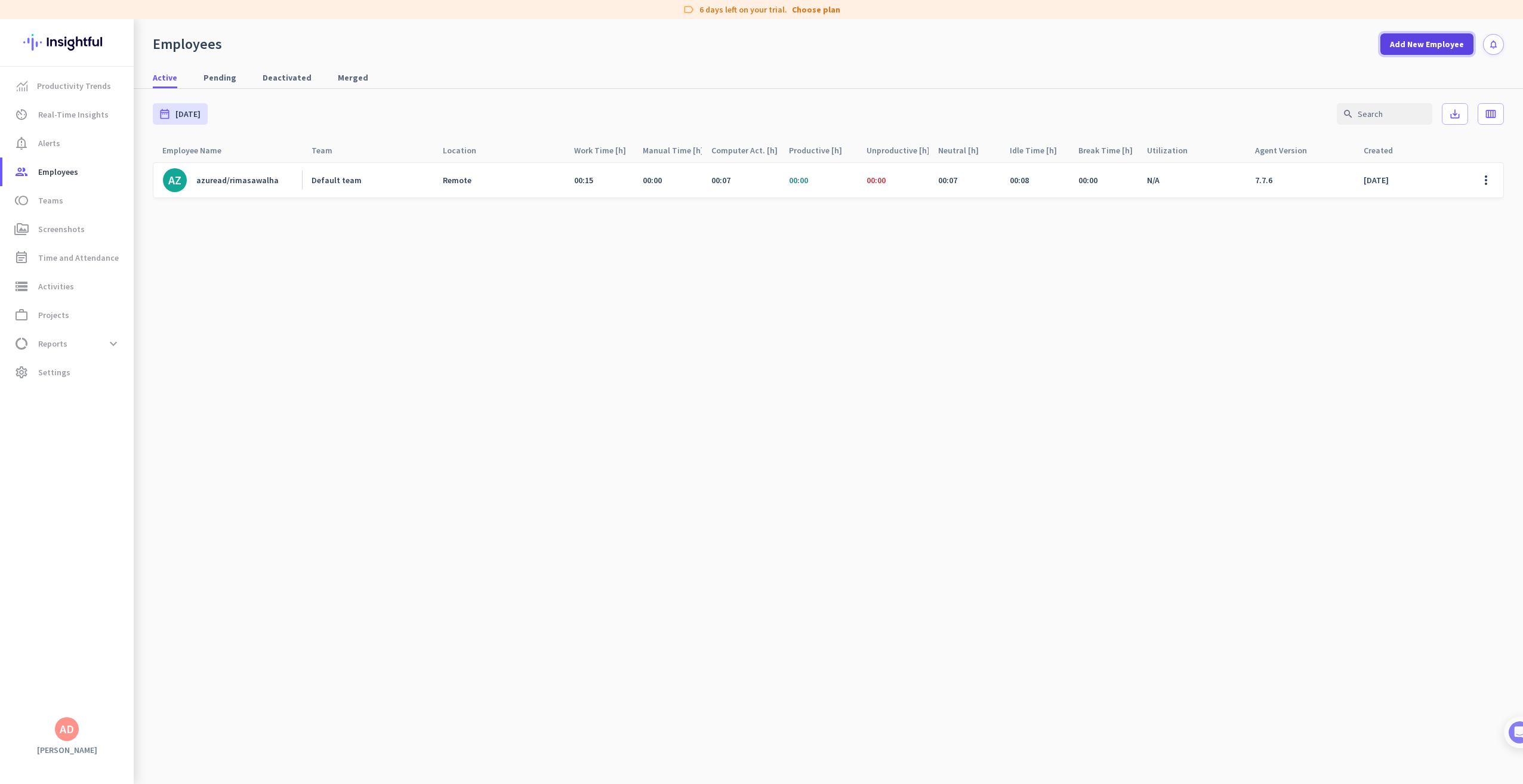
click at [1406, 47] on span "Add New Employee" at bounding box center [1427, 44] width 74 height 12
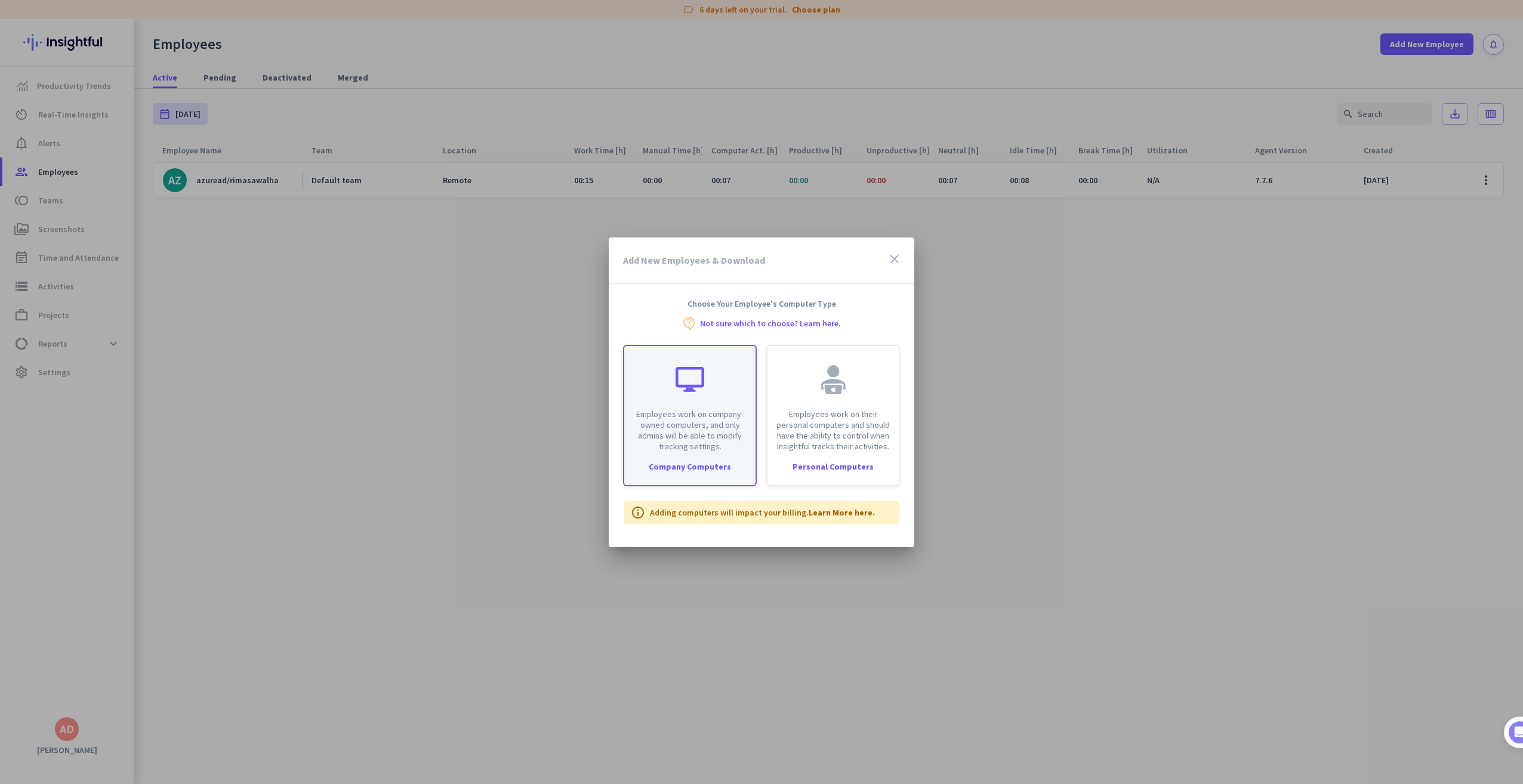
click at [676, 417] on p "Employees work on company-owned computers, and only admins will be able to modi…" at bounding box center [690, 430] width 117 height 43
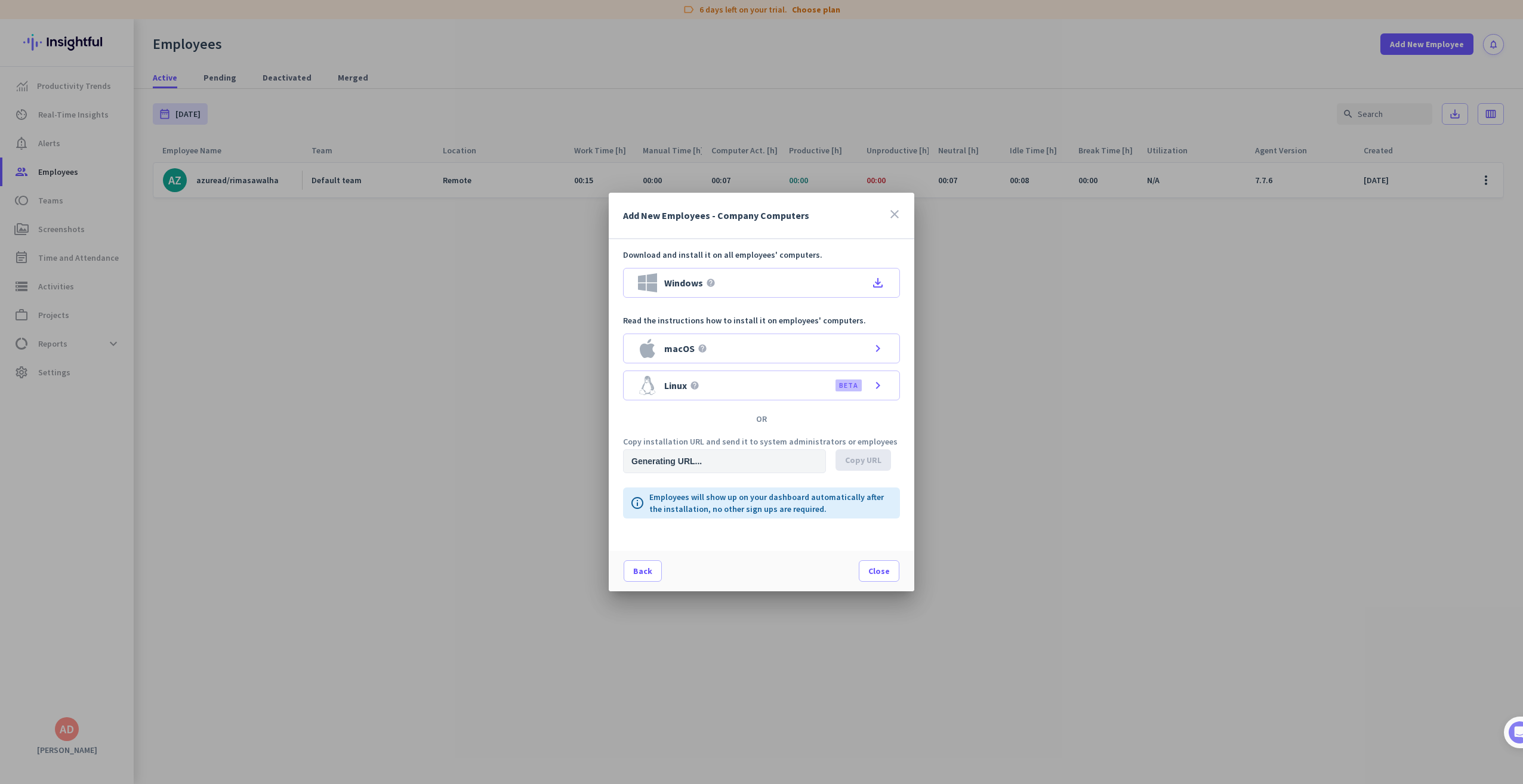
type input "[URL][DOMAIN_NAME]"
click at [875, 572] on span "Close" at bounding box center [879, 570] width 22 height 12
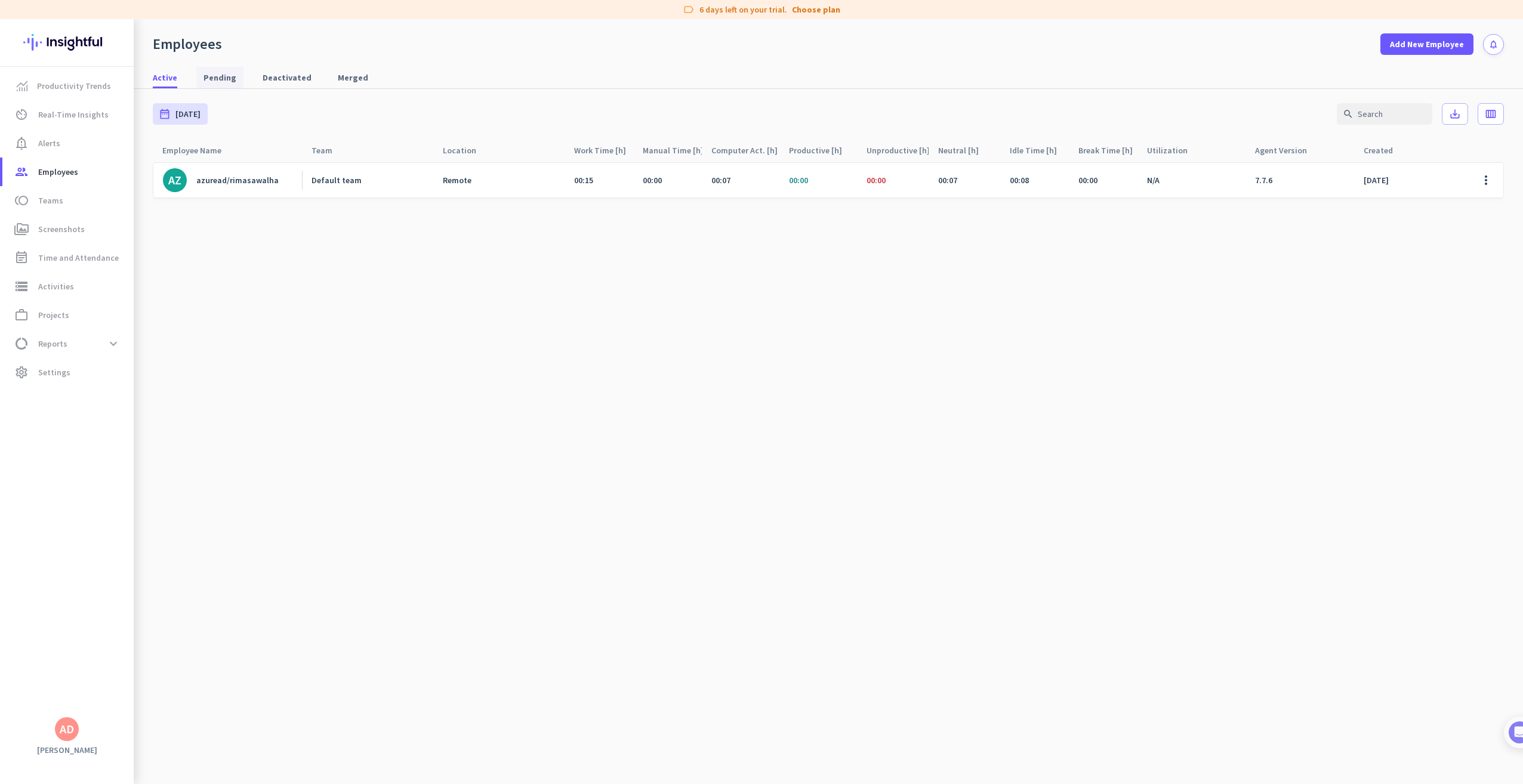
click at [220, 76] on span "Pending" at bounding box center [220, 77] width 32 height 12
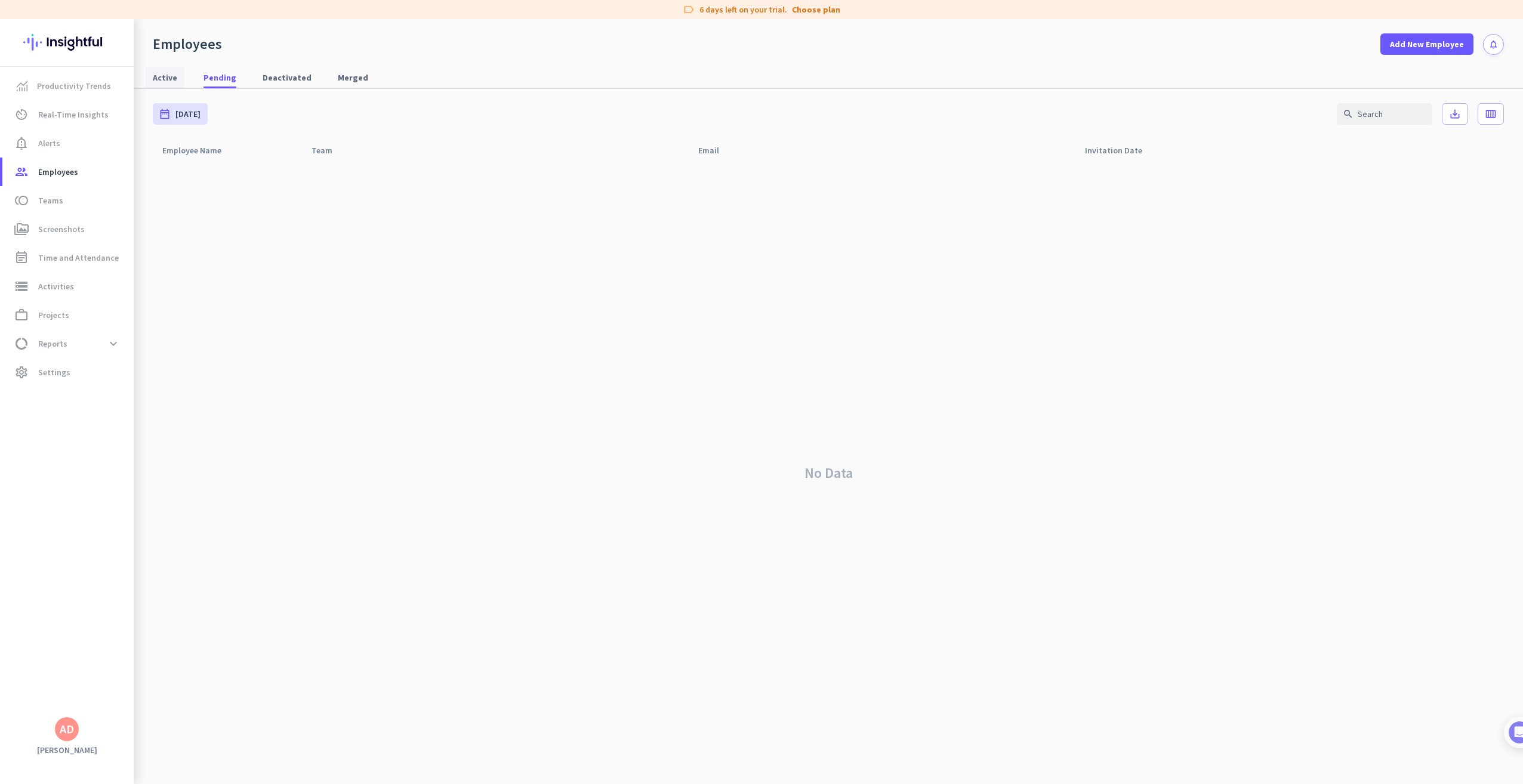
click at [170, 76] on span "Active" at bounding box center [165, 77] width 24 height 12
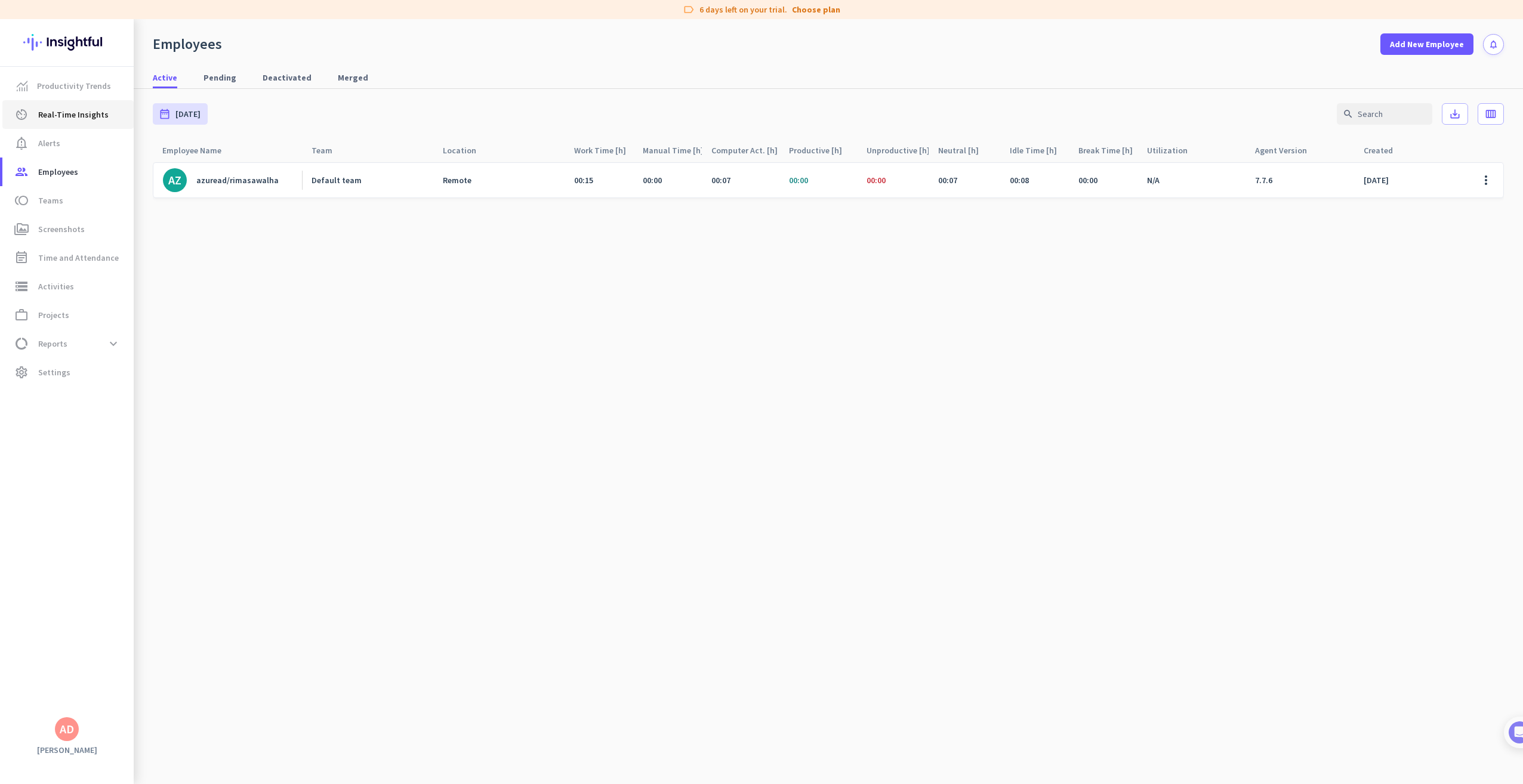
click at [71, 107] on span "Real-Time Insights" at bounding box center [73, 114] width 71 height 14
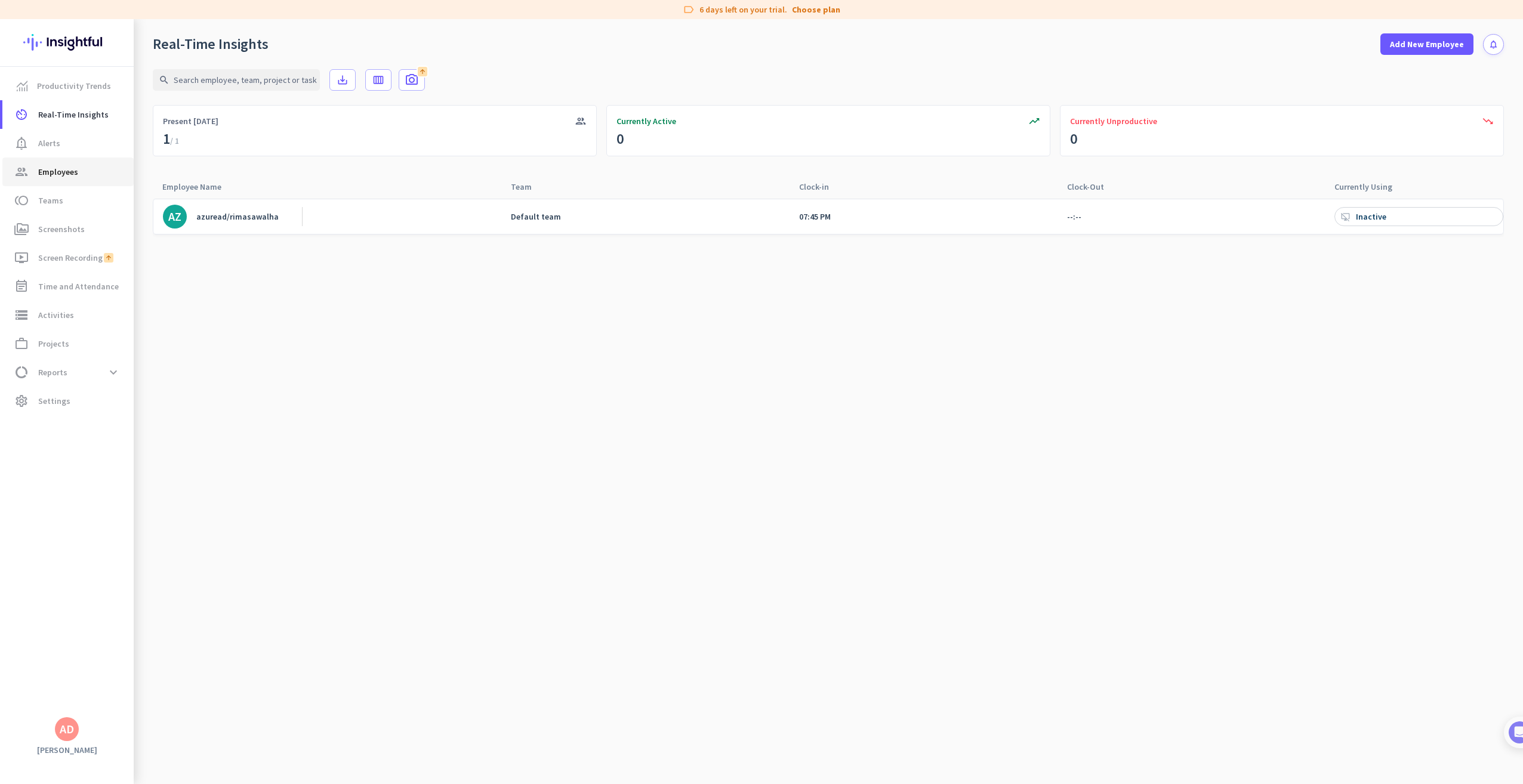
click at [52, 181] on link "group Employees" at bounding box center [68, 171] width 131 height 28
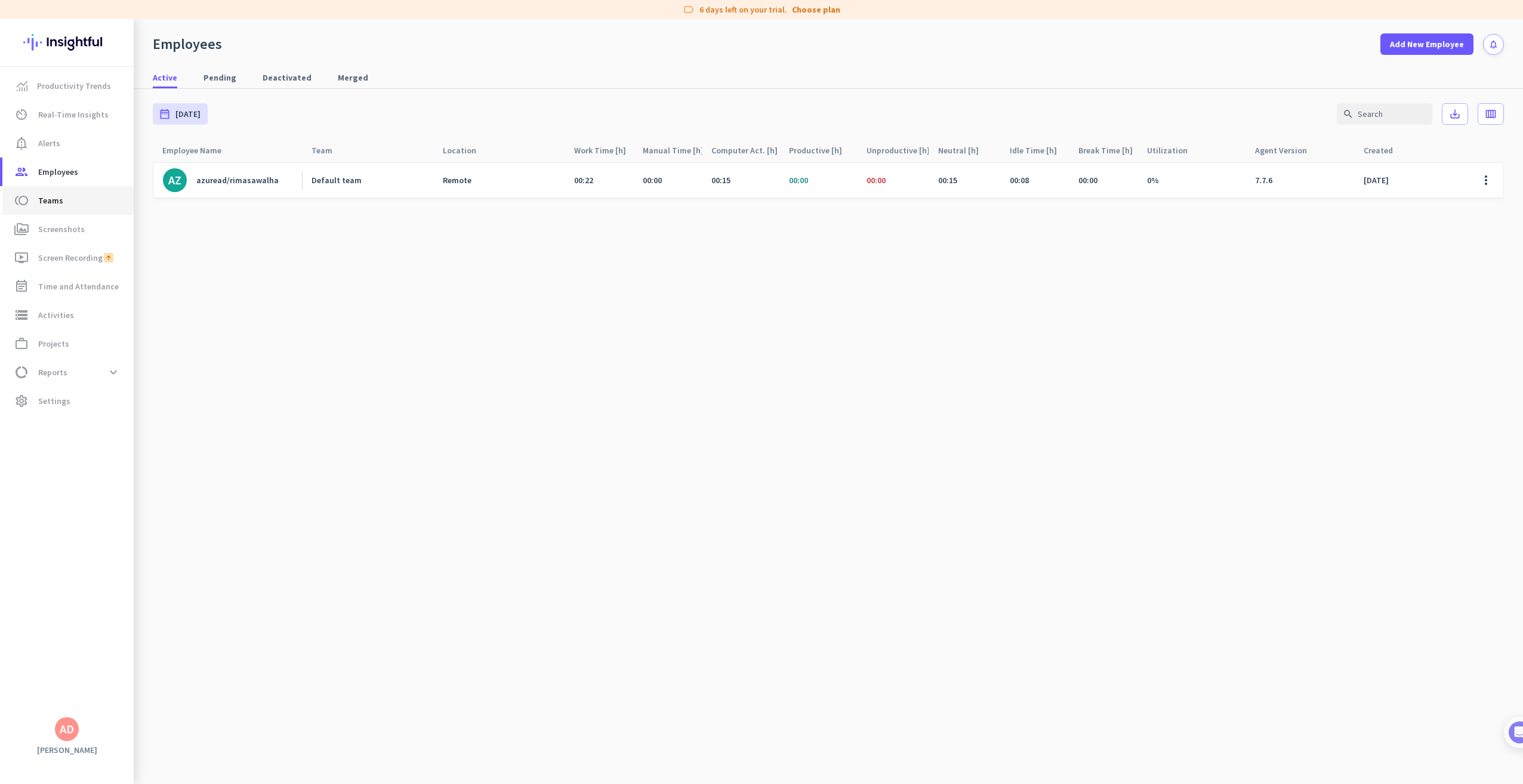
click at [71, 190] on link "toll Teams" at bounding box center [68, 200] width 131 height 28
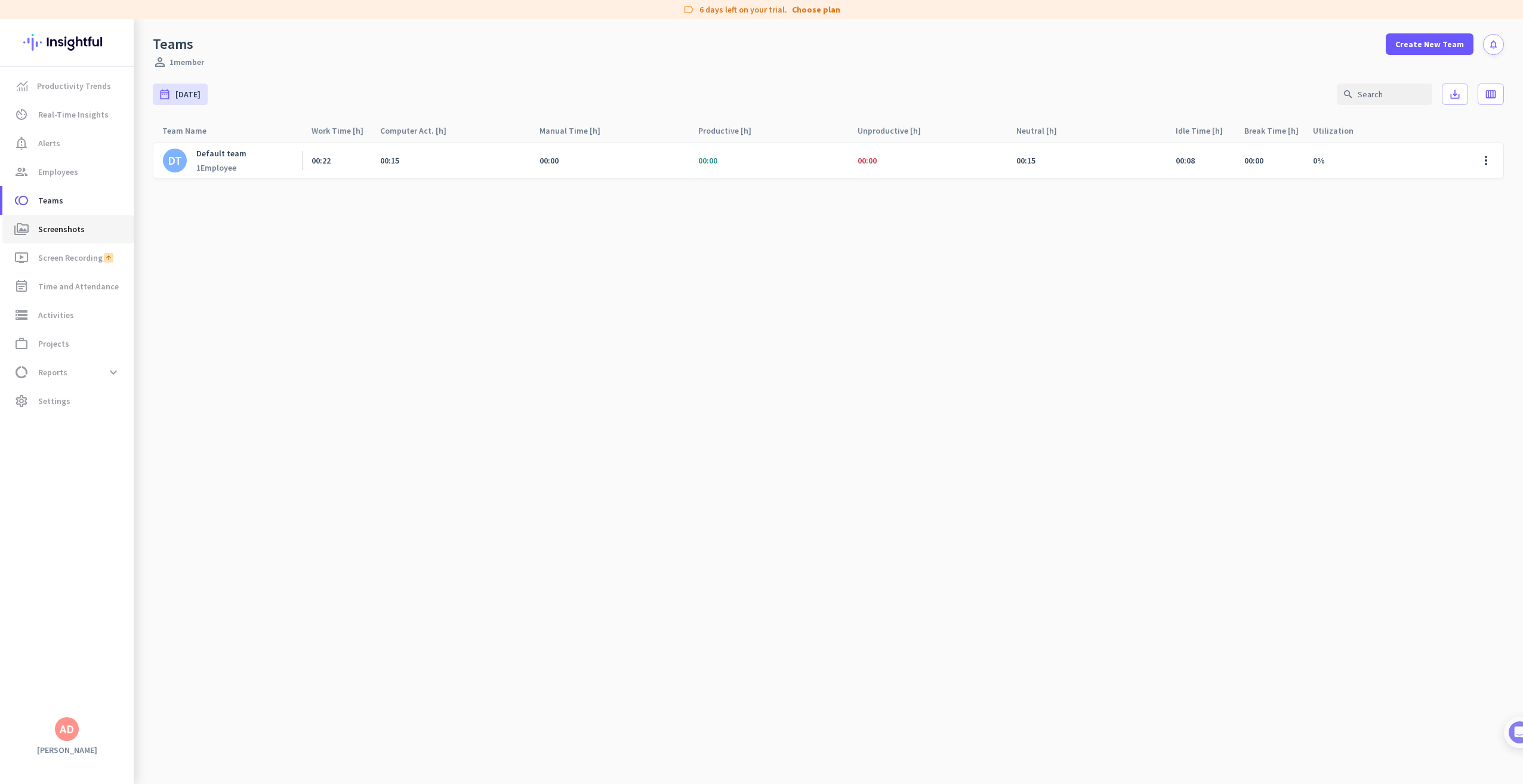
click at [75, 225] on span "Screenshots" at bounding box center [62, 229] width 47 height 14
